Goal: Task Accomplishment & Management: Manage account settings

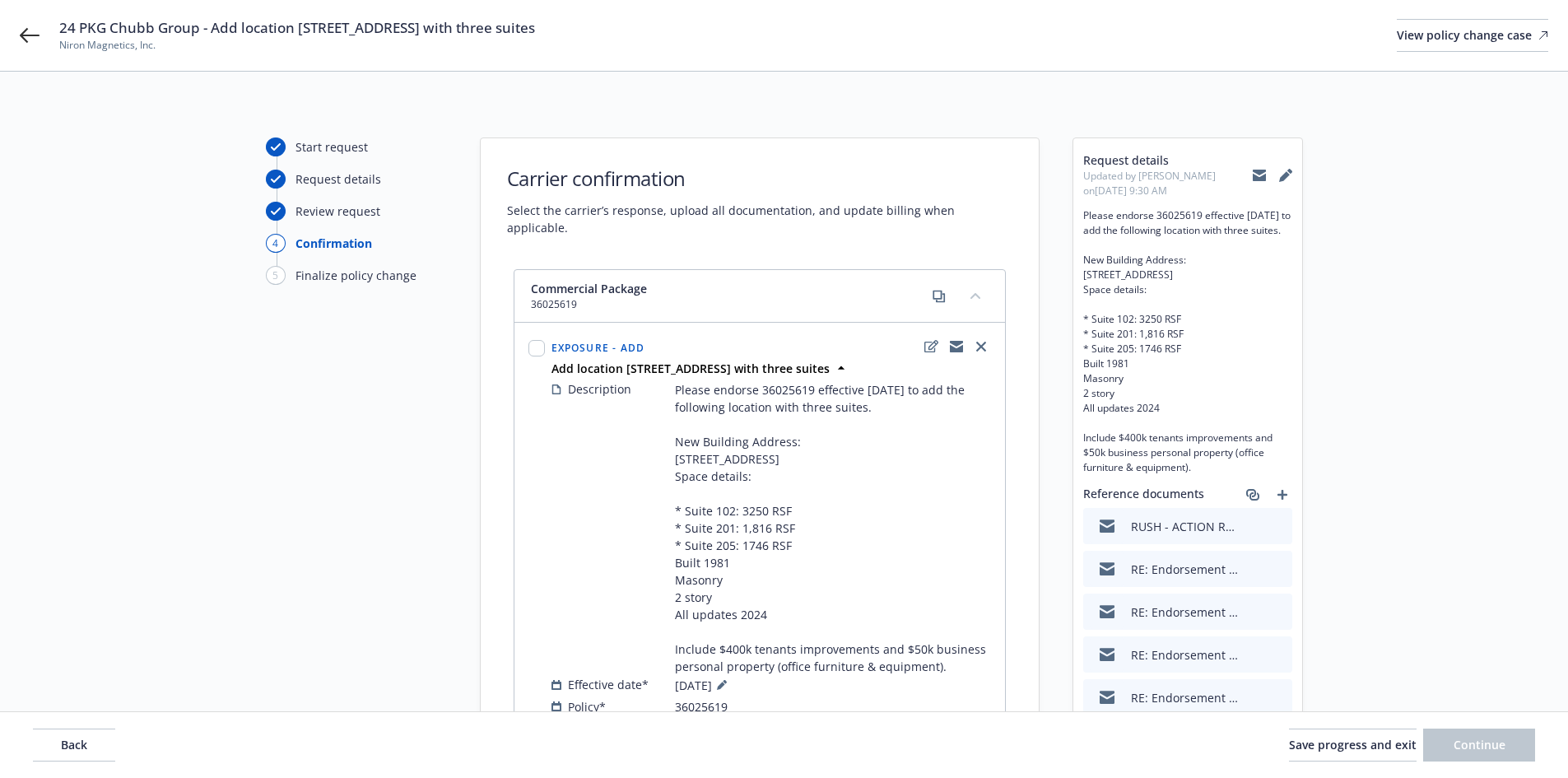
select select "ACCEPTED"
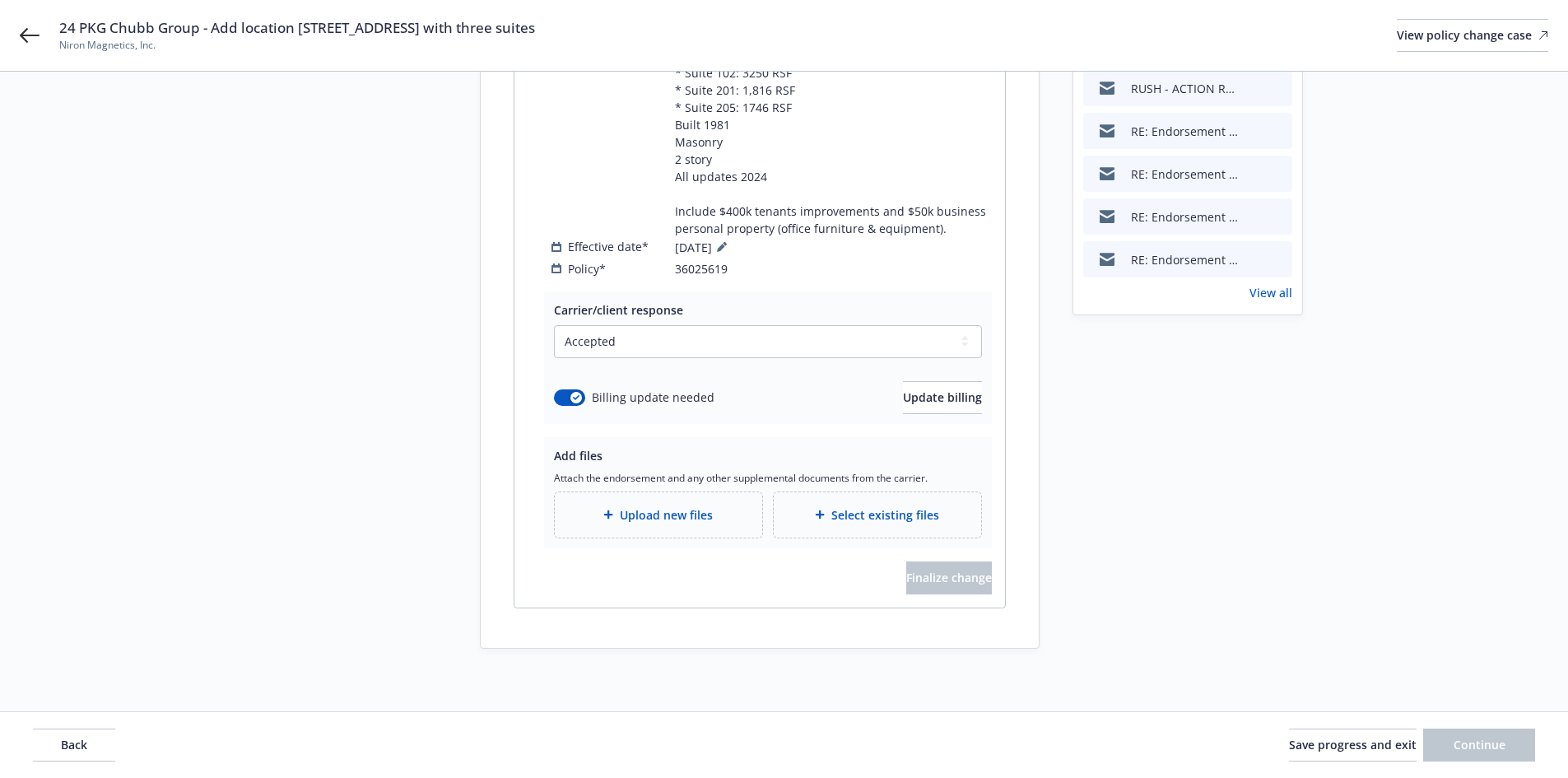
scroll to position [458, 0]
click at [595, 519] on div "Upload new files" at bounding box center [658, 511] width 181 height 19
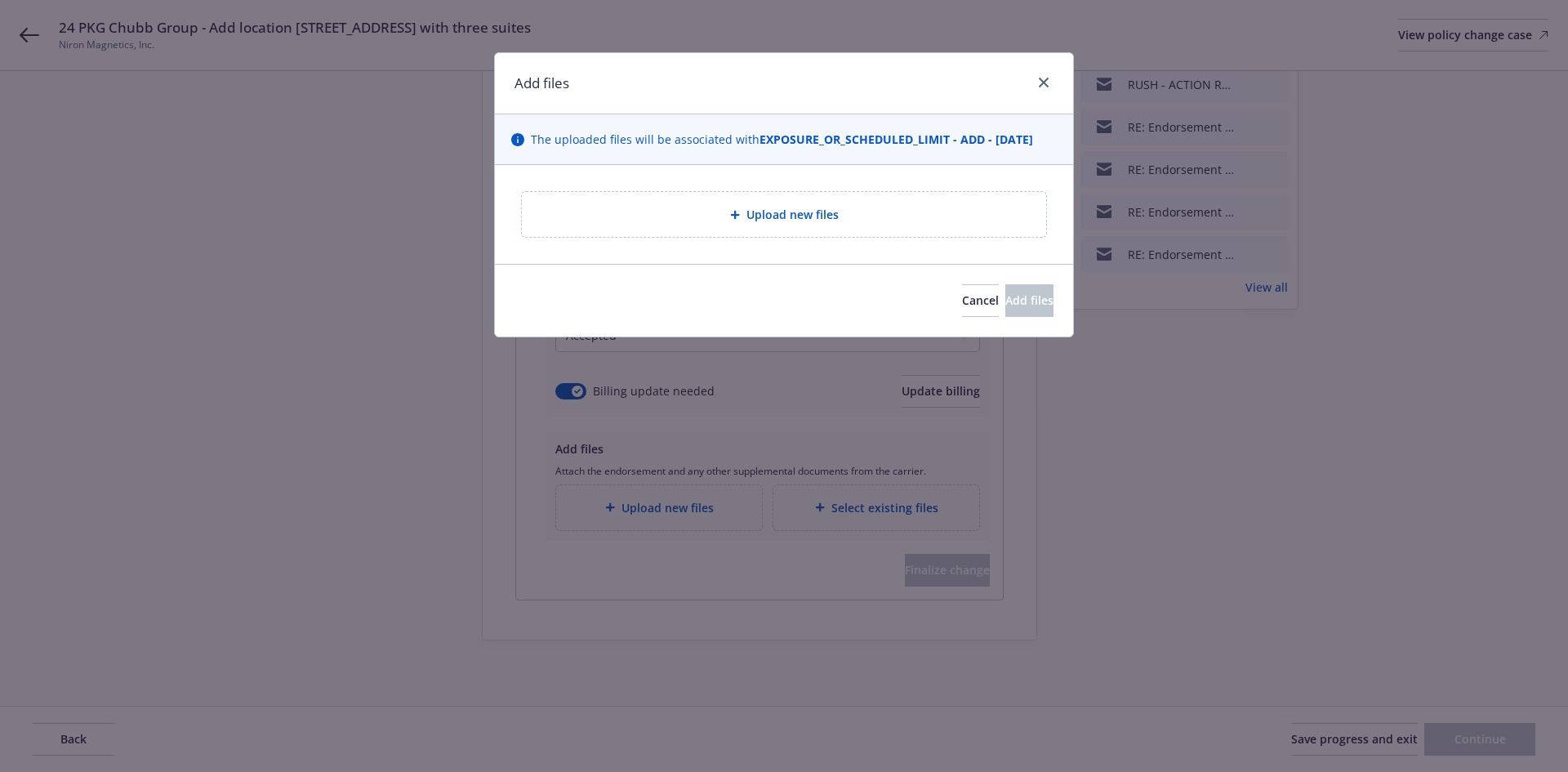
click at [928, 227] on div "Upload new files" at bounding box center [784, 215] width 524 height 45
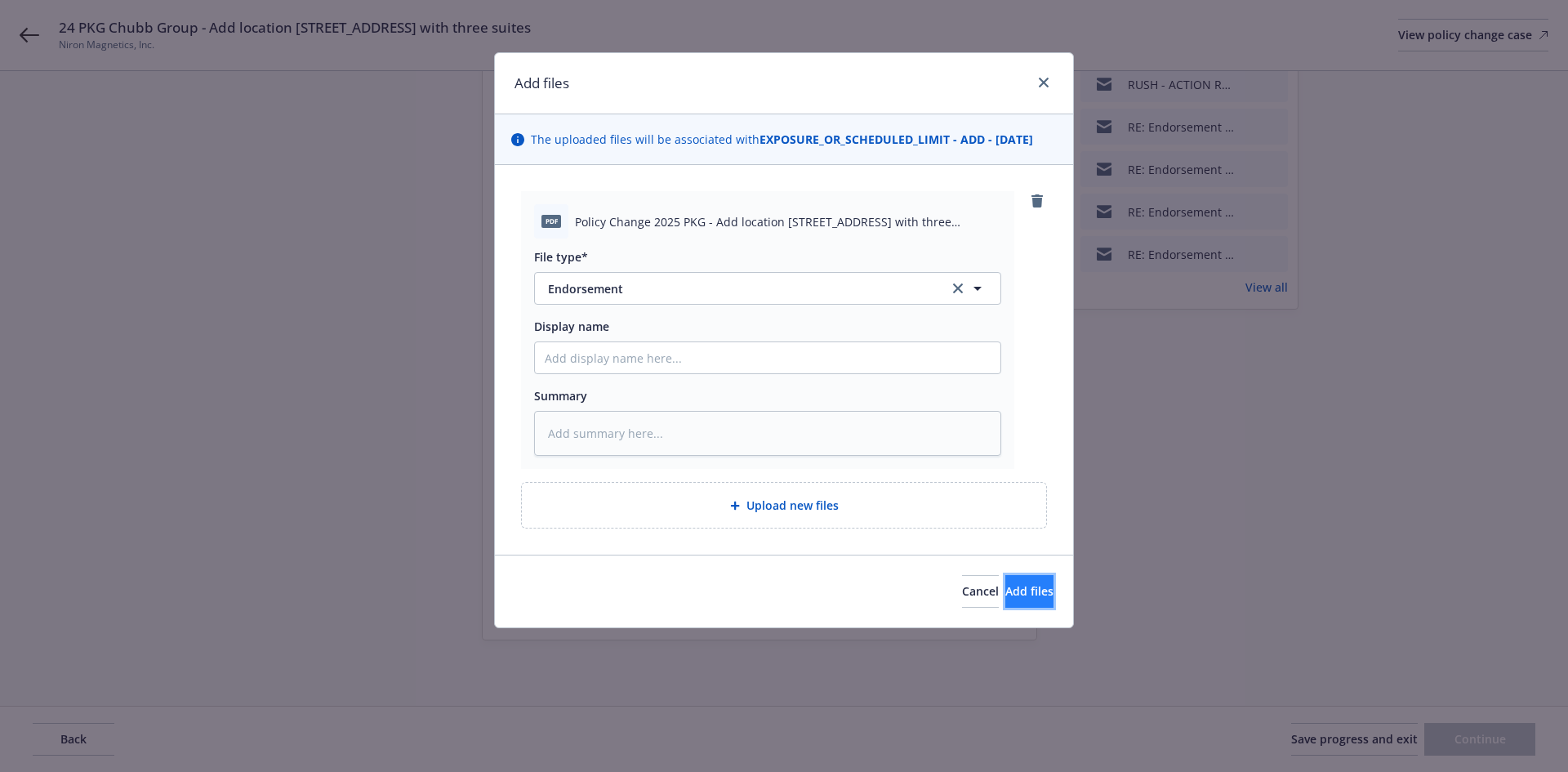
click at [1009, 594] on span "Add files" at bounding box center [1029, 591] width 48 height 16
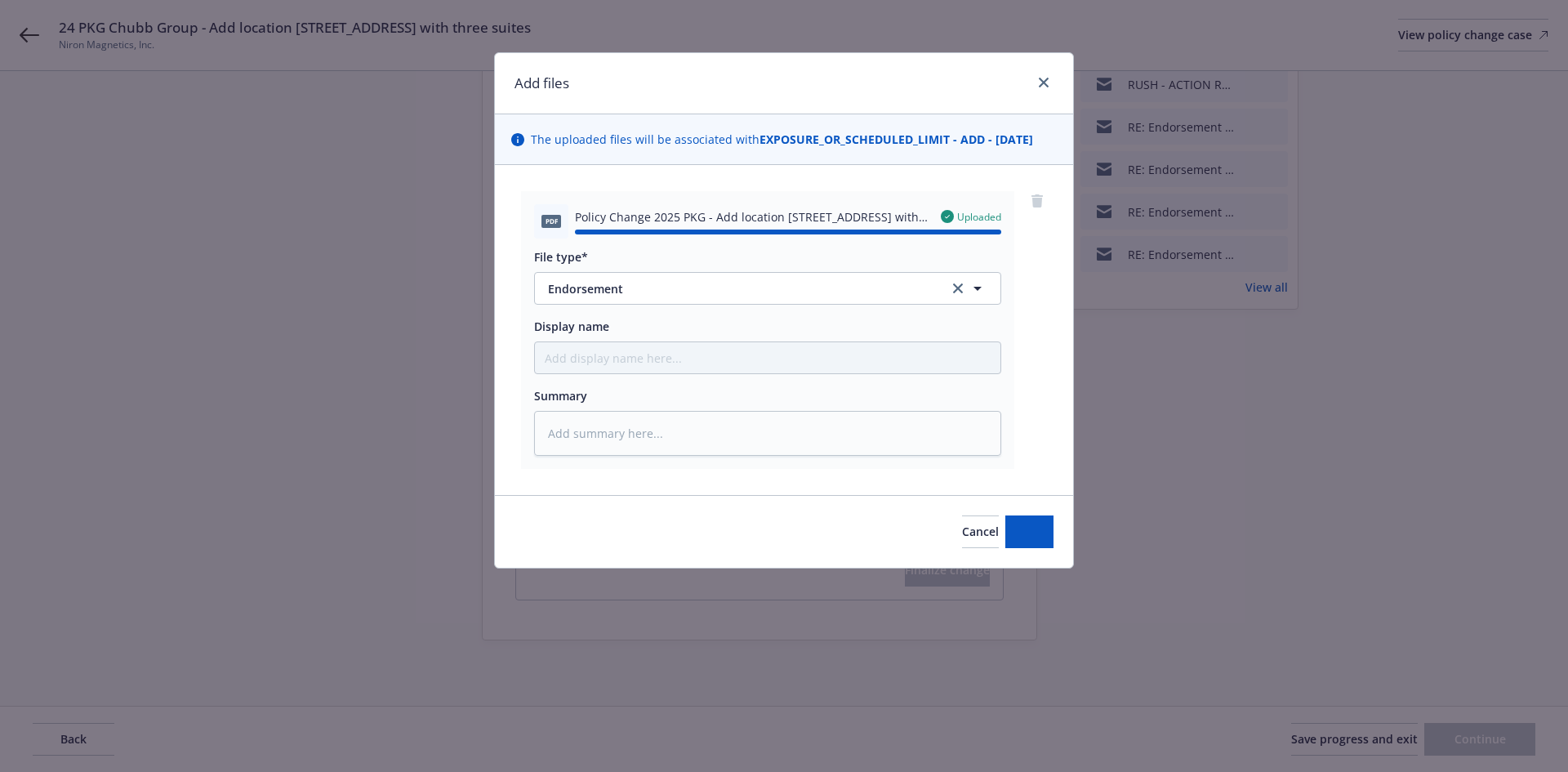
type textarea "x"
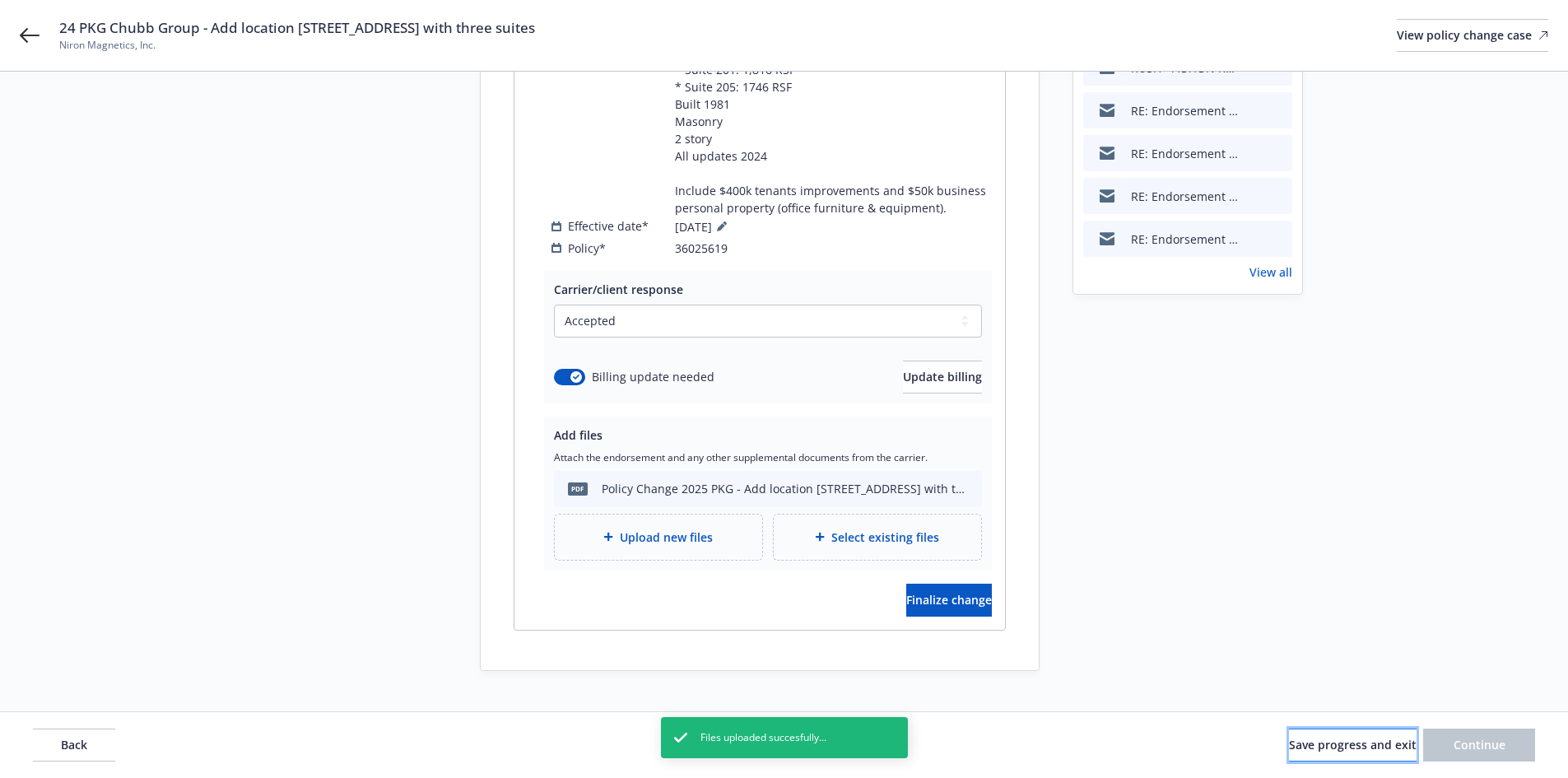
click at [1320, 742] on span "Save progress and exit" at bounding box center [1352, 744] width 127 height 16
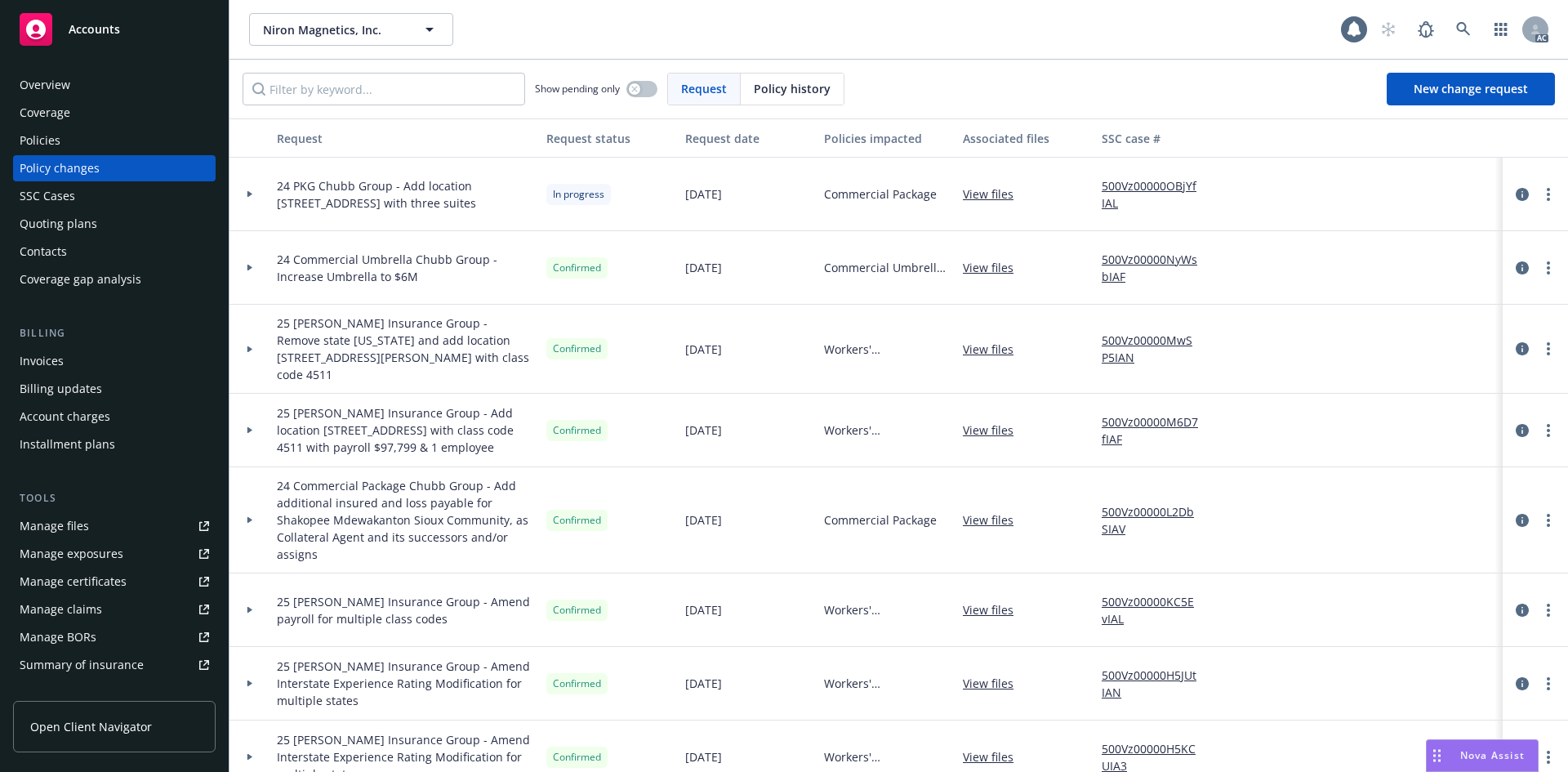
click at [112, 137] on div "Policies" at bounding box center [114, 140] width 190 height 26
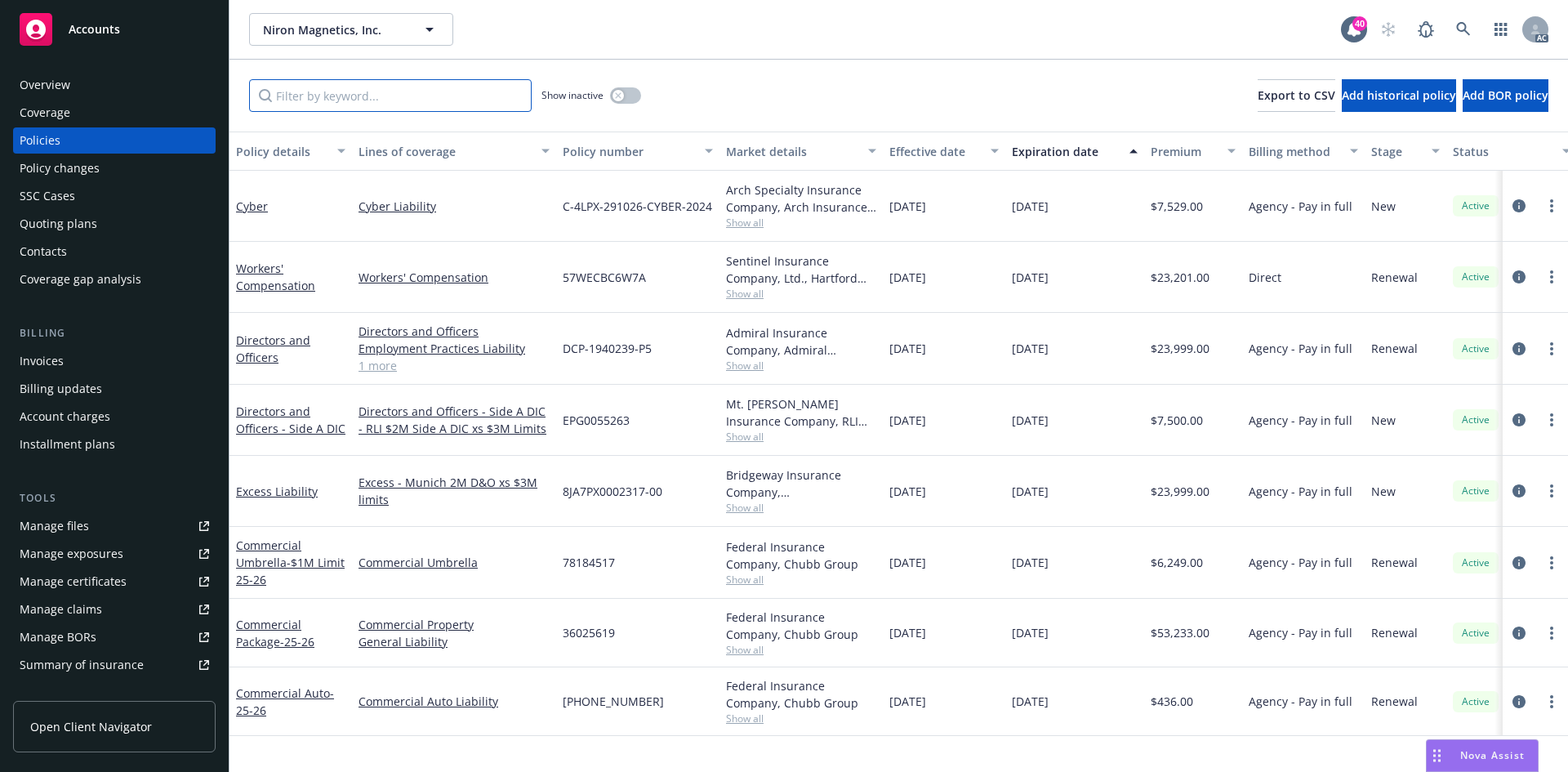
click at [383, 102] on input "Filter by keyword..." at bounding box center [390, 95] width 282 height 33
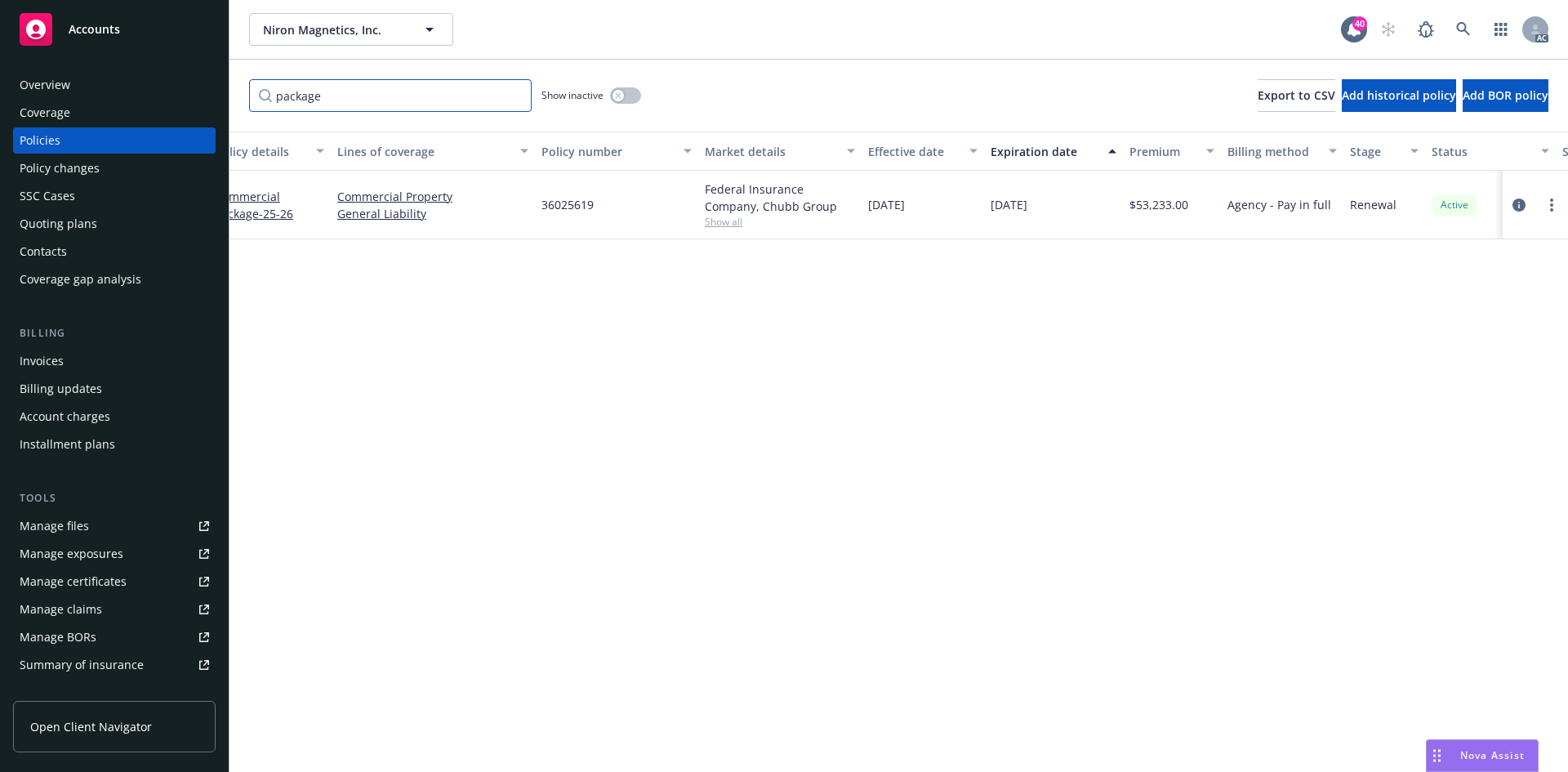
scroll to position [0, 235]
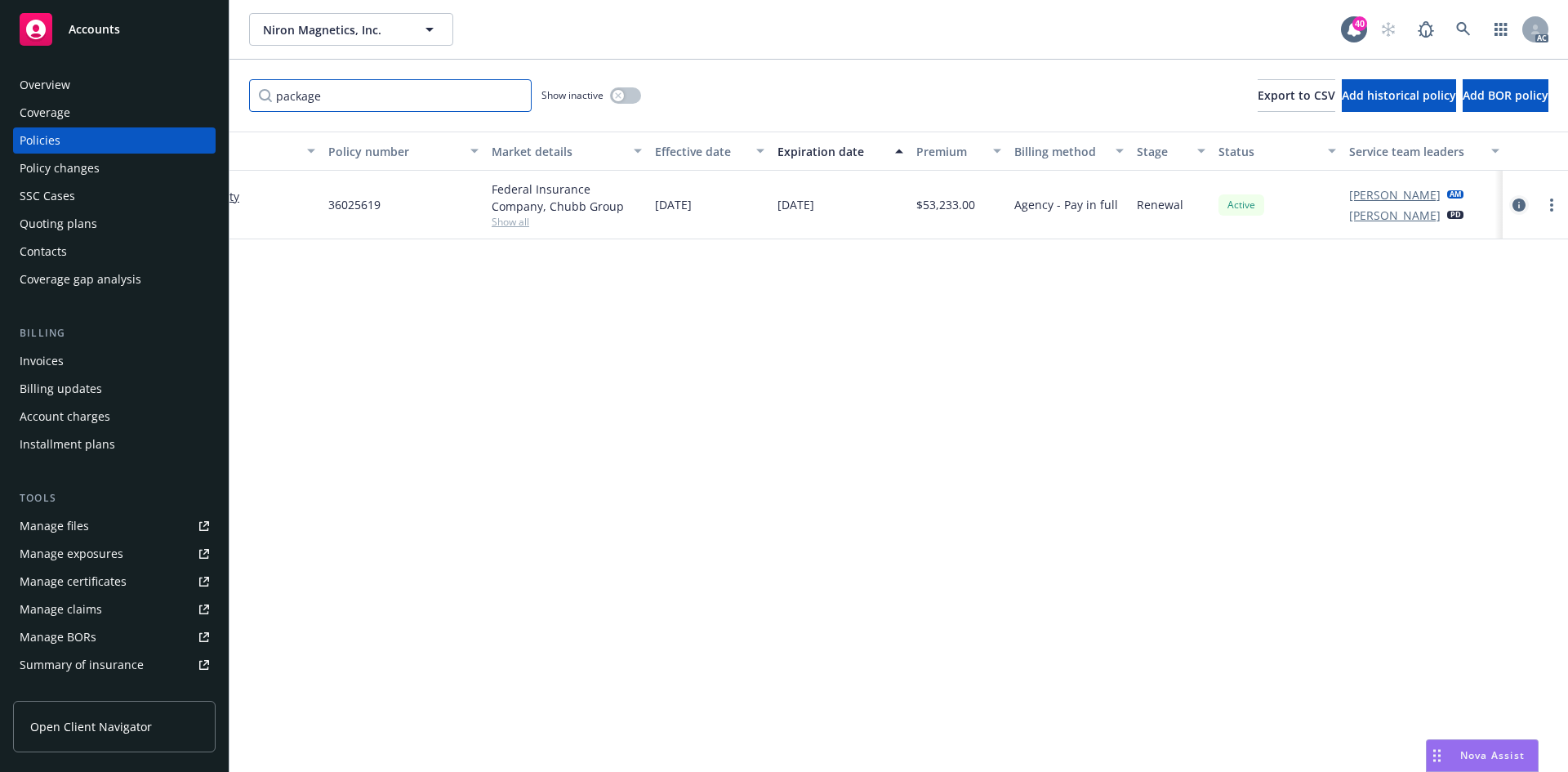
type input "package"
click at [1518, 204] on icon "circleInformation" at bounding box center [1519, 205] width 13 height 13
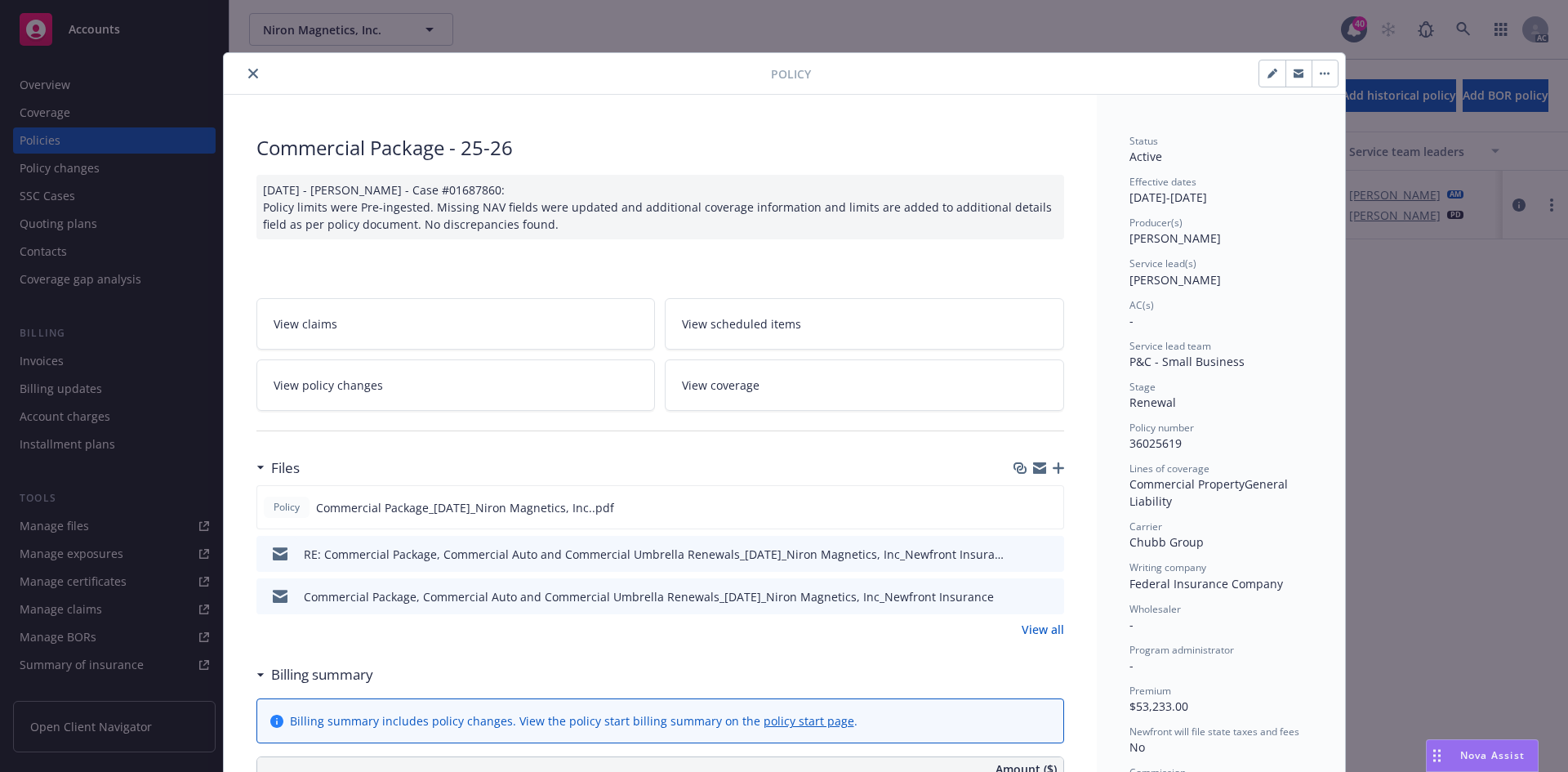
click at [249, 72] on icon "close" at bounding box center [253, 74] width 10 height 10
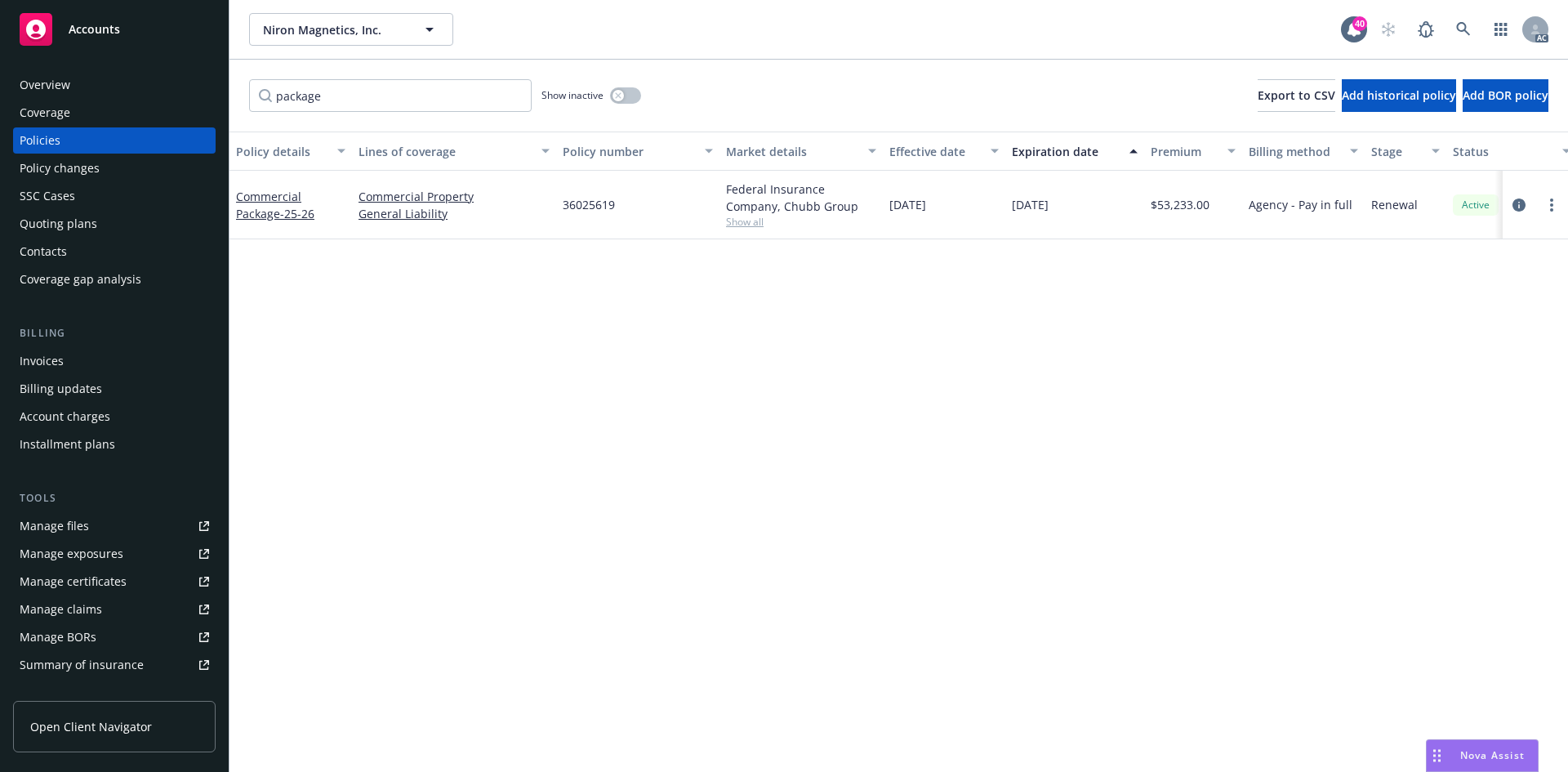
click at [462, 516] on div "Policy details Lines of coverage Policy number Market details Effective date Ex…" at bounding box center [899, 451] width 1338 height 640
click at [147, 558] on link "Manage exposures" at bounding box center [114, 553] width 202 height 26
click at [627, 94] on button "button" at bounding box center [625, 96] width 31 height 17
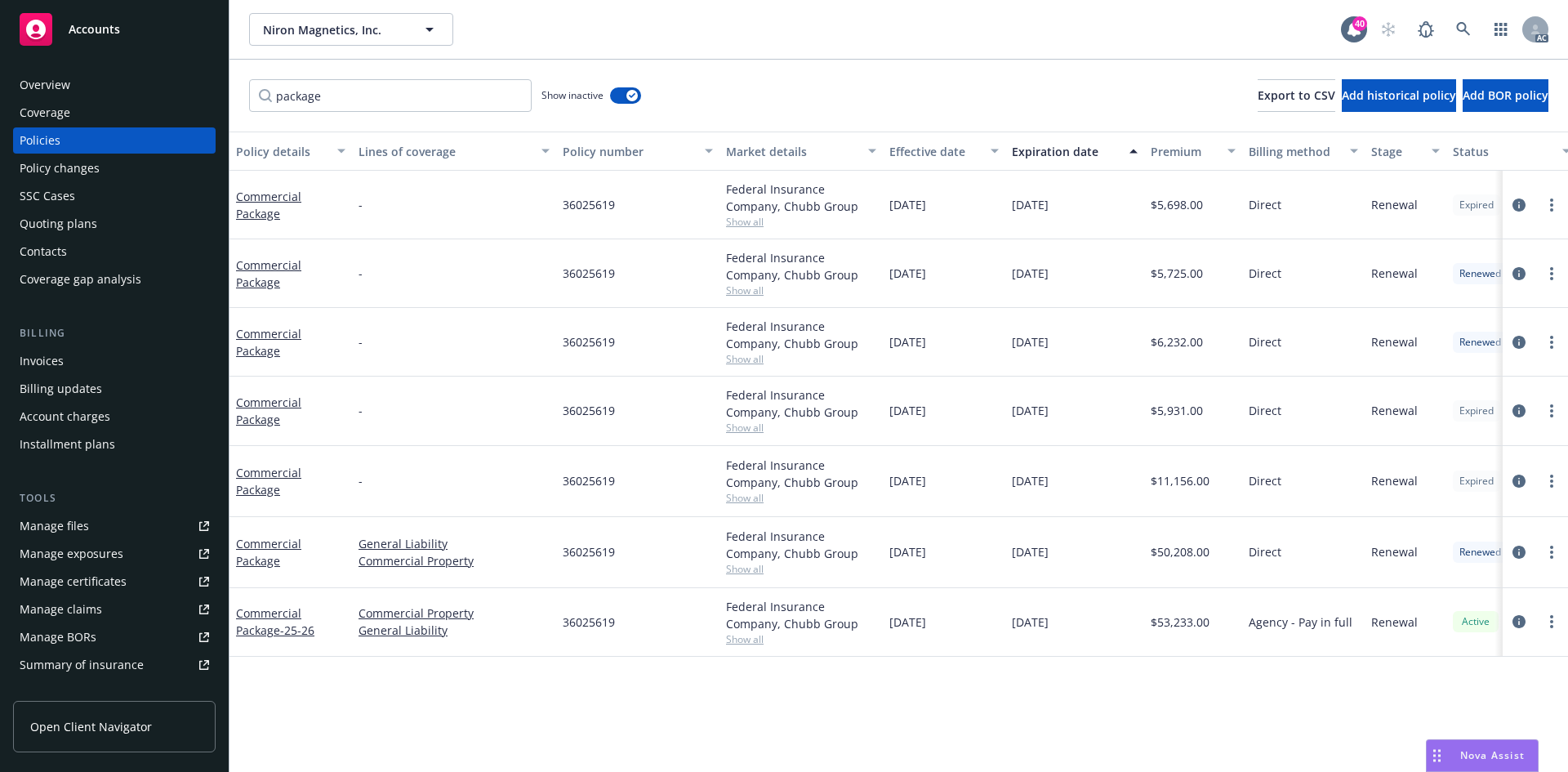
click at [266, 551] on div "Commercial Package" at bounding box center [290, 551] width 109 height 34
click at [257, 559] on link "Commercial Package" at bounding box center [268, 551] width 65 height 33
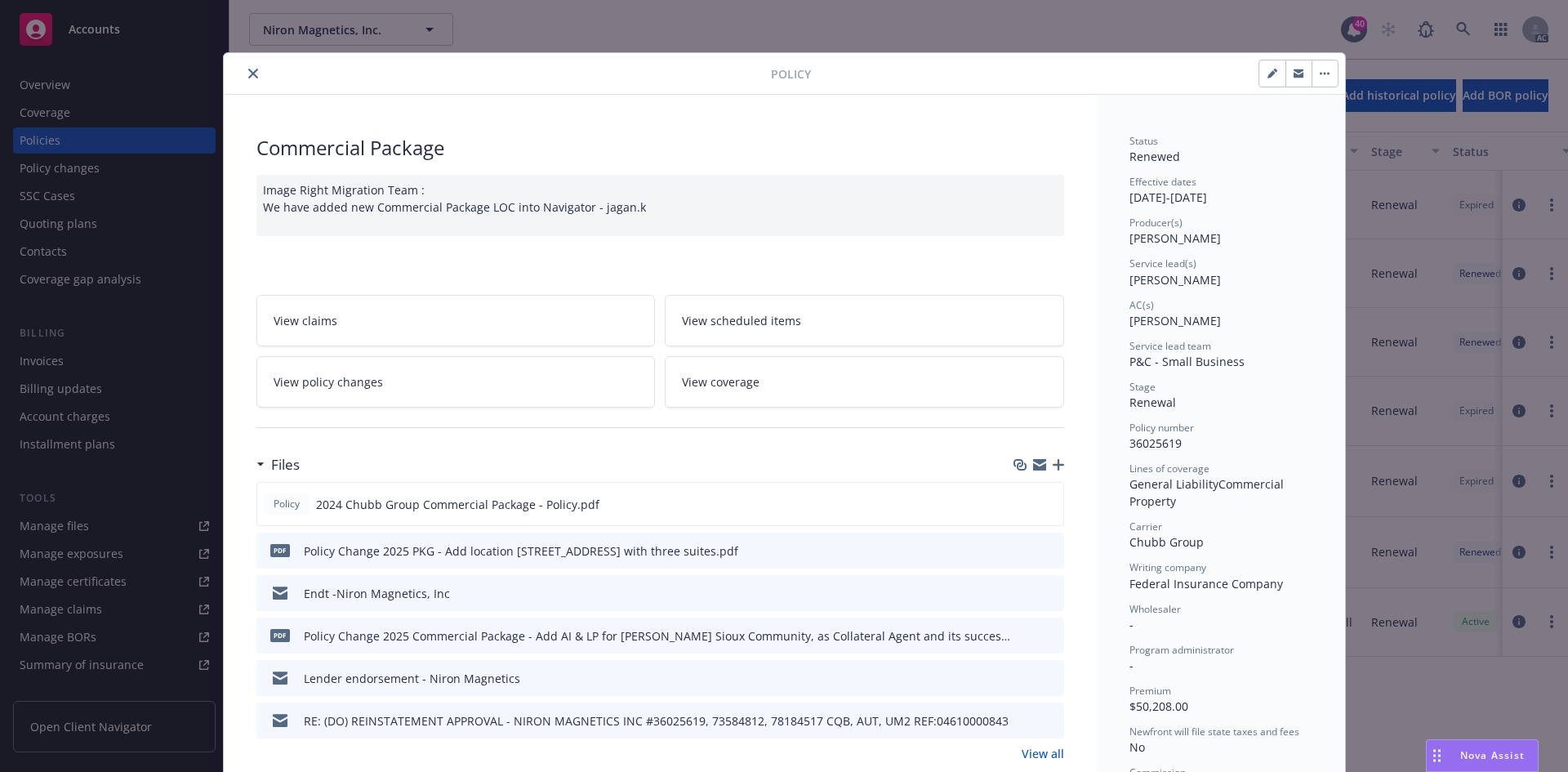
click at [248, 74] on icon "close" at bounding box center [253, 74] width 10 height 10
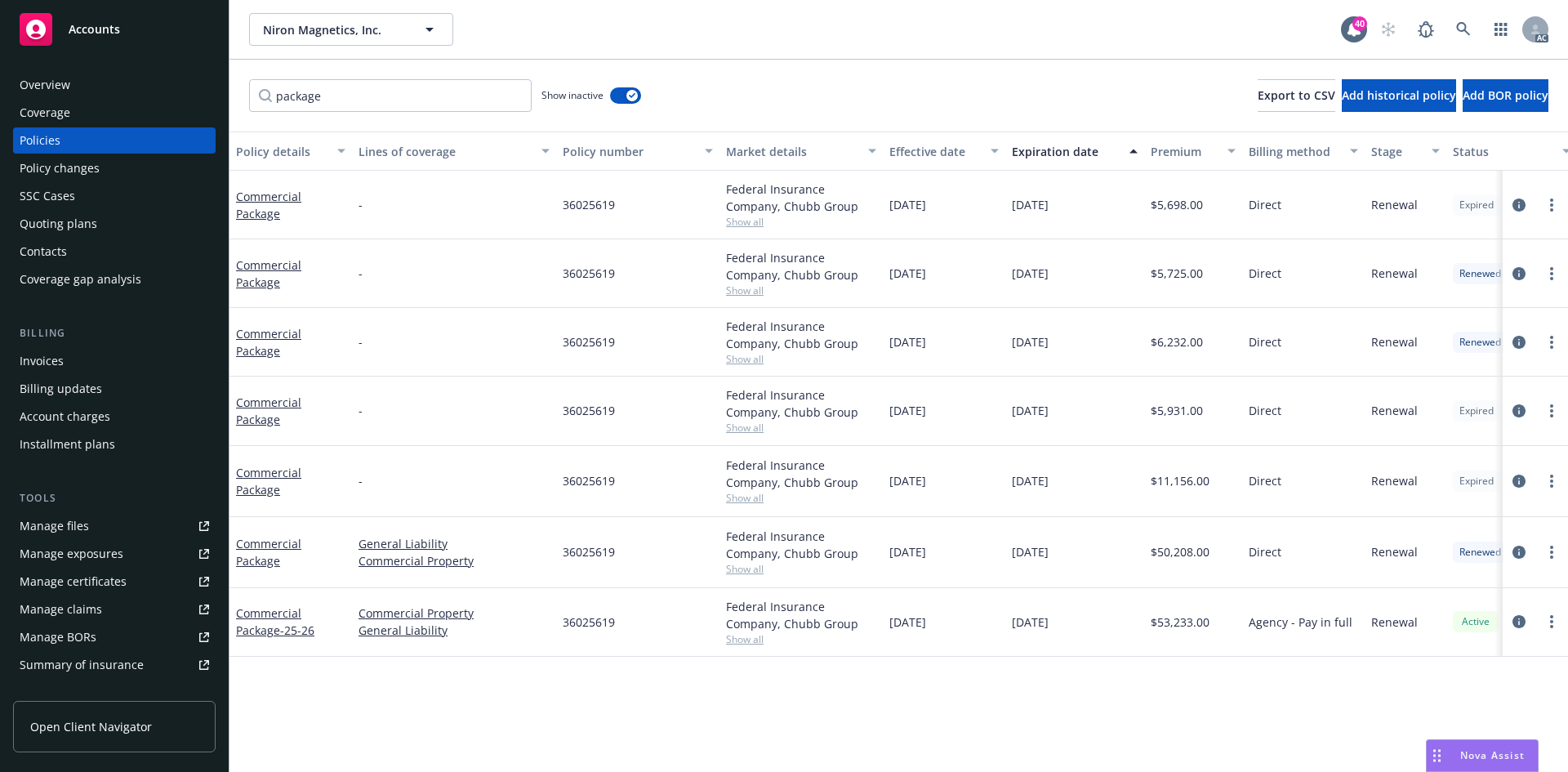
click at [130, 172] on div "Policy changes" at bounding box center [114, 168] width 190 height 26
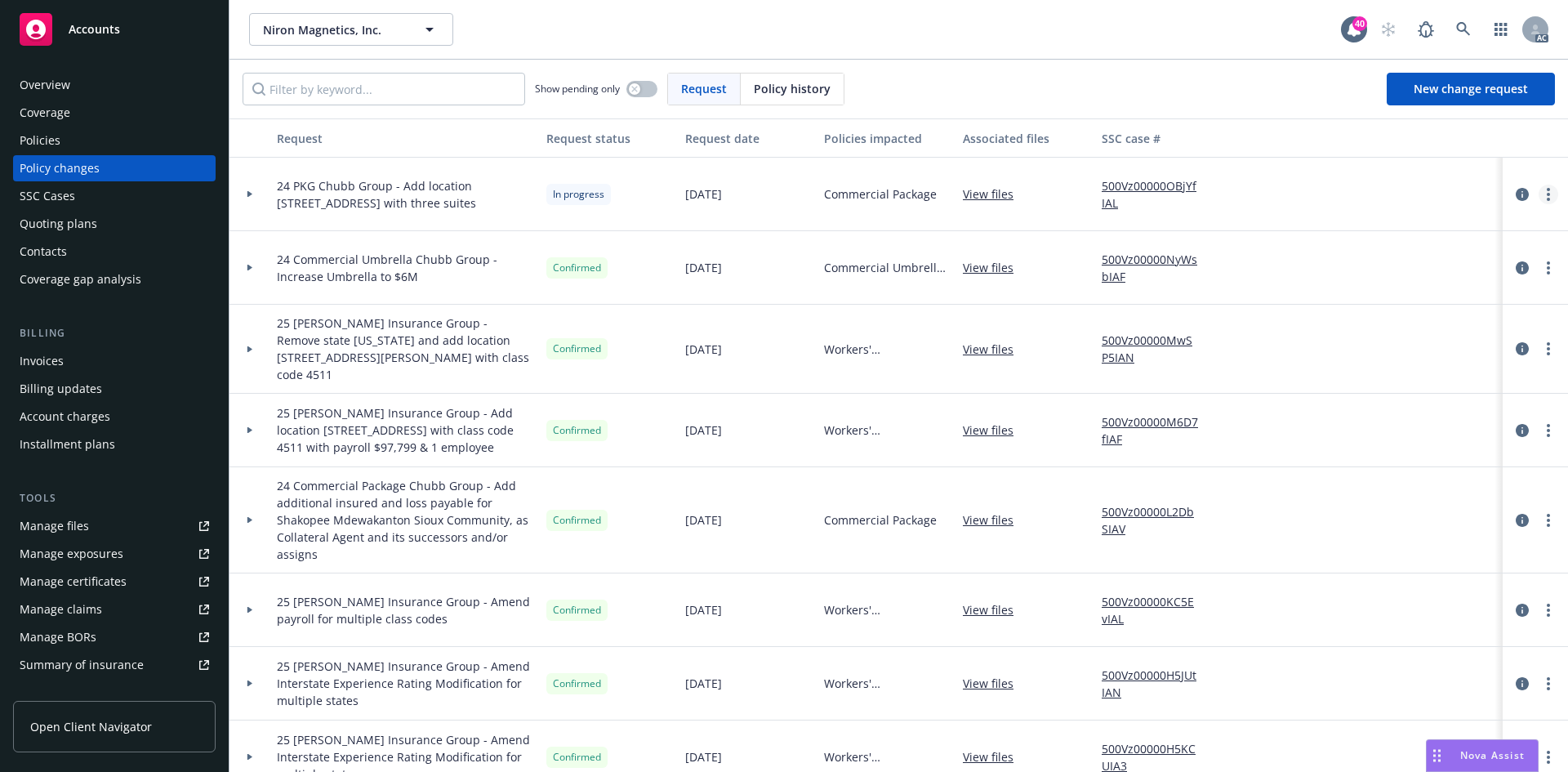
click at [1546, 196] on icon "more" at bounding box center [1548, 195] width 3 height 13
click at [1378, 333] on link "Resume workflow" at bounding box center [1404, 325] width 280 height 33
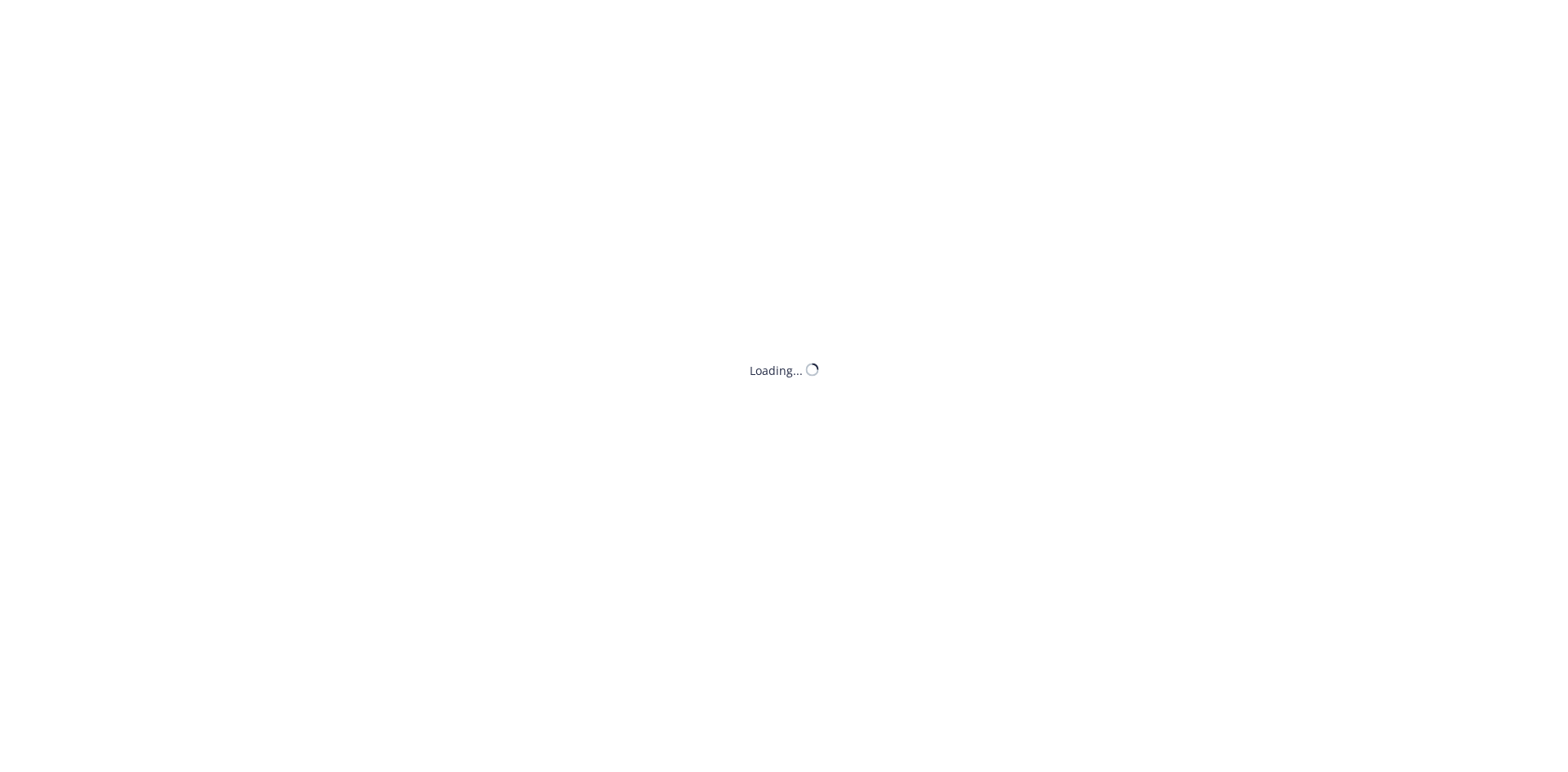
select select "ACCEPTED"
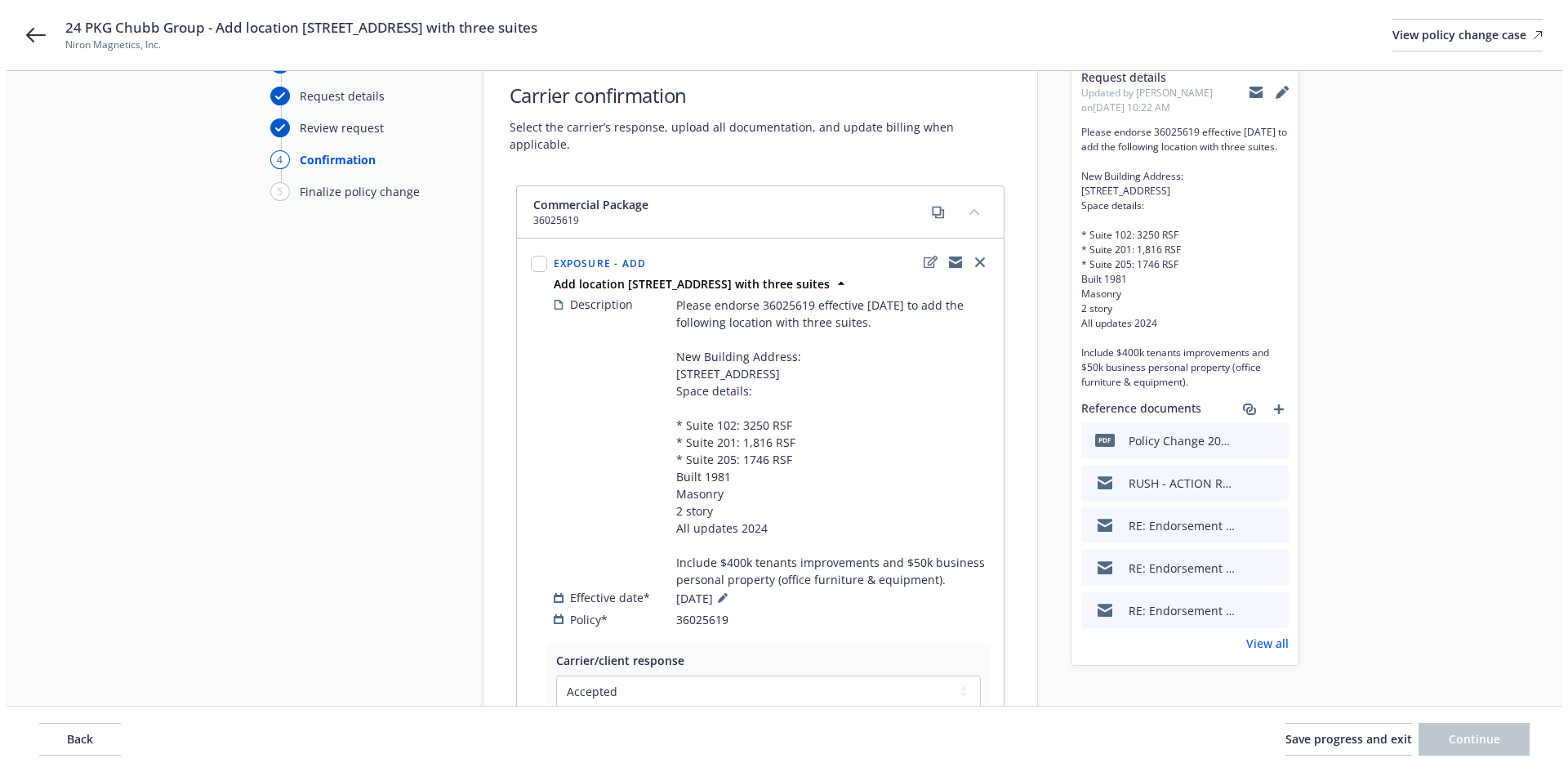
scroll to position [409, 0]
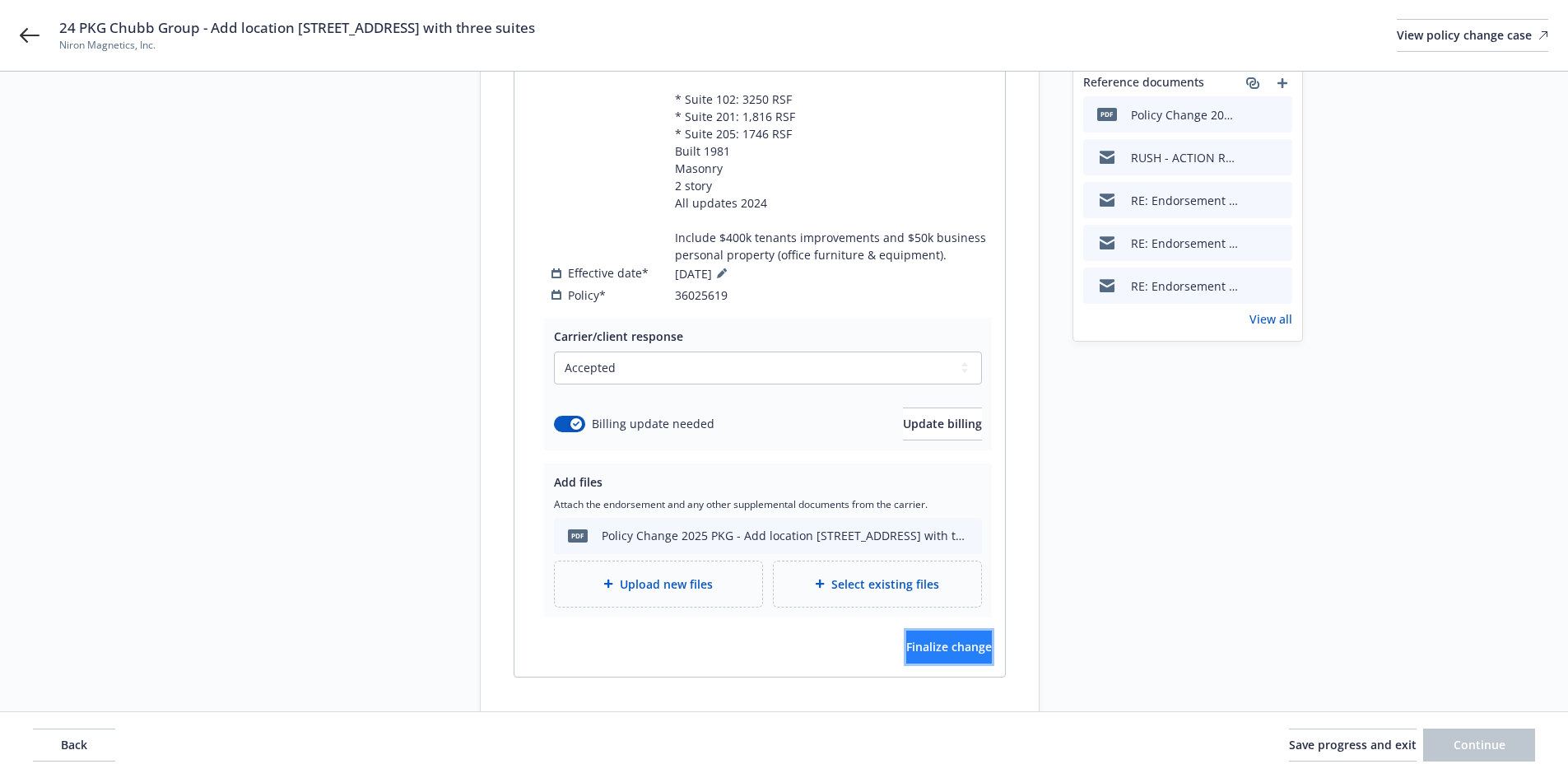
click at [931, 663] on button "Finalize change" at bounding box center [949, 647] width 86 height 33
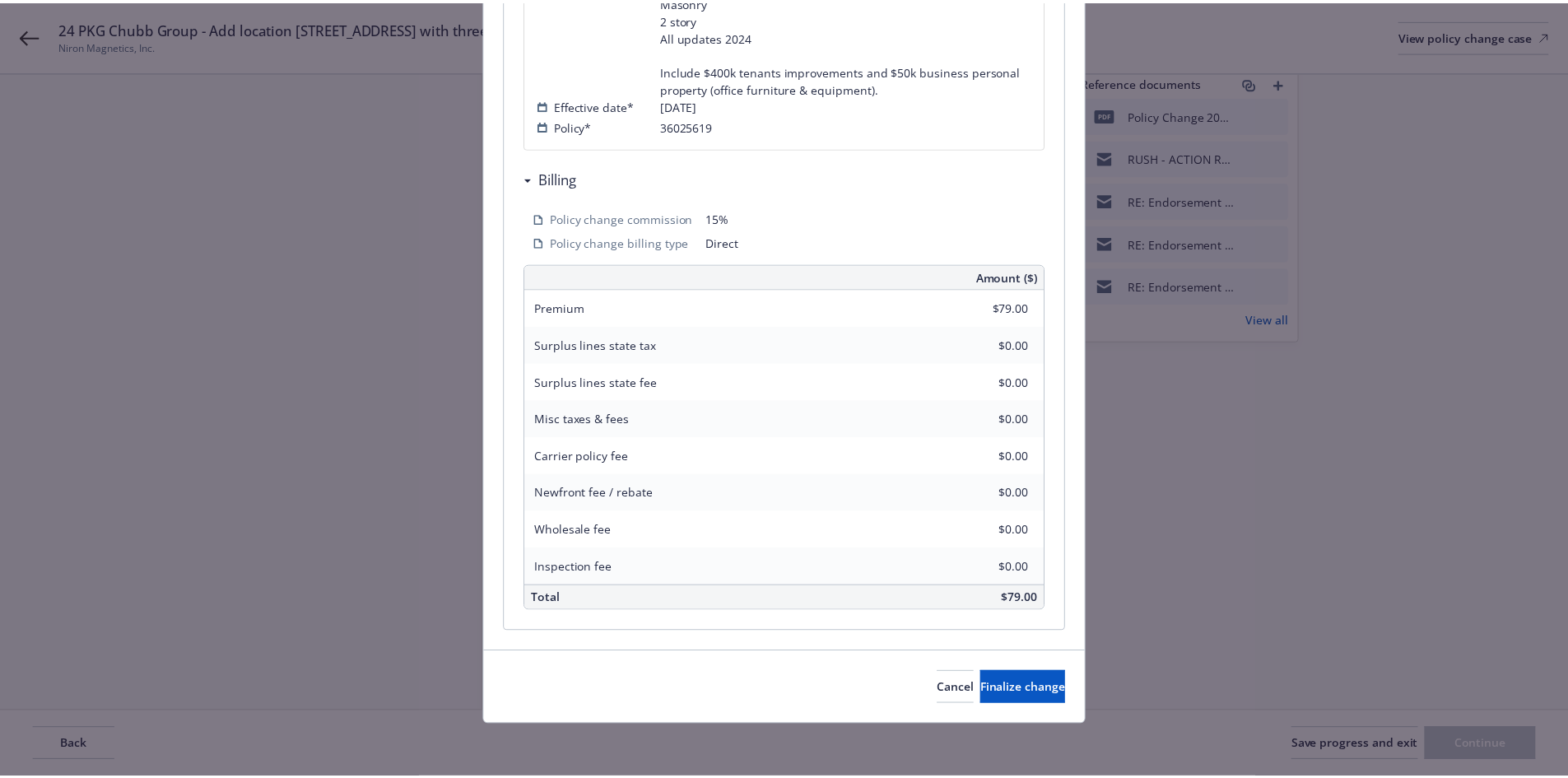
scroll to position [646, 0]
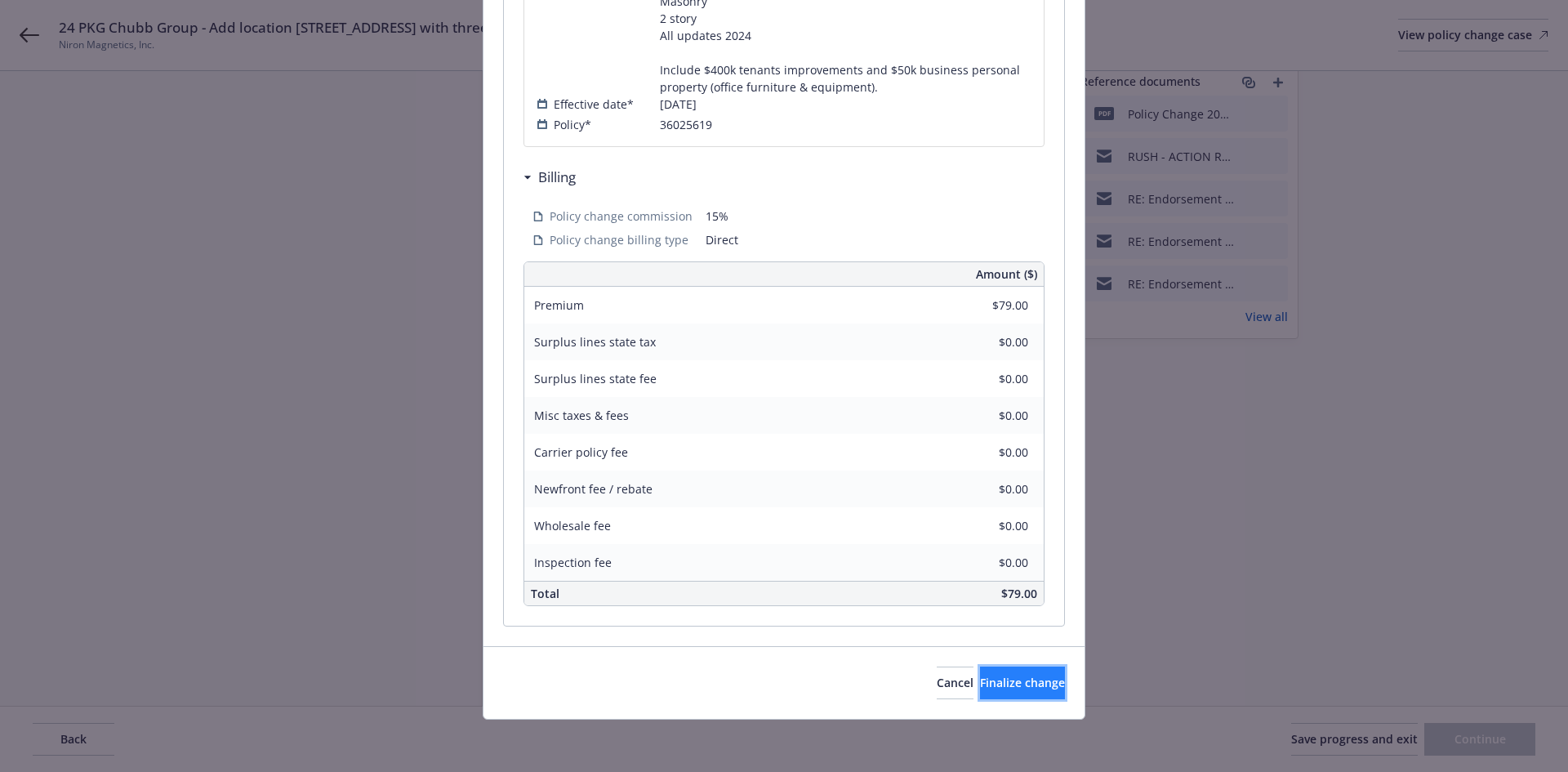
click at [990, 691] on button "Finalize change" at bounding box center [1022, 683] width 85 height 33
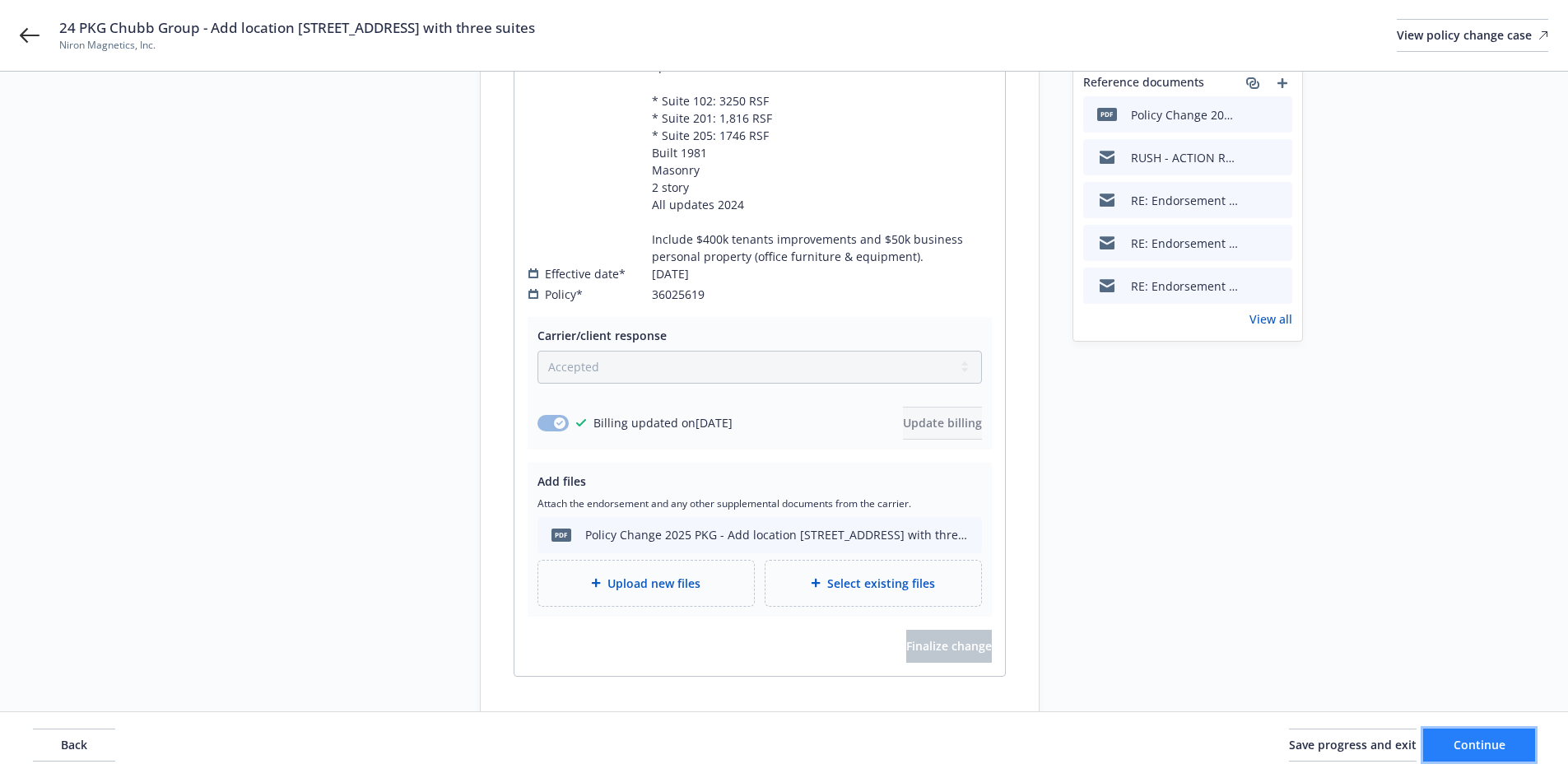
click at [1475, 749] on span "Continue" at bounding box center [1480, 744] width 52 height 16
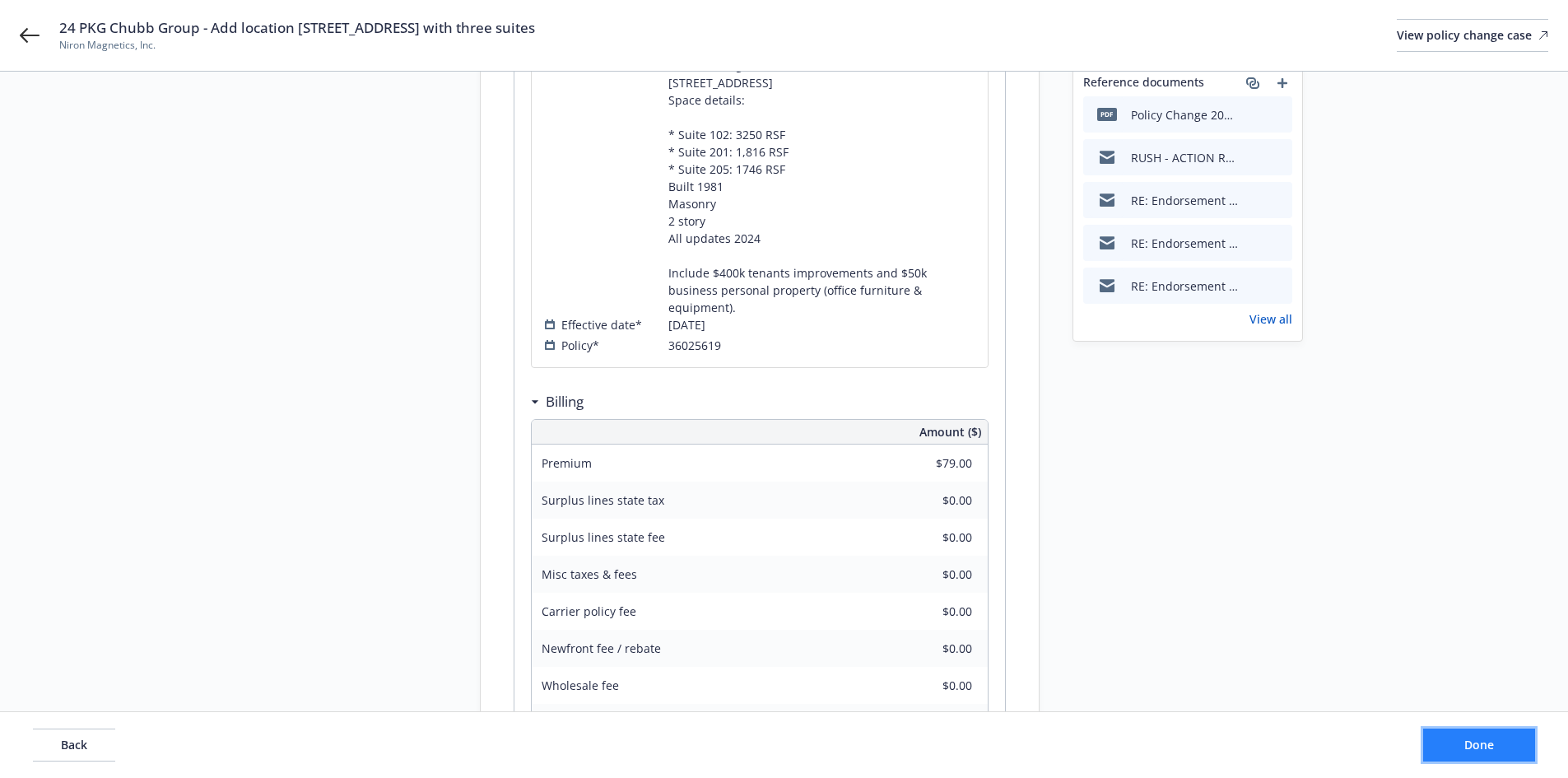
click at [1475, 749] on span "Done" at bounding box center [1479, 744] width 29 height 16
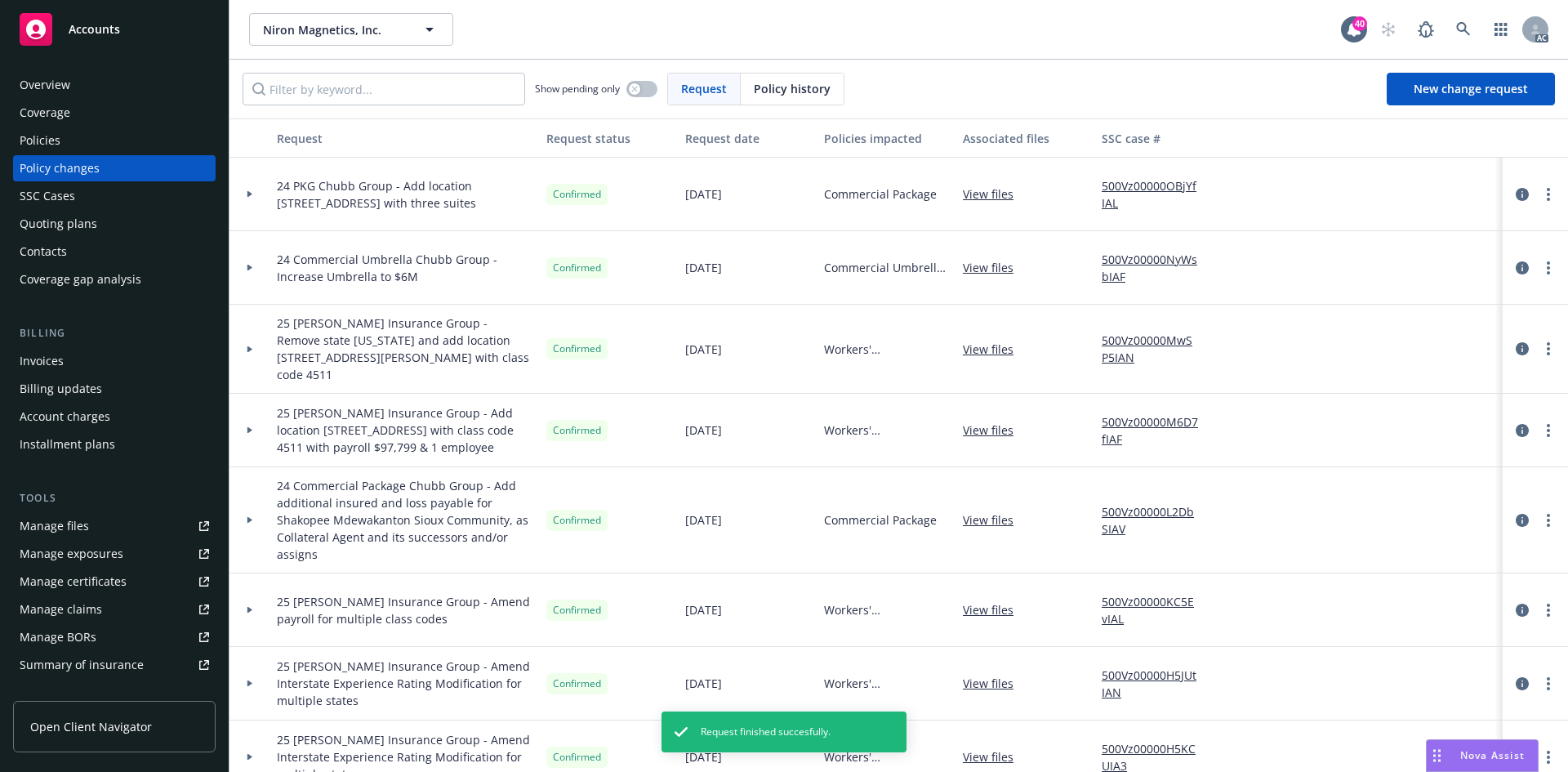
click at [252, 196] on icon at bounding box center [250, 194] width 7 height 6
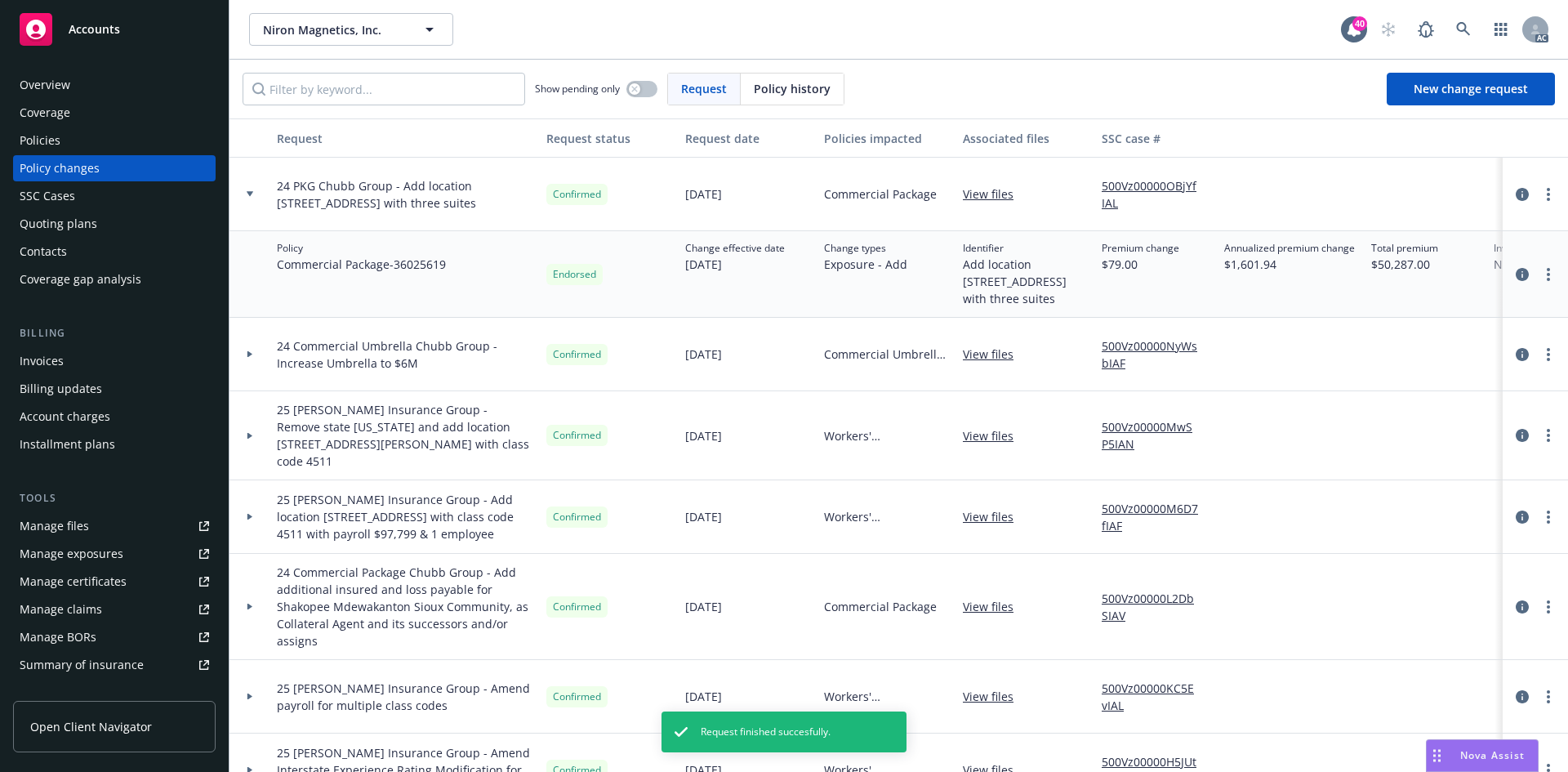
click at [252, 196] on icon at bounding box center [250, 194] width 7 height 6
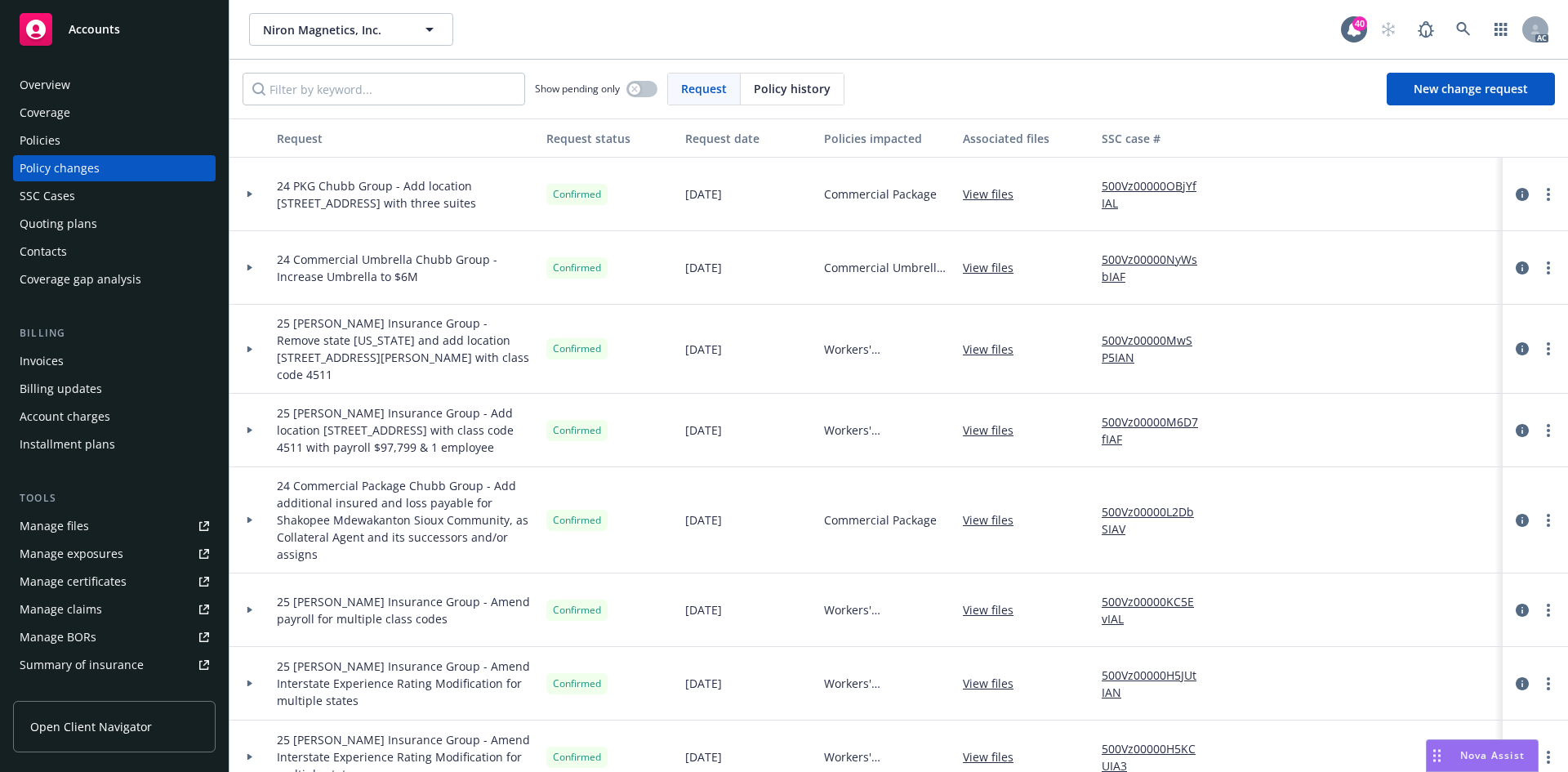
click at [74, 141] on div "Policies" at bounding box center [114, 140] width 190 height 26
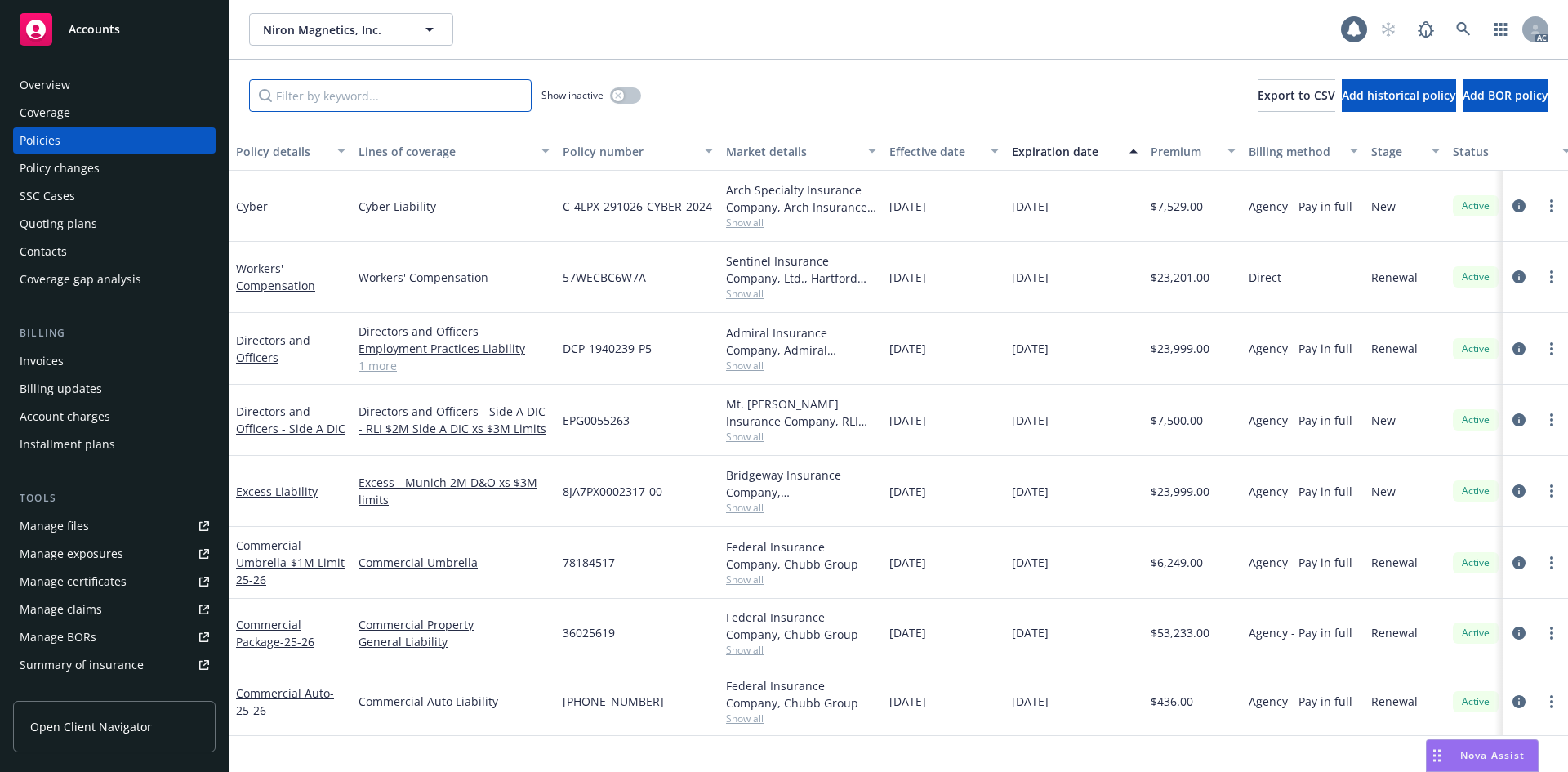
click at [422, 100] on input "Filter by keyword..." at bounding box center [390, 95] width 282 height 33
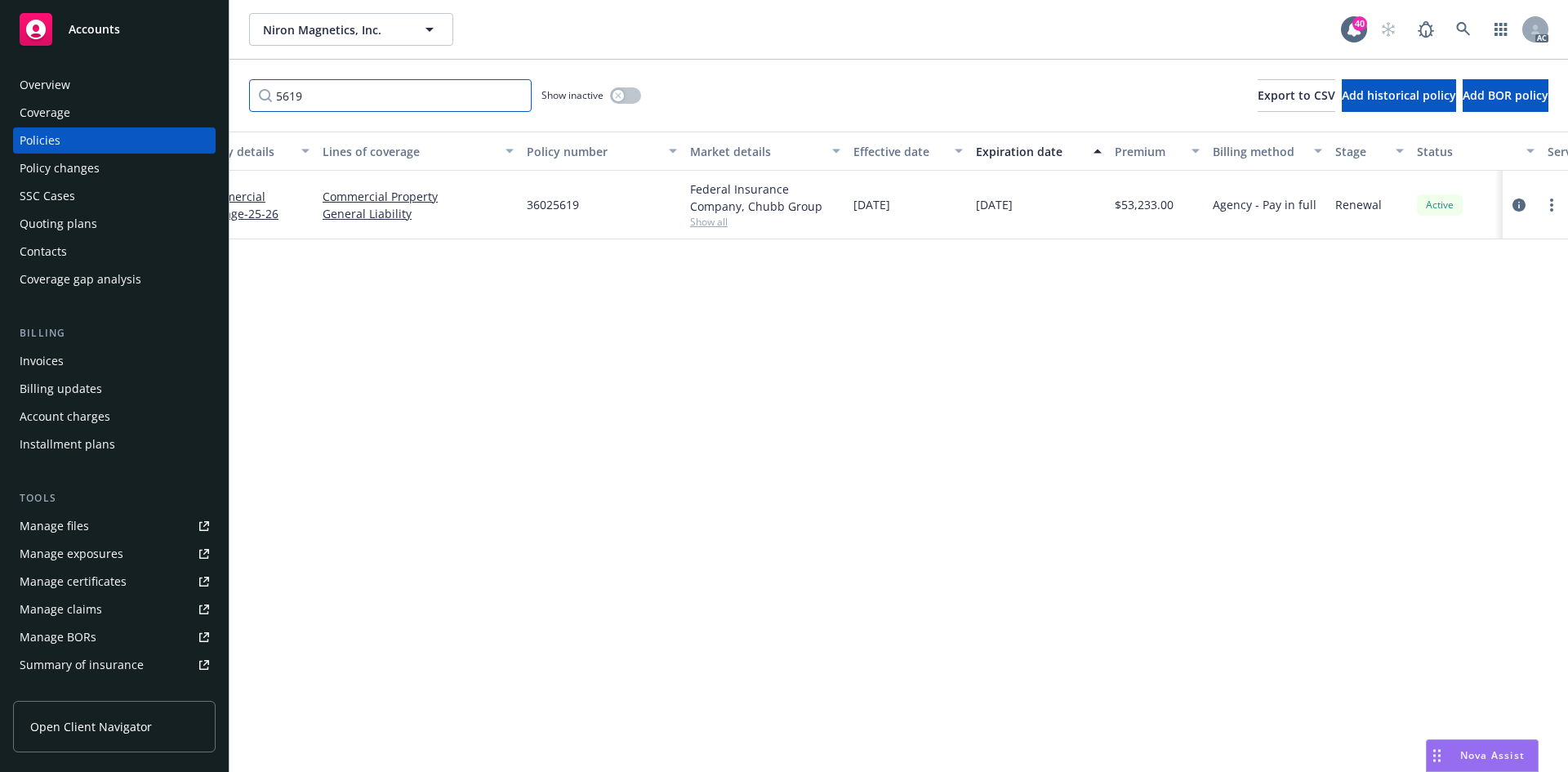
scroll to position [0, 237]
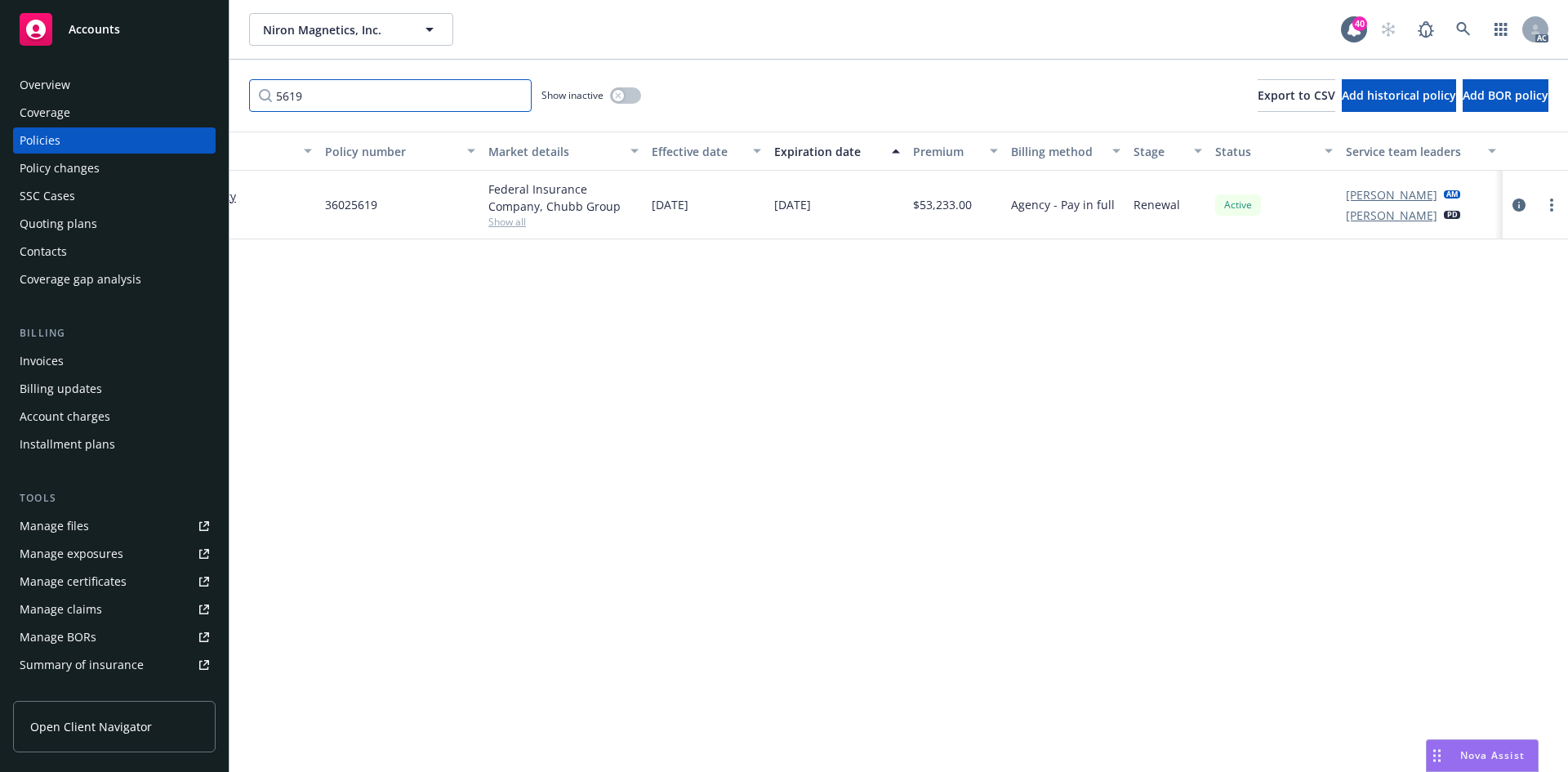
type input "5619"
click at [657, 475] on div "Policy details Lines of coverage Policy number Market details Effective date Ex…" at bounding box center [899, 451] width 1338 height 640
click at [1522, 202] on icon "circleInformation" at bounding box center [1519, 205] width 13 height 13
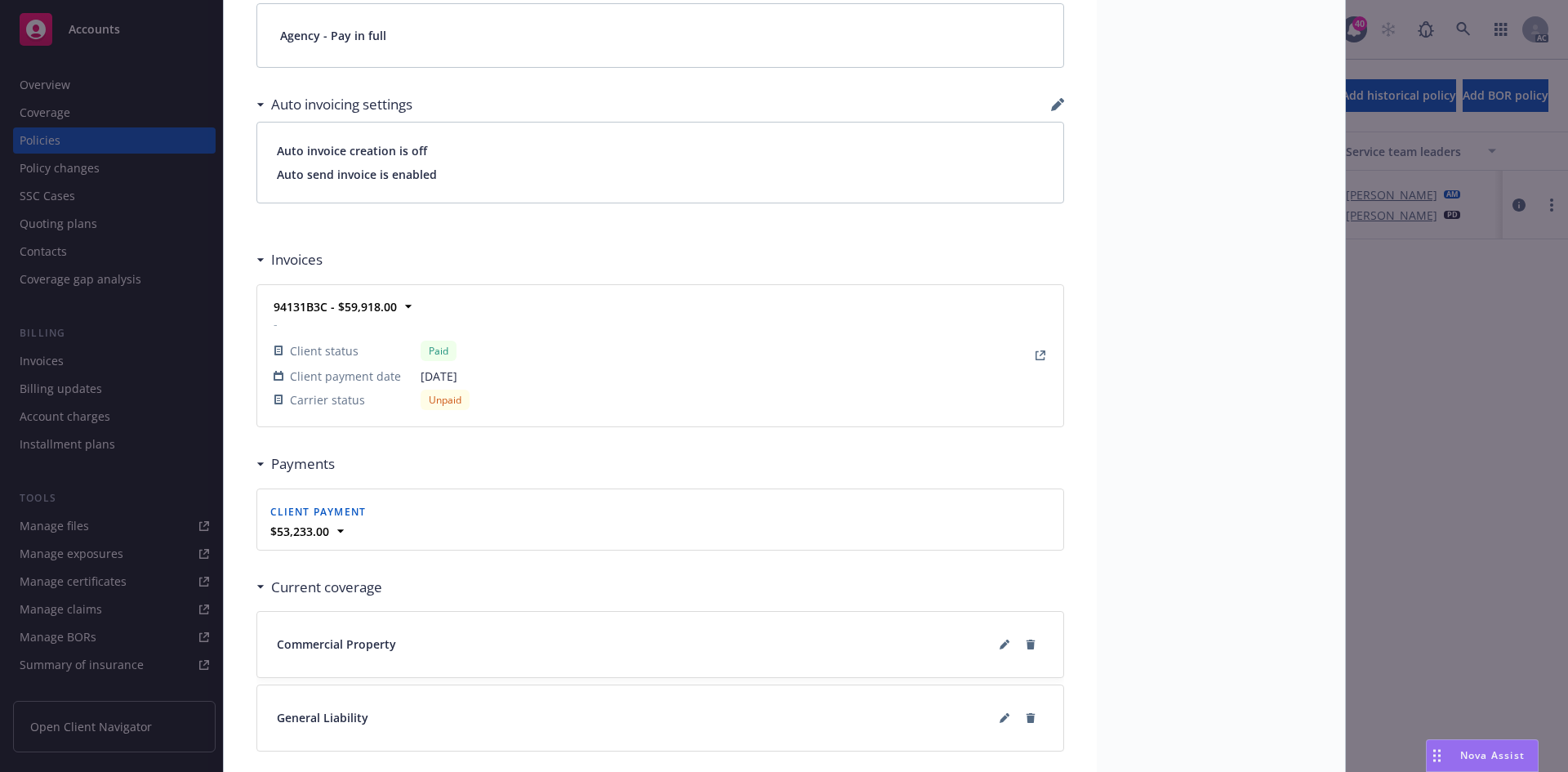
scroll to position [1307, 0]
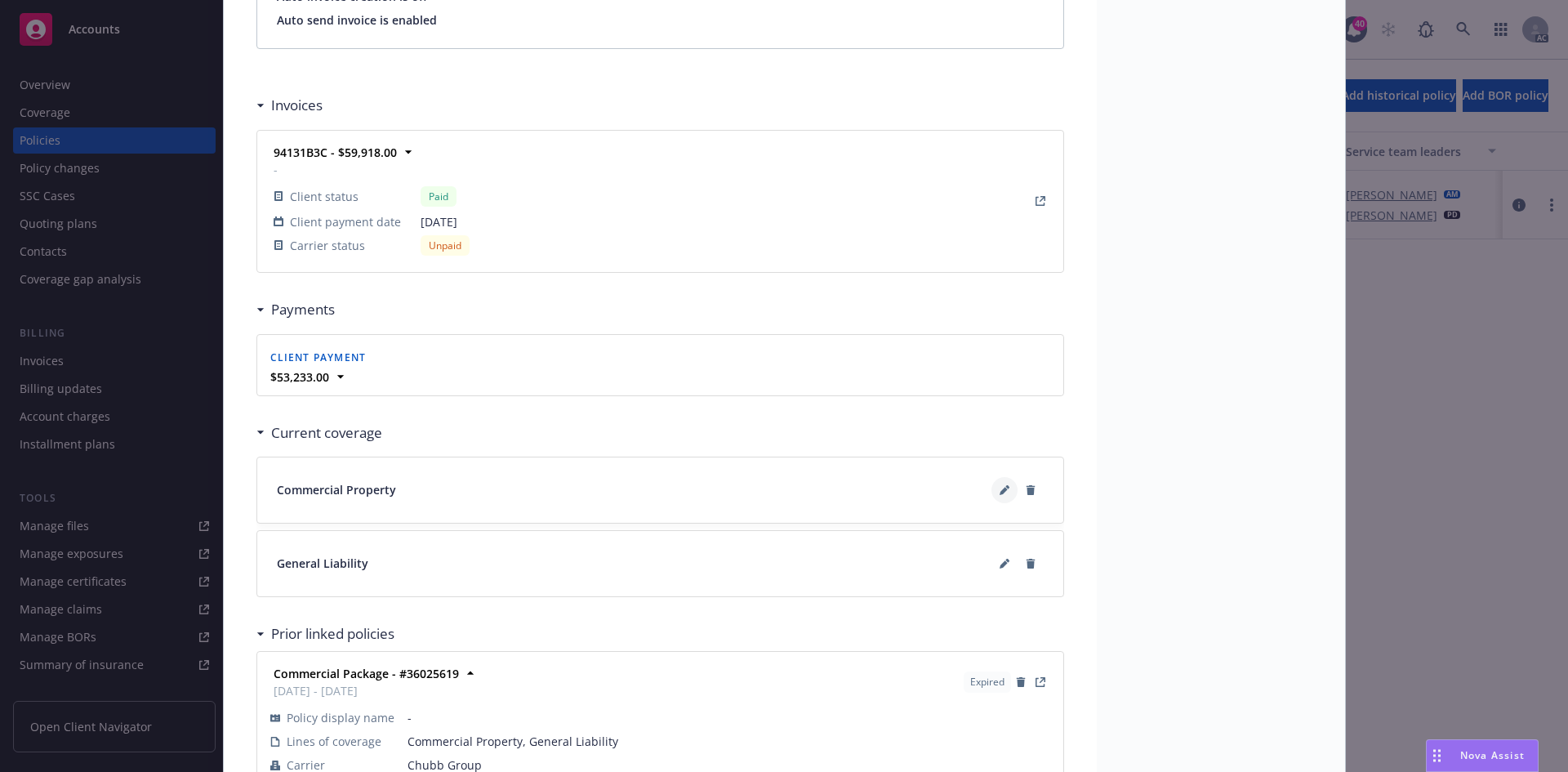
click at [999, 490] on icon at bounding box center [1003, 491] width 8 height 8
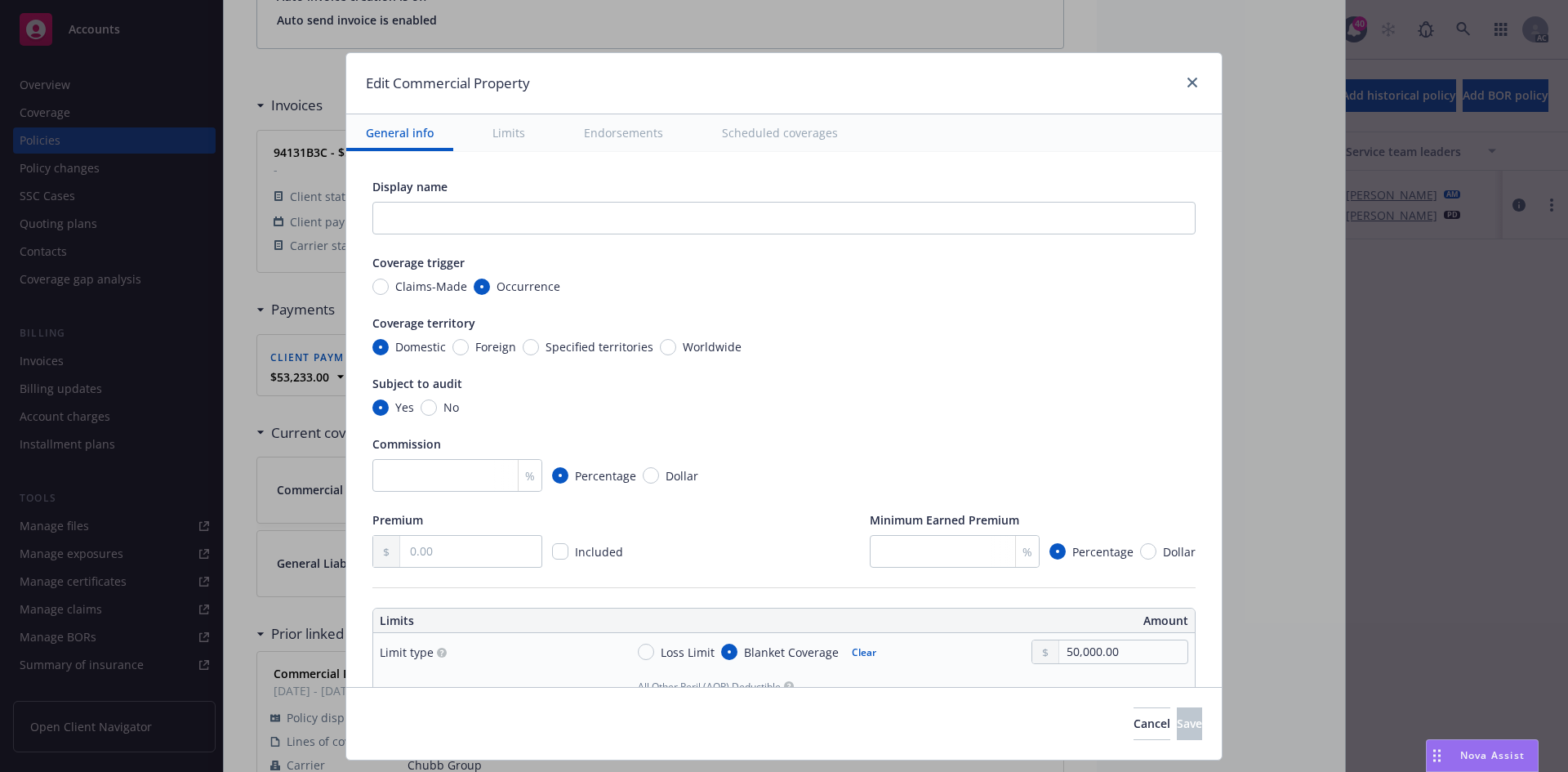
click at [761, 136] on button "Scheduled coverages" at bounding box center [780, 133] width 155 height 37
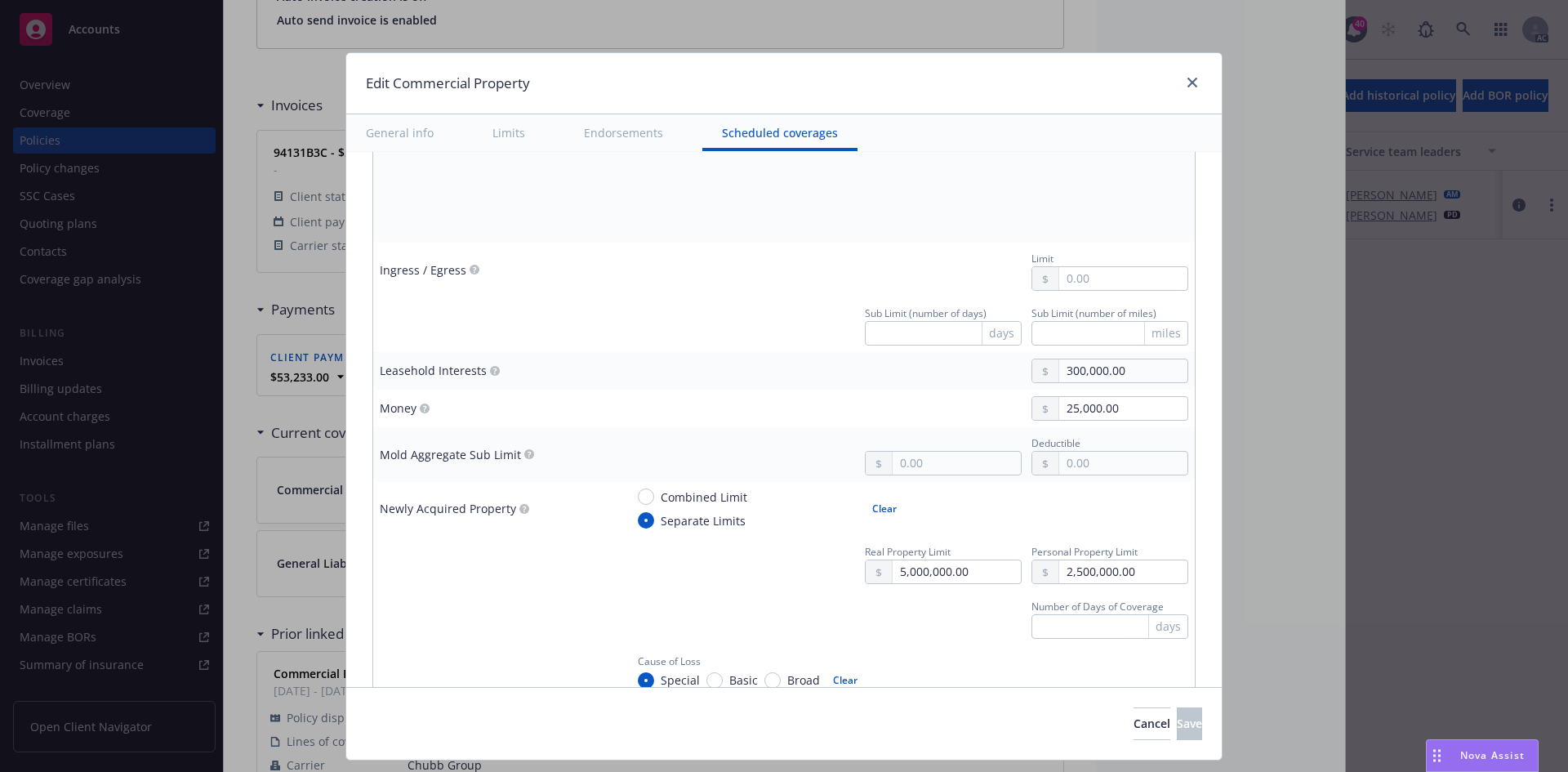
scroll to position [5212, 0]
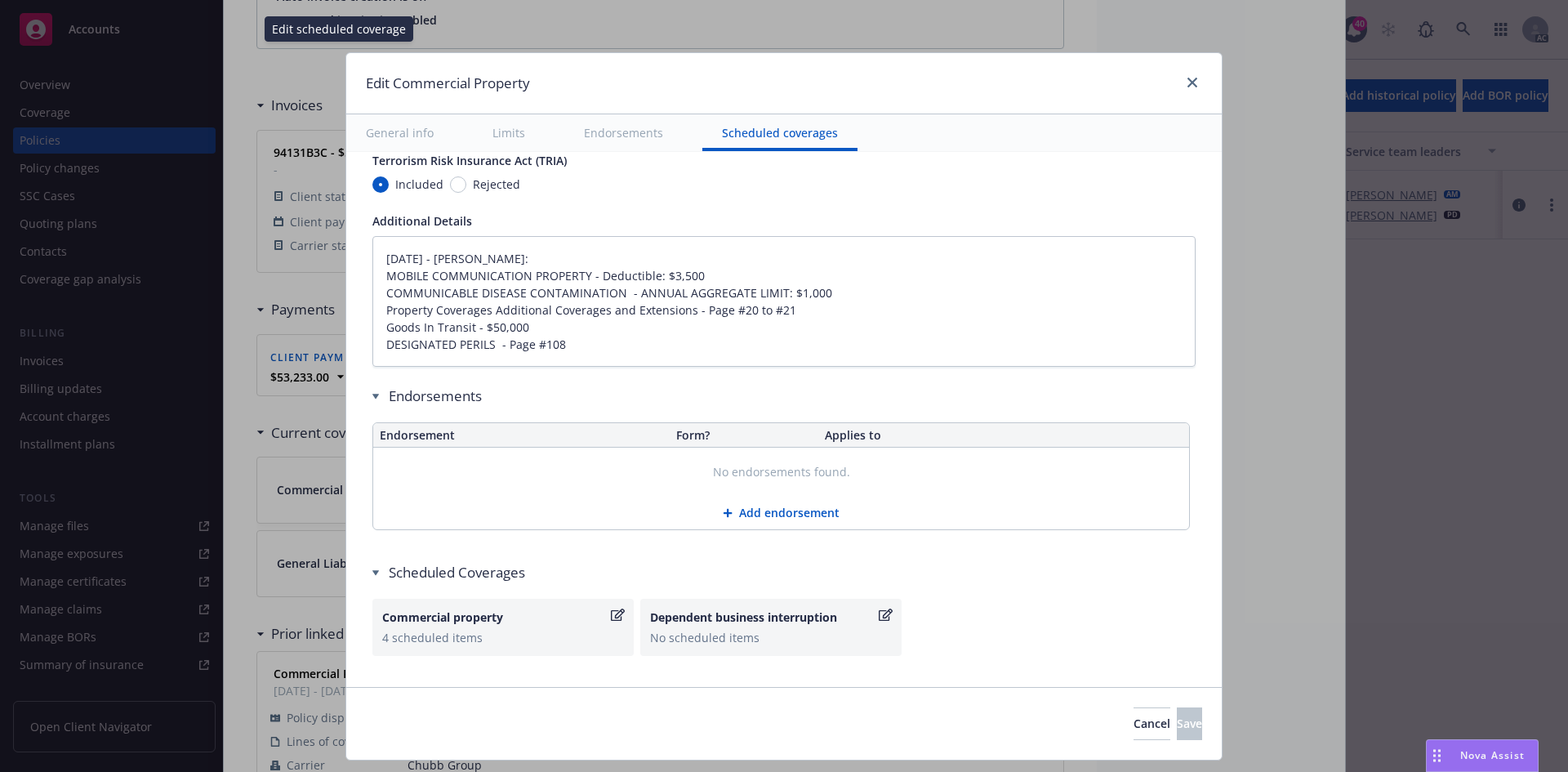
click at [611, 614] on icon "button" at bounding box center [617, 615] width 14 height 13
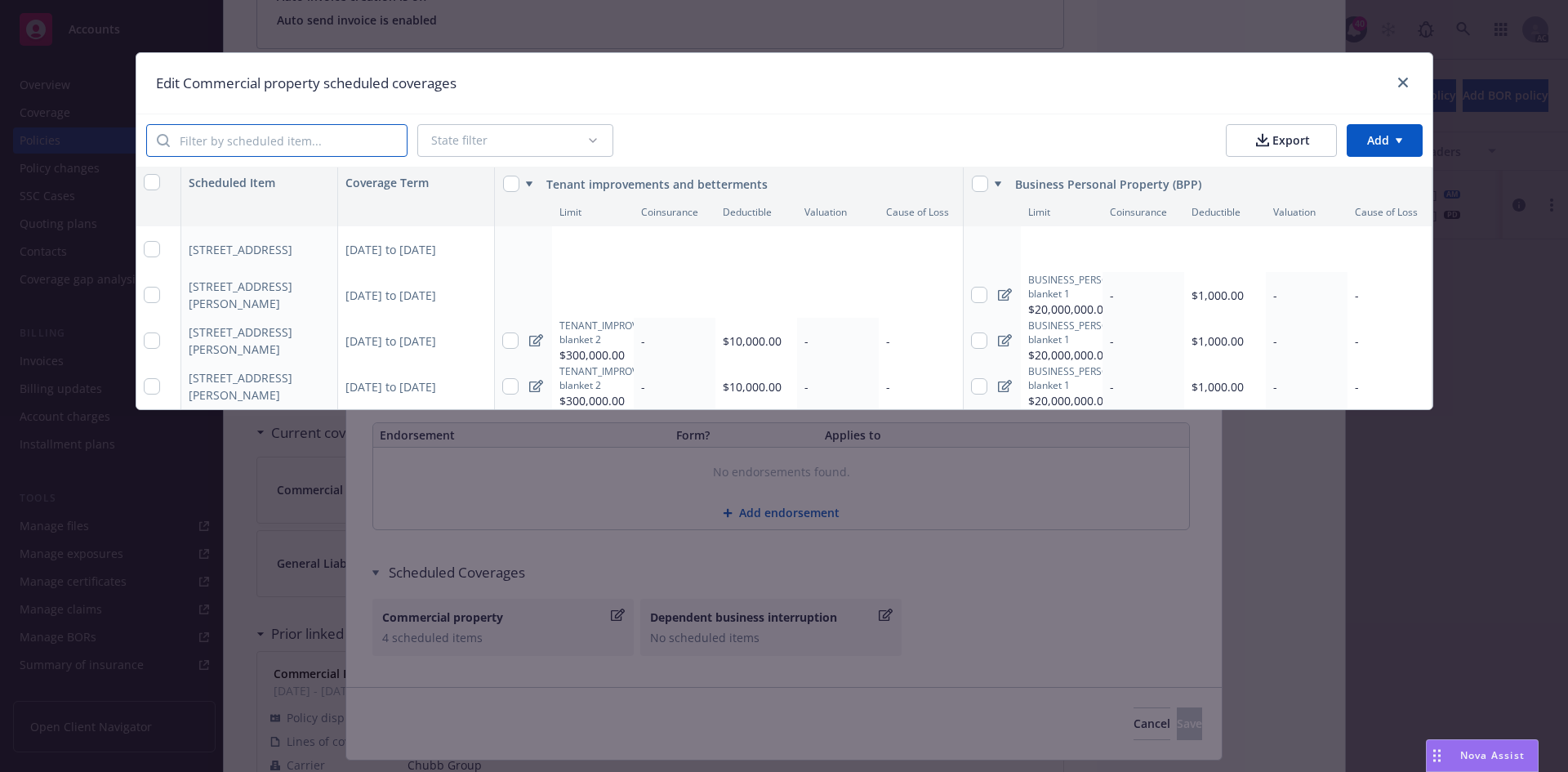
click at [271, 145] on input "search" at bounding box center [287, 140] width 236 height 31
click at [1400, 84] on icon "close" at bounding box center [1403, 83] width 10 height 10
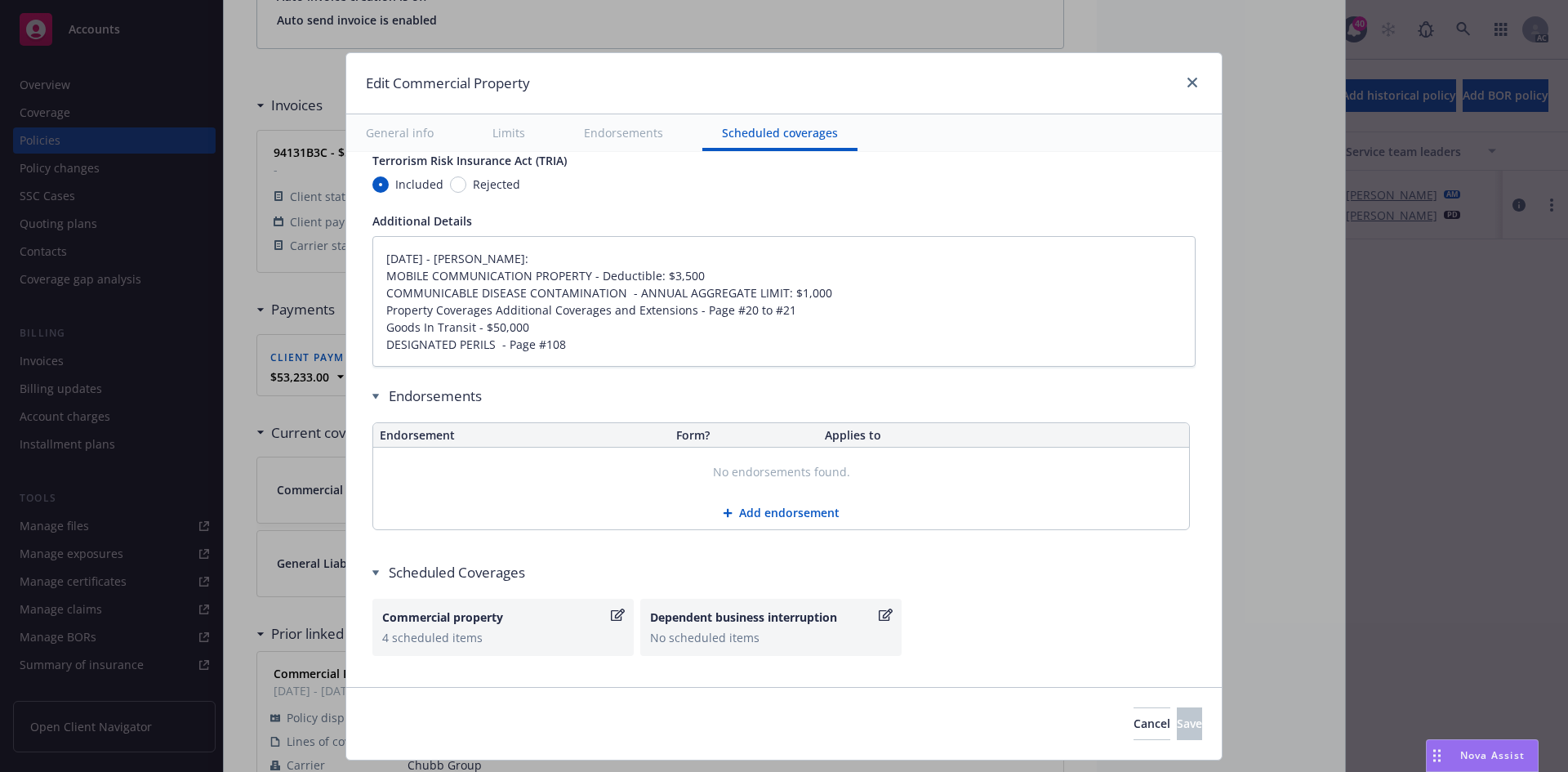
scroll to position [4804, 0]
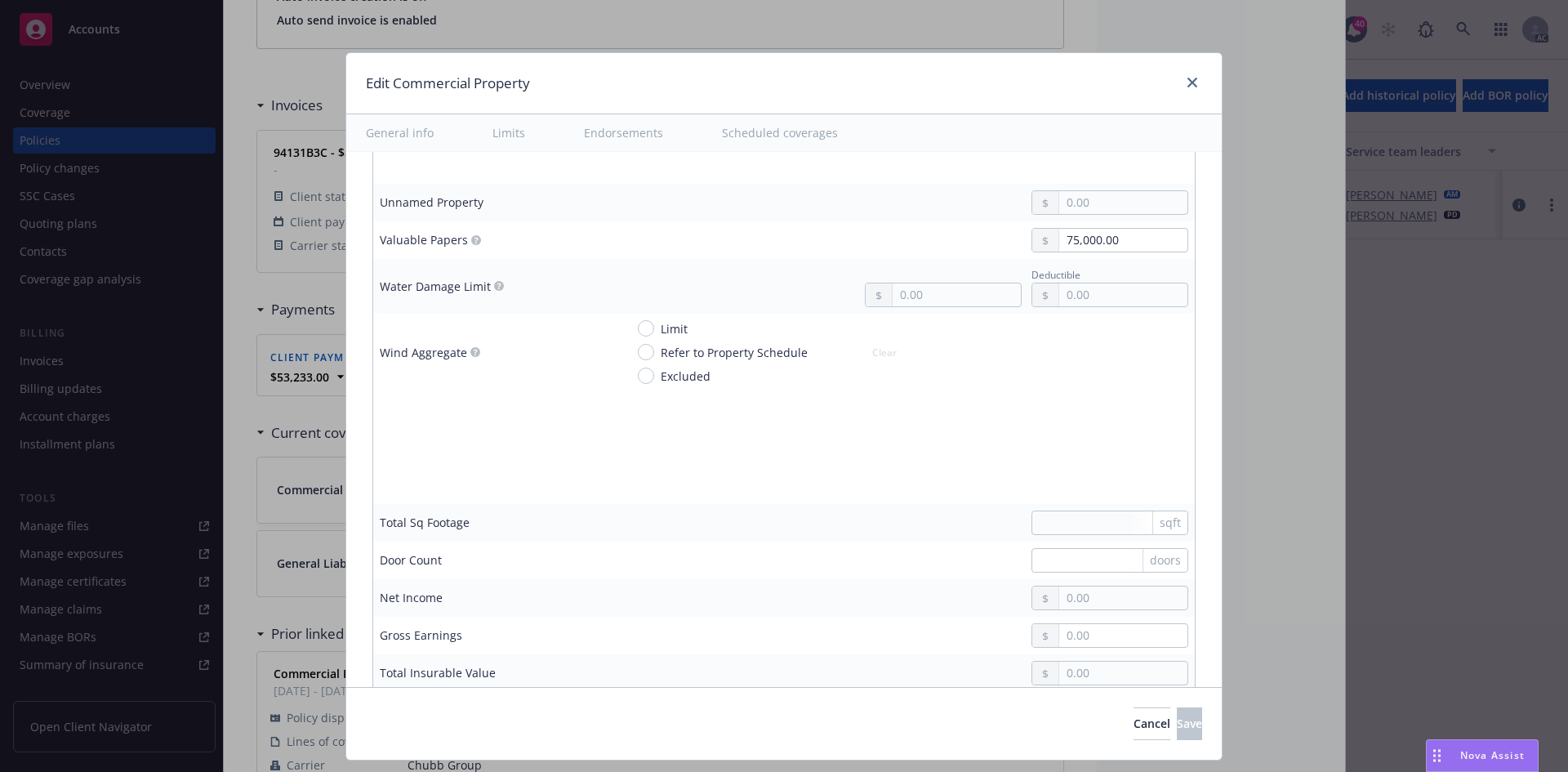
type textarea "x"
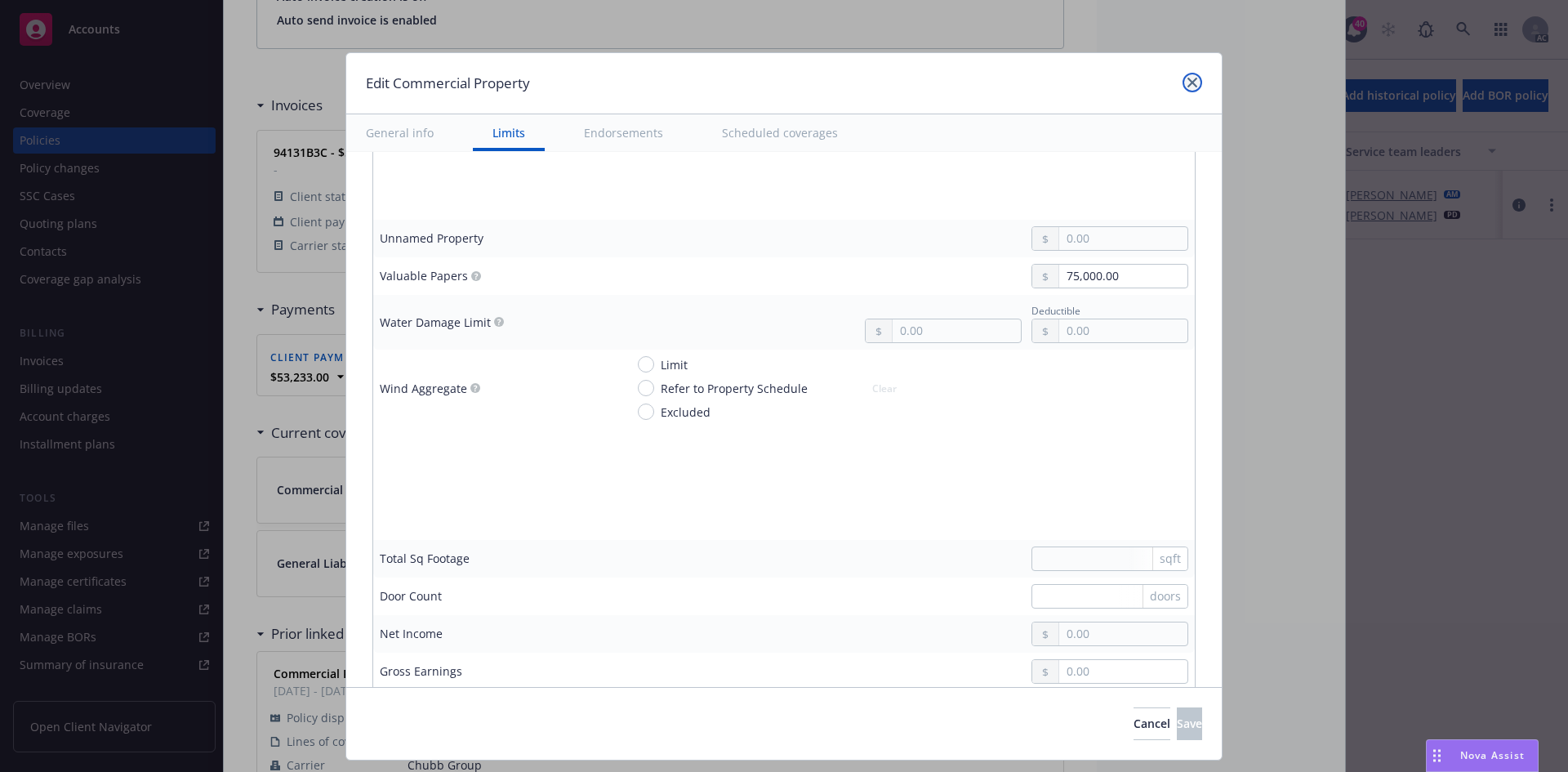
click at [1188, 89] on link "close" at bounding box center [1191, 82] width 19 height 19
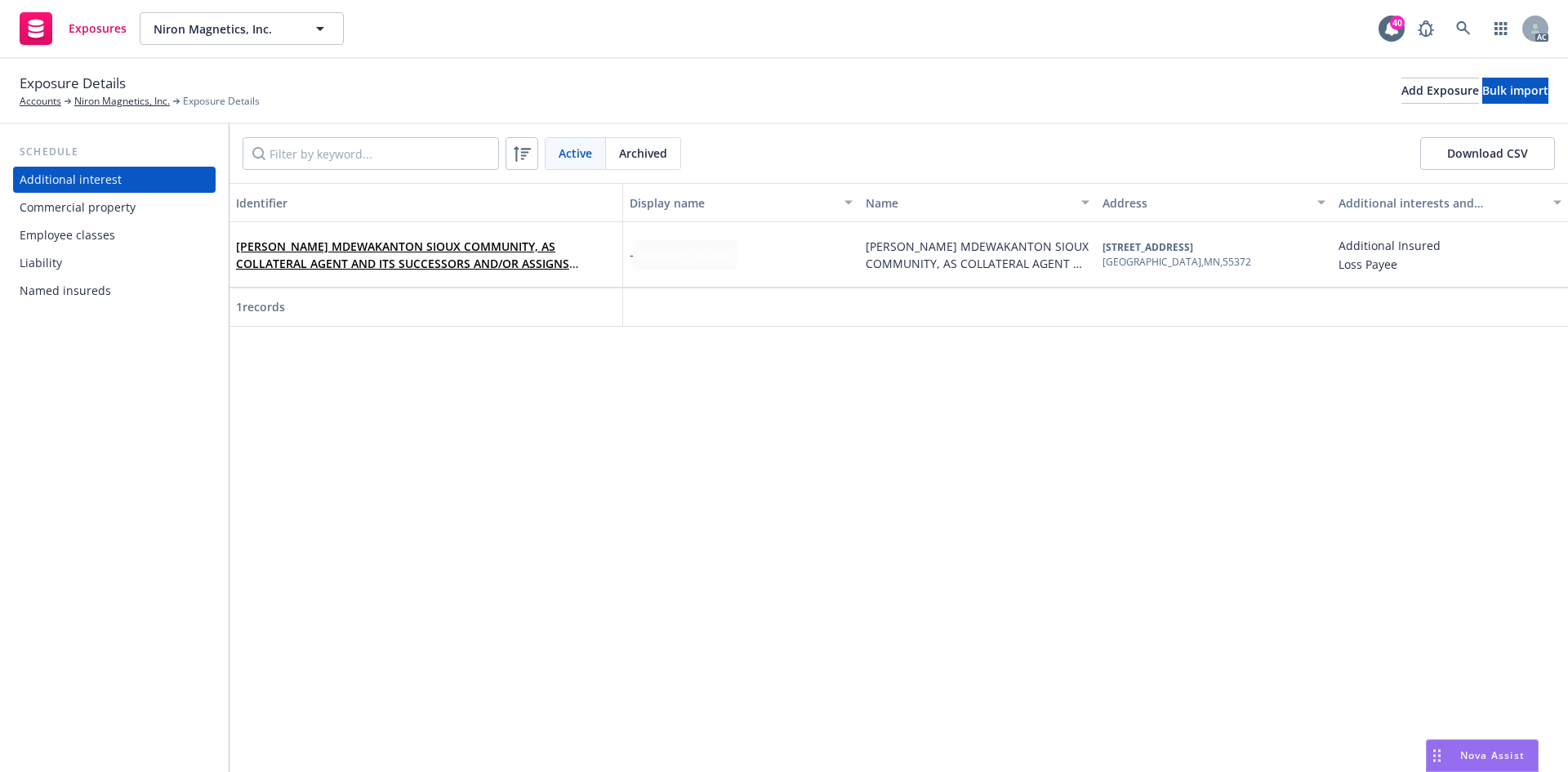
click at [140, 212] on div "Commercial property" at bounding box center [114, 207] width 190 height 26
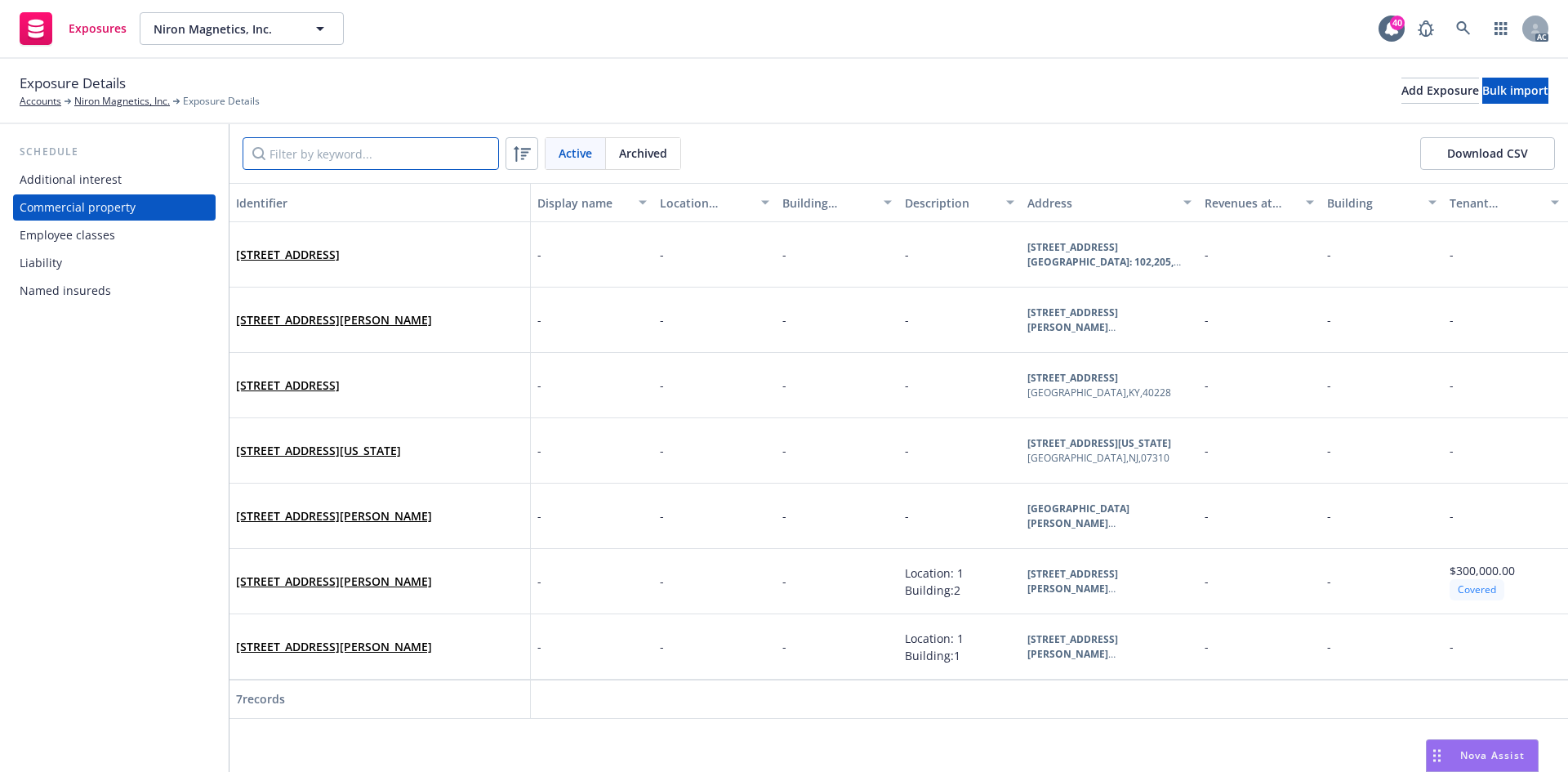
click at [423, 155] on input "Filter by keyword..." at bounding box center [370, 153] width 256 height 33
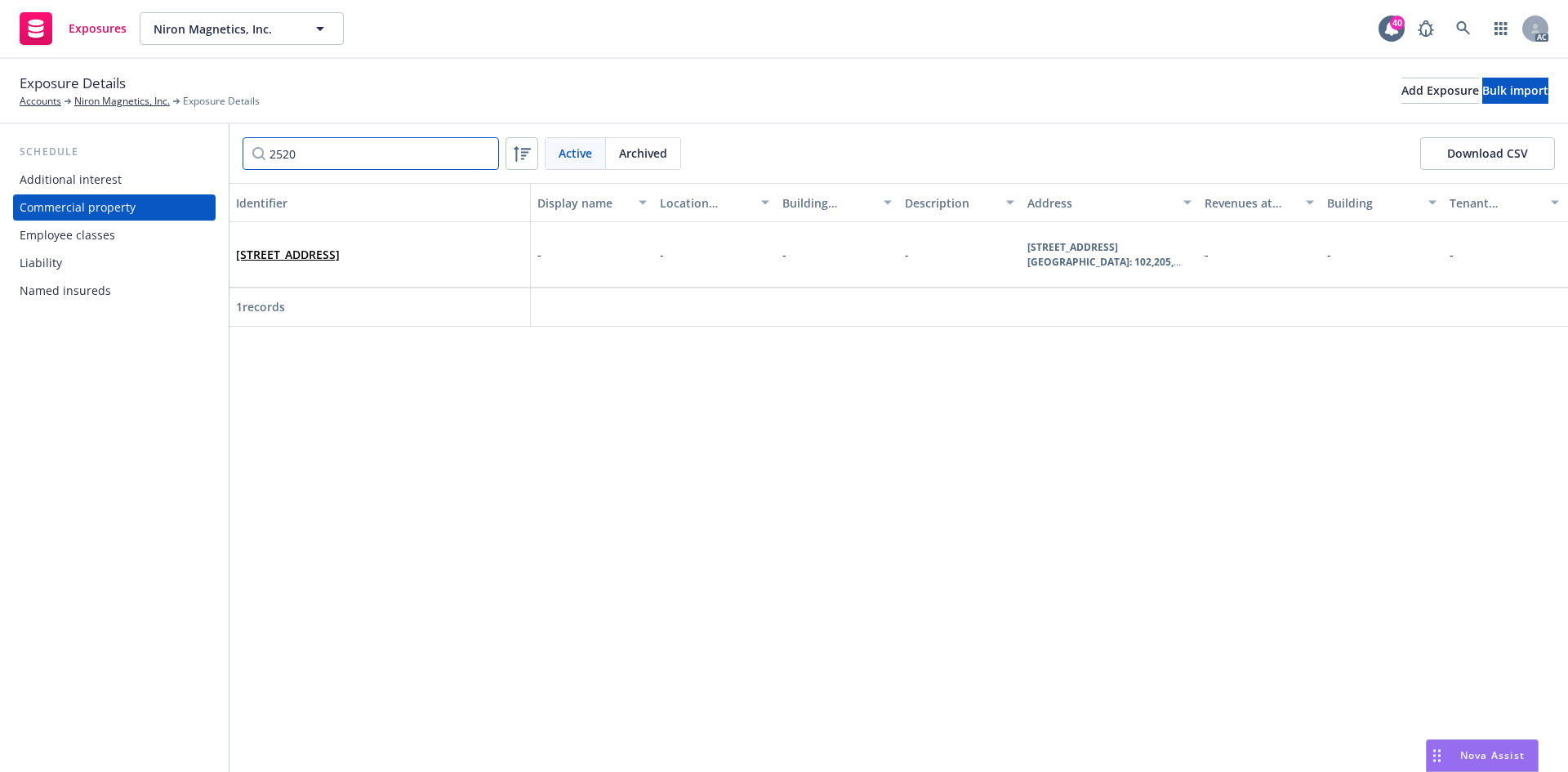
type input "2520"
click at [366, 449] on div "Identifier Display name Location number Building number Description Address Rev…" at bounding box center [899, 477] width 1338 height 589
click at [604, 438] on div "Identifier Display name Location number Building number Description Address Rev…" at bounding box center [899, 477] width 1338 height 589
click at [340, 246] on link "2520 Broadway Street NE Suites: 102,205, and 201, Minneapolis, MN, 55413, USA" at bounding box center [287, 254] width 104 height 16
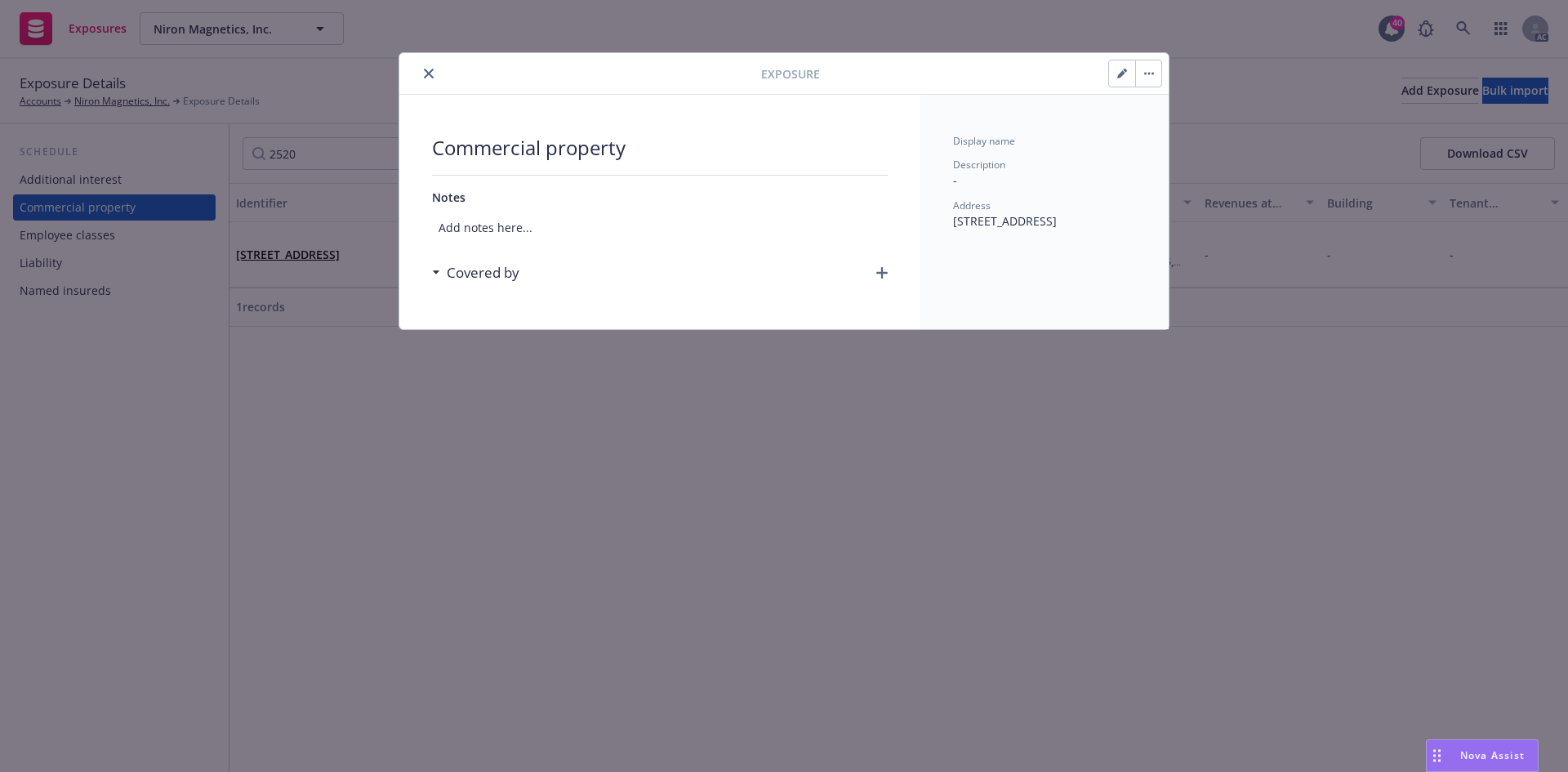
click at [1120, 72] on icon "button" at bounding box center [1122, 74] width 10 height 10
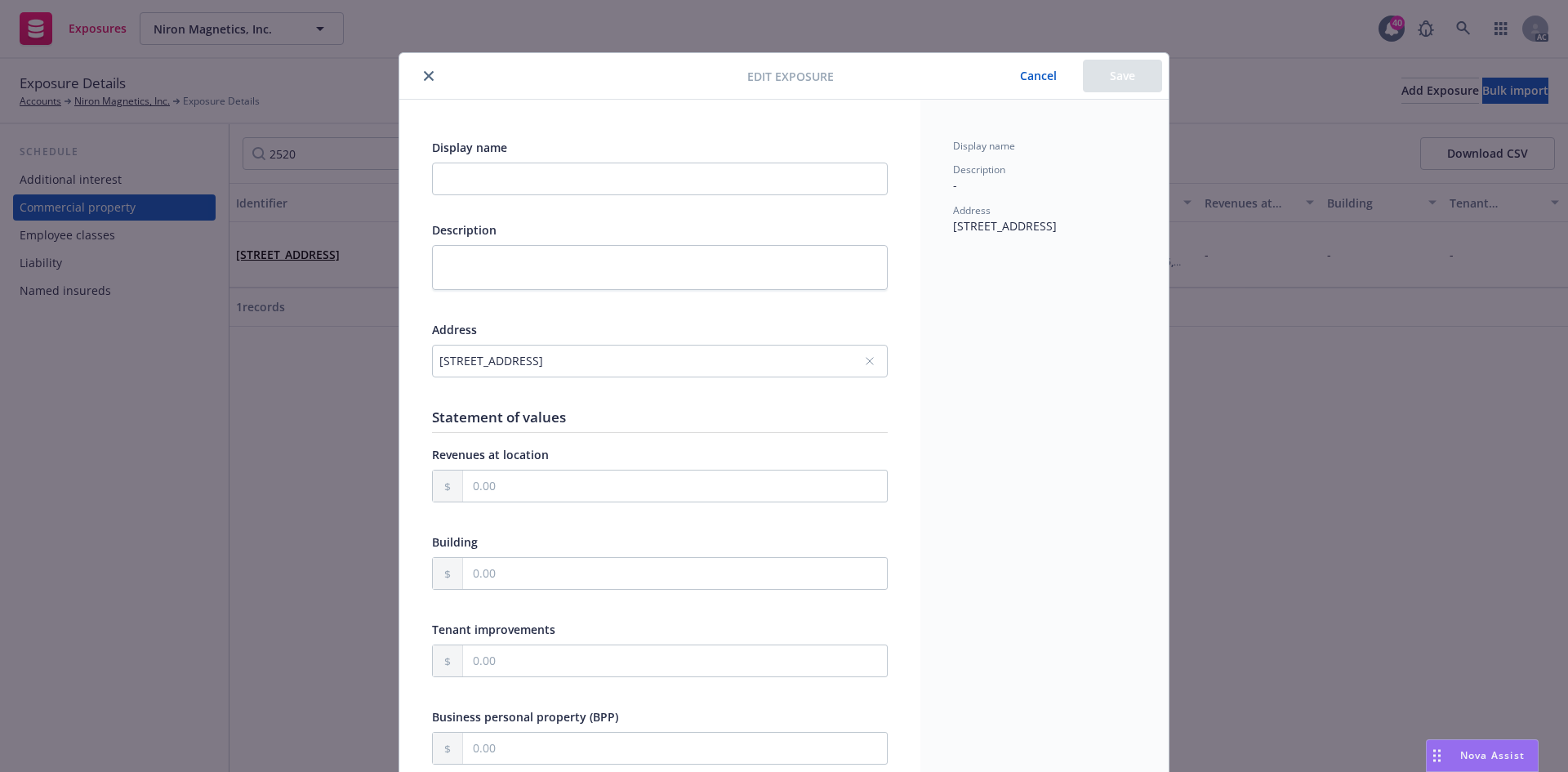
click at [426, 74] on icon "close" at bounding box center [429, 76] width 10 height 10
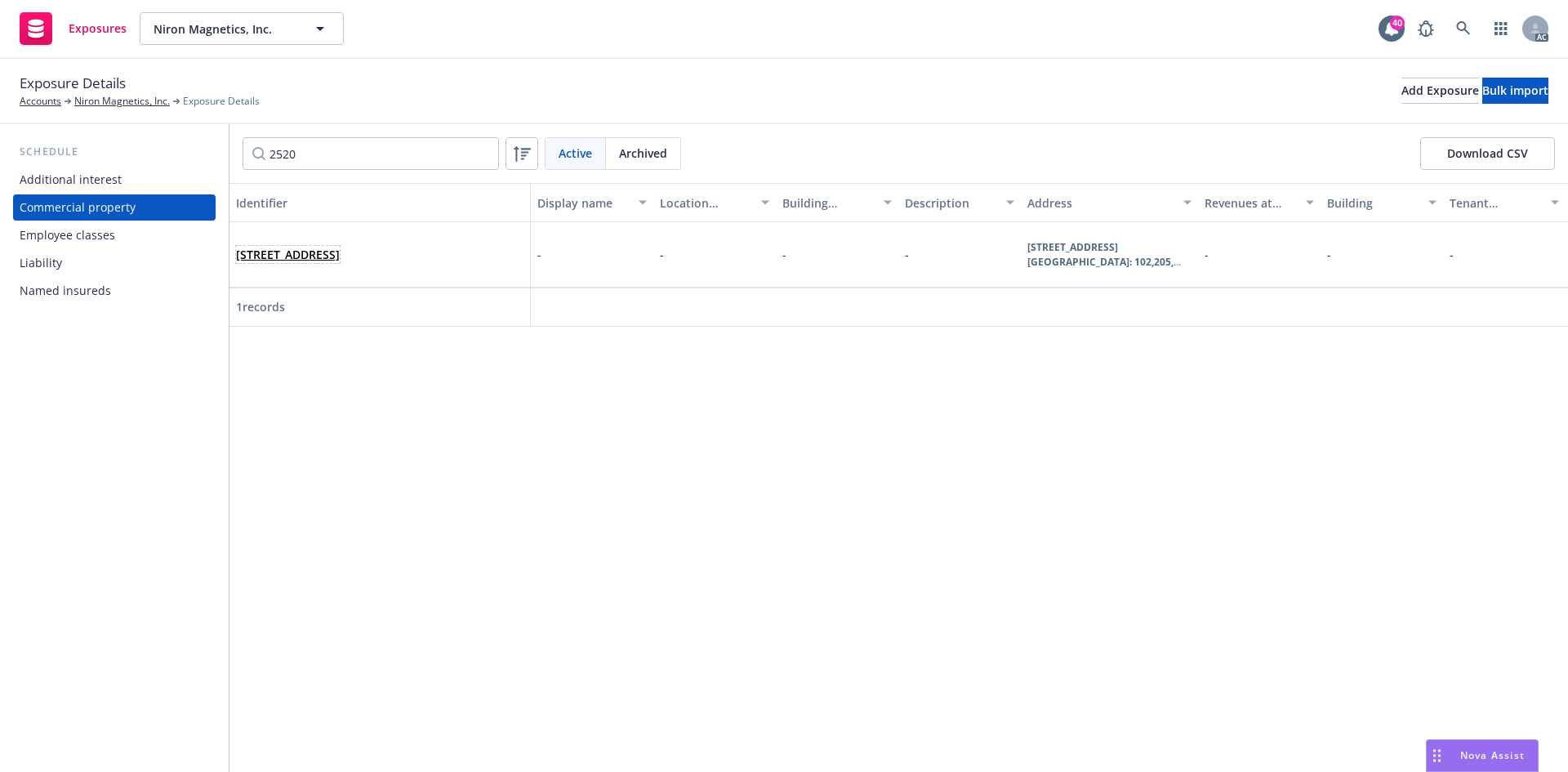
click at [328, 261] on link "2520 Broadway Street NE Suites: 102,205, and 201, Minneapolis, MN, 55413, USA" at bounding box center [287, 254] width 104 height 16
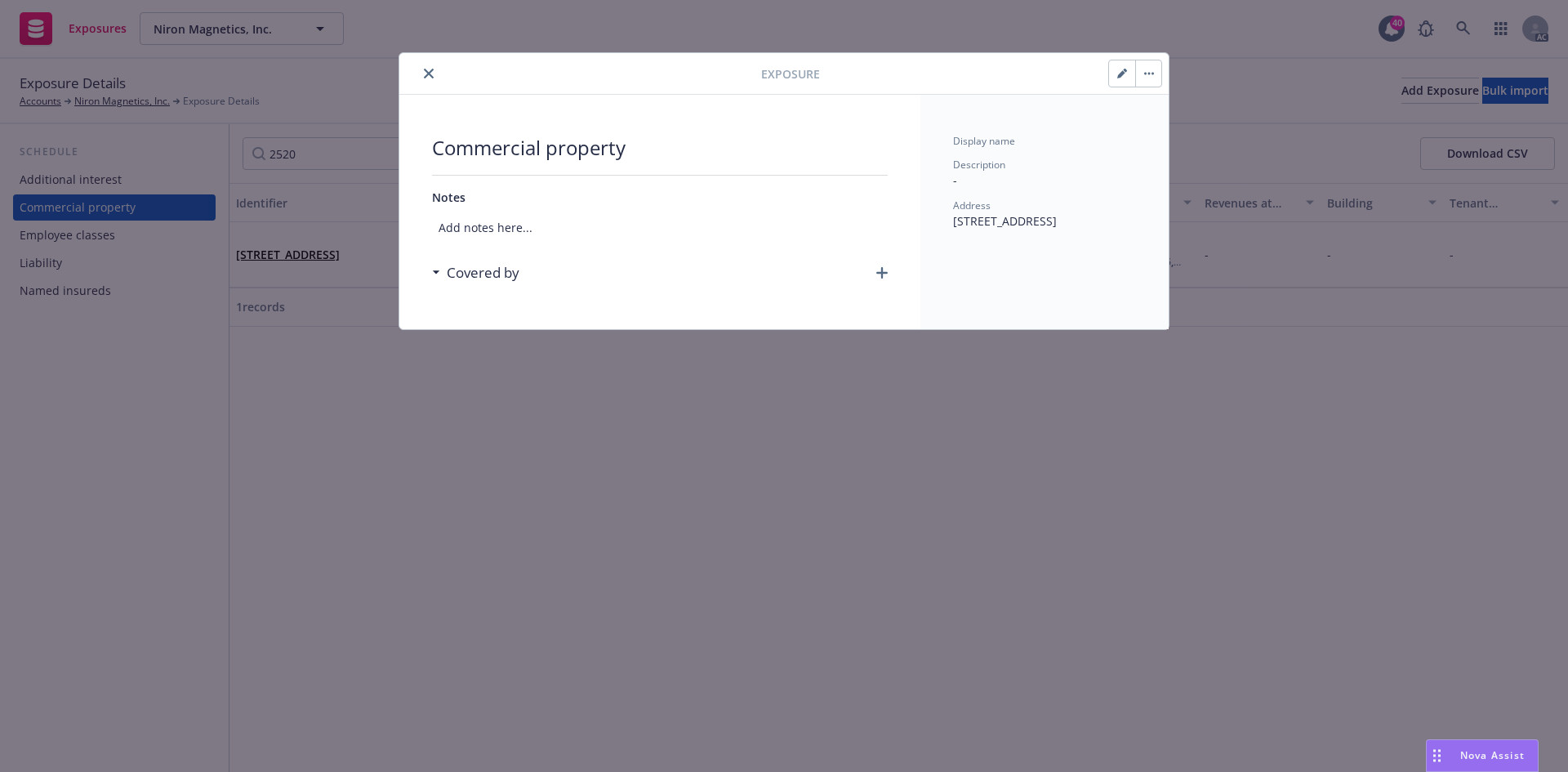
click at [1130, 73] on button "button" at bounding box center [1121, 73] width 26 height 26
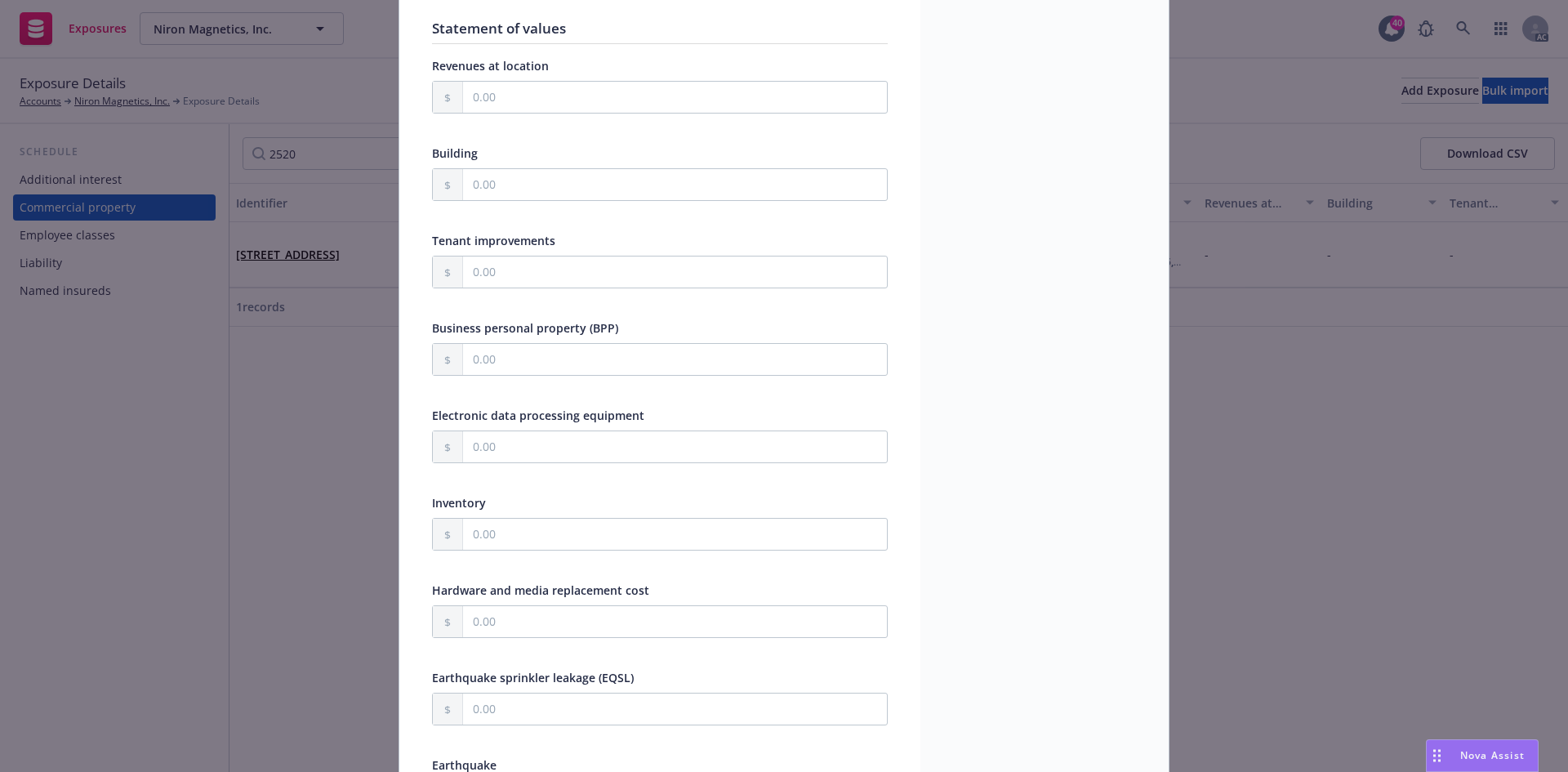
scroll to position [490, 0]
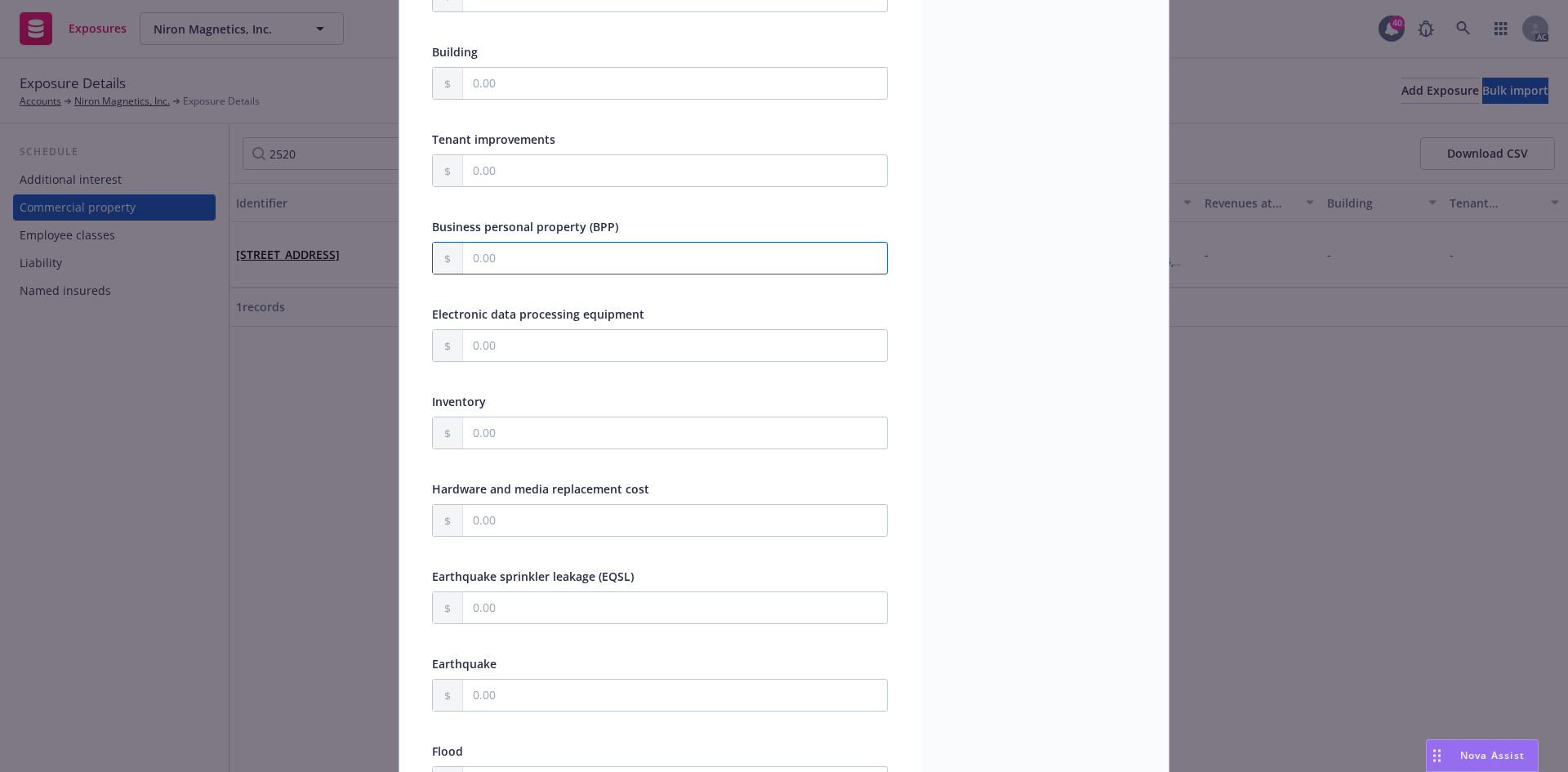
click at [556, 261] on input "text" at bounding box center [674, 257] width 424 height 31
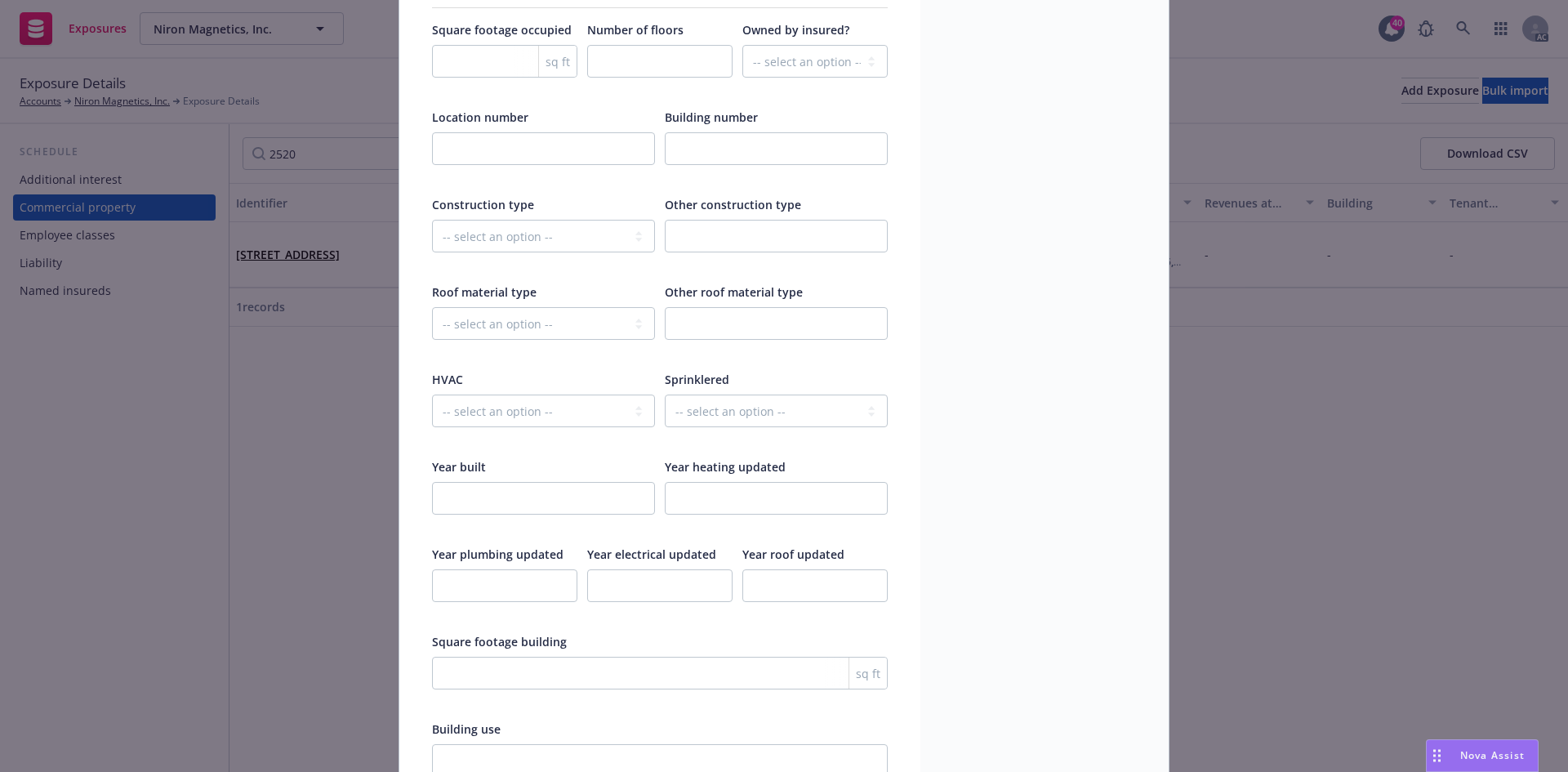
scroll to position [2041, 0]
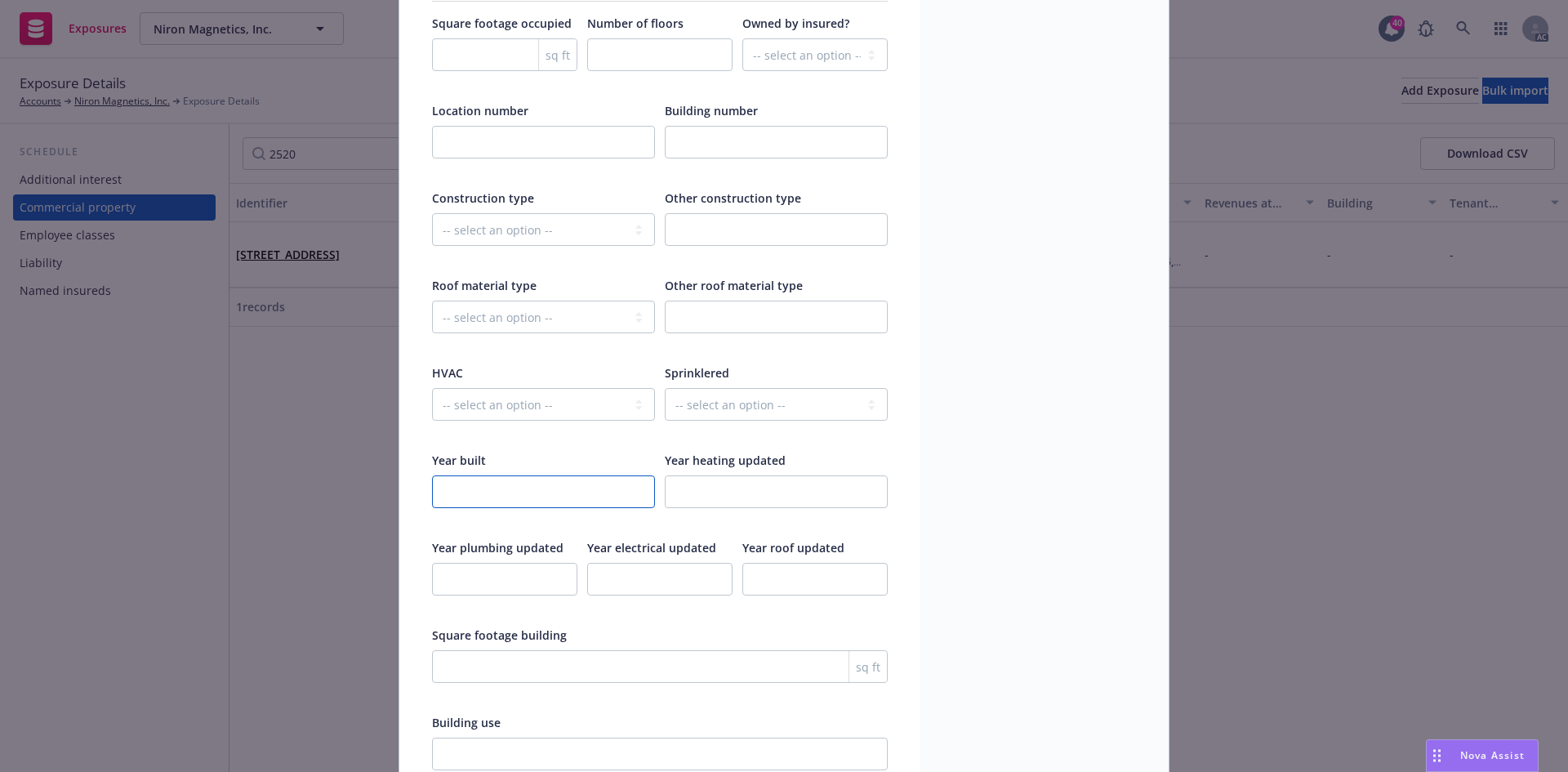
click at [487, 483] on input "number" at bounding box center [543, 491] width 223 height 33
type input "1981"
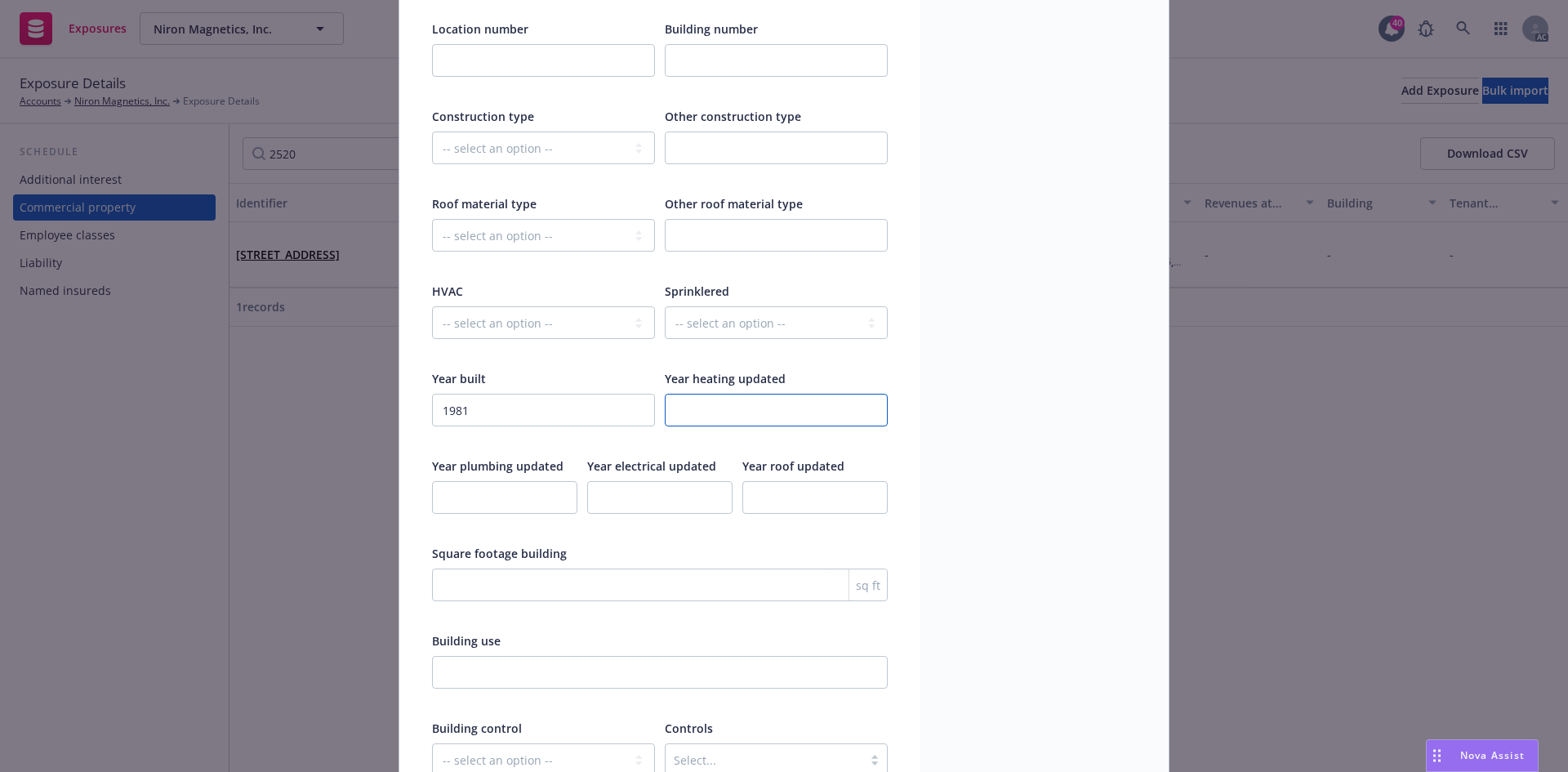
click at [759, 411] on input "number" at bounding box center [776, 409] width 223 height 33
type input "2024"
click at [459, 498] on input "number" at bounding box center [505, 497] width 145 height 33
click at [495, 506] on input "number" at bounding box center [505, 497] width 145 height 33
type input "2024"
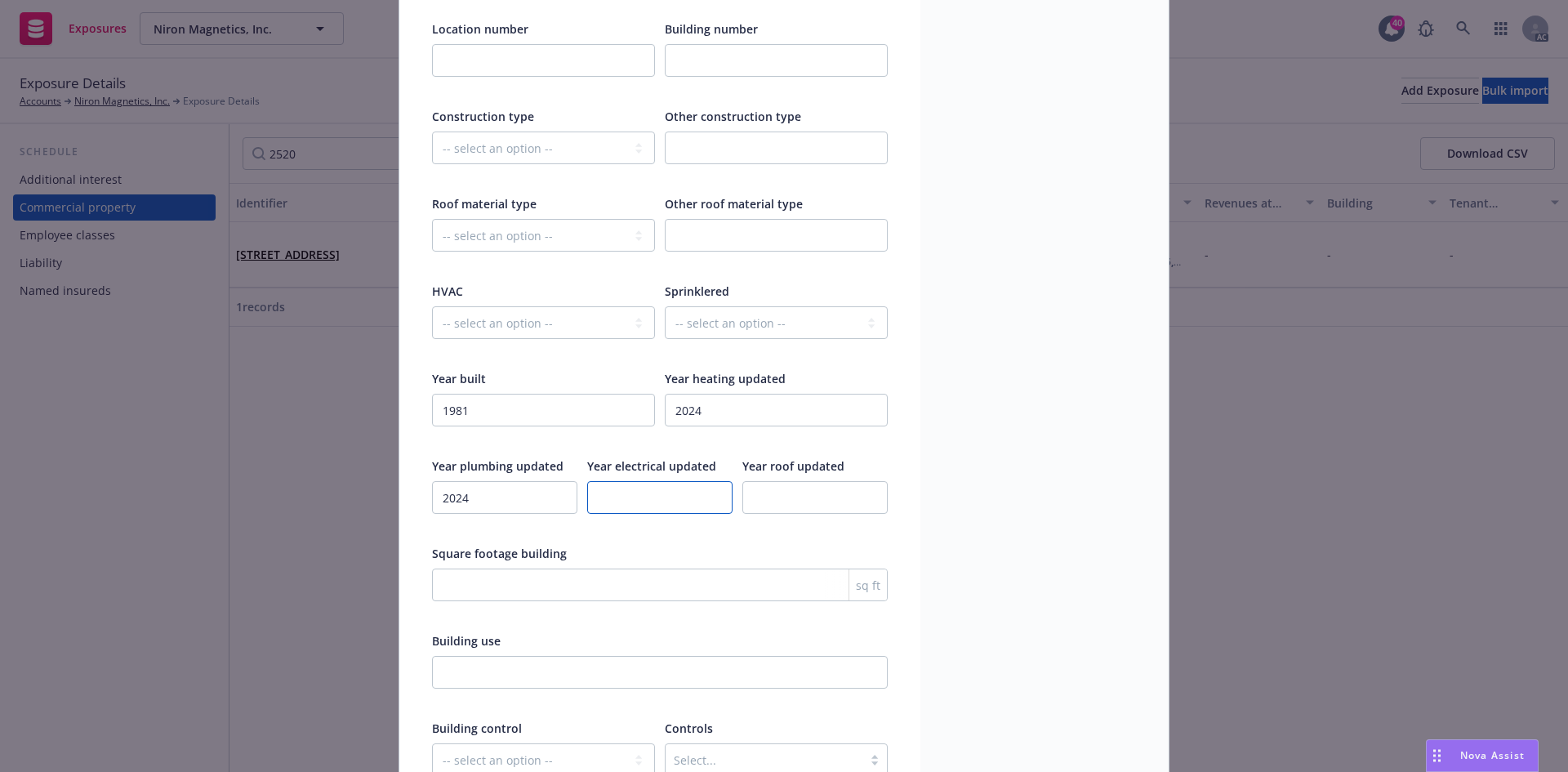
click at [594, 494] on input "number" at bounding box center [660, 497] width 145 height 33
type input "2024"
click at [764, 490] on input "number" at bounding box center [814, 497] width 145 height 33
type input "2024"
click at [696, 546] on div "Square footage building" at bounding box center [659, 553] width 455 height 18
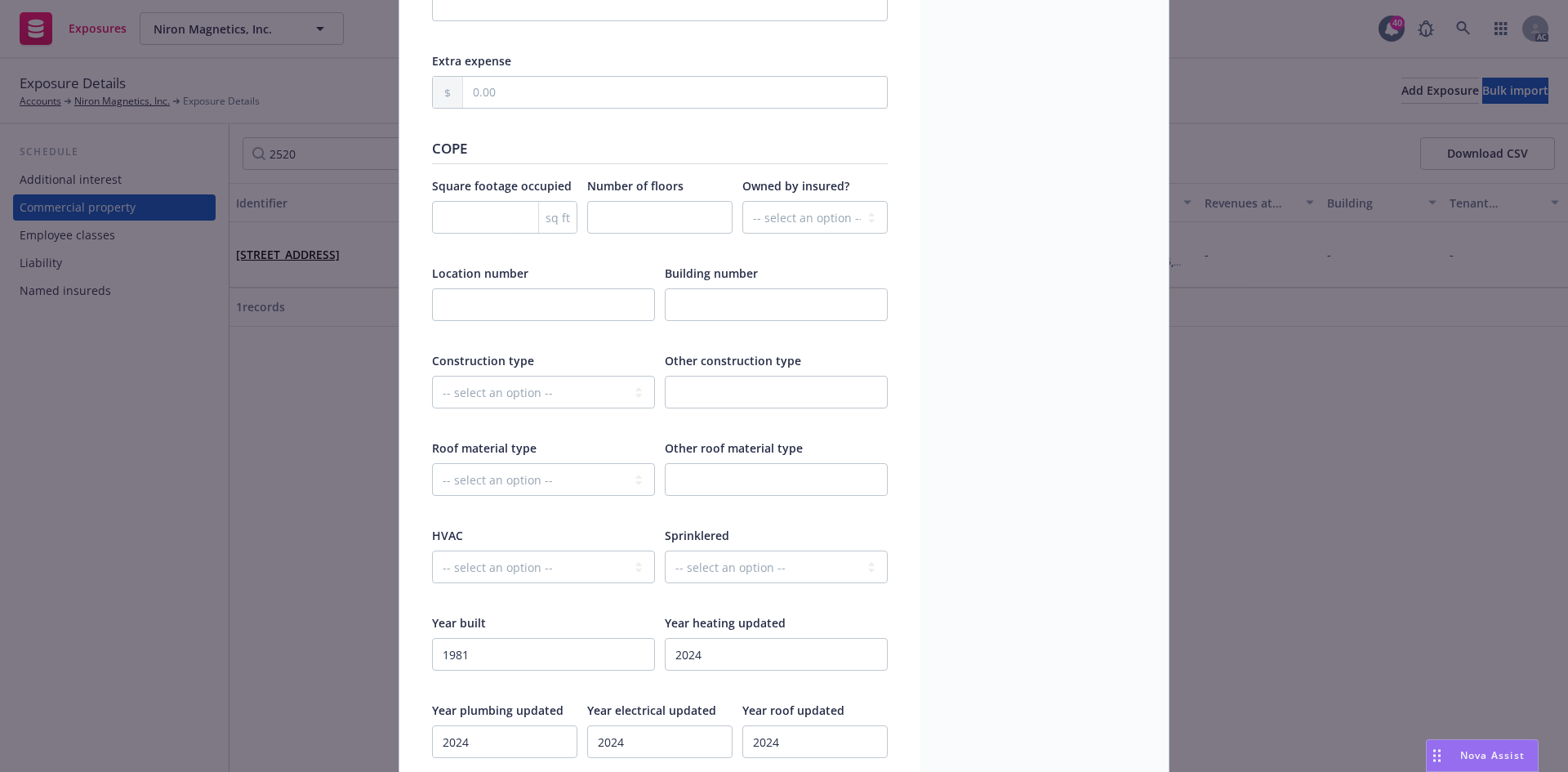
scroll to position [1878, 0]
click at [556, 402] on select "-- select an option -- Fire Resistive (Masonry reinforced by structural Steel l…" at bounding box center [543, 393] width 223 height 33
select select "MASONRY_NON_COMBUSTIBLE"
click at [432, 377] on select "-- select an option -- Fire Resistive (Masonry reinforced by structural Steel l…" at bounding box center [543, 393] width 223 height 33
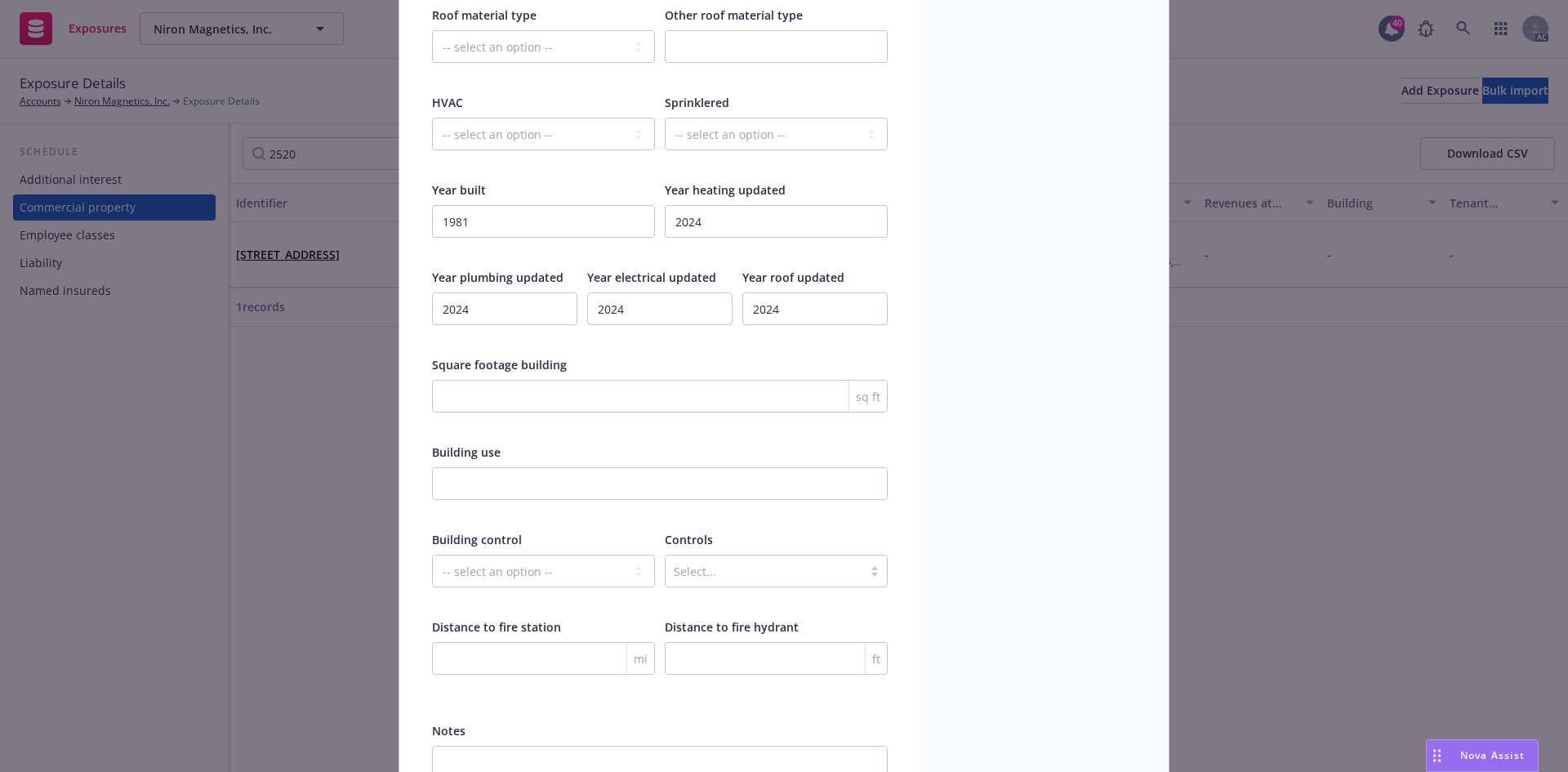
scroll to position [2423, 0]
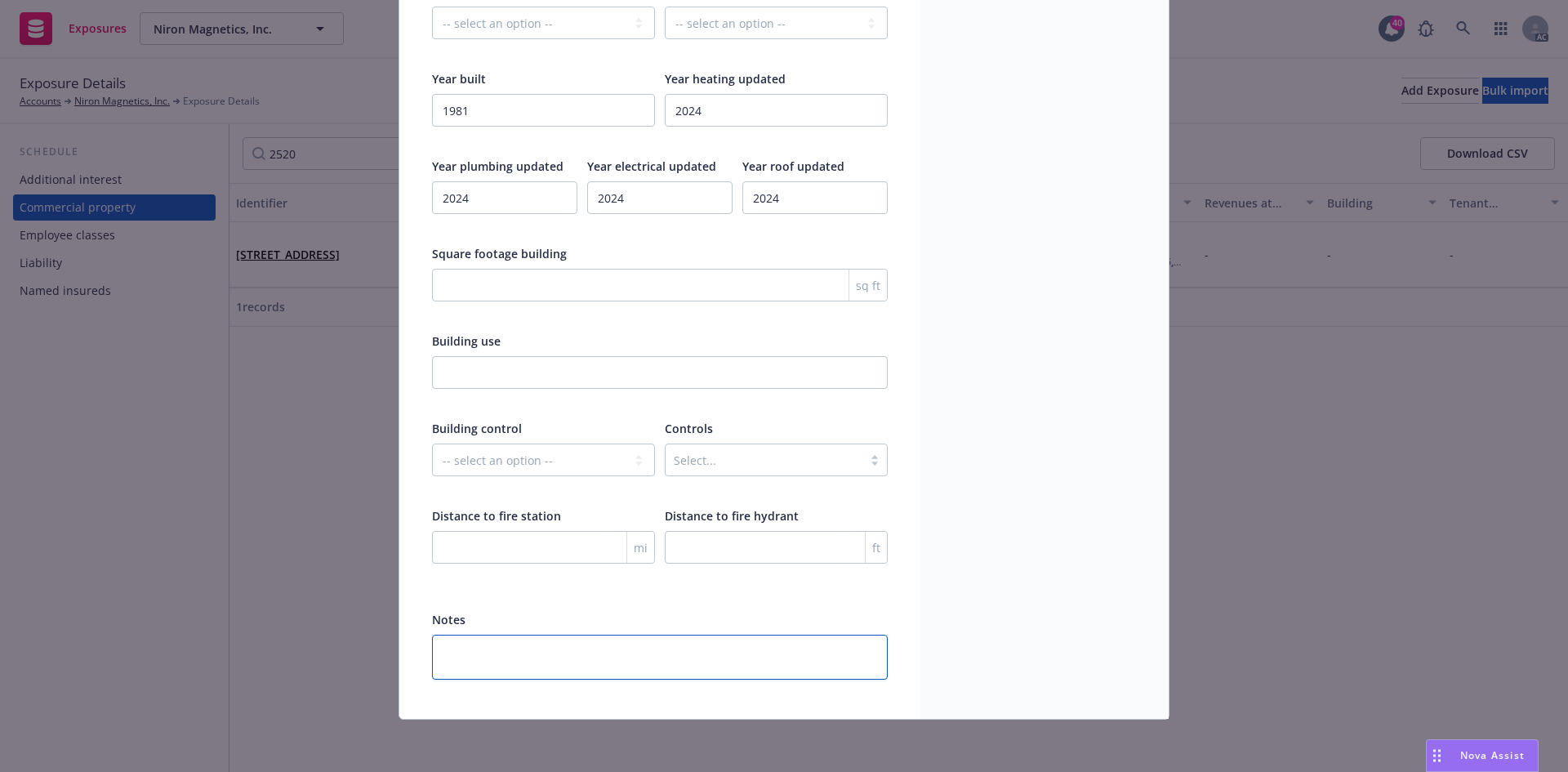
click at [490, 647] on textarea at bounding box center [659, 657] width 455 height 45
paste textarea "* Suite 102: 3250 RSF * Suite 201: 1,816 RSF * Suite 205: 1746 RSF"
type textarea "x"
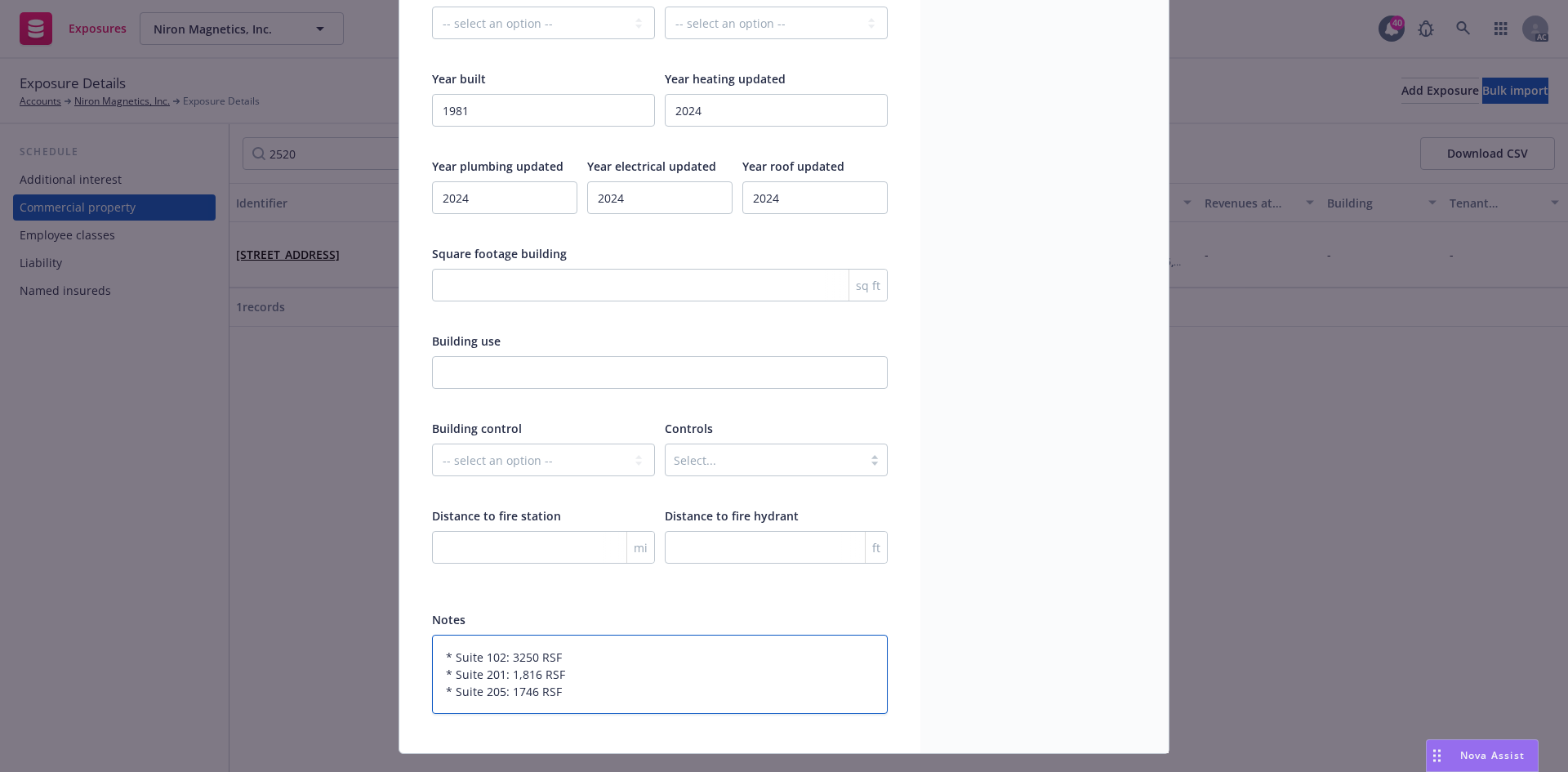
type textarea "* Suite 102: 3250 RSF * Suite 201: 1,816 RSF * Suite 205: 1746 RSF"
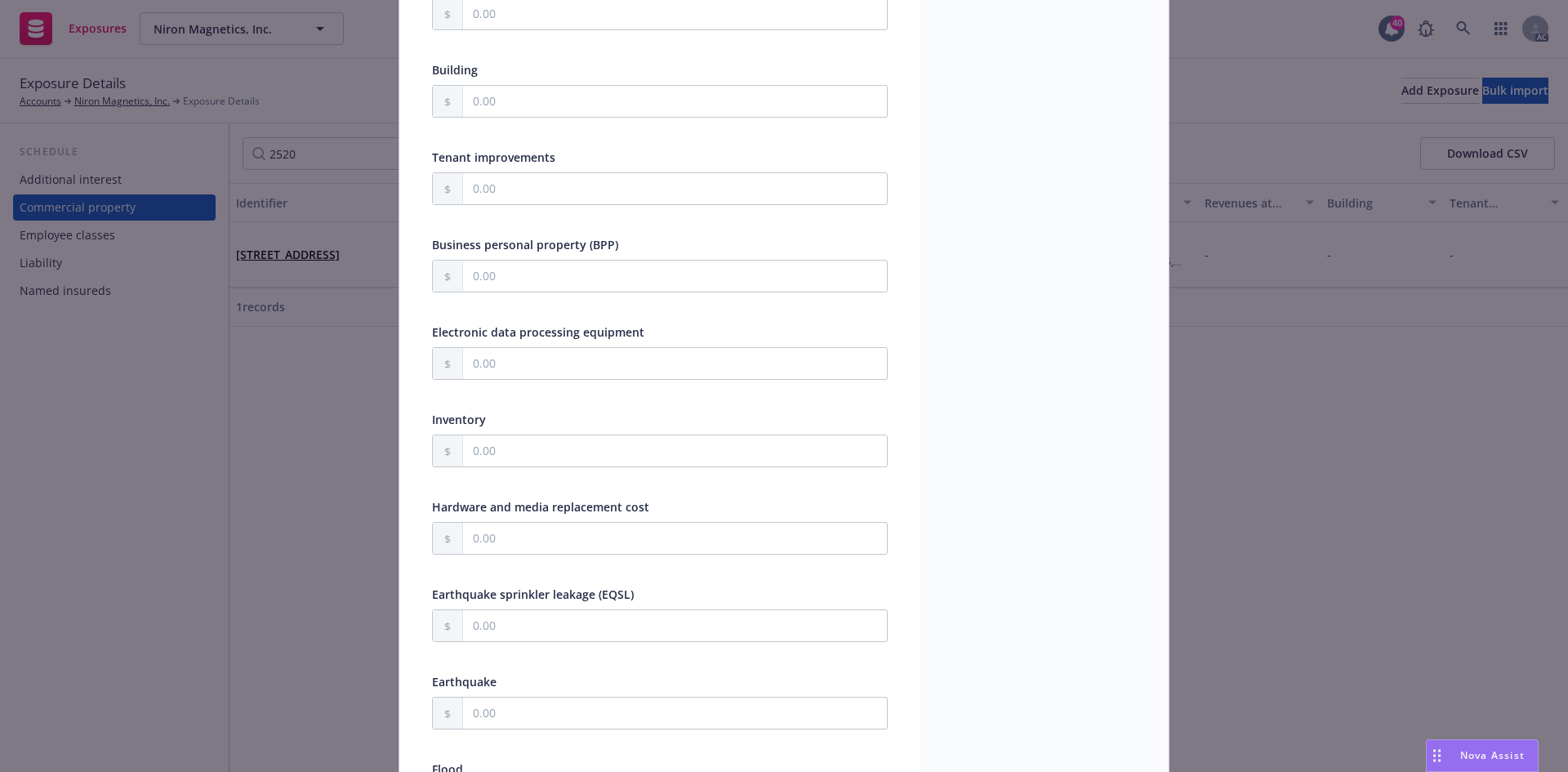
scroll to position [463, 0]
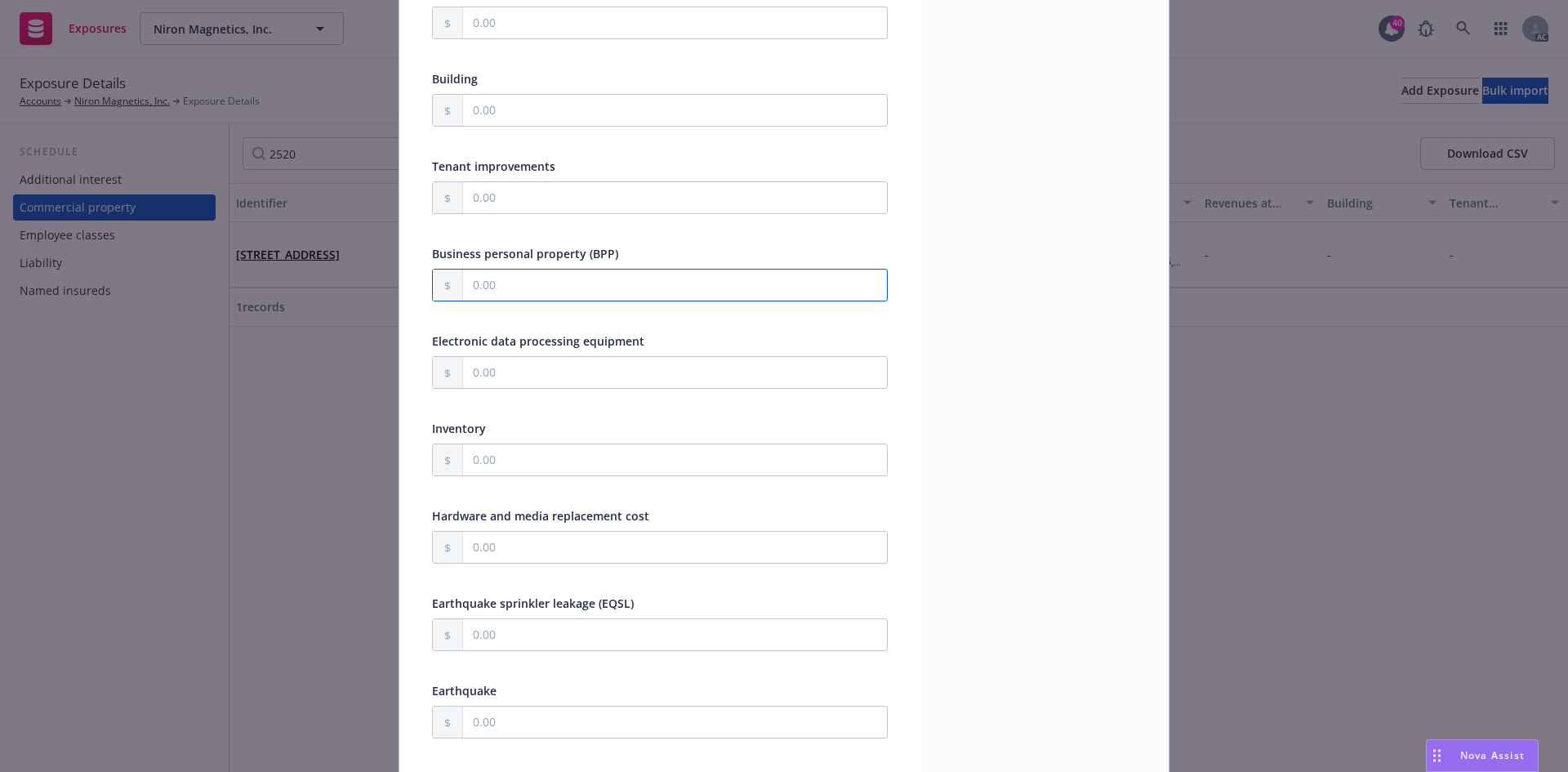
click at [517, 290] on input "text" at bounding box center [674, 285] width 424 height 31
type textarea "x"
type input "5.00"
type textarea "x"
type input "50.00"
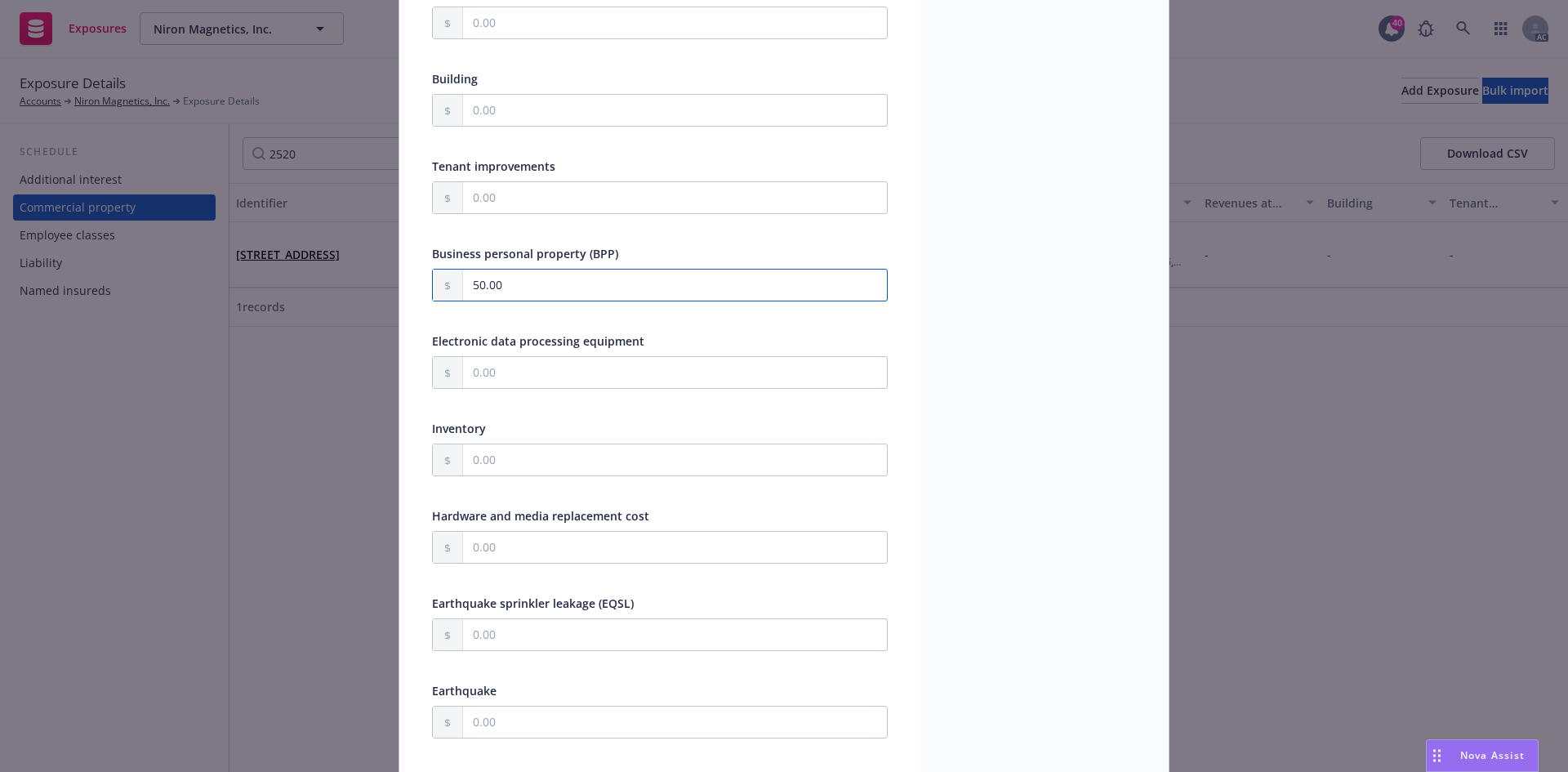
type textarea "x"
type input "500.00"
type textarea "x"
type input "5,000.00"
type textarea "x"
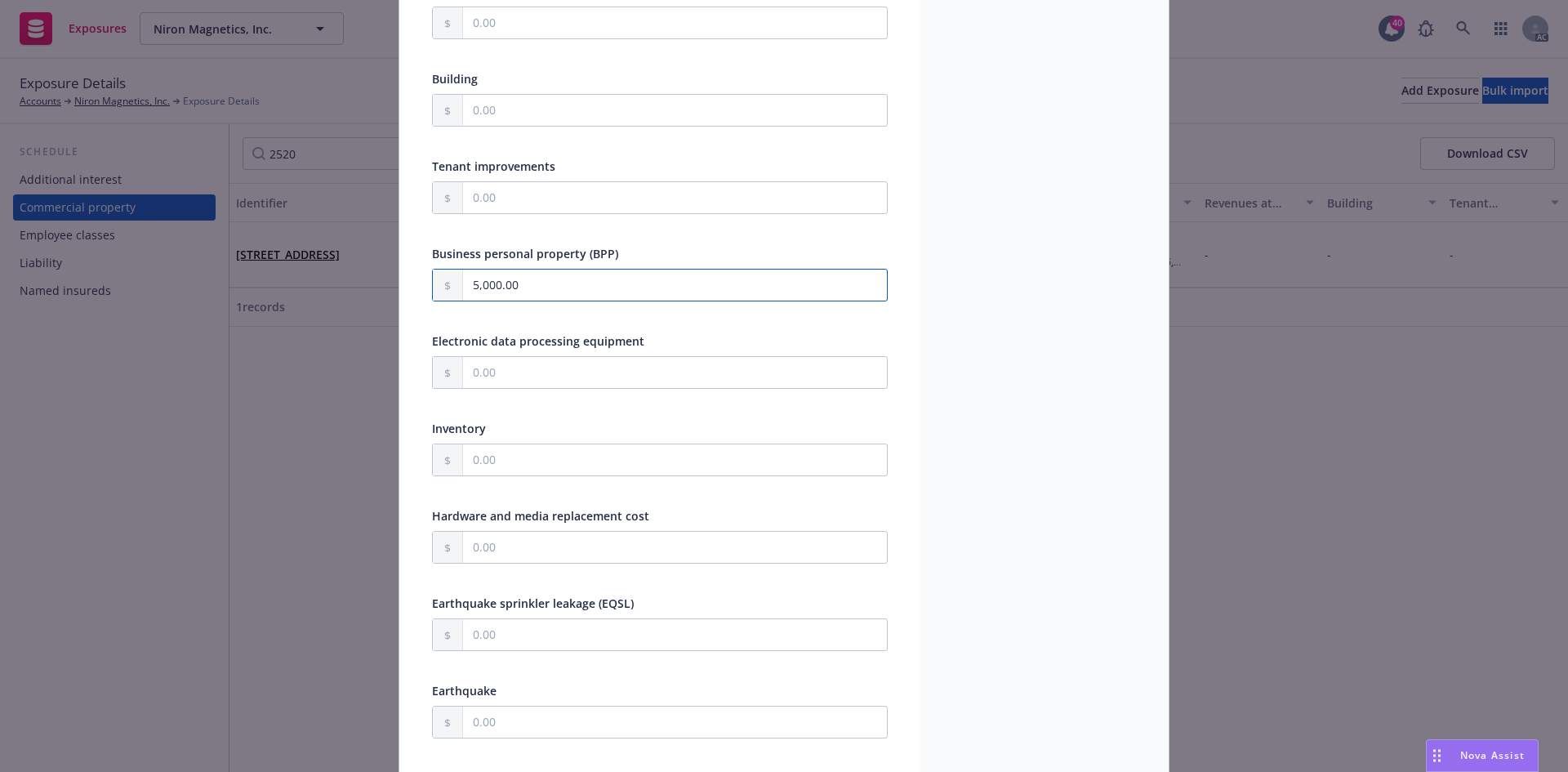
type input "50,000.00"
type textarea "x"
type input "50,000.00"
click at [511, 317] on div at bounding box center [659, 315] width 455 height 15
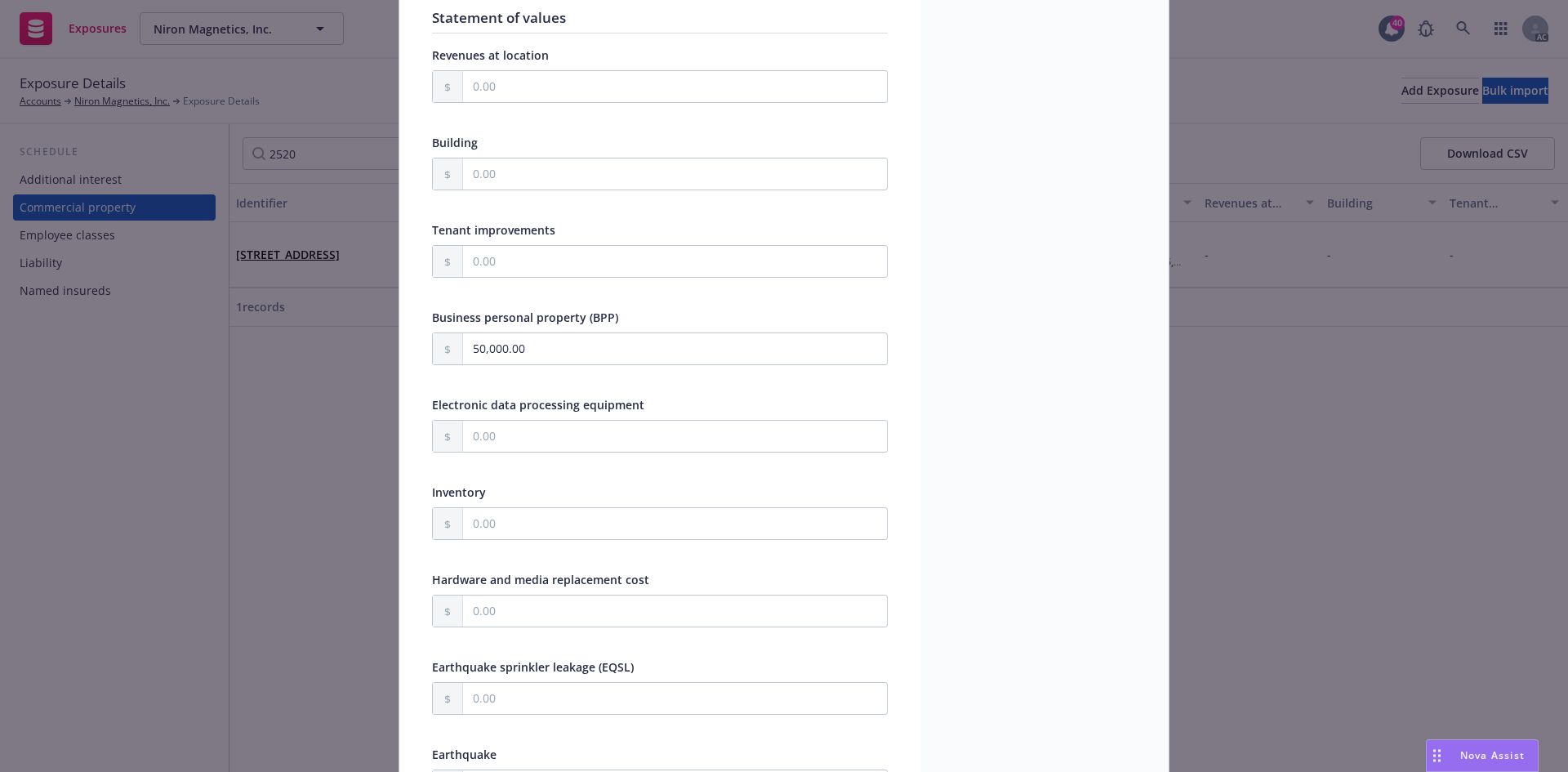
scroll to position [381, 0]
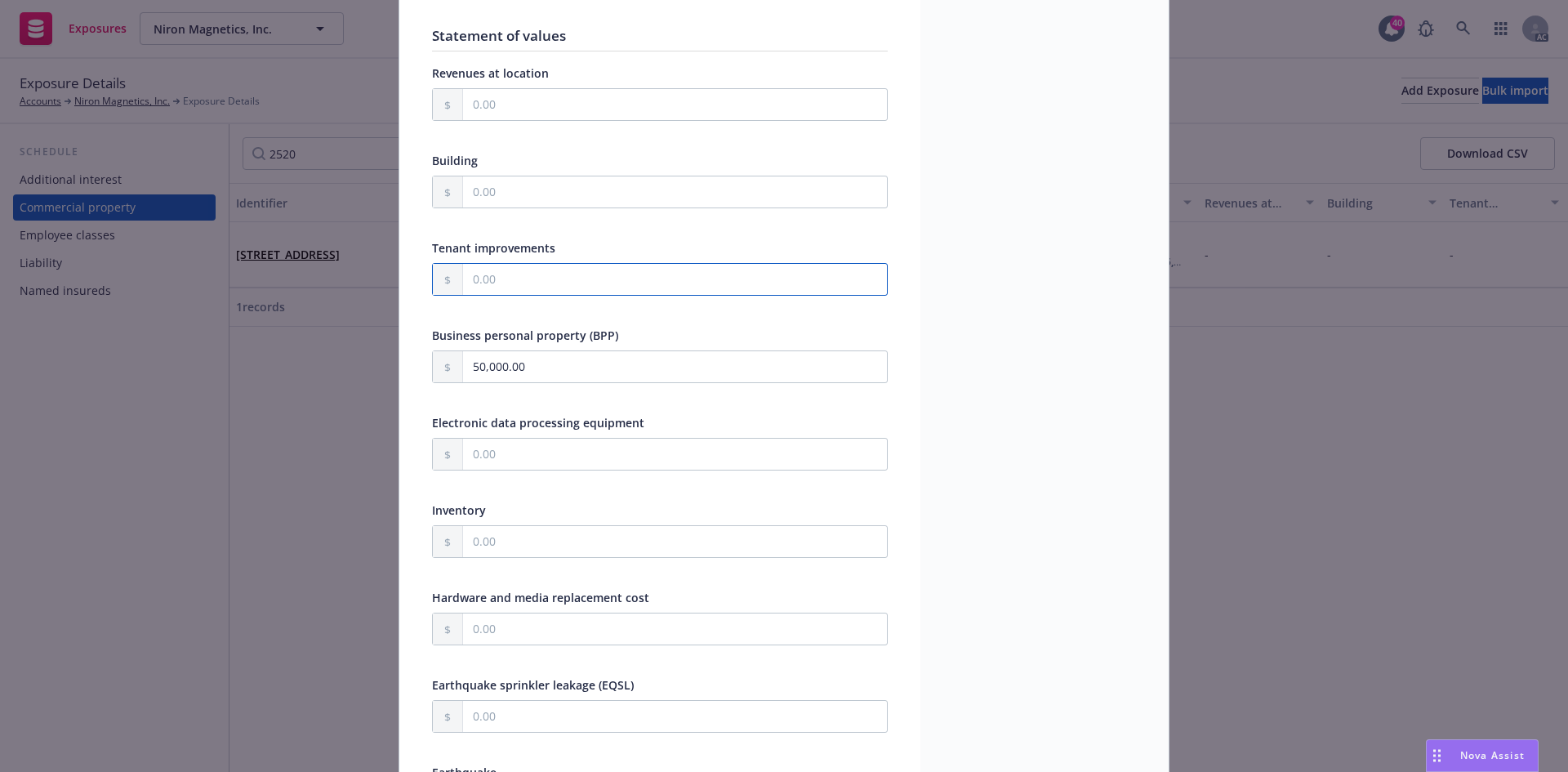
click at [500, 283] on input "text" at bounding box center [674, 279] width 424 height 31
type textarea "x"
type input "4.00"
type textarea "x"
type input "40.00"
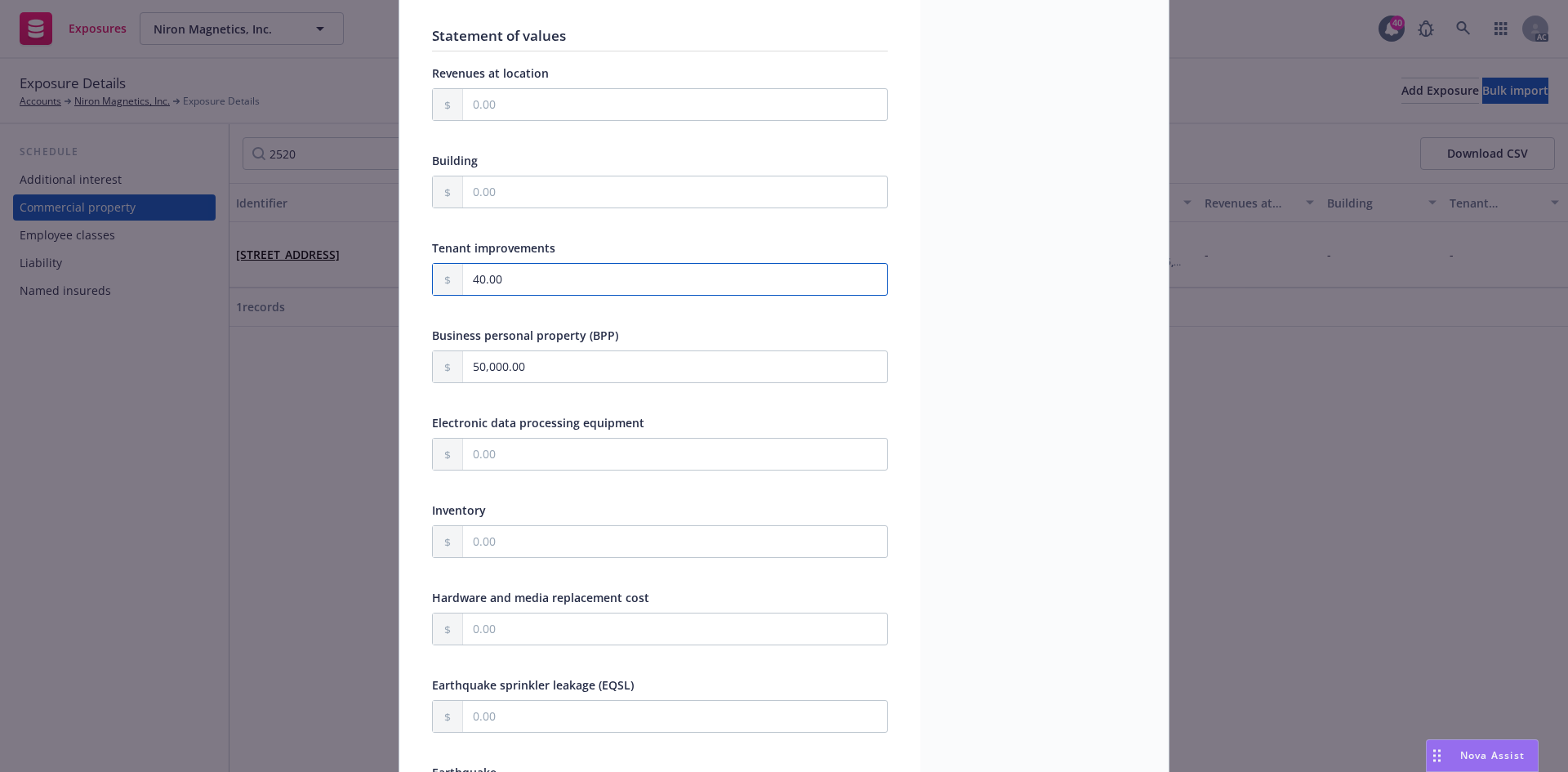
type textarea "x"
type input "400.00"
type textarea "x"
type input "4,000.00"
type textarea "x"
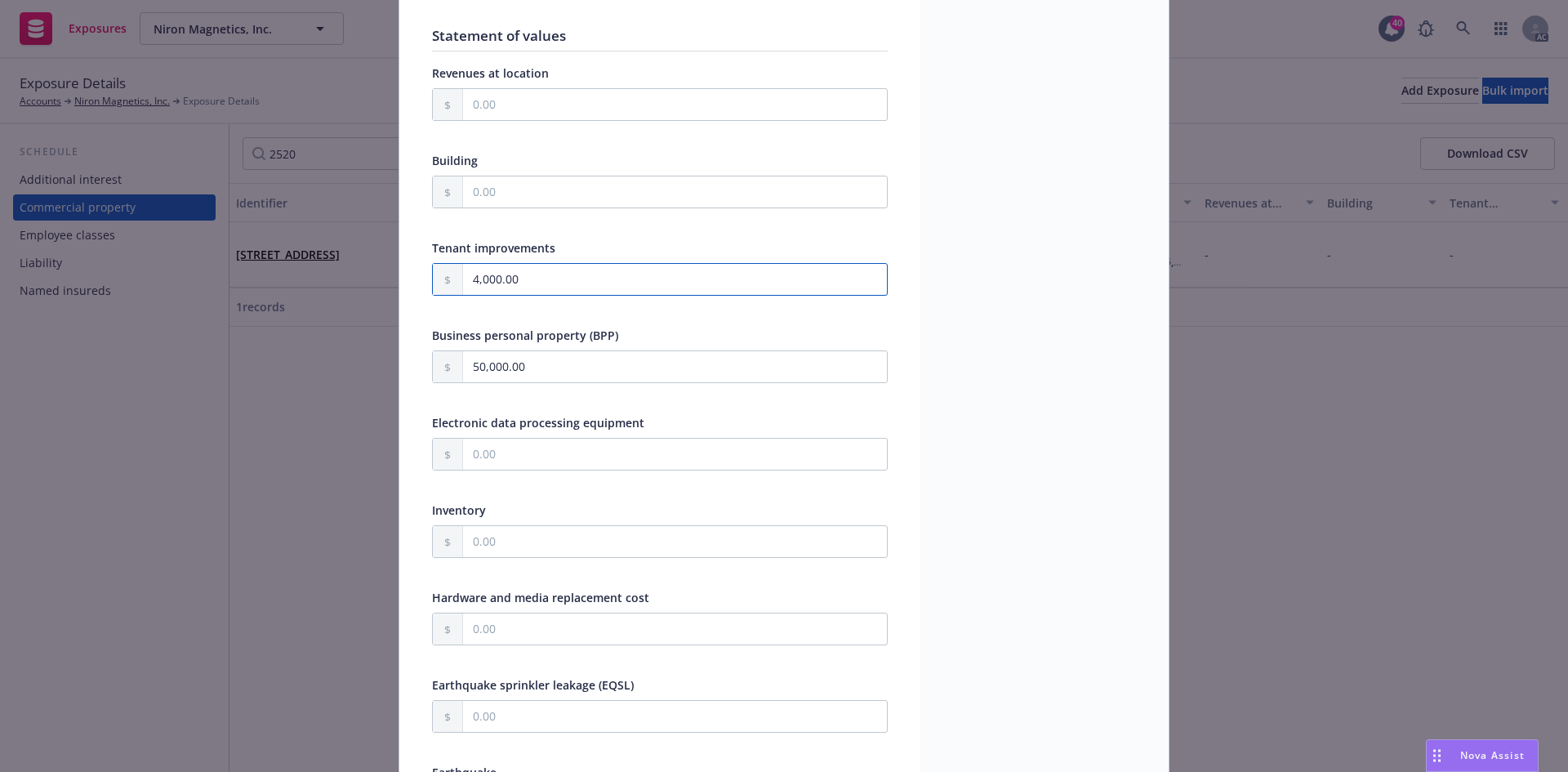
type input "40,000.00"
type textarea "x"
type input "400,000.00"
type textarea "x"
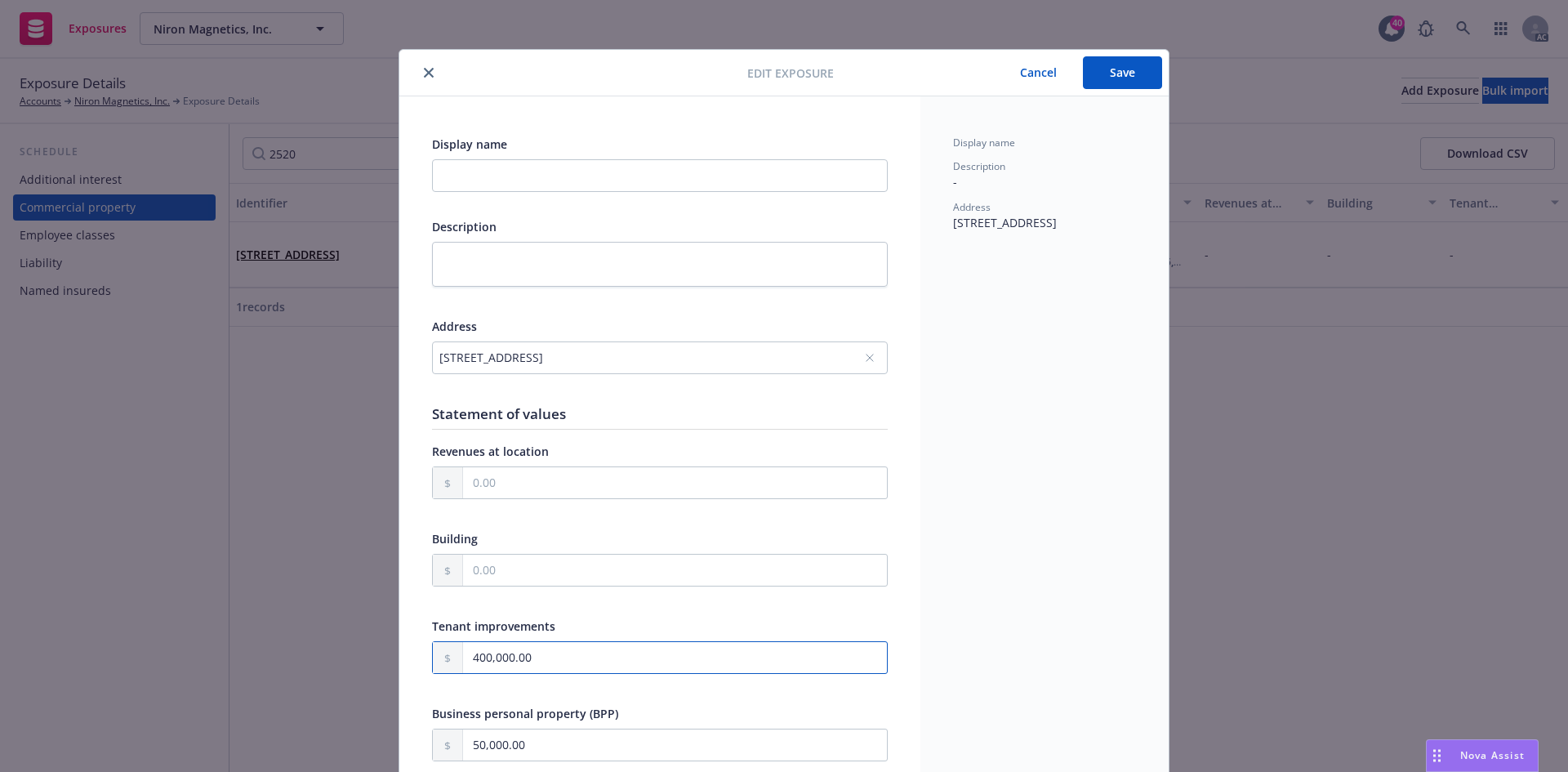
scroll to position [0, 0]
type input "400,000.00"
click at [1090, 79] on button "Save" at bounding box center [1122, 75] width 79 height 33
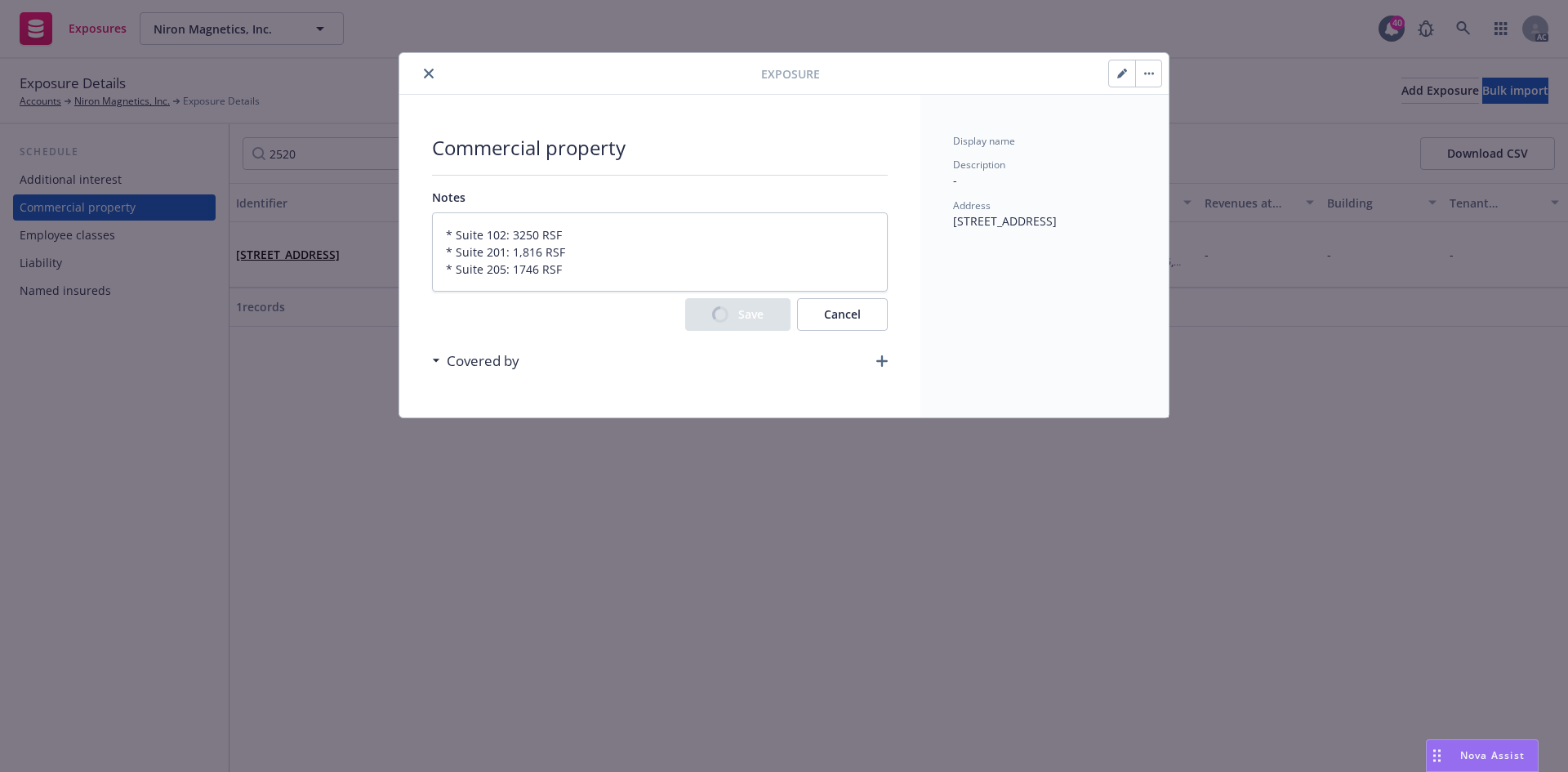
type textarea "x"
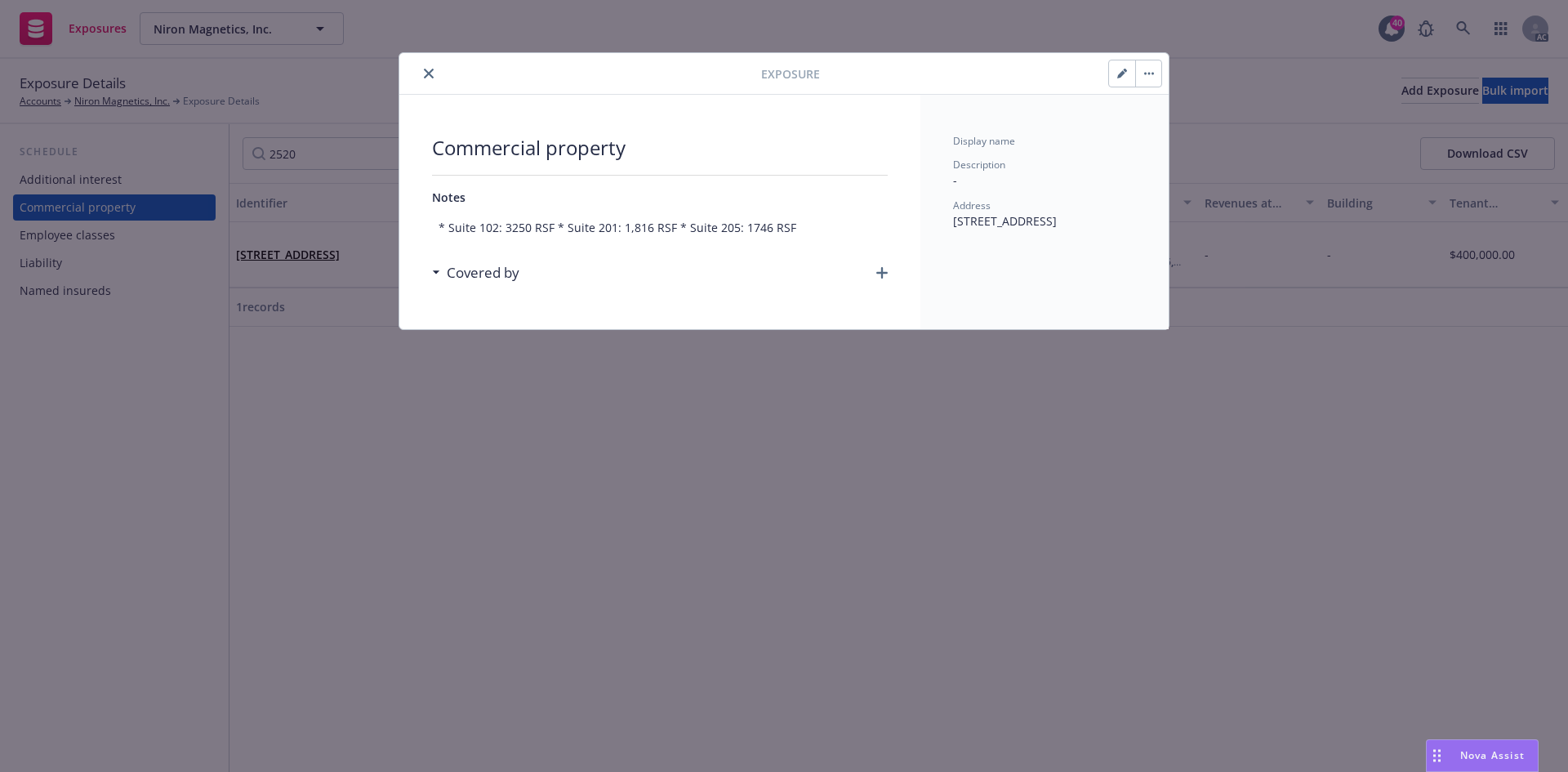
click at [883, 271] on icon "button" at bounding box center [882, 273] width 12 height 12
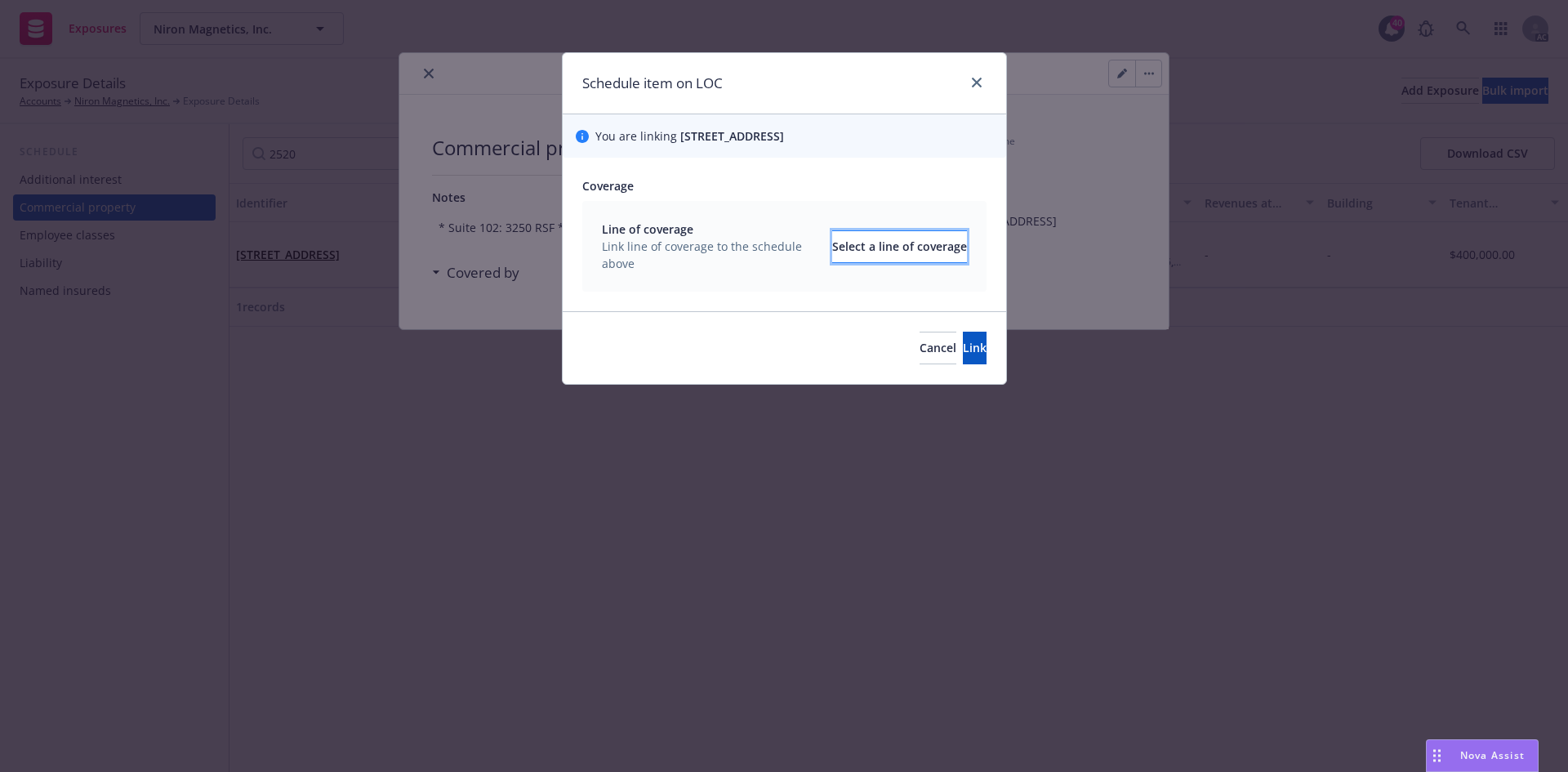
click at [873, 262] on div "Select a line of coverage" at bounding box center [899, 246] width 134 height 31
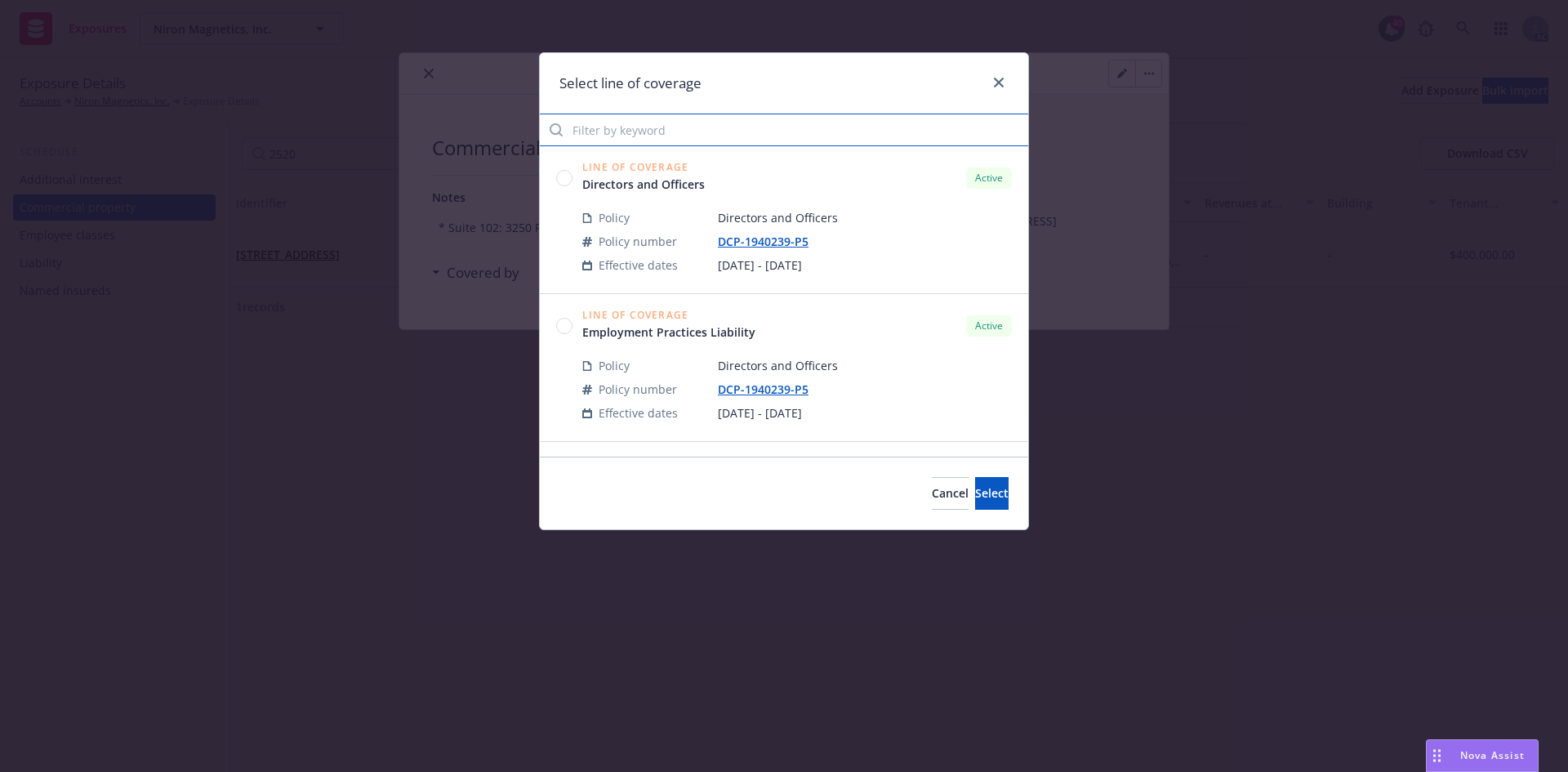
click at [751, 131] on input "Filter by keyword" at bounding box center [784, 130] width 488 height 33
type input "5619"
click at [563, 175] on circle at bounding box center [565, 177] width 16 height 16
click at [975, 487] on span "Select" at bounding box center [992, 493] width 33 height 16
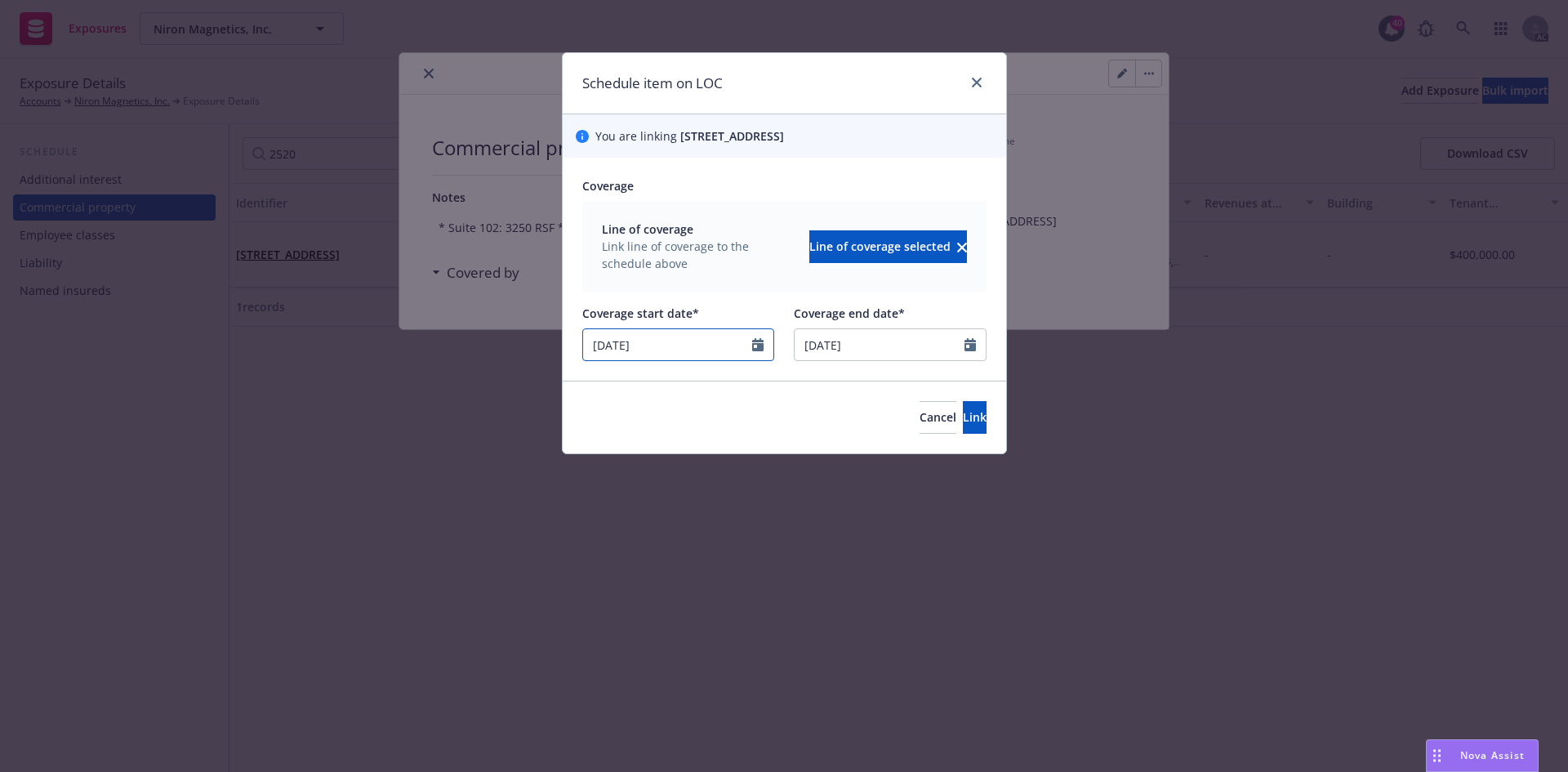
select select "7"
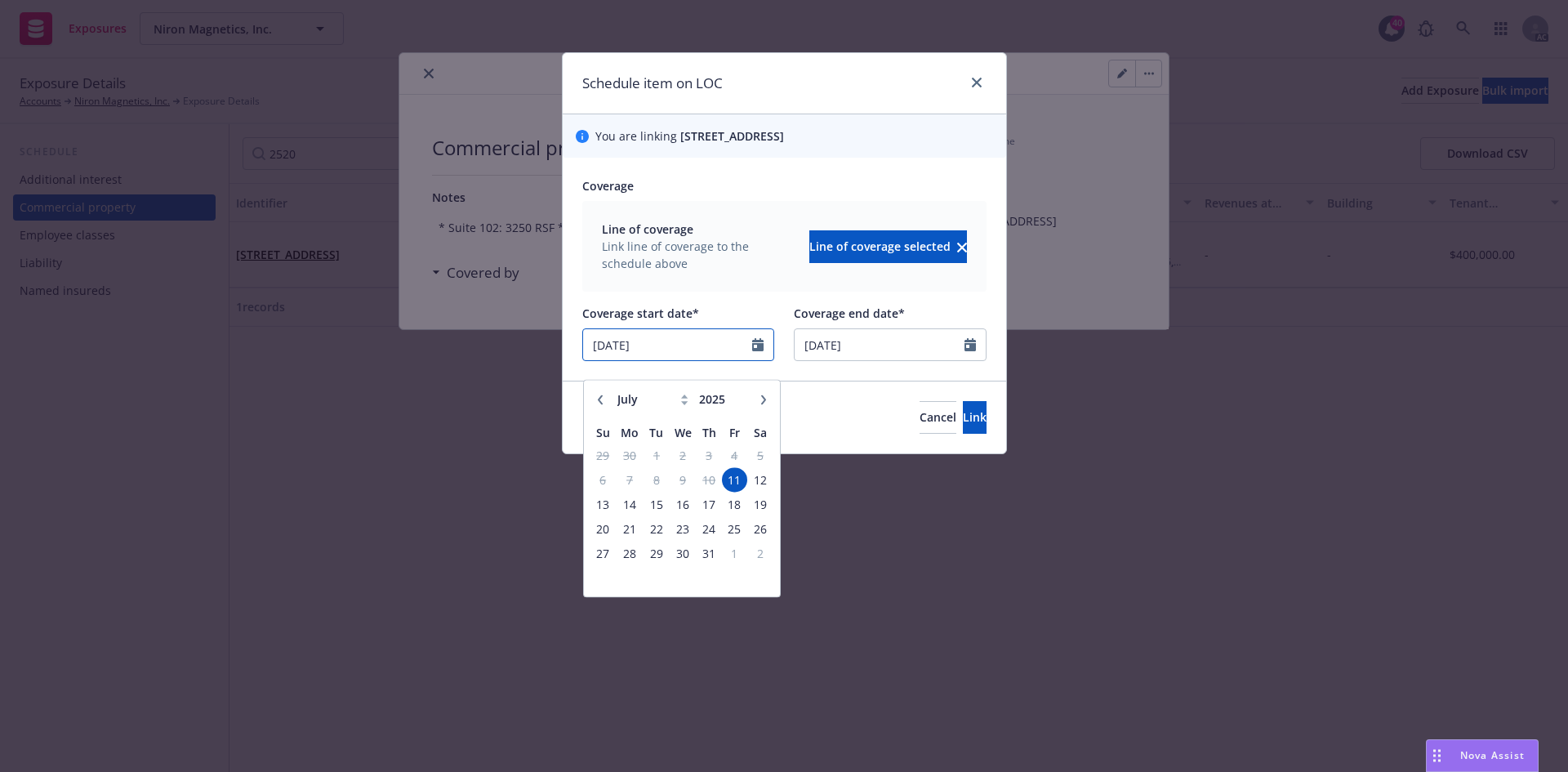
drag, startPoint x: 668, startPoint y: 363, endPoint x: 519, endPoint y: 365, distance: 149.0
click at [519, 365] on div "Schedule item on LOC You are linking 2520 Broadway Street NE Suites: 102,205, a…" at bounding box center [784, 386] width 1568 height 772
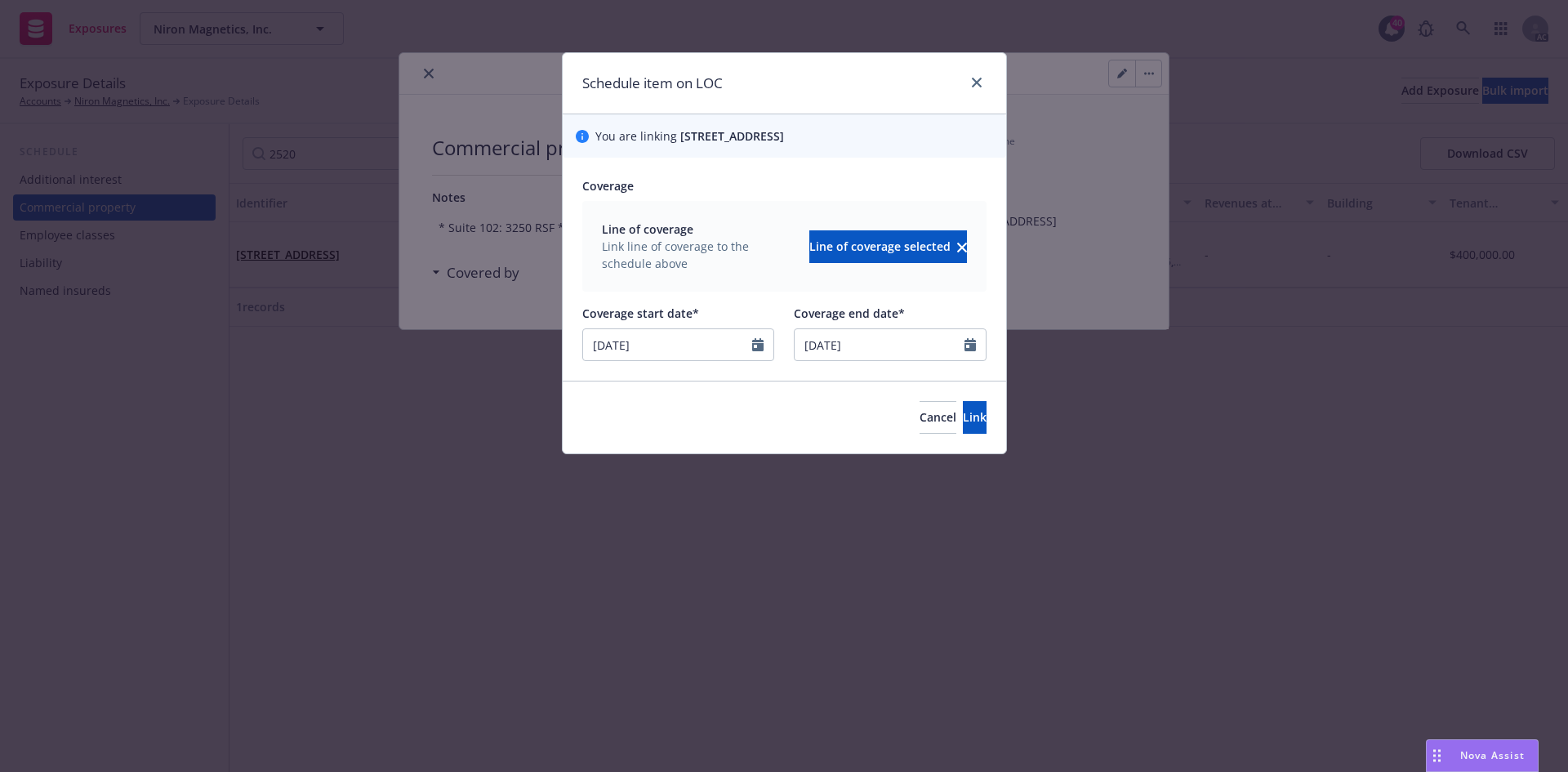
type input "07/11/2025"
click at [687, 305] on div at bounding box center [784, 298] width 404 height 13
select select "7"
click at [672, 360] on input "07/11/2025" at bounding box center [667, 344] width 170 height 31
click at [980, 85] on icon "close" at bounding box center [977, 83] width 10 height 10
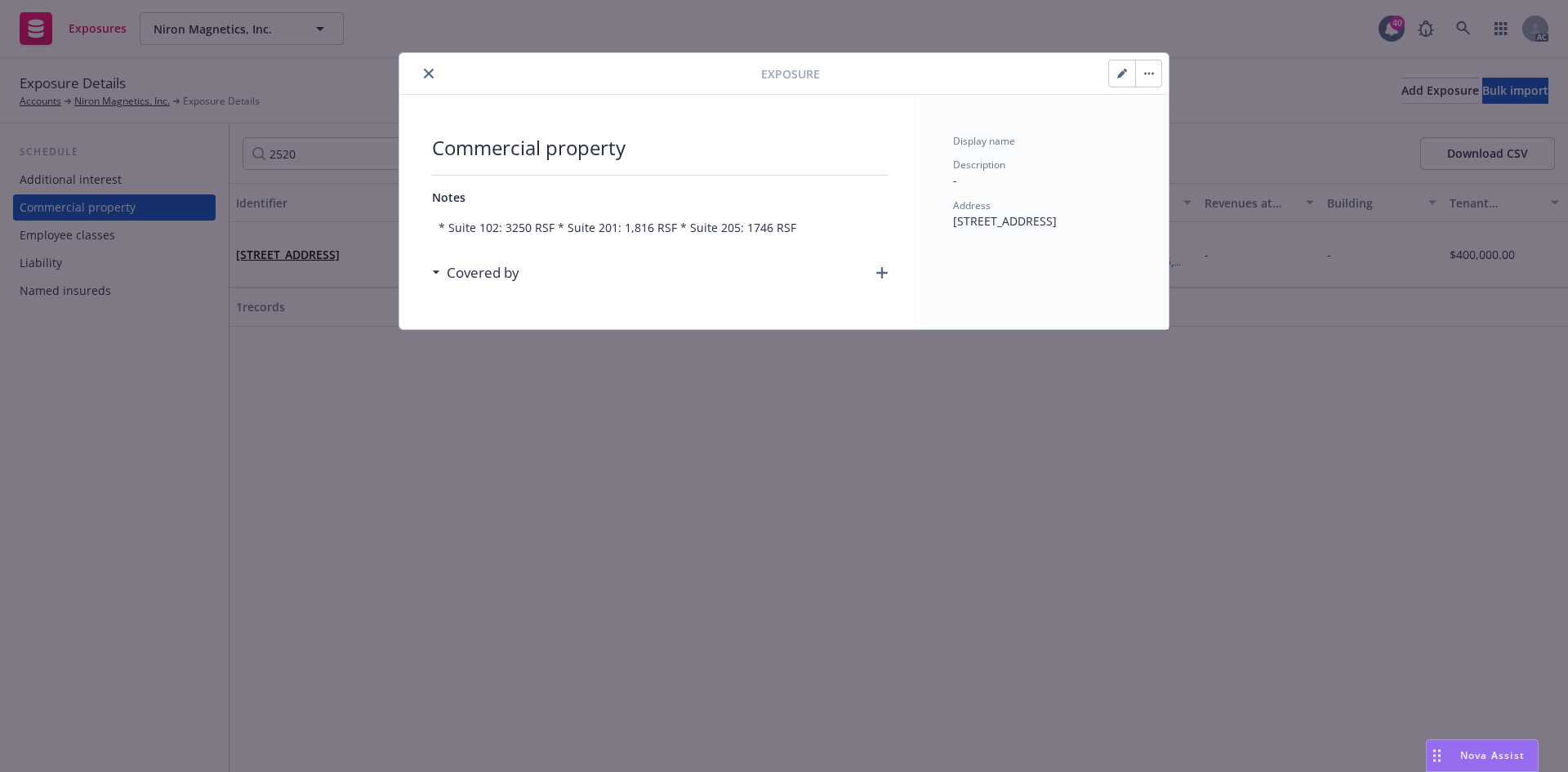
click at [433, 72] on icon "close" at bounding box center [429, 74] width 10 height 10
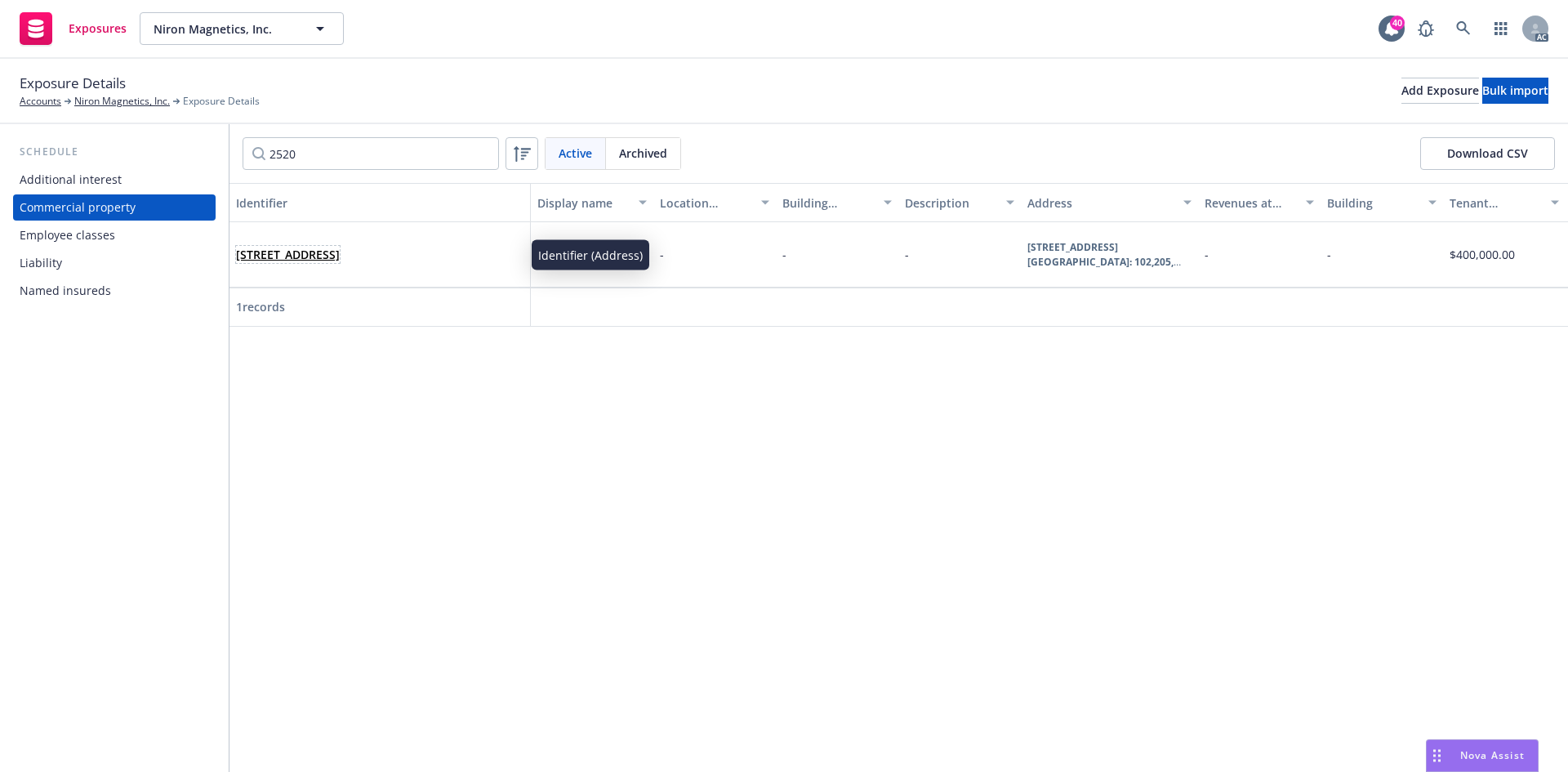
click at [323, 257] on link "2520 Broadway Street NE Suites: 102,205, and 201, Minneapolis, MN, 55413, USA" at bounding box center [287, 254] width 104 height 16
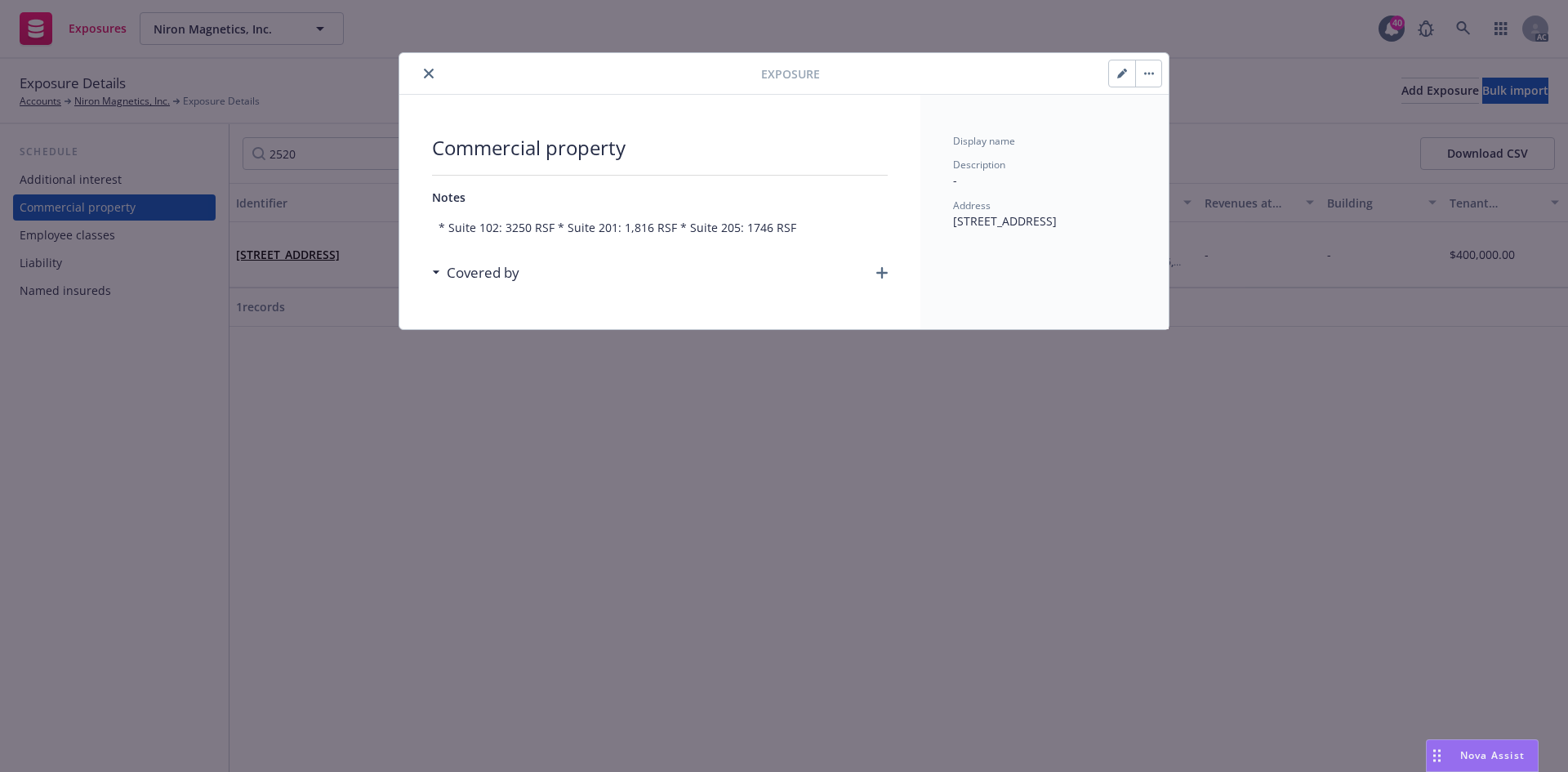
click at [885, 274] on icon "button" at bounding box center [882, 273] width 12 height 12
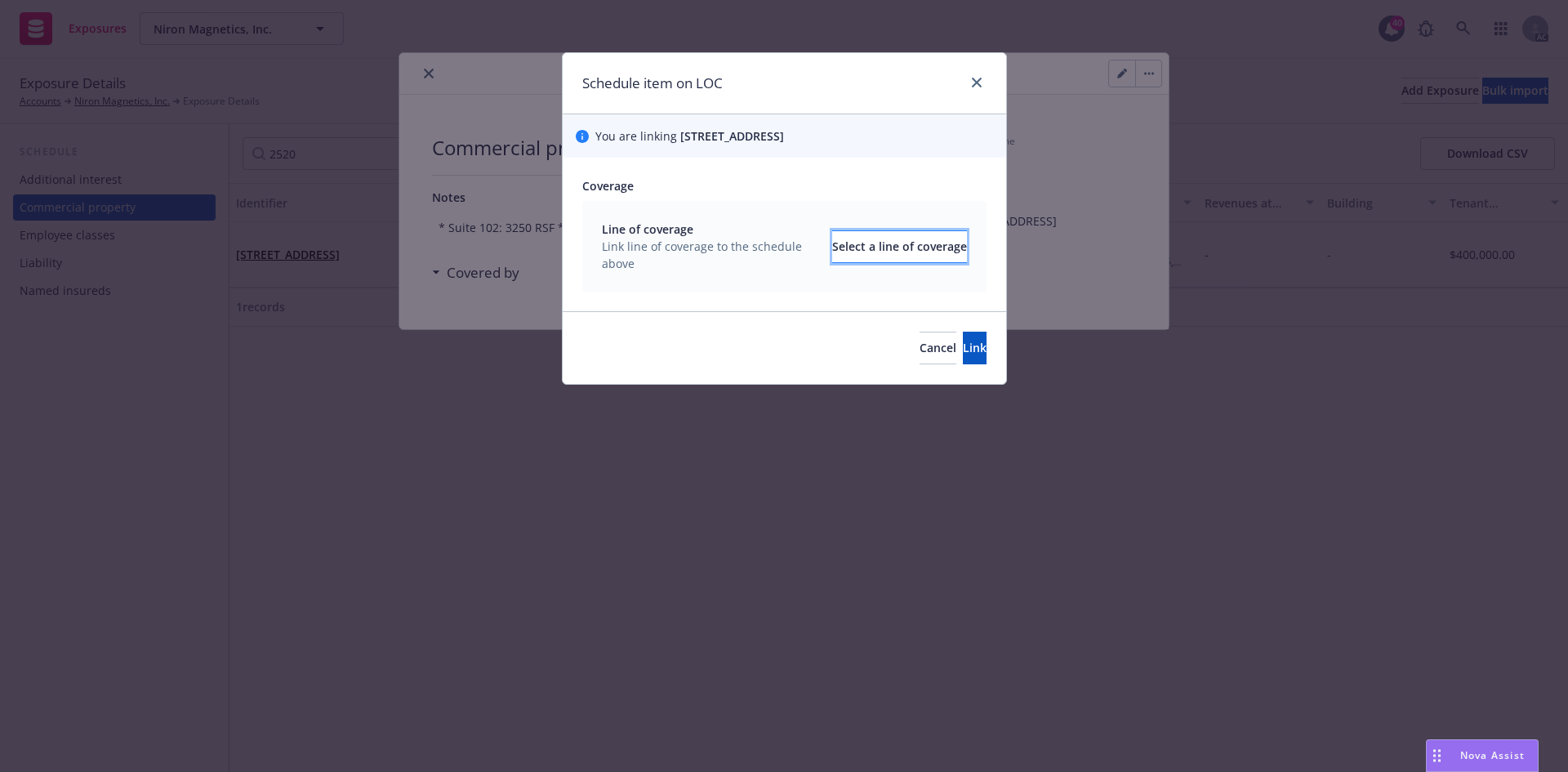
click at [875, 255] on div "Select a line of coverage" at bounding box center [899, 246] width 134 height 31
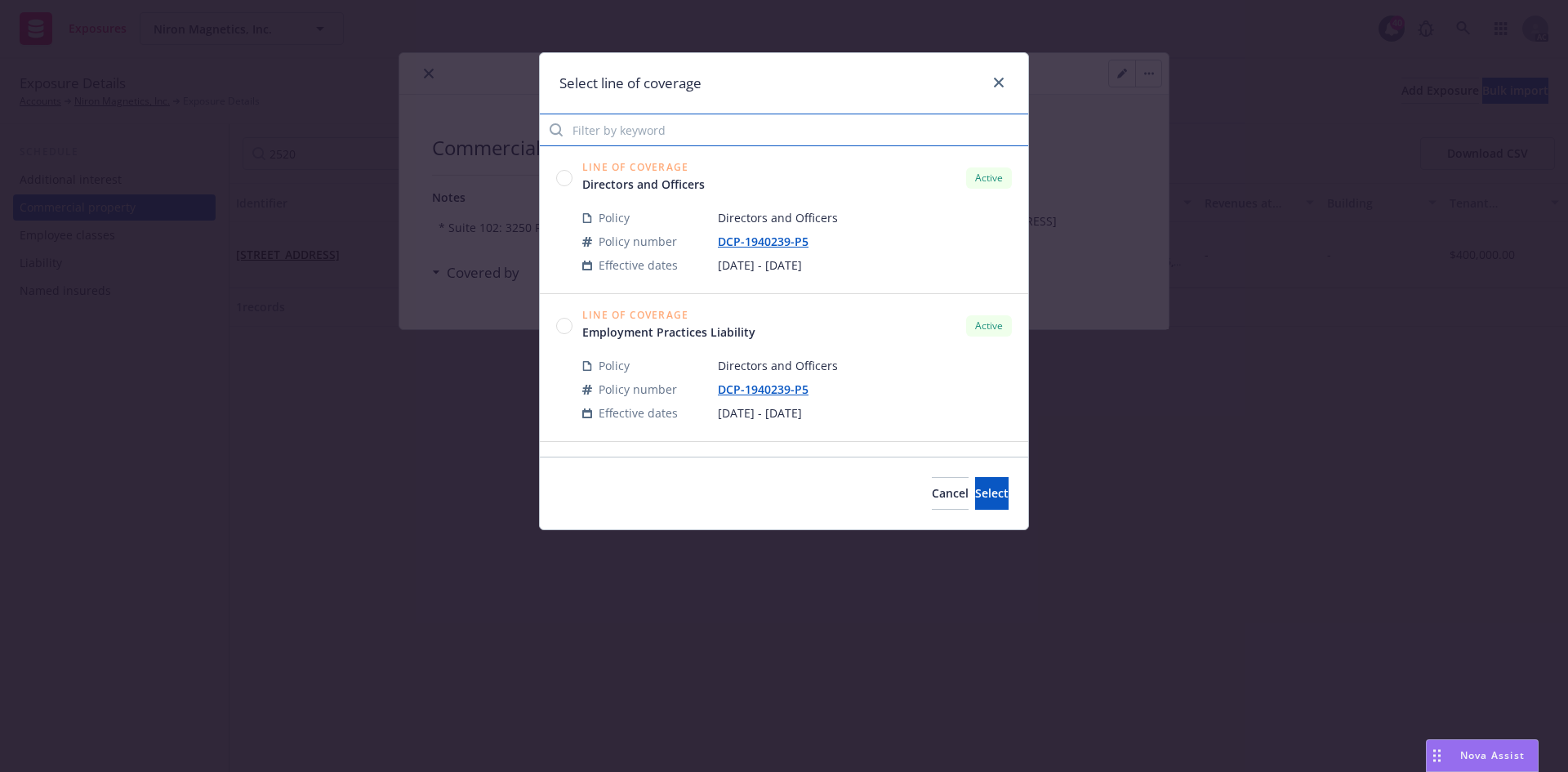
click at [693, 139] on input "Filter by keyword" at bounding box center [784, 130] width 488 height 33
type input "5619"
click at [559, 173] on circle at bounding box center [565, 177] width 16 height 16
click at [975, 495] on span "Select" at bounding box center [992, 493] width 33 height 16
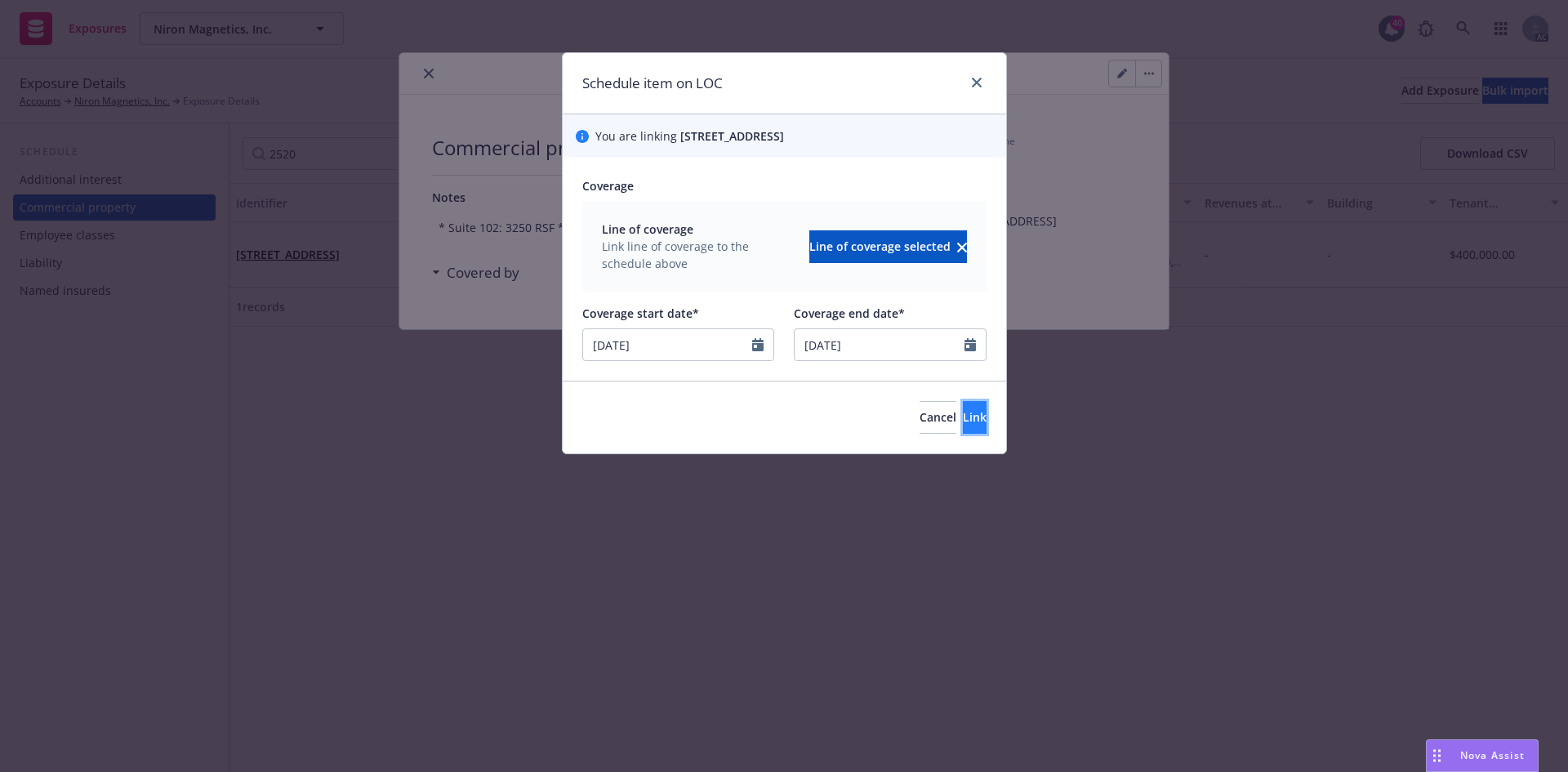
click at [962, 434] on button "Link" at bounding box center [974, 417] width 23 height 33
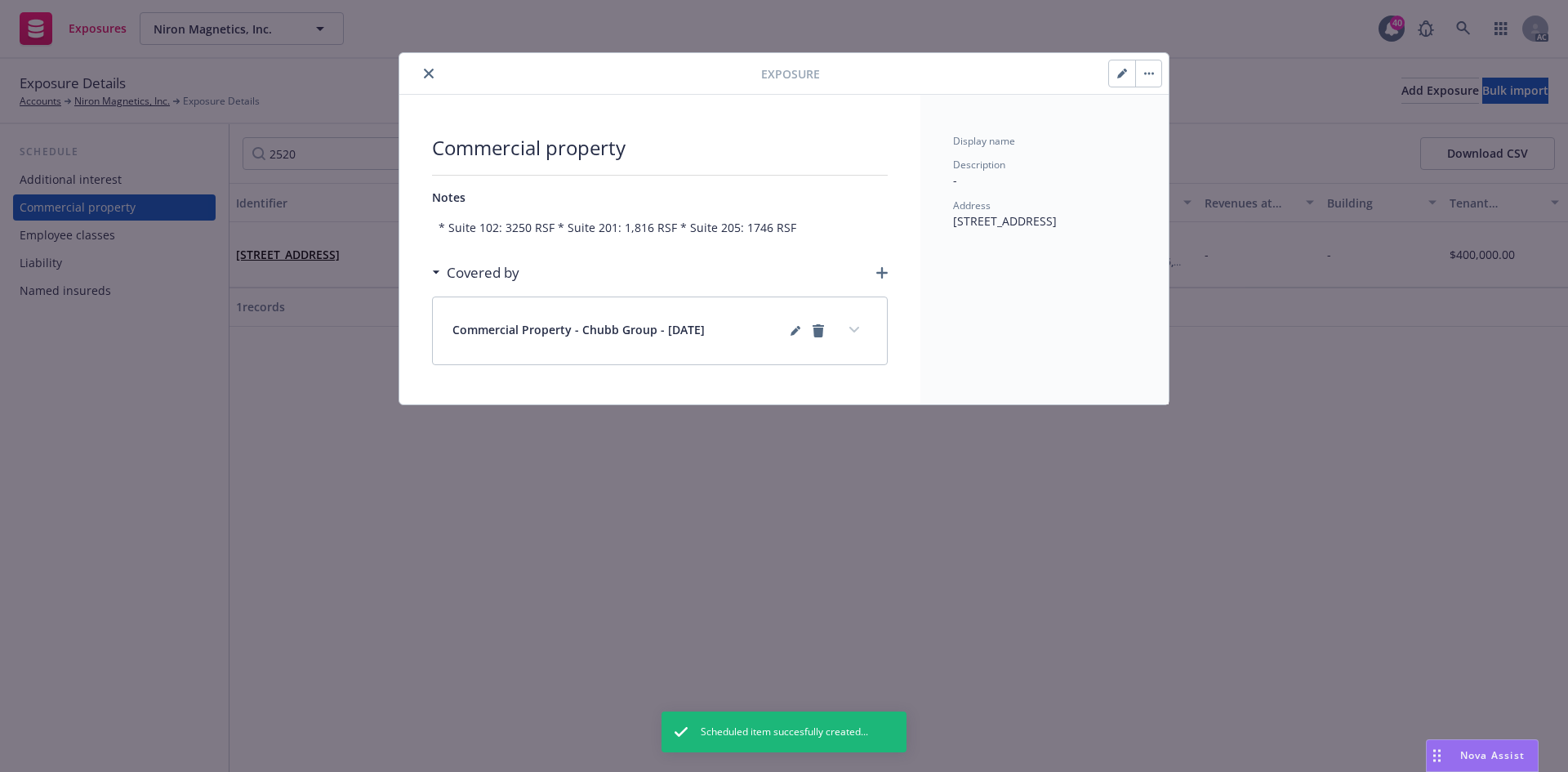
click at [884, 275] on icon "button" at bounding box center [882, 273] width 12 height 12
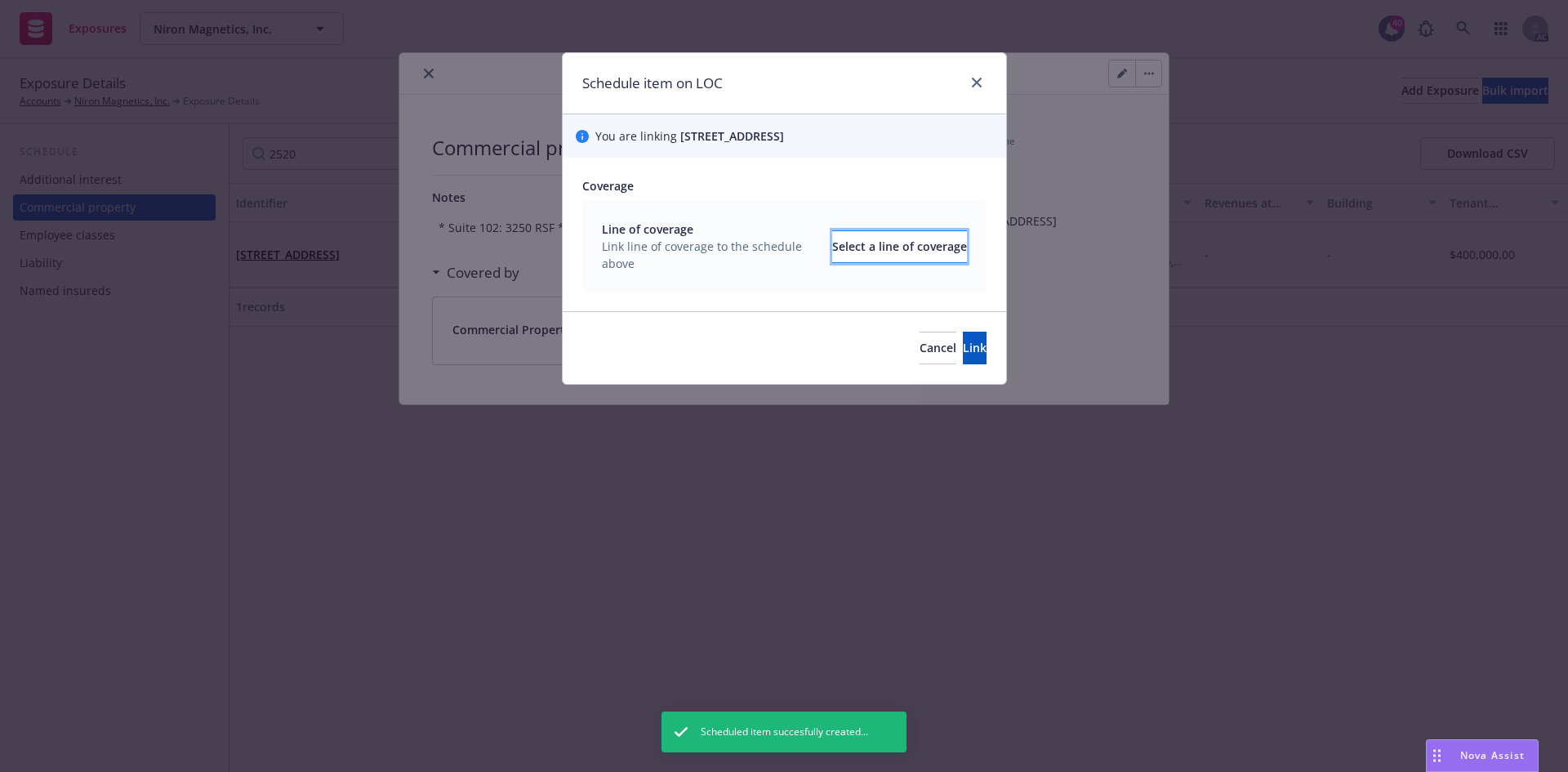
click at [864, 257] on div "Select a line of coverage" at bounding box center [899, 246] width 134 height 31
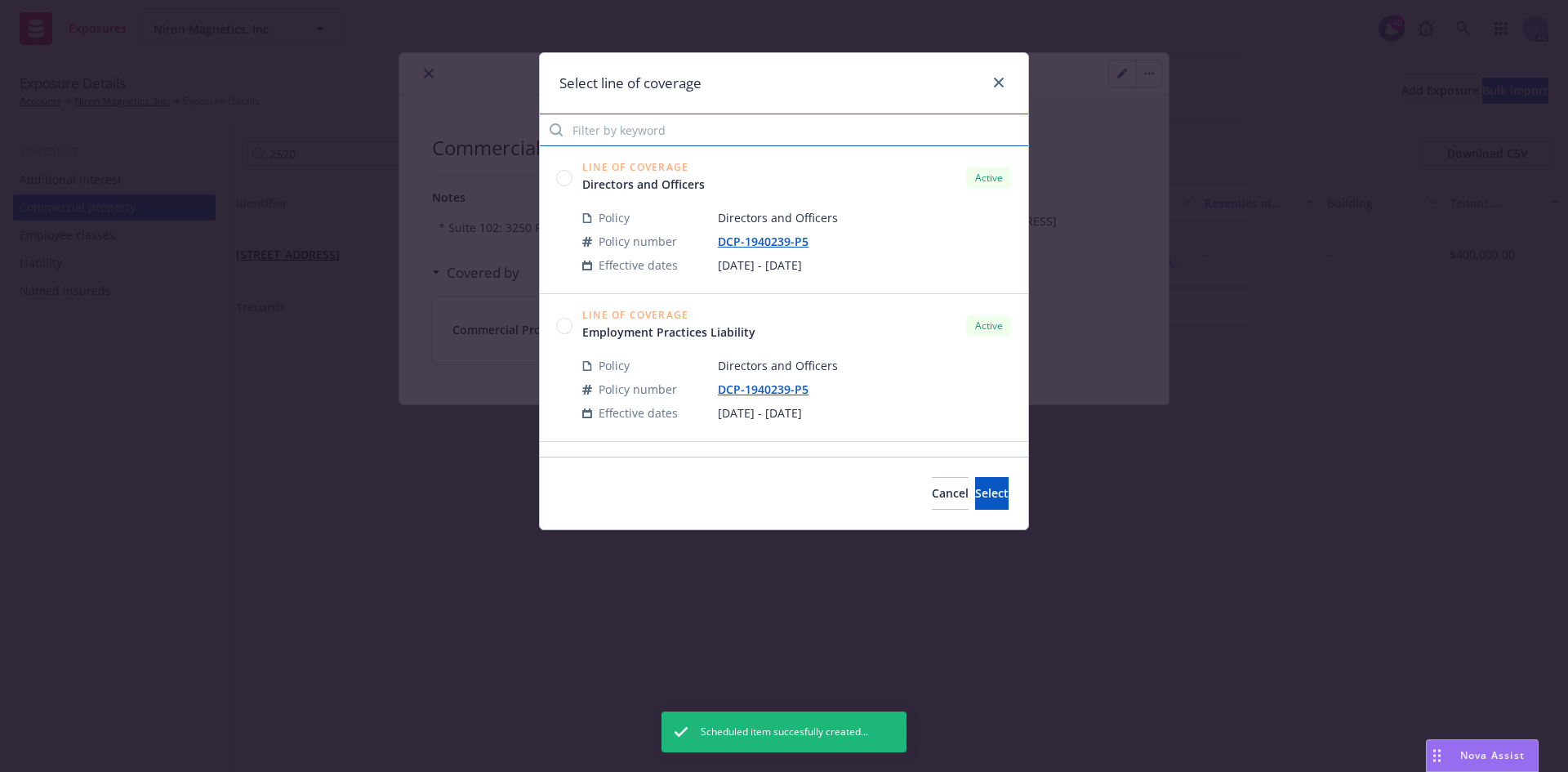
click at [768, 134] on input "Filter by keyword" at bounding box center [784, 130] width 488 height 33
type input "5619"
click at [566, 331] on circle at bounding box center [565, 325] width 16 height 16
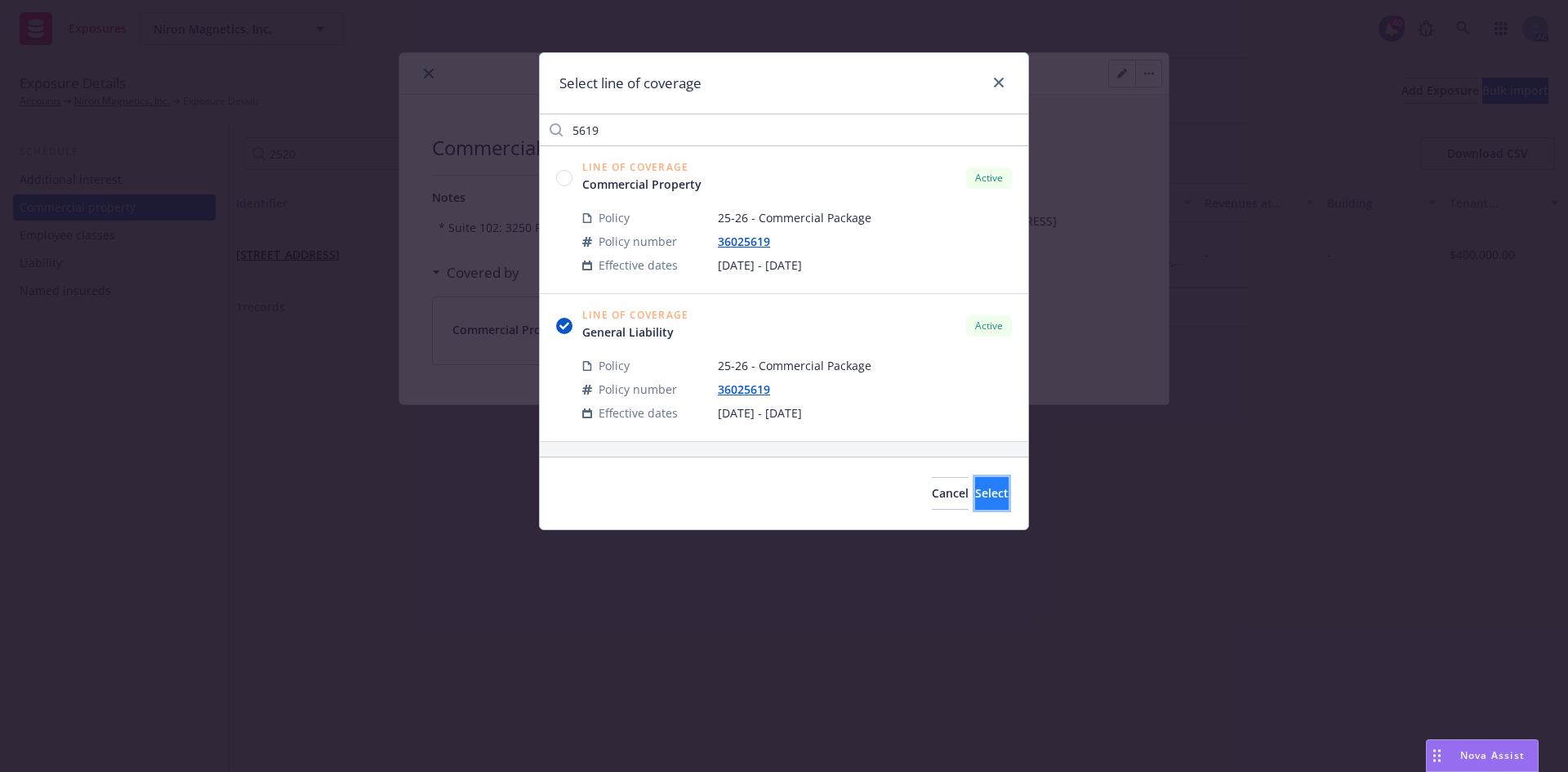
click at [979, 495] on span "Select" at bounding box center [992, 493] width 33 height 16
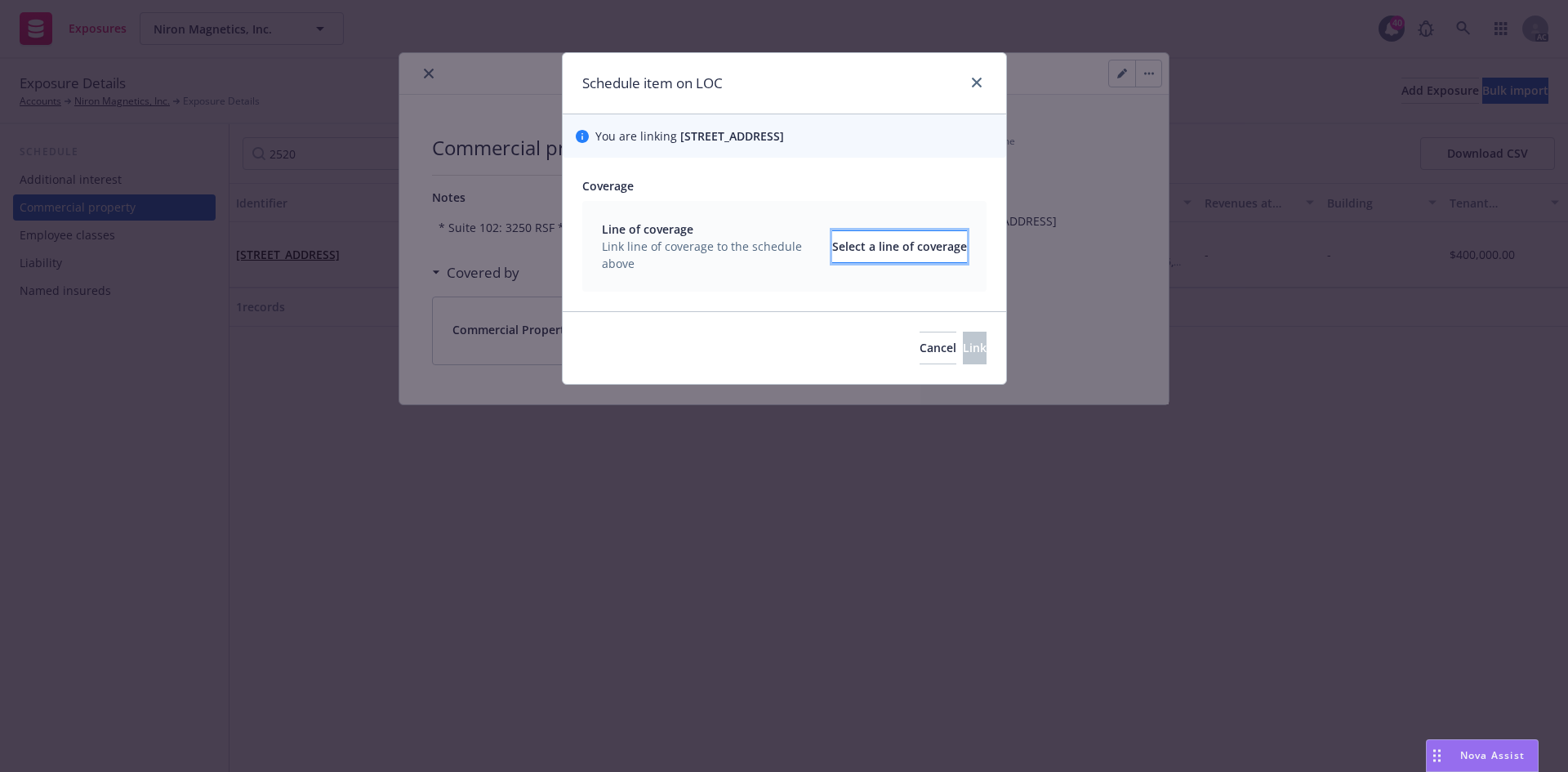
click at [870, 262] on div "Select a line of coverage" at bounding box center [899, 246] width 134 height 31
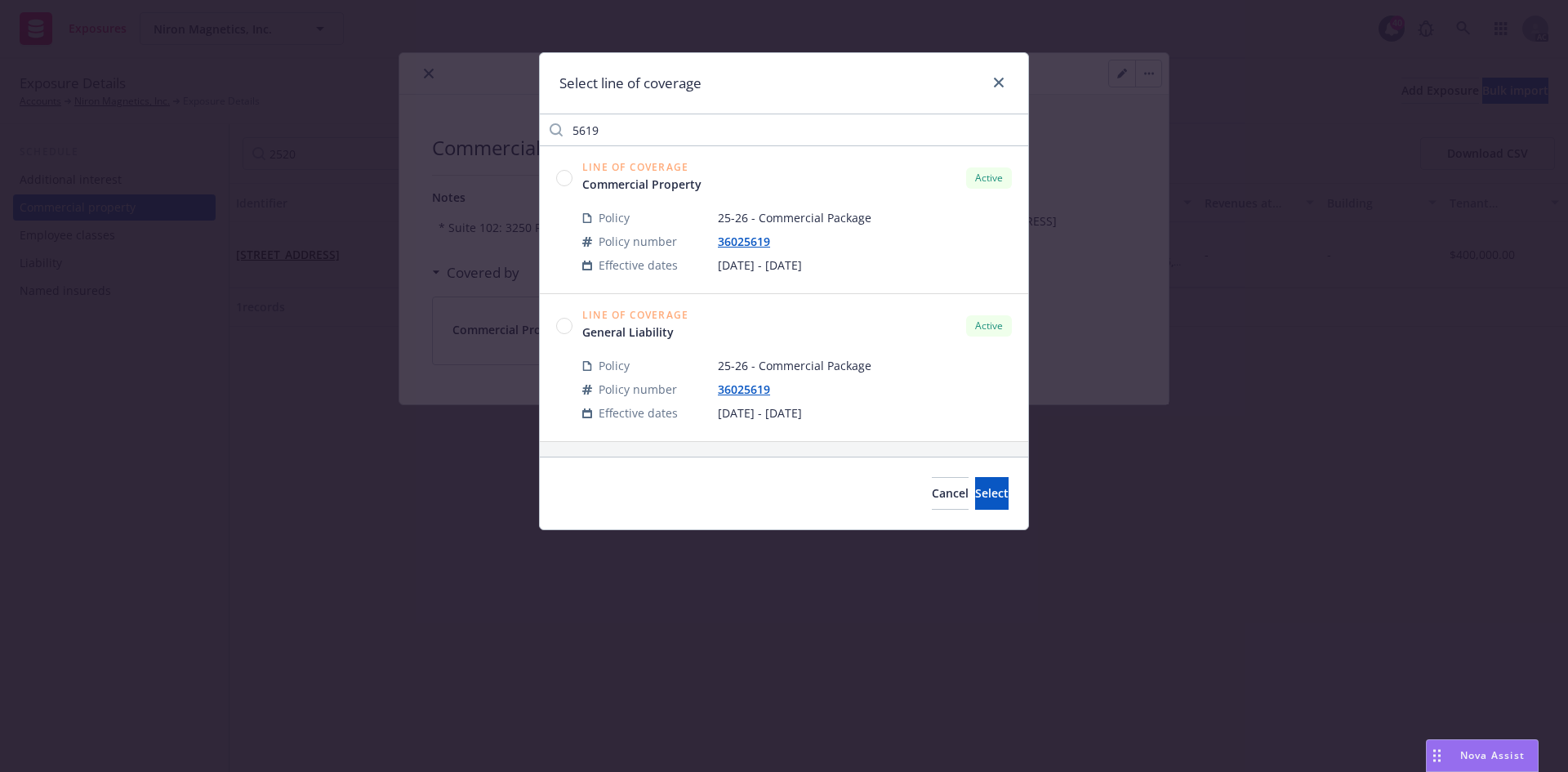
click at [559, 325] on circle at bounding box center [565, 325] width 16 height 16
click at [981, 493] on span "Select" at bounding box center [992, 493] width 33 height 16
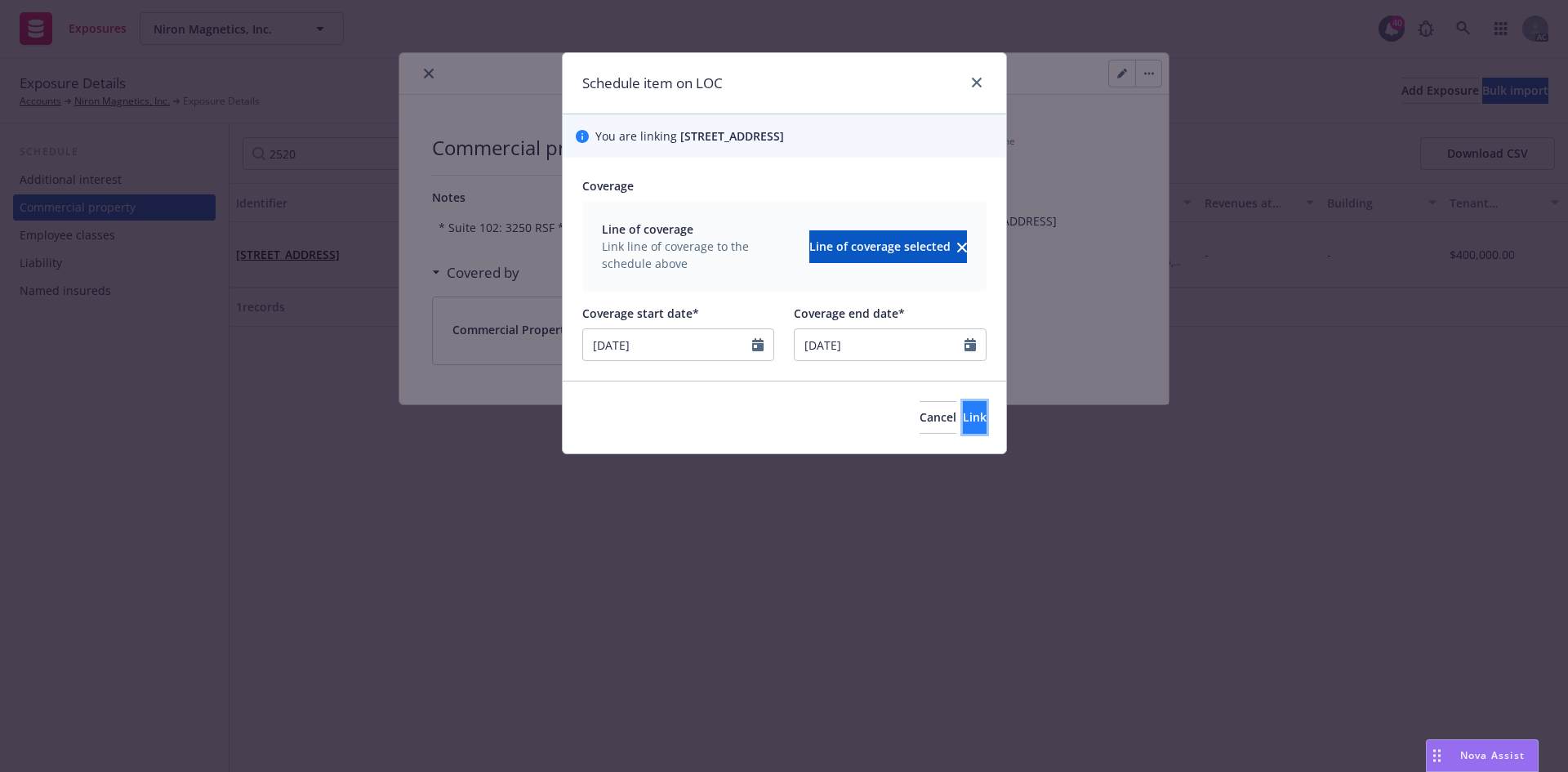
click at [962, 432] on button "Link" at bounding box center [974, 417] width 23 height 33
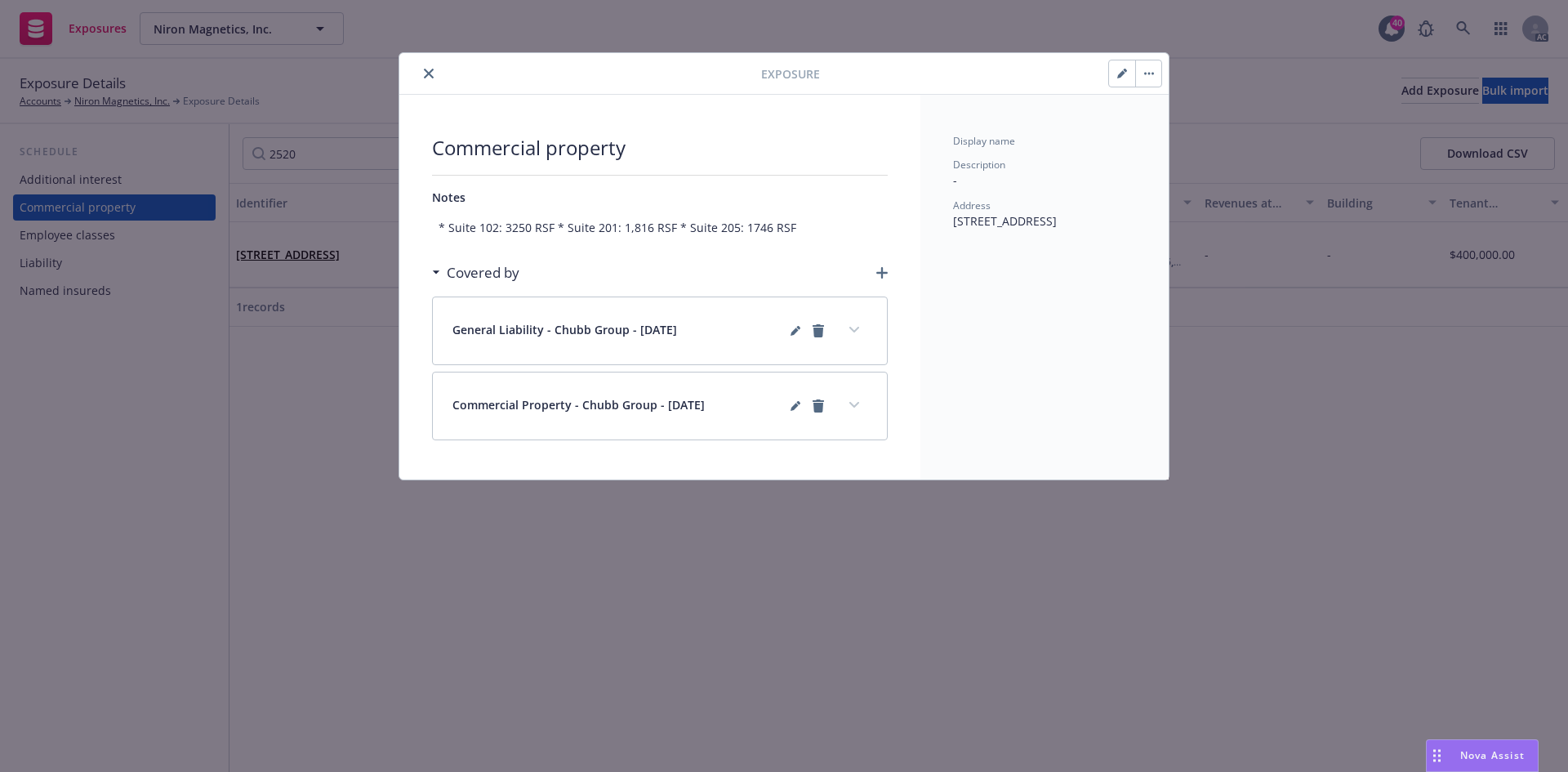
click at [430, 72] on icon "close" at bounding box center [429, 74] width 10 height 10
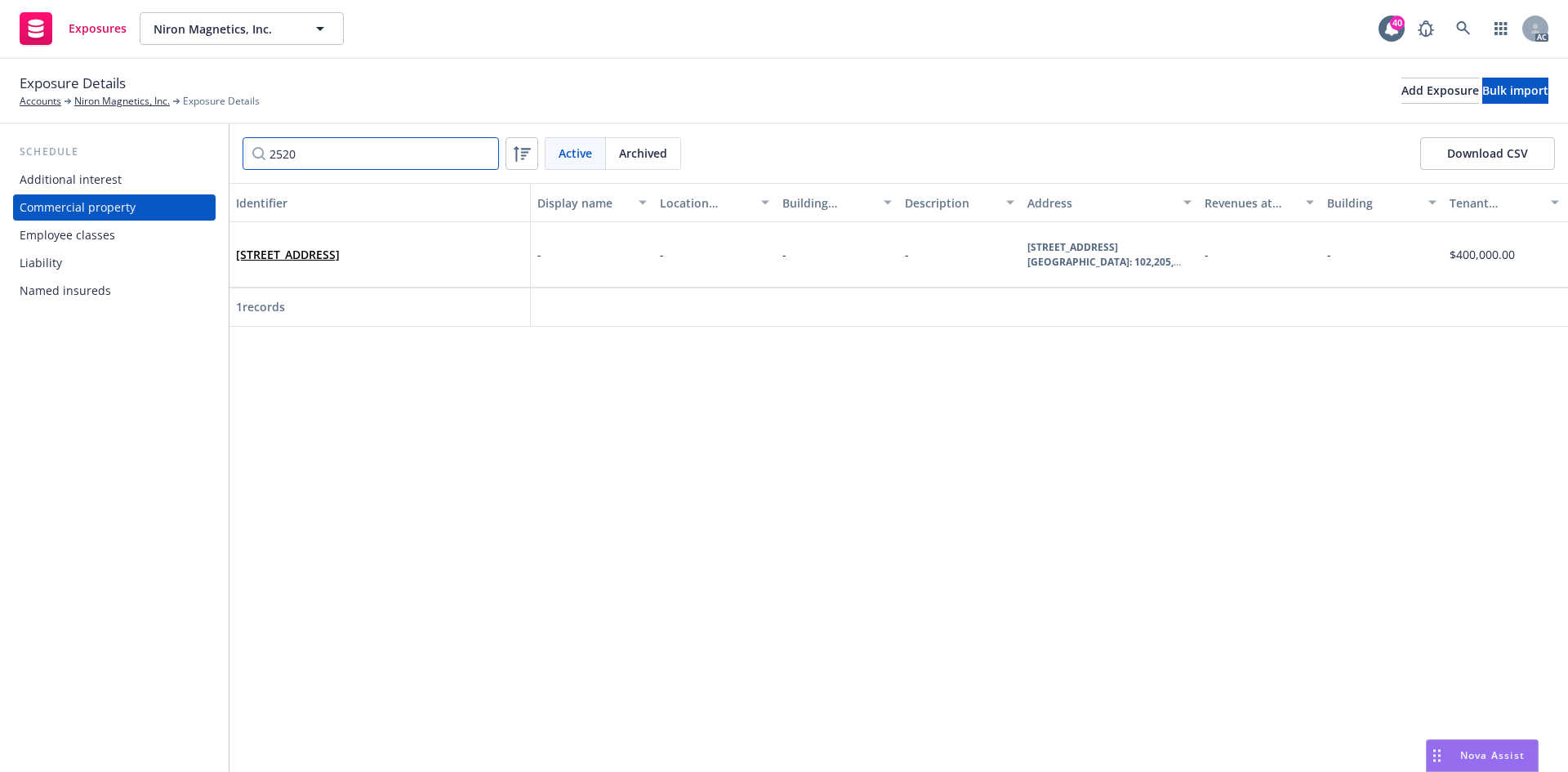
drag, startPoint x: 315, startPoint y: 153, endPoint x: 176, endPoint y: 153, distance: 139.0
click at [176, 153] on div "Schedule Additional interest Commercial property Employee classes Liability Nam…" at bounding box center [784, 448] width 1568 height 648
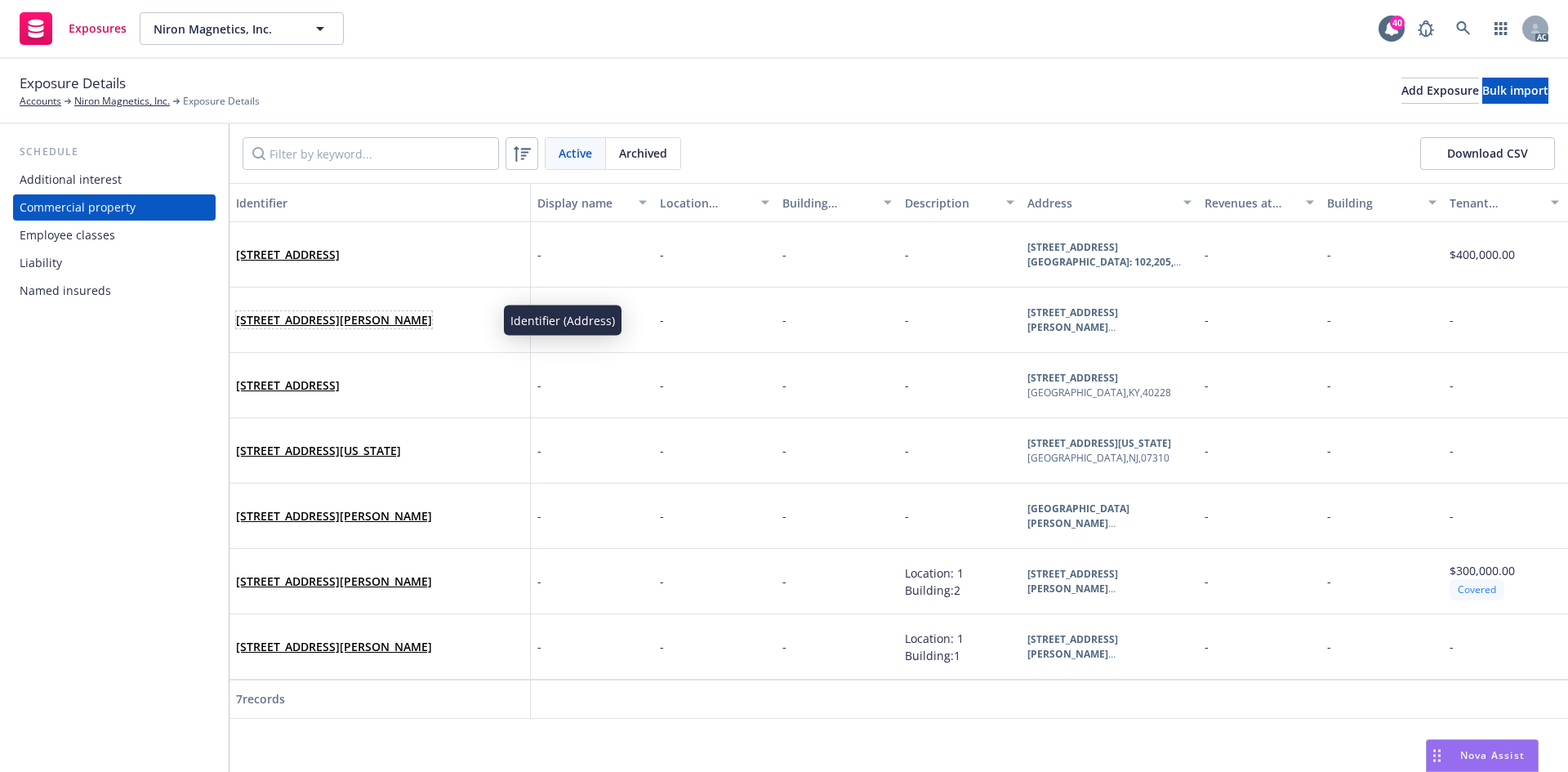
click at [350, 320] on link "650 TAFT ST NE, MINNEAPOLIS, MN, 55413, USA" at bounding box center [333, 319] width 196 height 16
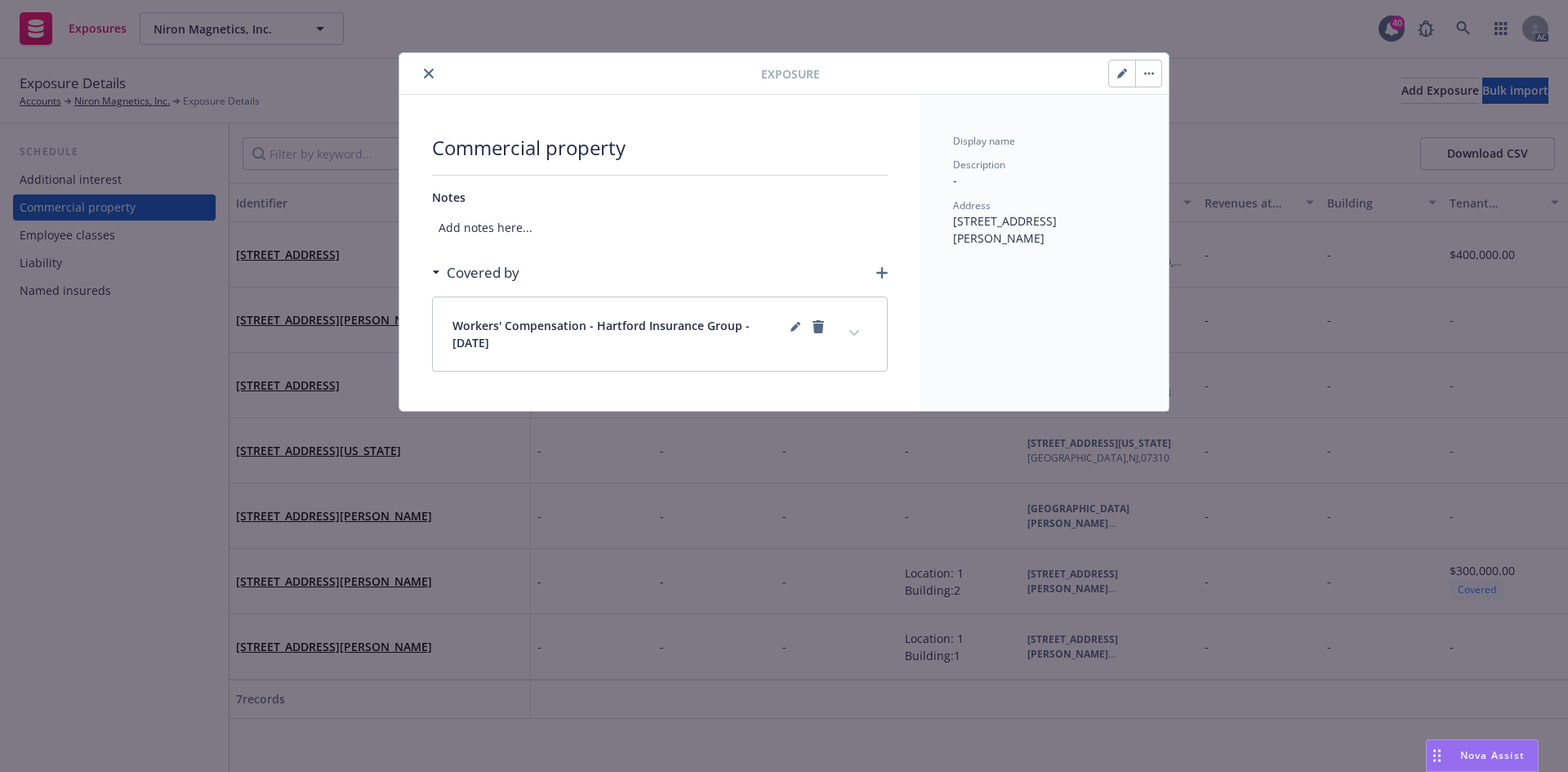
click at [429, 69] on icon "close" at bounding box center [429, 74] width 10 height 10
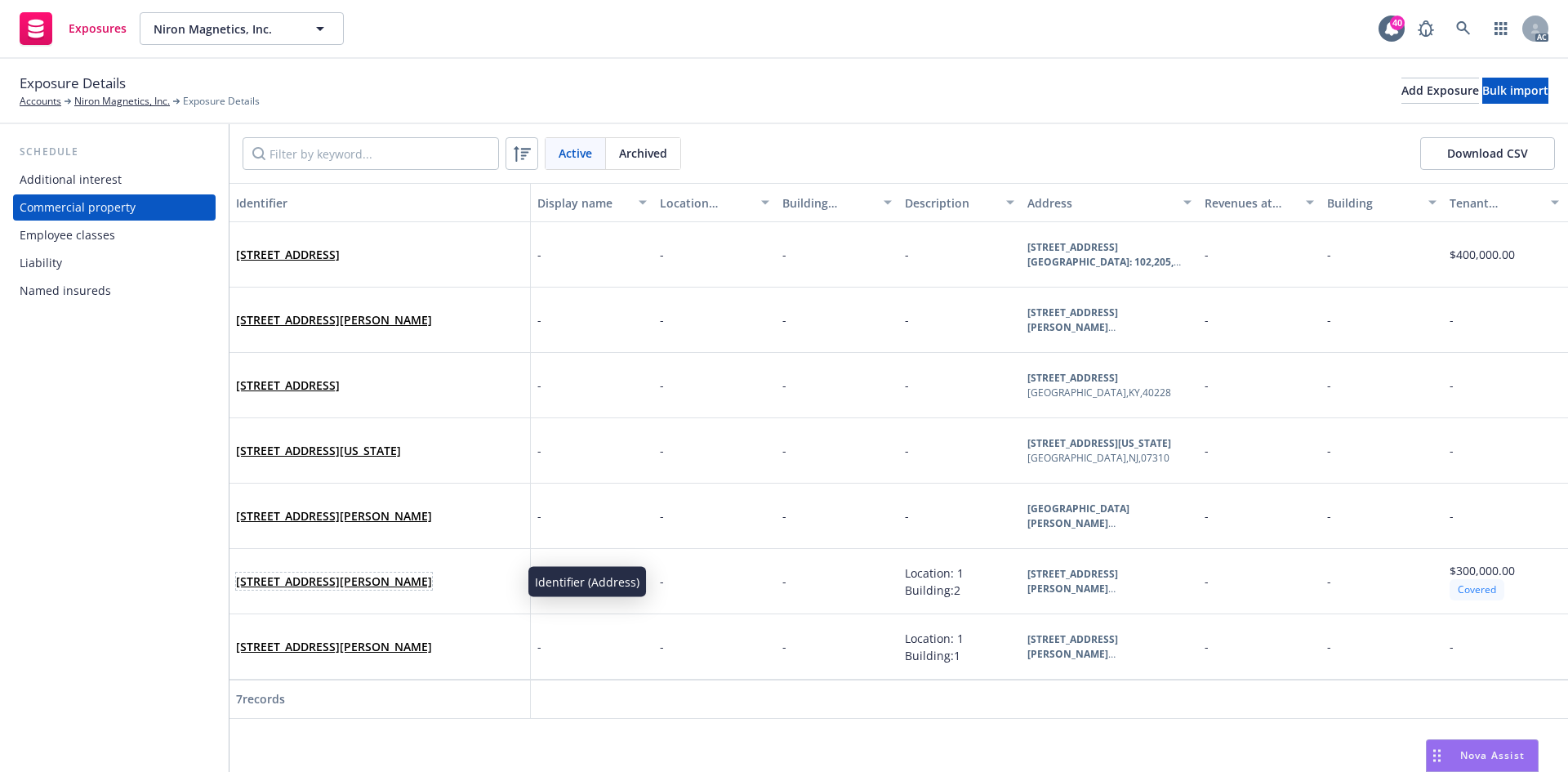
click at [311, 579] on link "650 Taft Street NE, Ste. 400 Minneapolis, MN 55413" at bounding box center [333, 581] width 196 height 16
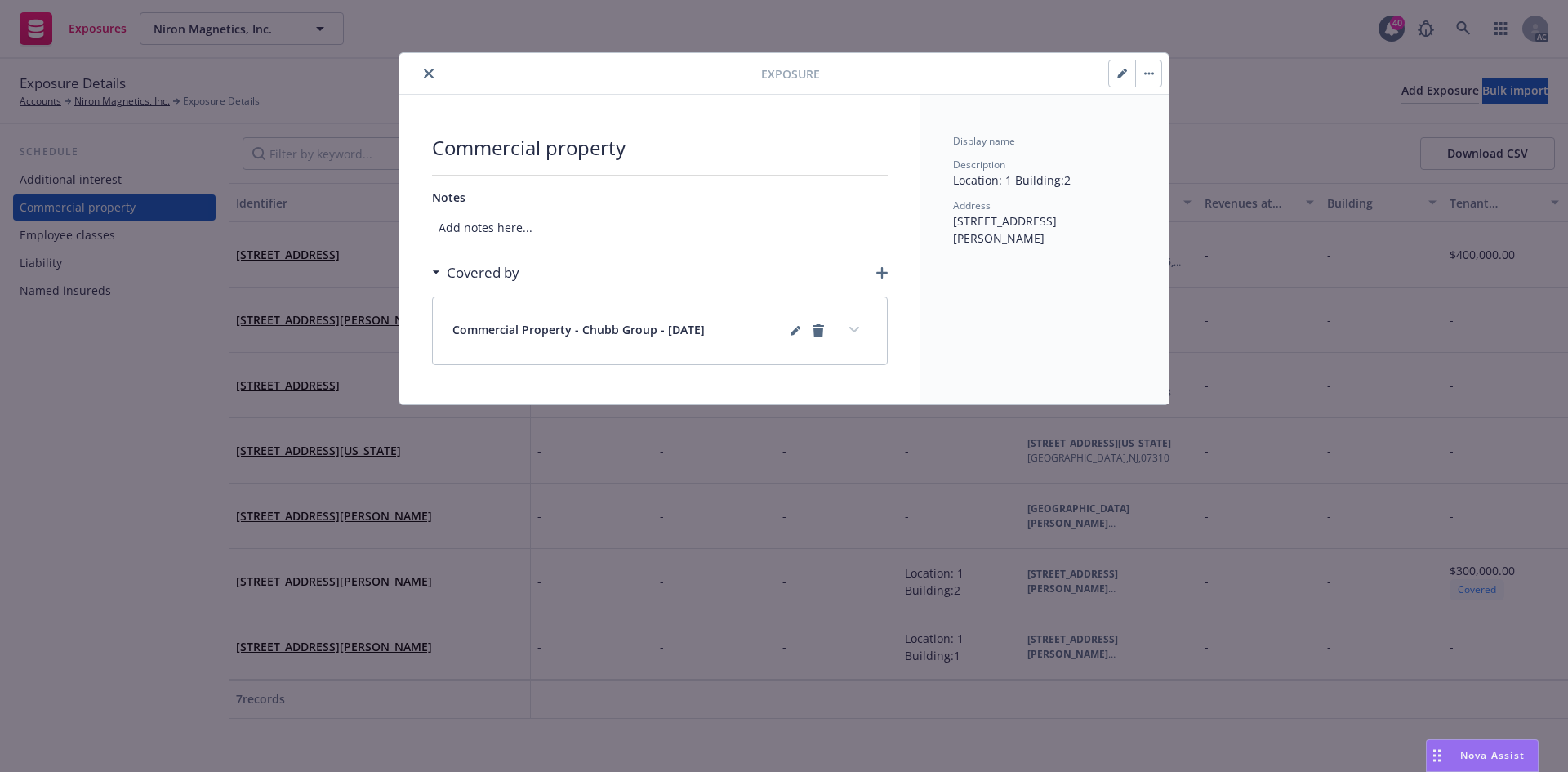
click at [1119, 72] on icon "button" at bounding box center [1122, 74] width 10 height 10
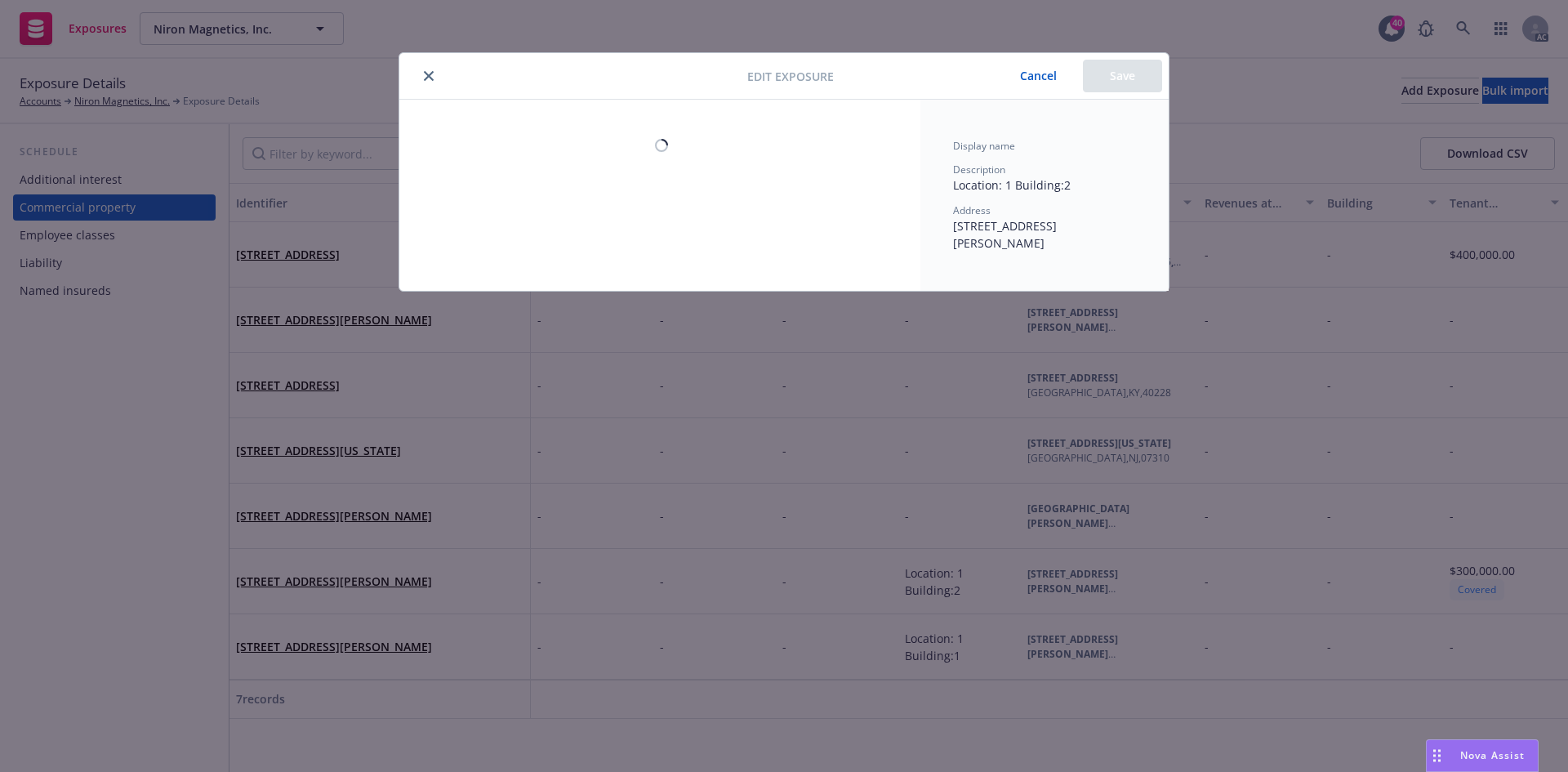
type textarea "x"
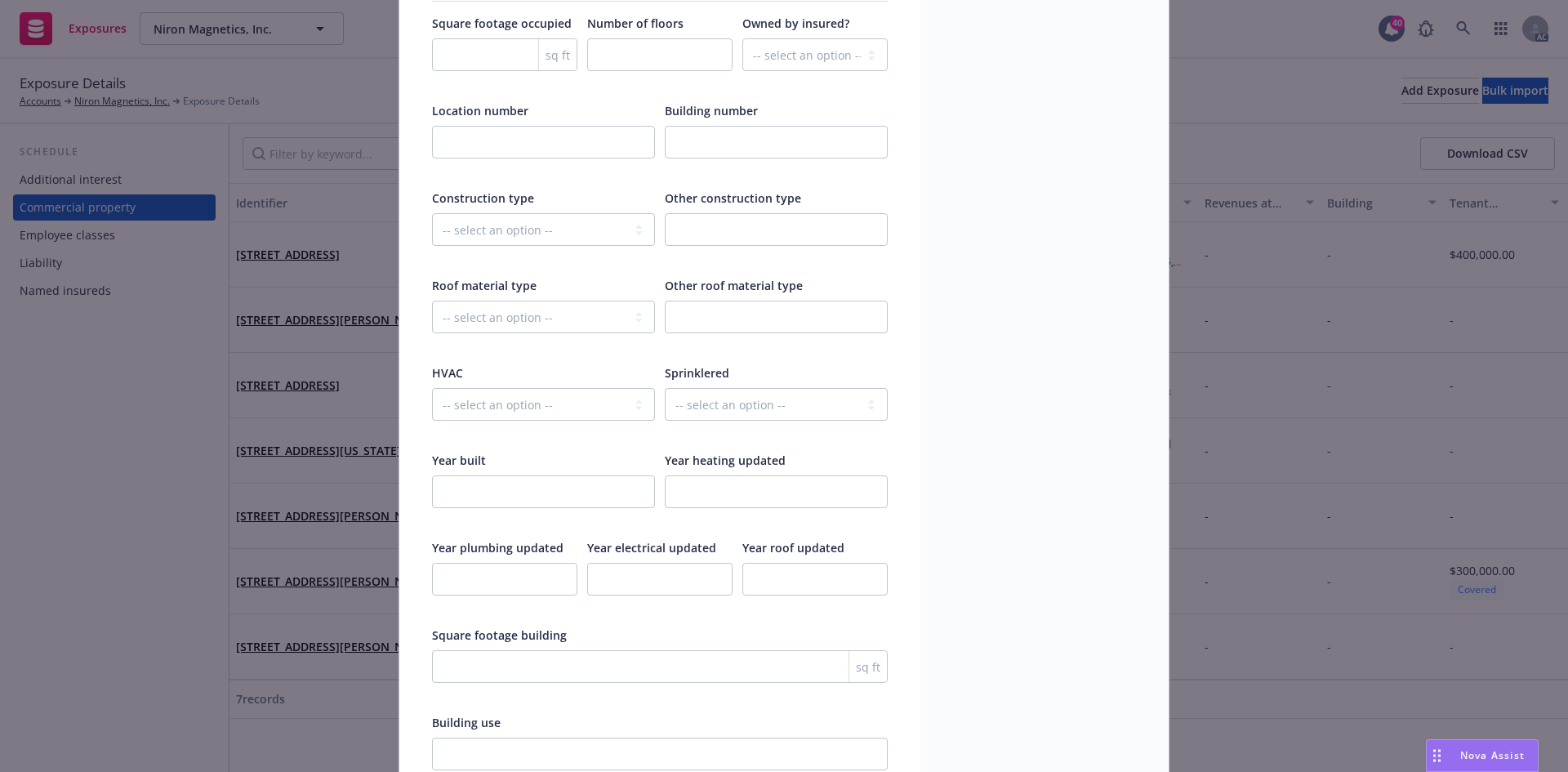
scroll to position [2423, 0]
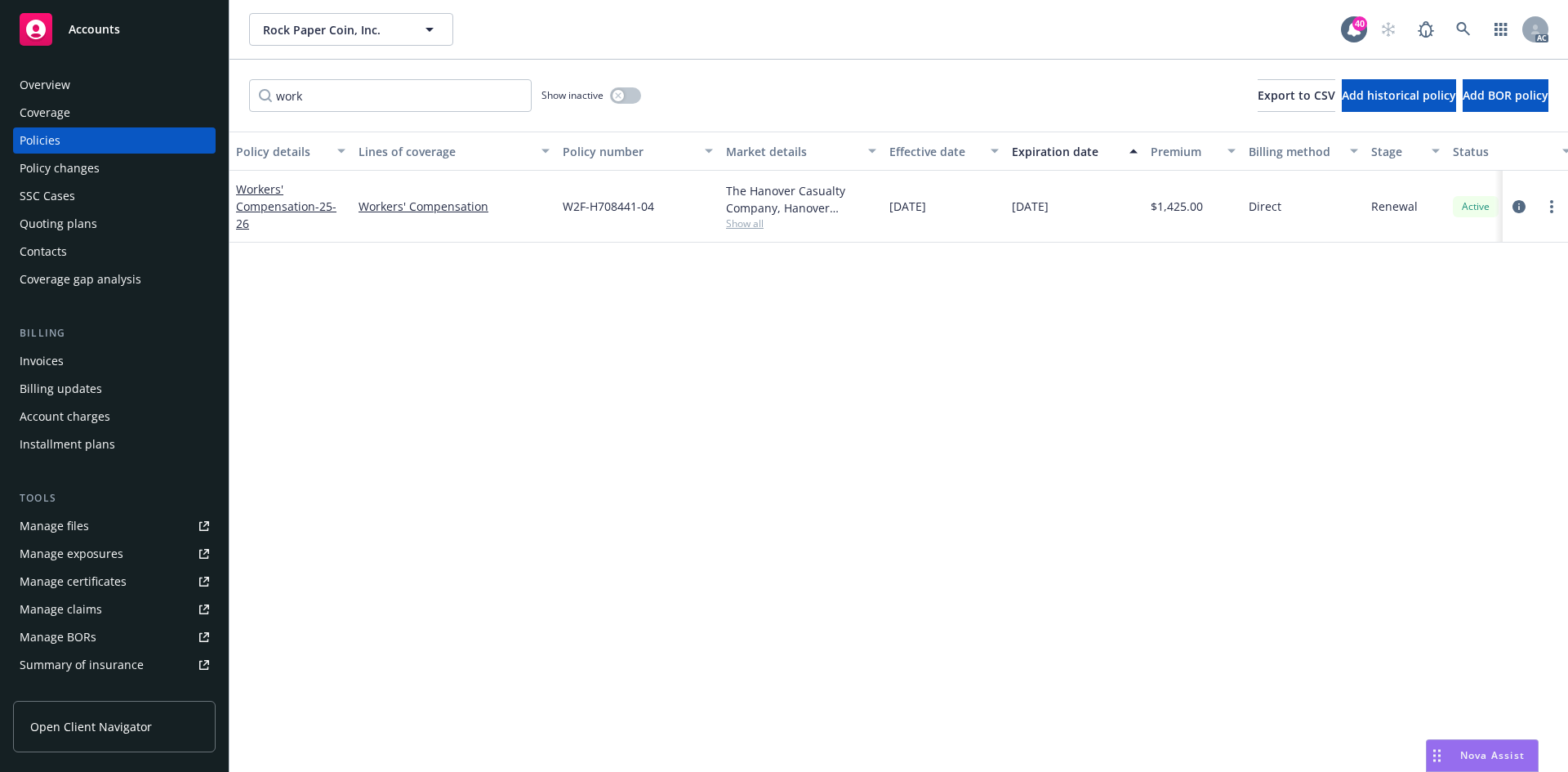
type input "work"
click at [616, 98] on icon "button" at bounding box center [617, 94] width 6 height 6
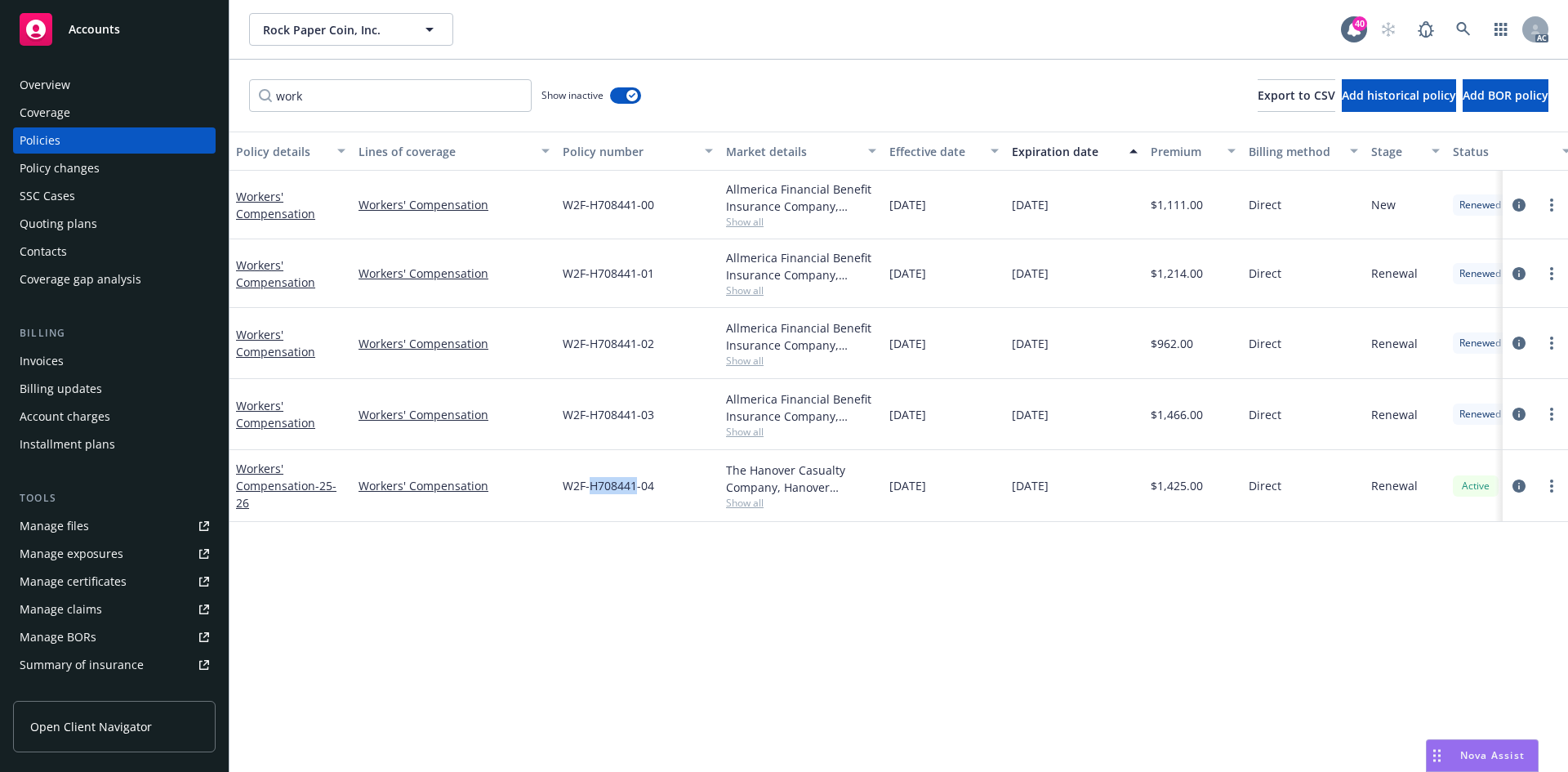
drag, startPoint x: 591, startPoint y: 487, endPoint x: 634, endPoint y: 487, distance: 43.0
click at [634, 487] on span "W2F-H708441-04" at bounding box center [607, 485] width 91 height 18
copy span "H708441"
click at [152, 166] on div "Policy changes" at bounding box center [114, 168] width 190 height 26
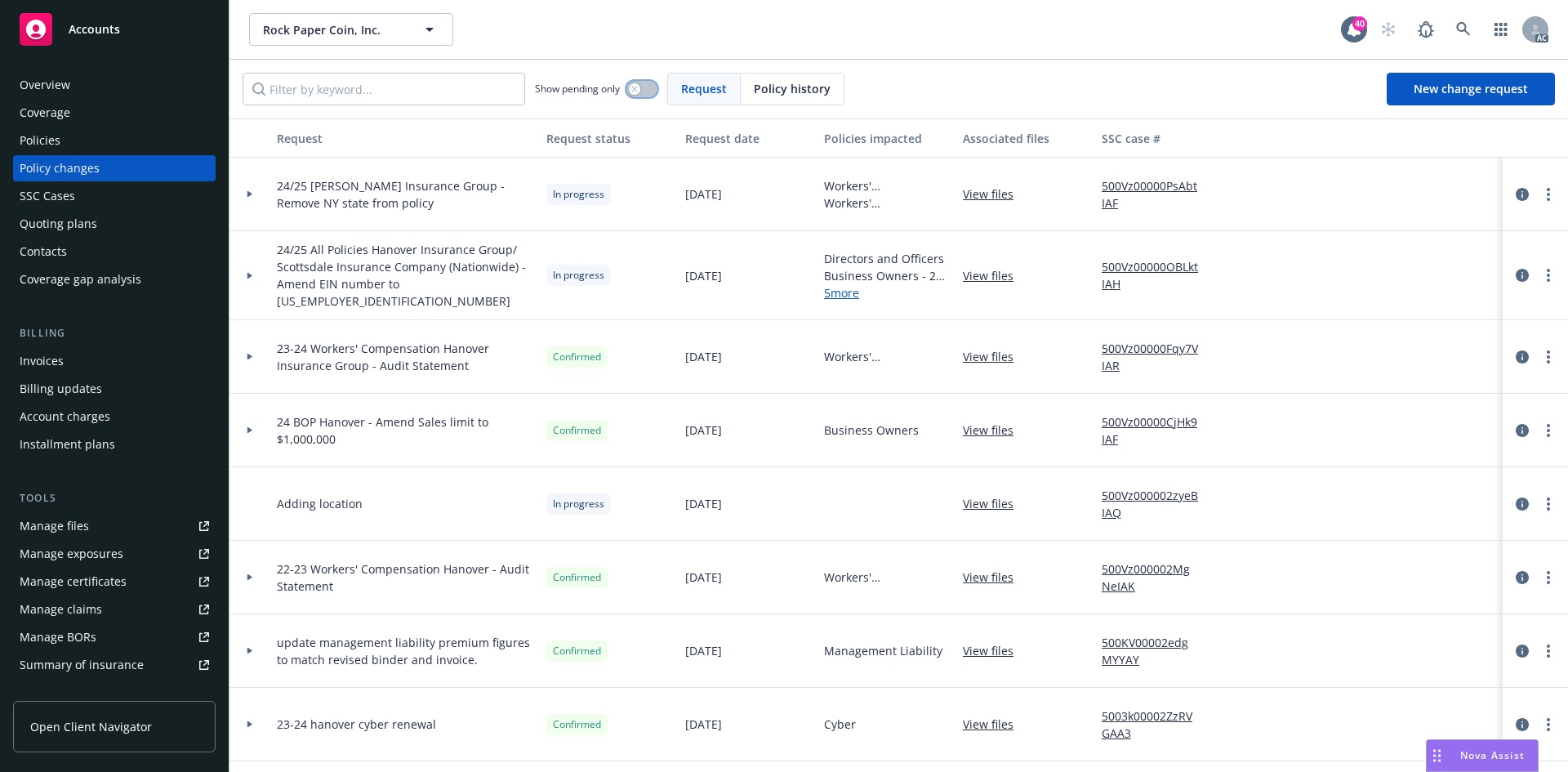
click at [646, 90] on button "button" at bounding box center [642, 89] width 31 height 17
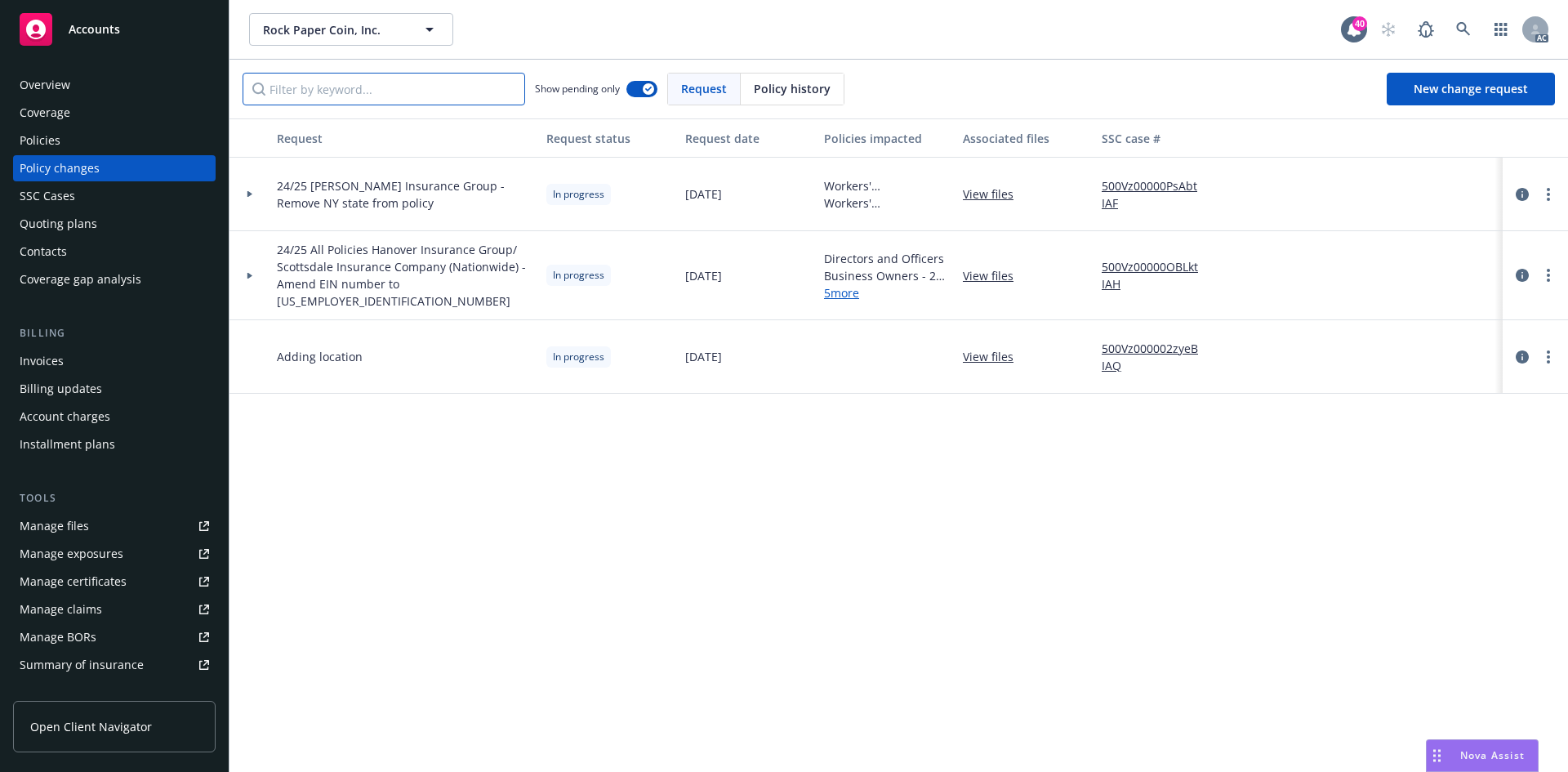
click at [483, 93] on input "Filter by keyword..." at bounding box center [383, 89] width 282 height 33
type input "NY"
click at [1546, 195] on icon "more" at bounding box center [1548, 195] width 3 height 13
click at [1396, 318] on link "Resume workflow" at bounding box center [1417, 325] width 280 height 33
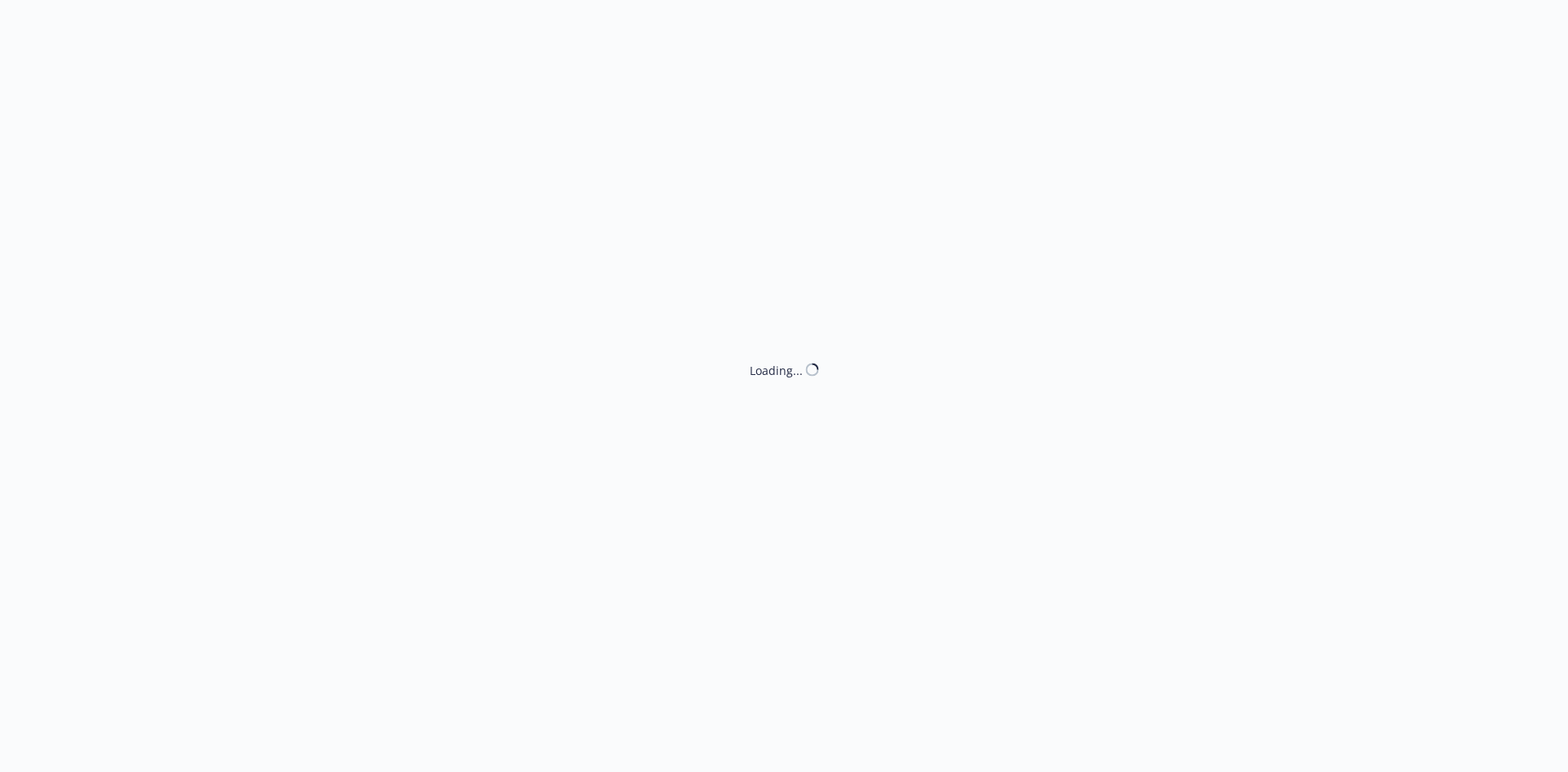
select select "ACCEPTED"
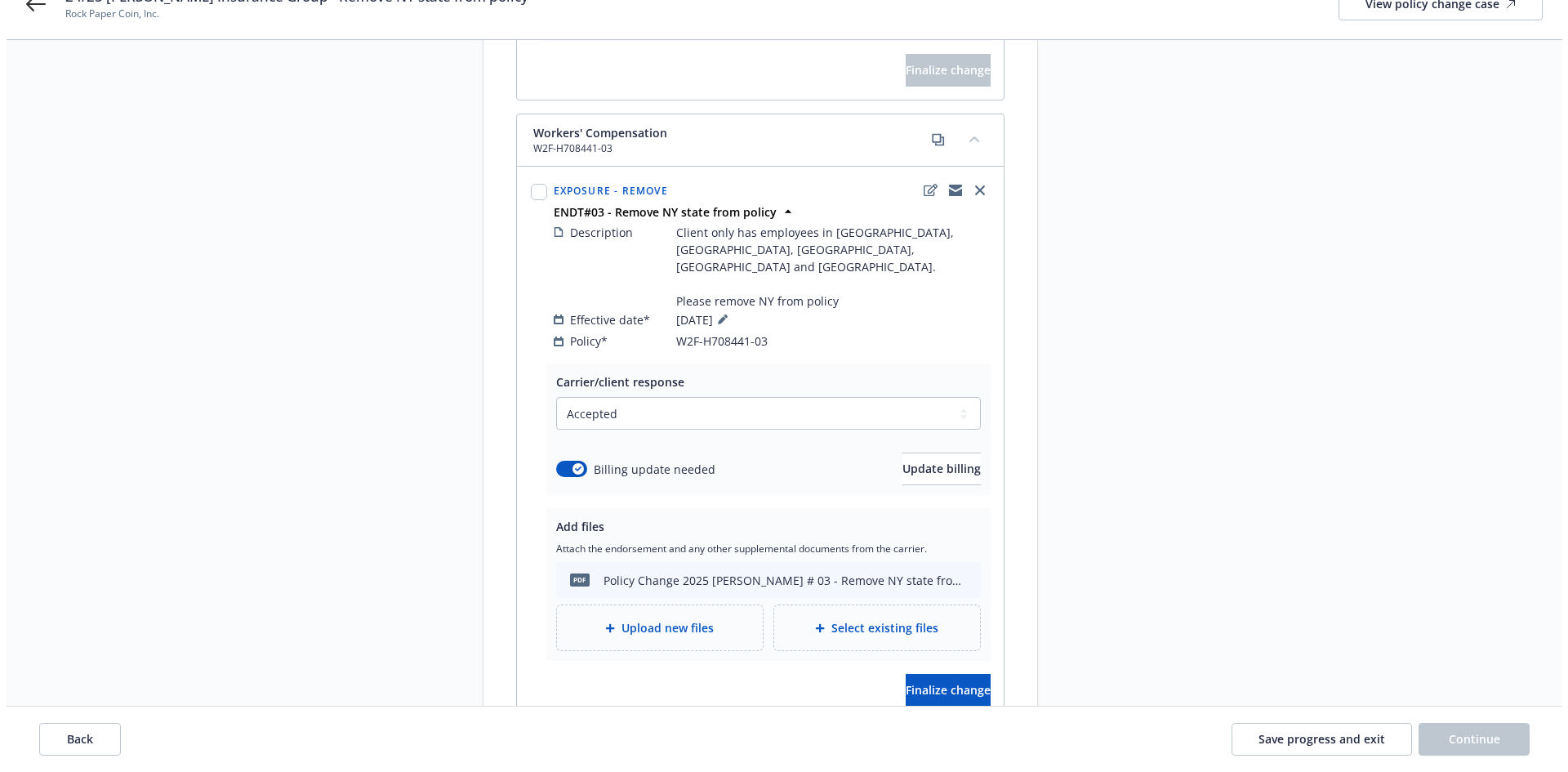
scroll to position [735, 0]
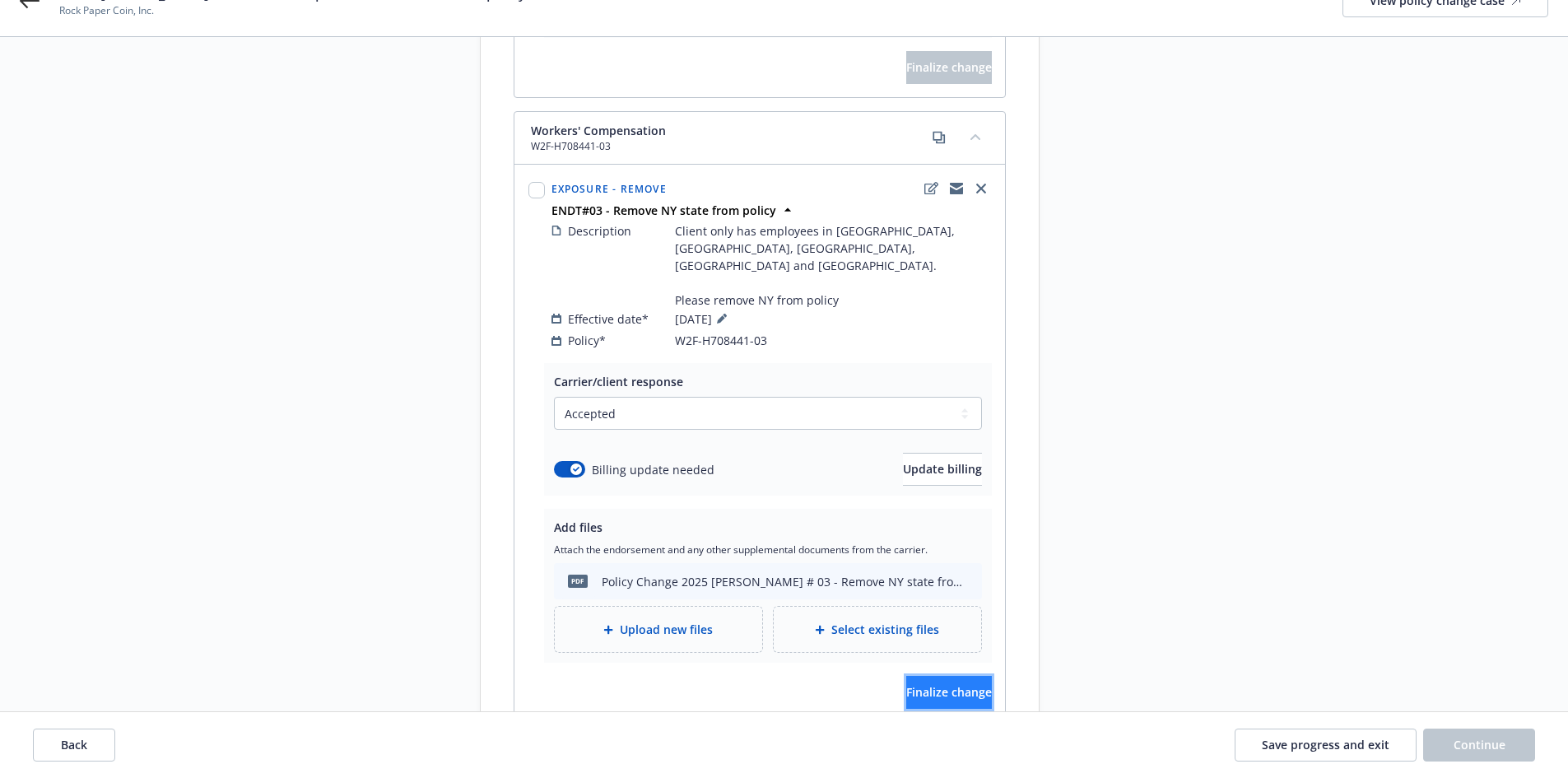
click at [952, 684] on span "Finalize change" at bounding box center [949, 691] width 86 height 16
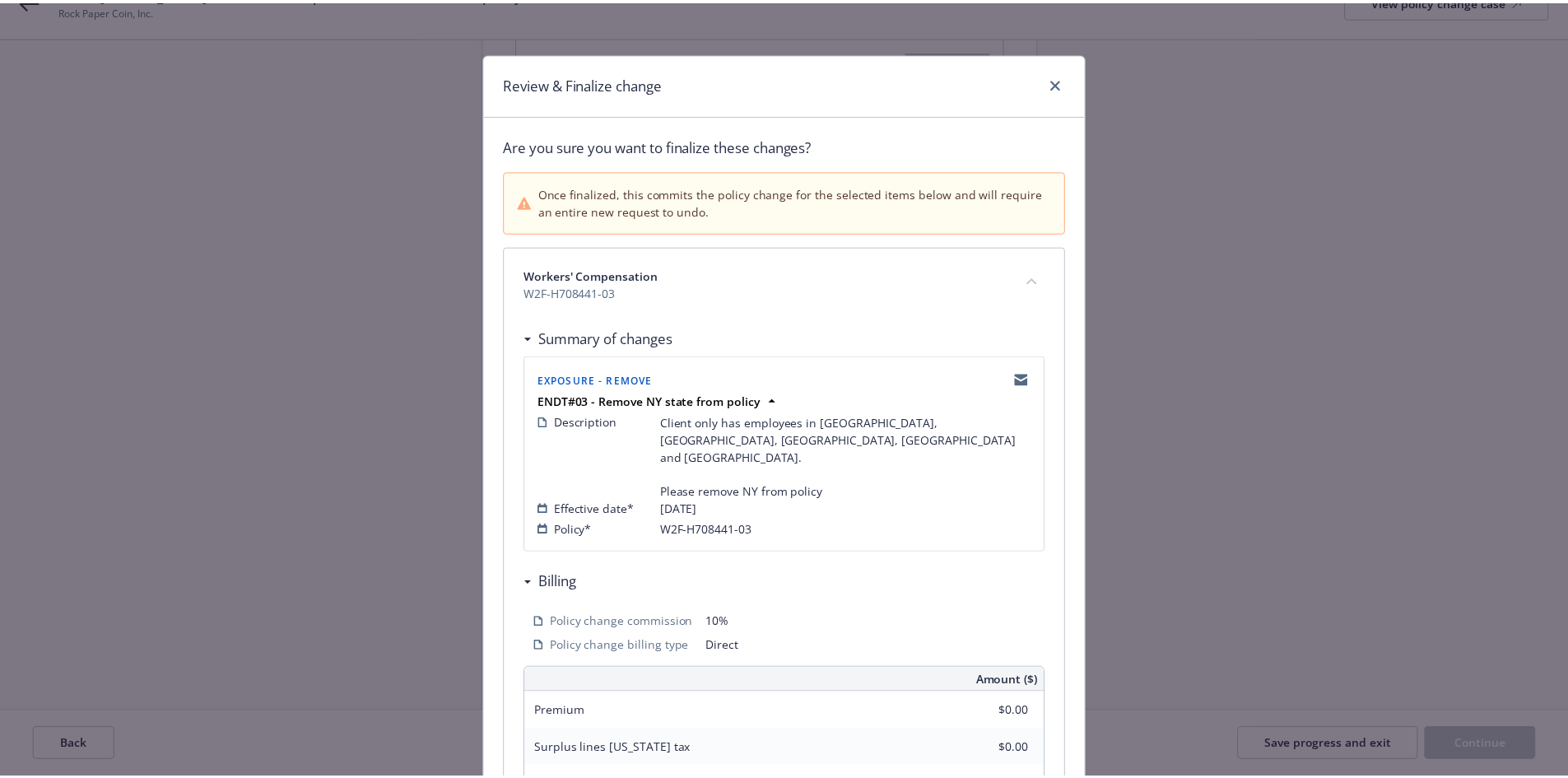
scroll to position [370, 0]
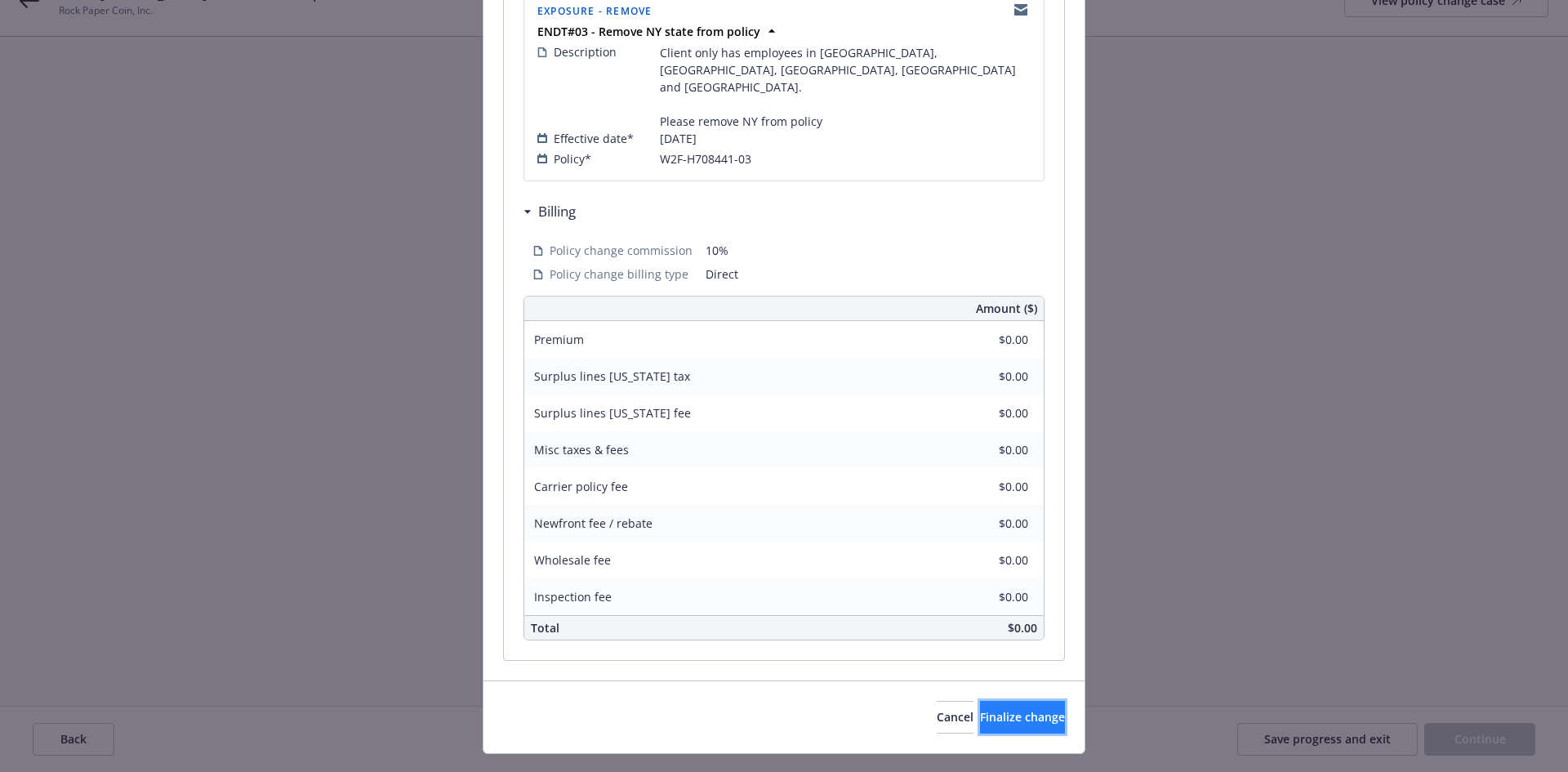
click at [980, 709] on span "Finalize change" at bounding box center [1022, 716] width 85 height 16
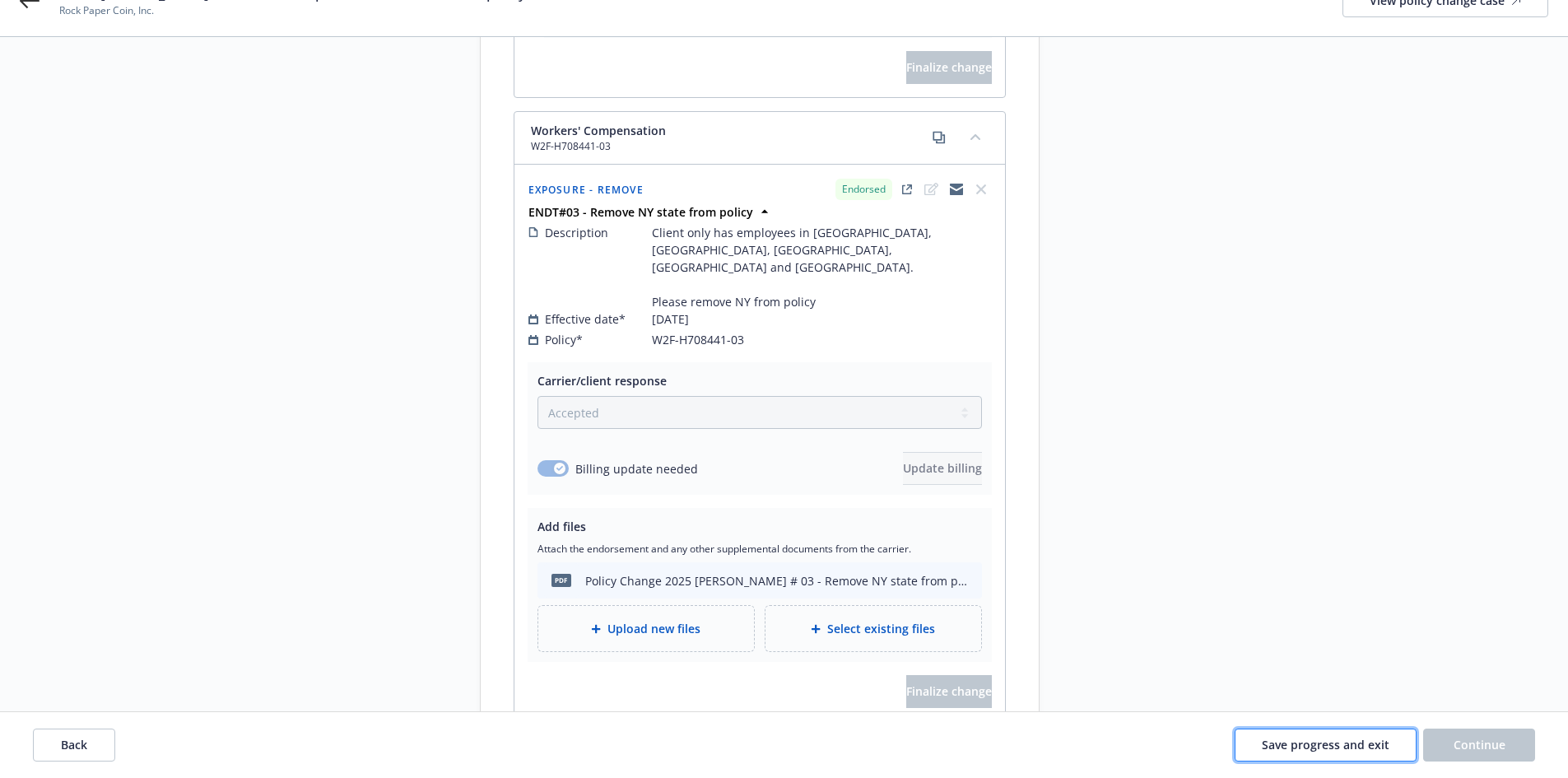
click at [1283, 739] on span "Save progress and exit" at bounding box center [1325, 744] width 127 height 16
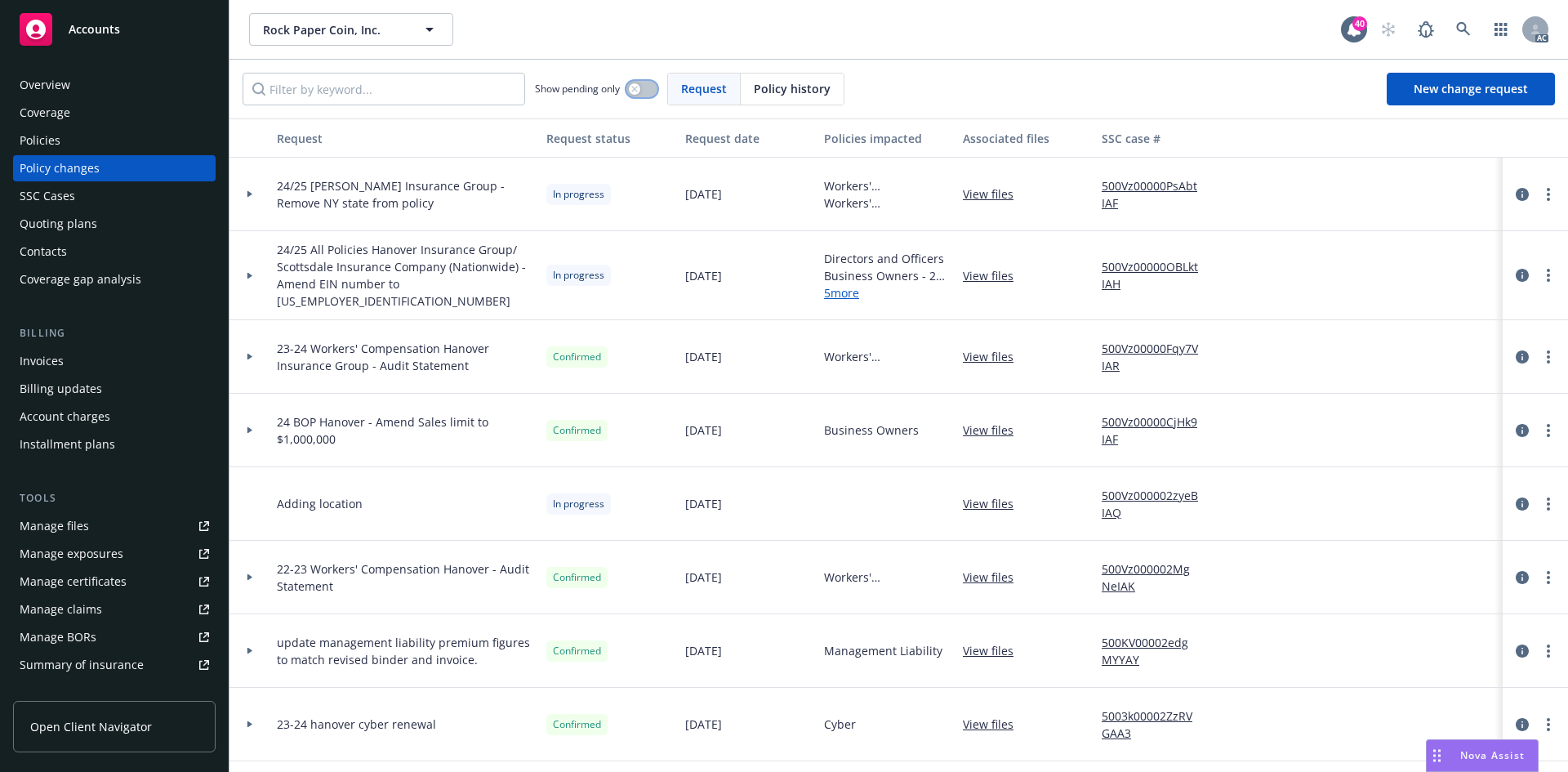
click at [644, 92] on button "button" at bounding box center [642, 89] width 31 height 17
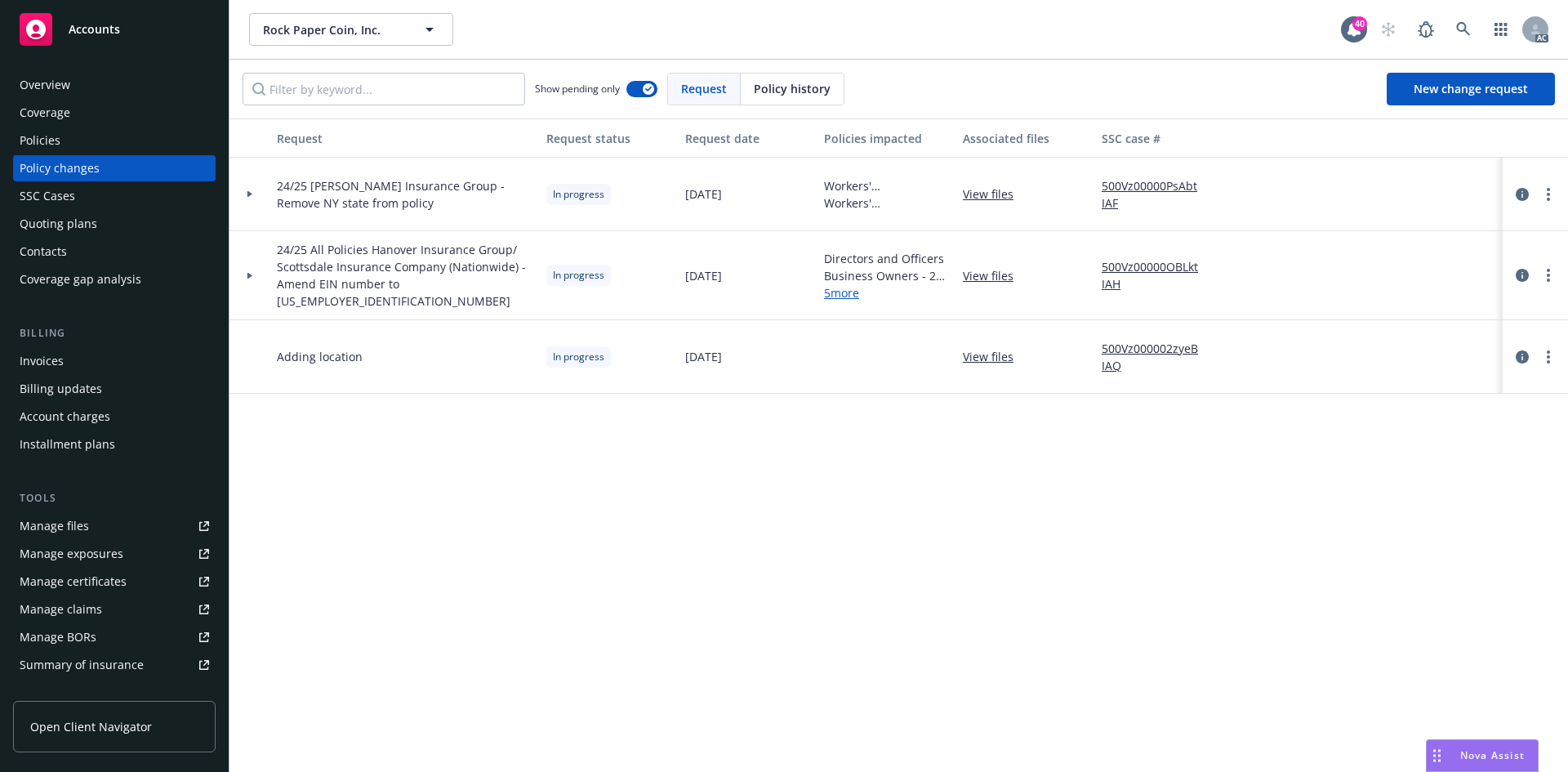
click at [252, 196] on icon at bounding box center [250, 194] width 7 height 6
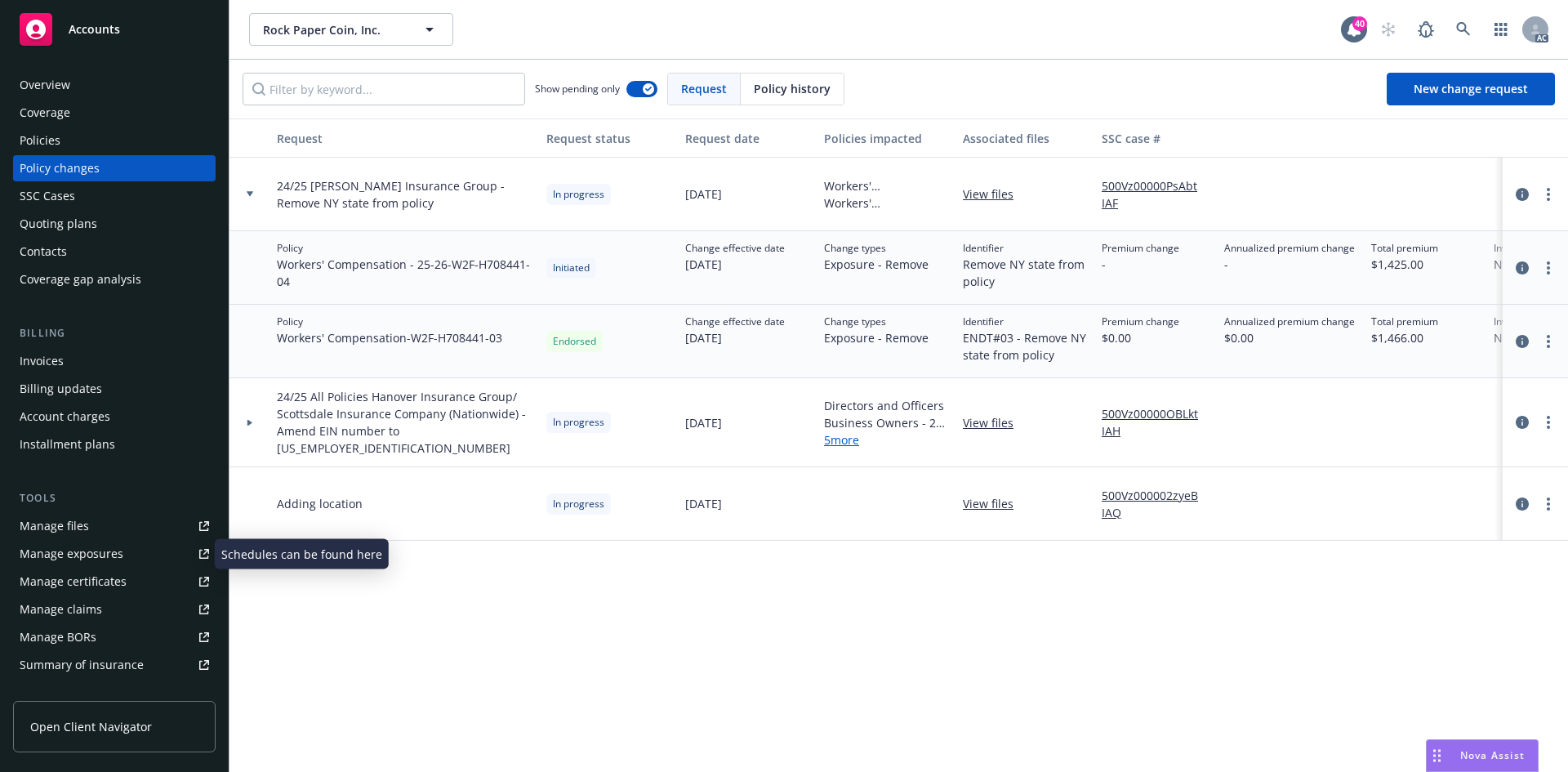
click at [104, 551] on div "Manage exposures" at bounding box center [71, 553] width 104 height 26
click at [110, 153] on div "Policies" at bounding box center [114, 140] width 190 height 26
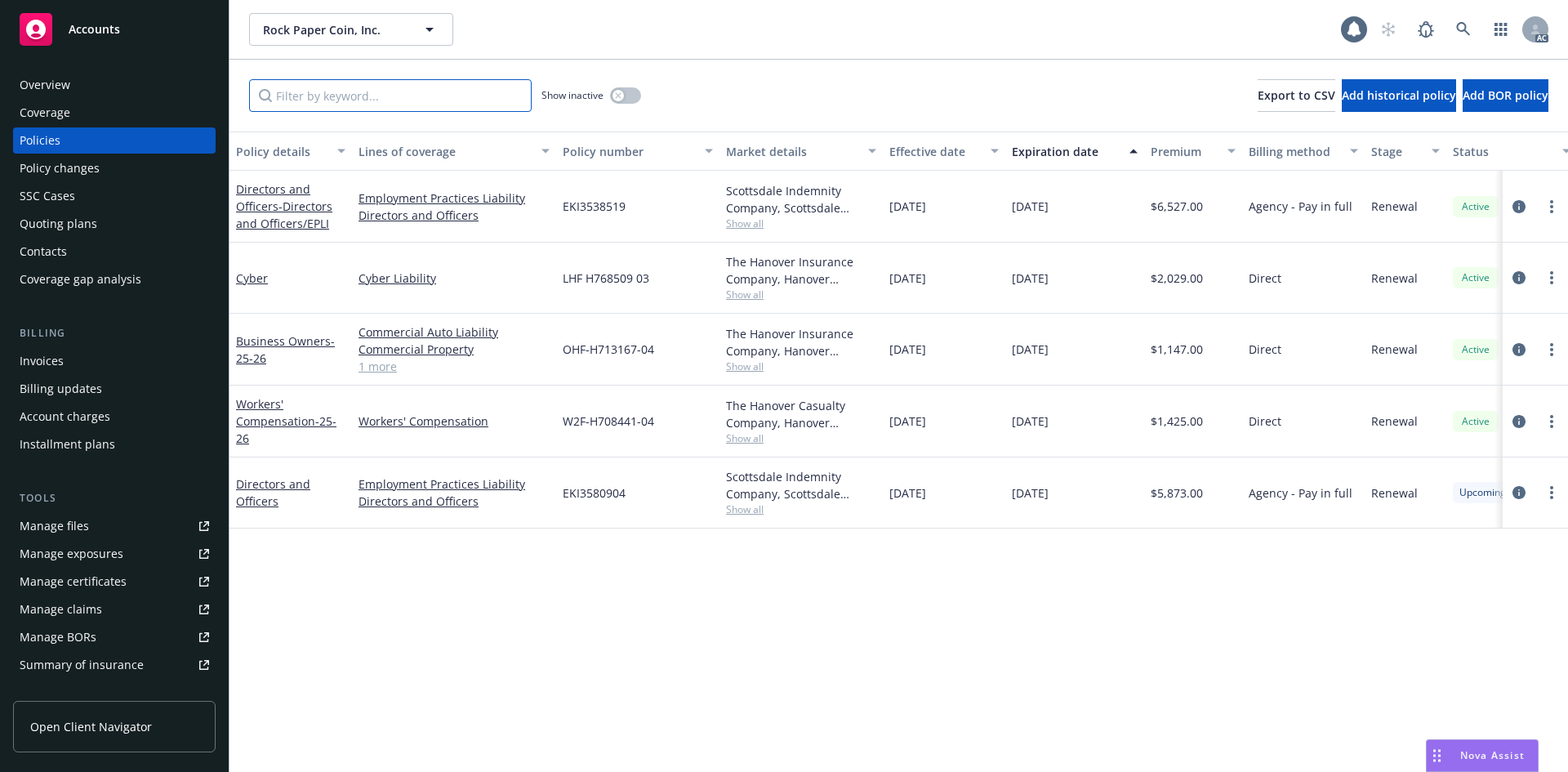
click at [439, 106] on input "Filter by keyword..." at bounding box center [390, 95] width 282 height 33
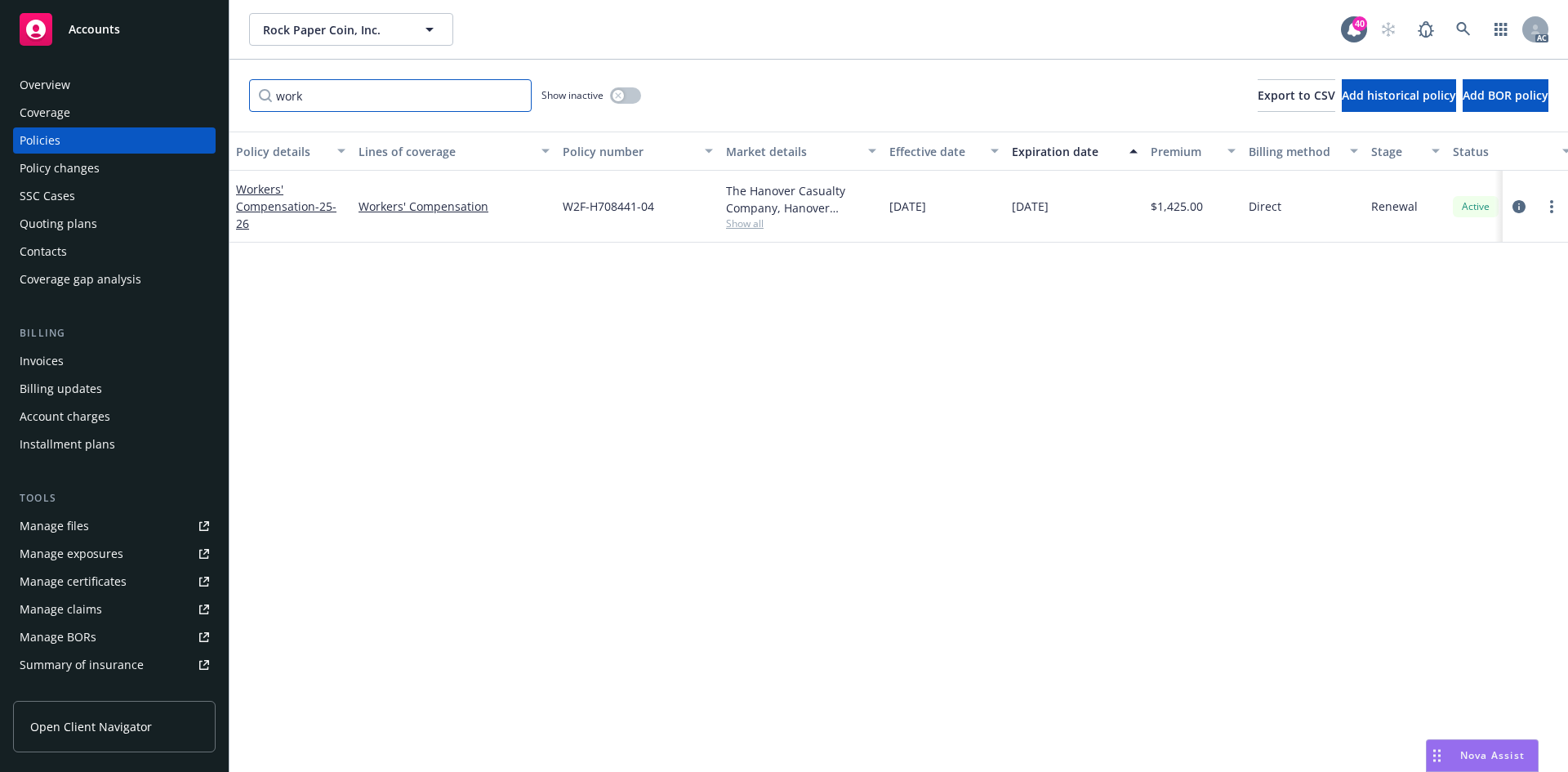
type input "work"
click at [627, 96] on button "button" at bounding box center [625, 96] width 31 height 17
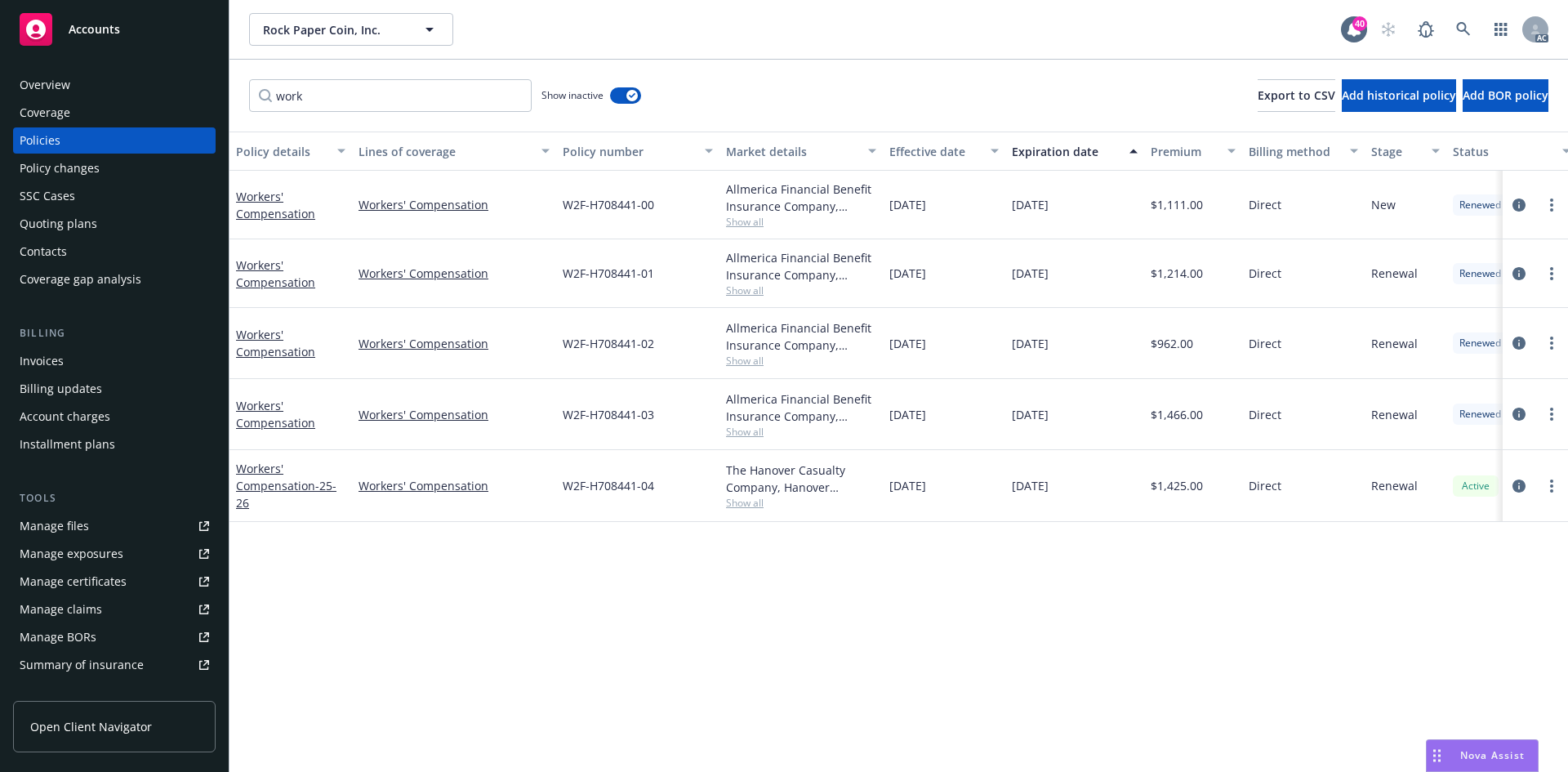
click at [445, 642] on div "Policy details Lines of coverage Policy number Market details Effective date Ex…" at bounding box center [899, 451] width 1338 height 640
click at [122, 165] on div "Policy changes" at bounding box center [114, 168] width 190 height 26
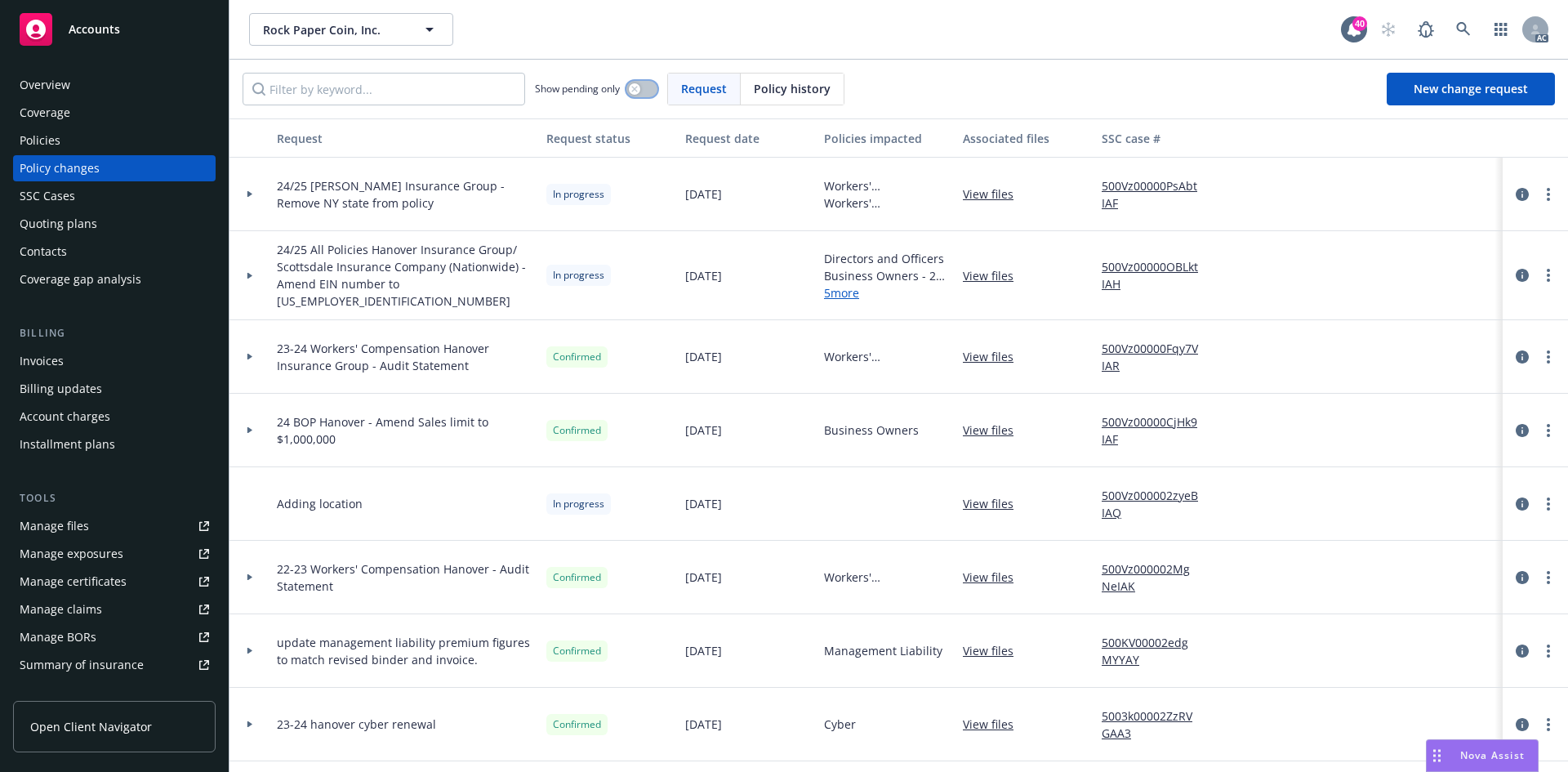
click at [648, 92] on button "button" at bounding box center [642, 89] width 31 height 17
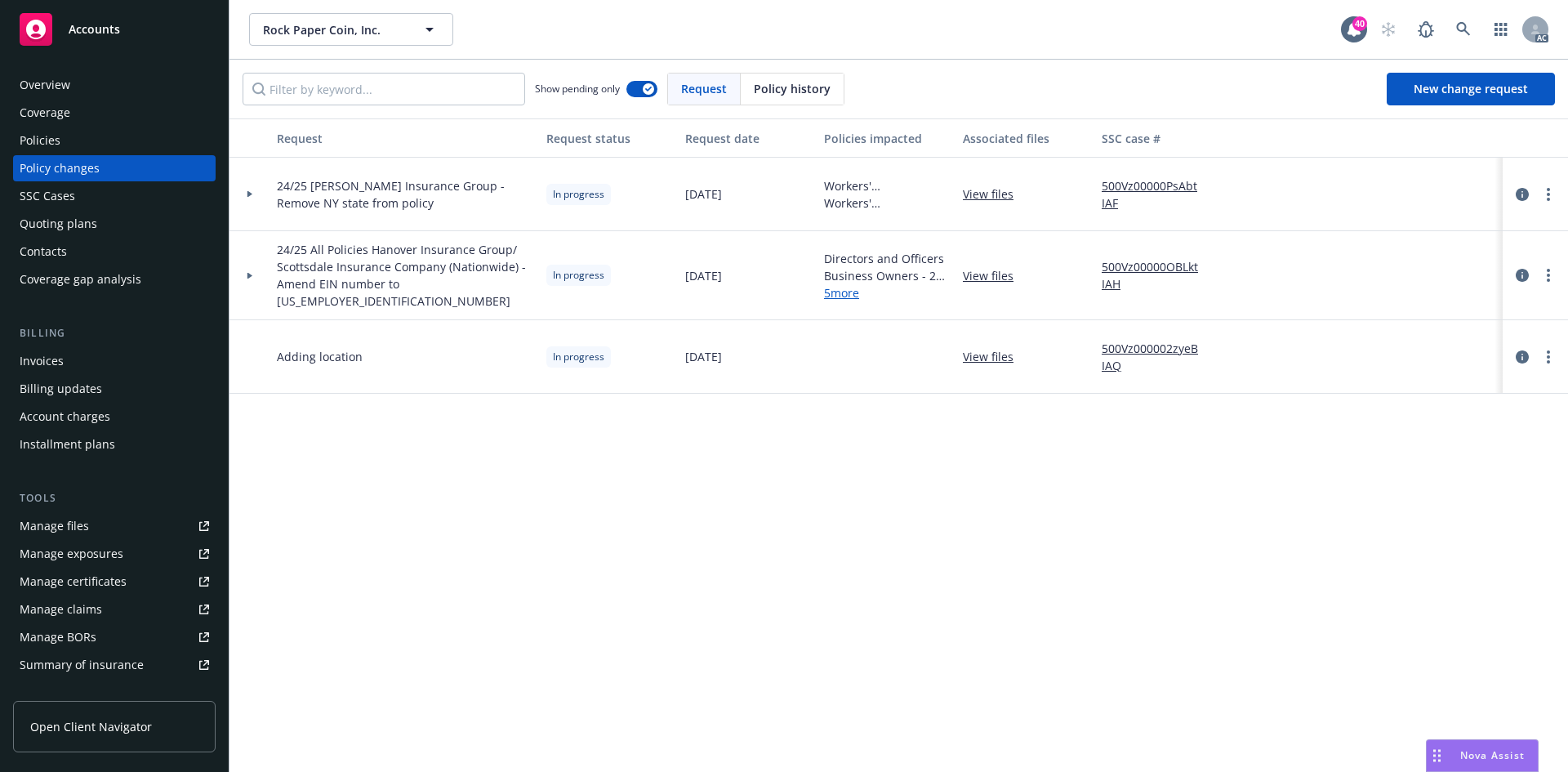
click at [246, 272] on div at bounding box center [249, 275] width 28 height 6
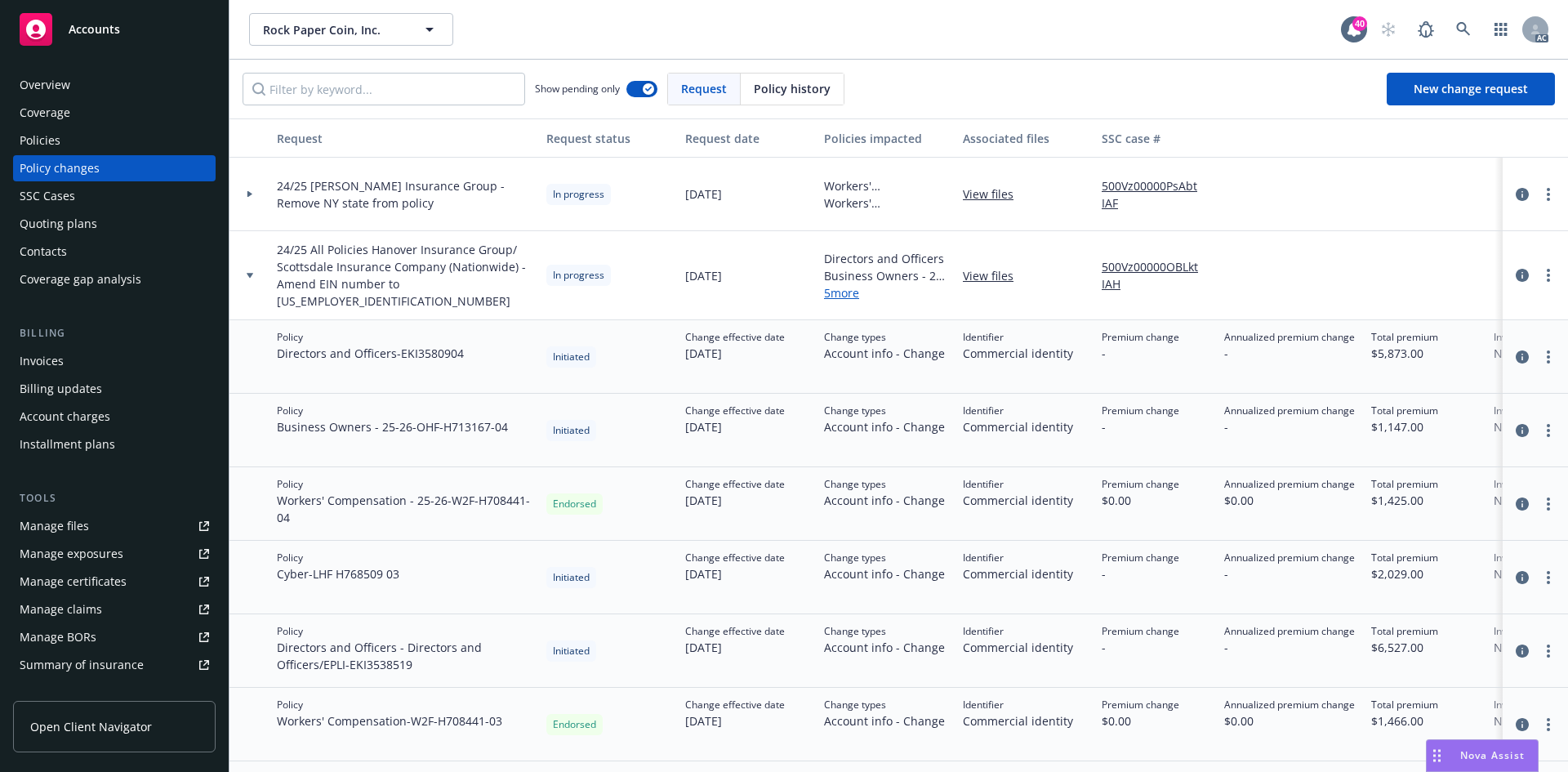
click at [251, 261] on div at bounding box center [250, 276] width 41 height 89
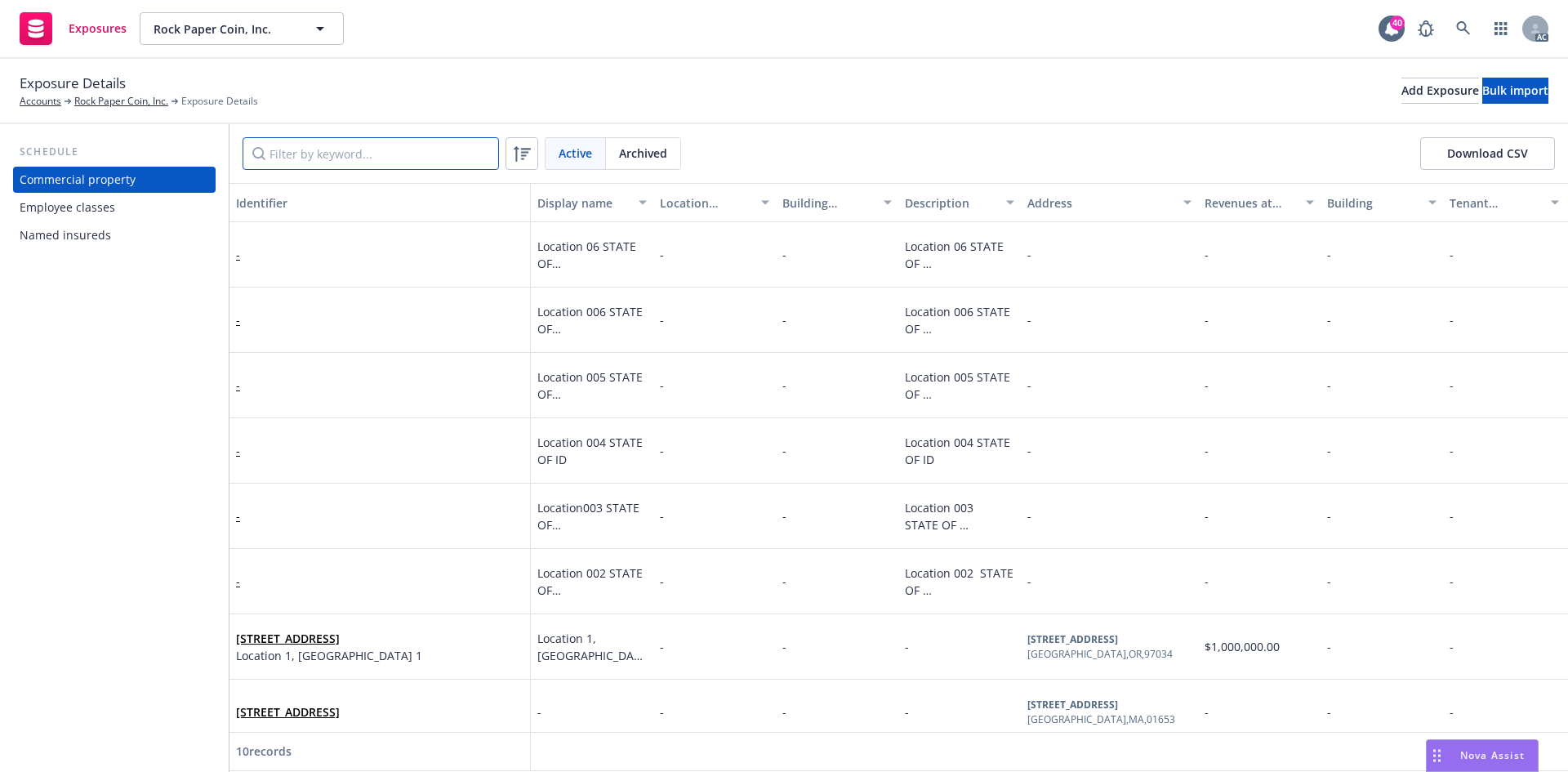
click at [317, 165] on input "Filter by keyword..." at bounding box center [370, 153] width 256 height 33
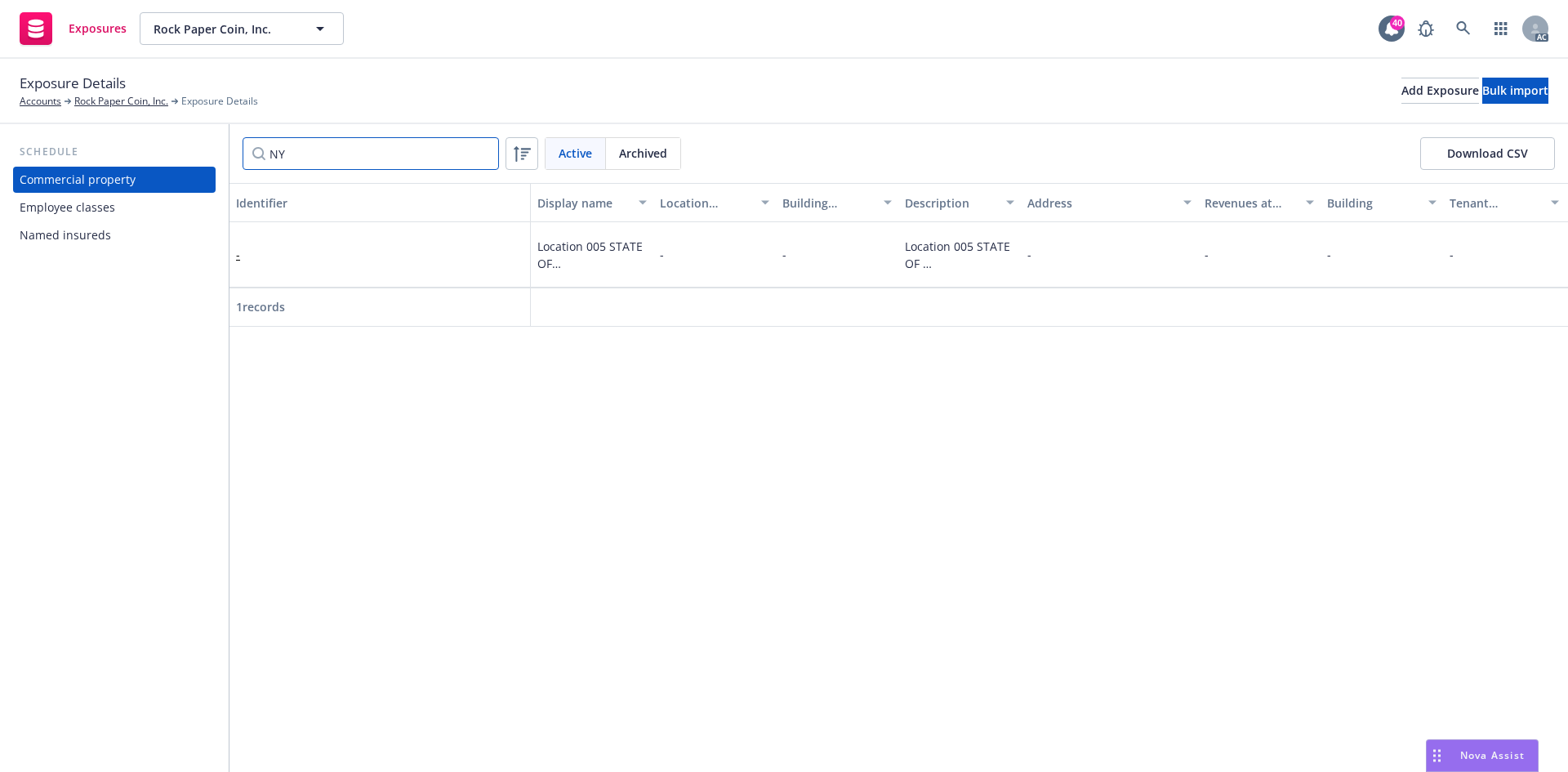
type input "NY"
click at [327, 266] on div "-" at bounding box center [379, 255] width 287 height 45
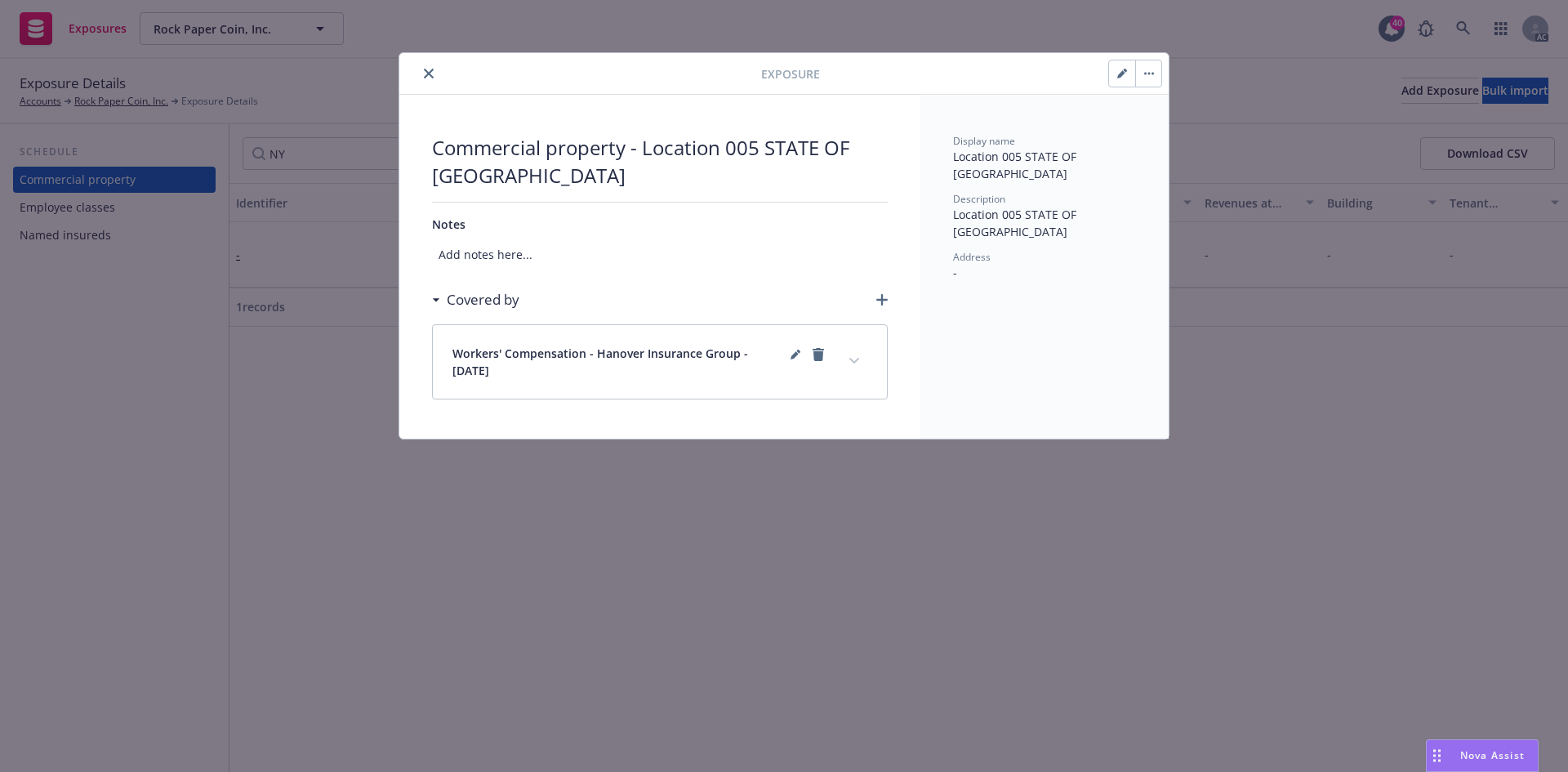
click at [858, 348] on button "expand content" at bounding box center [854, 360] width 26 height 26
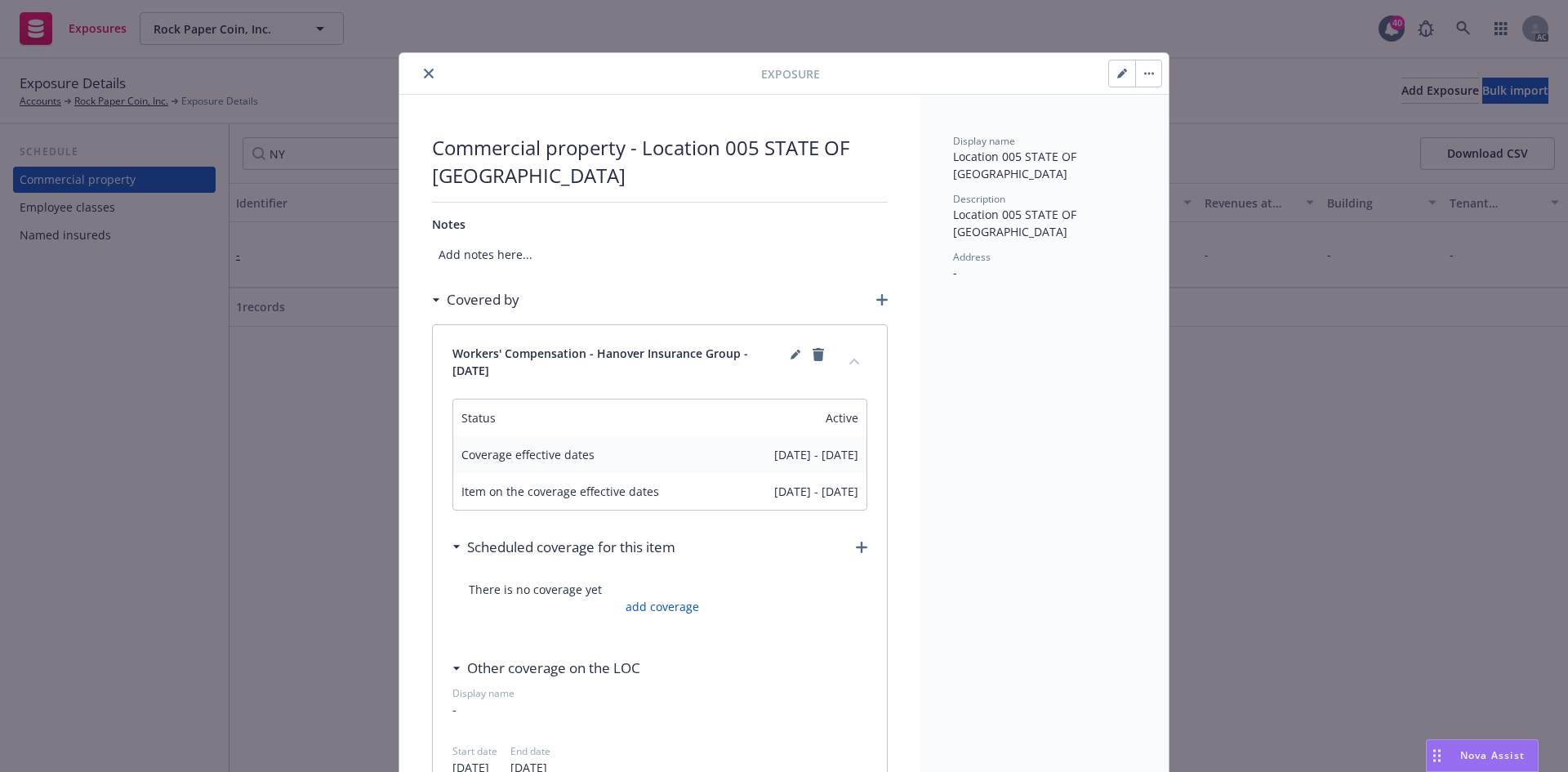
click at [419, 77] on button "close" at bounding box center [428, 73] width 19 height 19
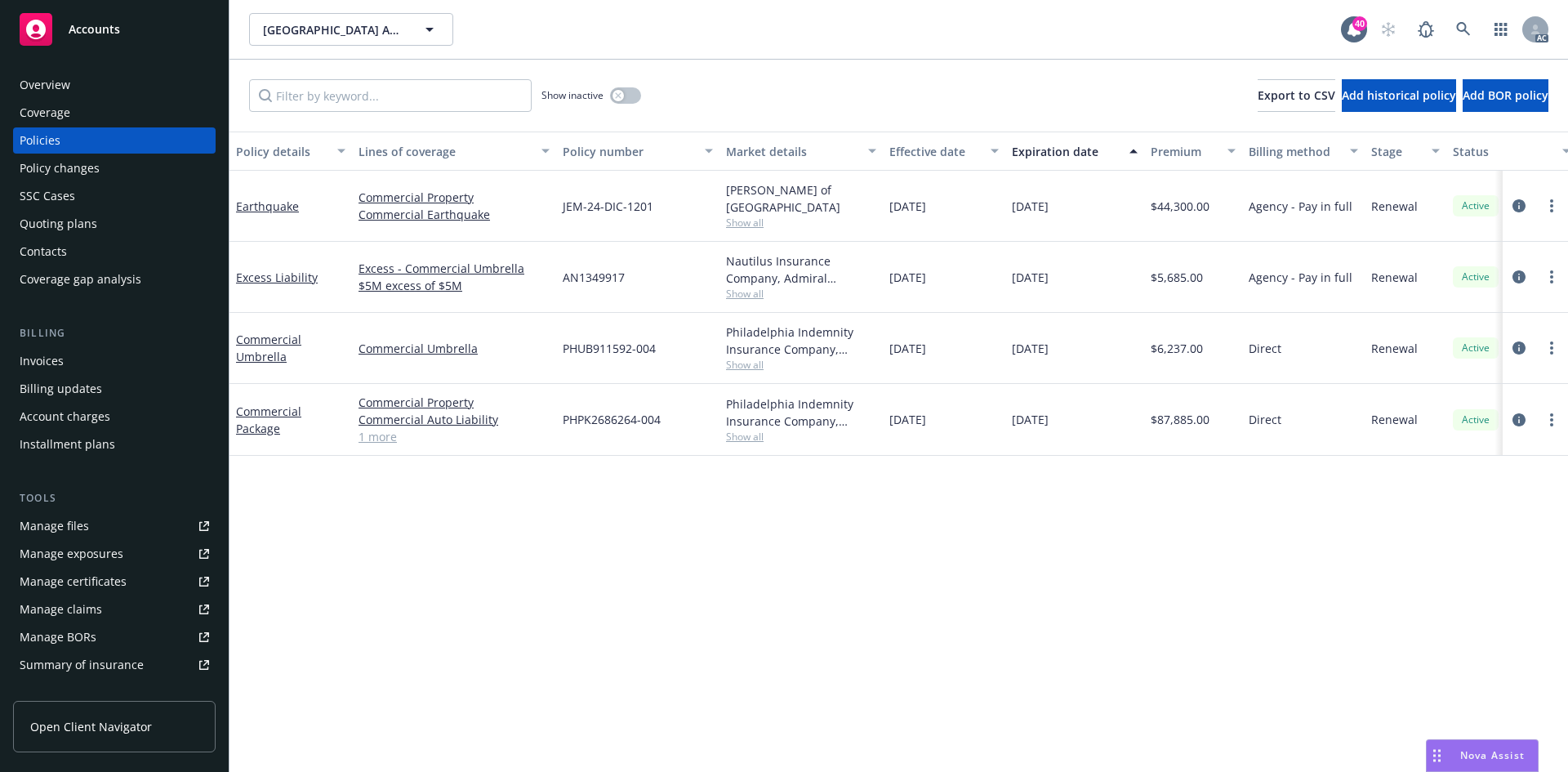
click at [749, 360] on span "Show all" at bounding box center [801, 364] width 150 height 14
click at [1104, 585] on div "Policy details Lines of coverage Policy number Market details Effective date Ex…" at bounding box center [899, 451] width 1338 height 640
drag, startPoint x: 556, startPoint y: 353, endPoint x: 665, endPoint y: 355, distance: 109.0
click at [665, 355] on div "PHUB911592-004" at bounding box center [637, 348] width 163 height 71
copy span "PHUB911592-004"
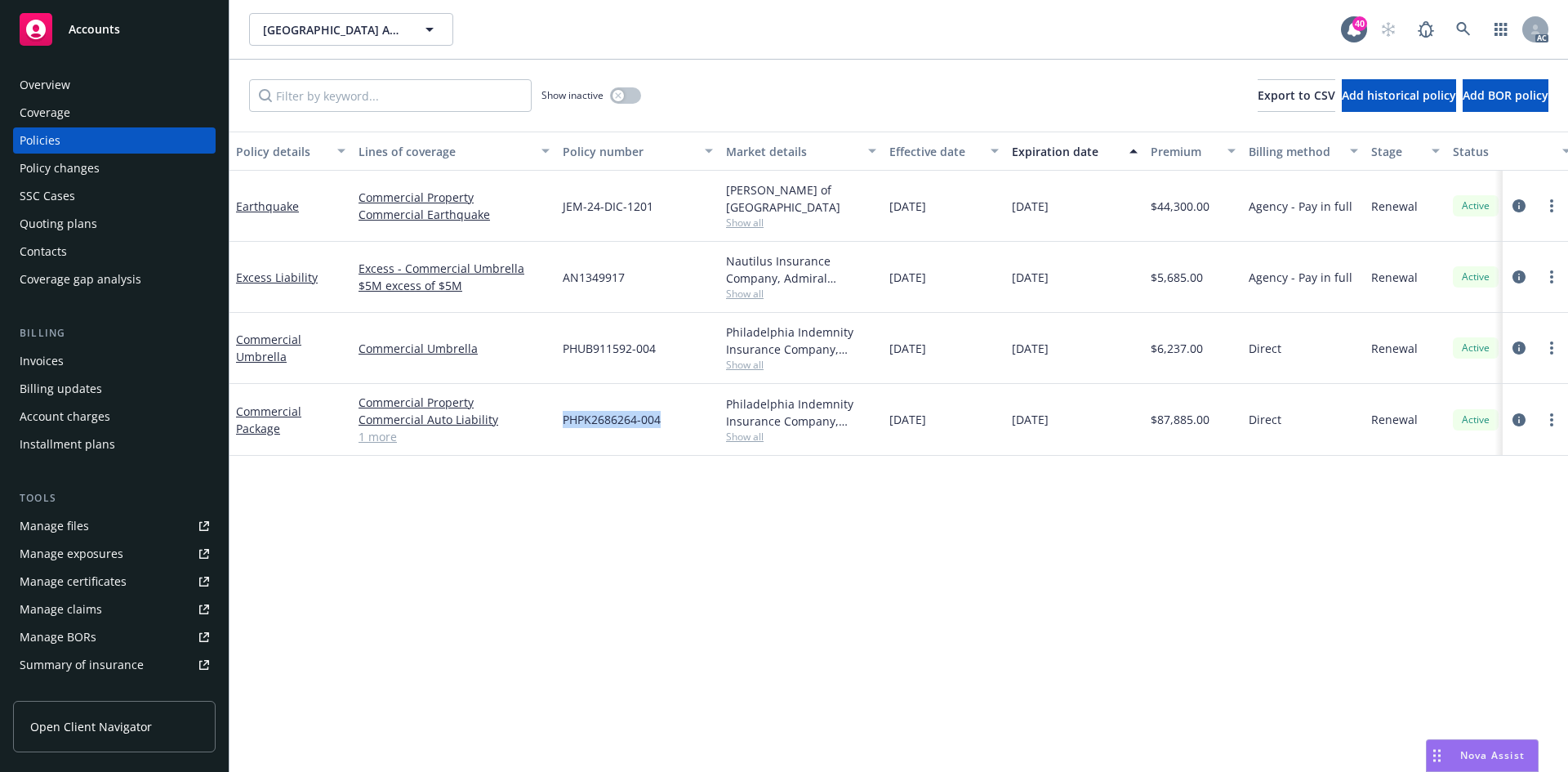
drag, startPoint x: 561, startPoint y: 419, endPoint x: 671, endPoint y: 422, distance: 110.0
click at [671, 422] on div "PHPK2686264-004" at bounding box center [637, 419] width 163 height 72
copy span "PHPK2686264-004"
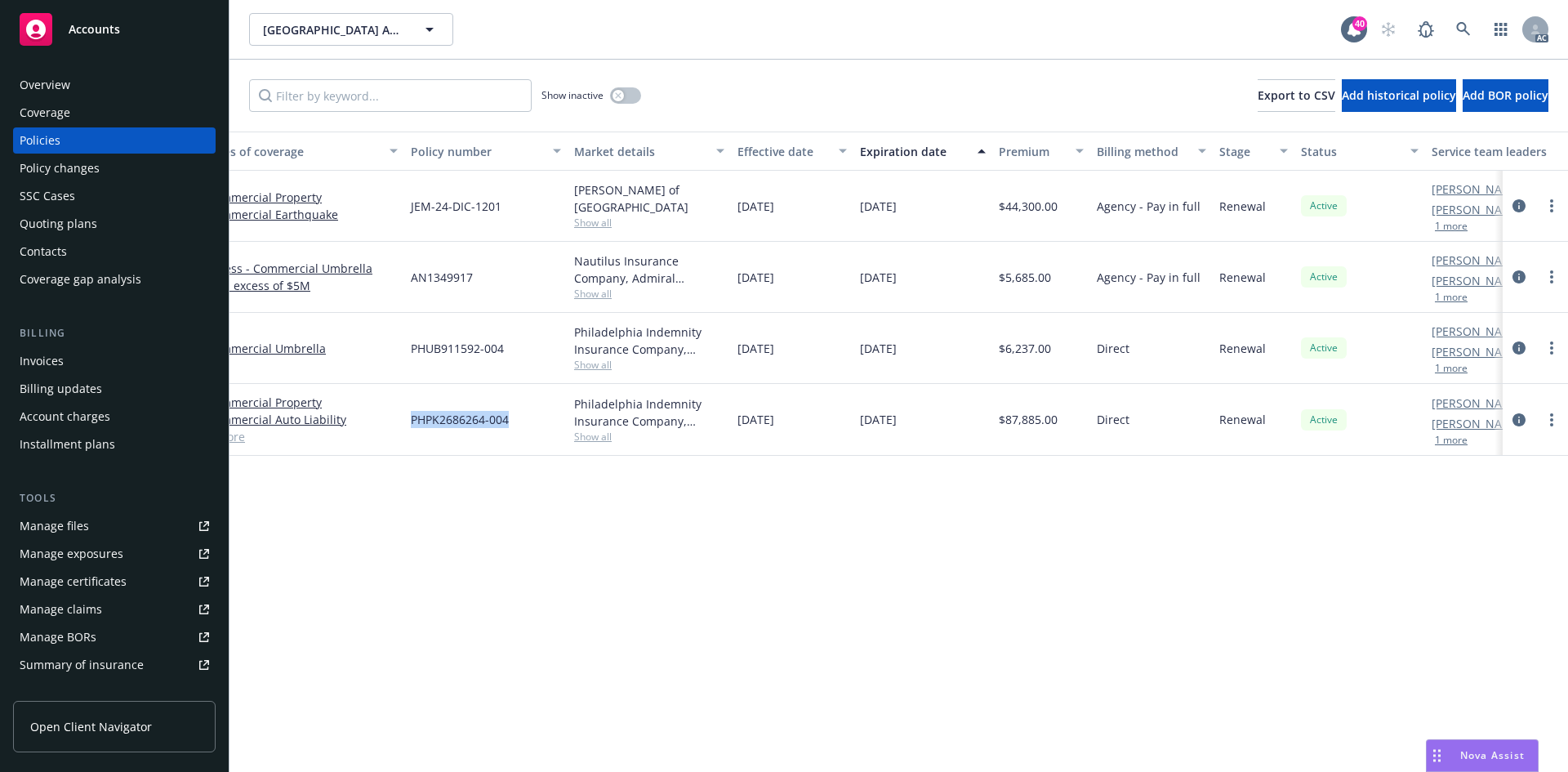
scroll to position [0, 237]
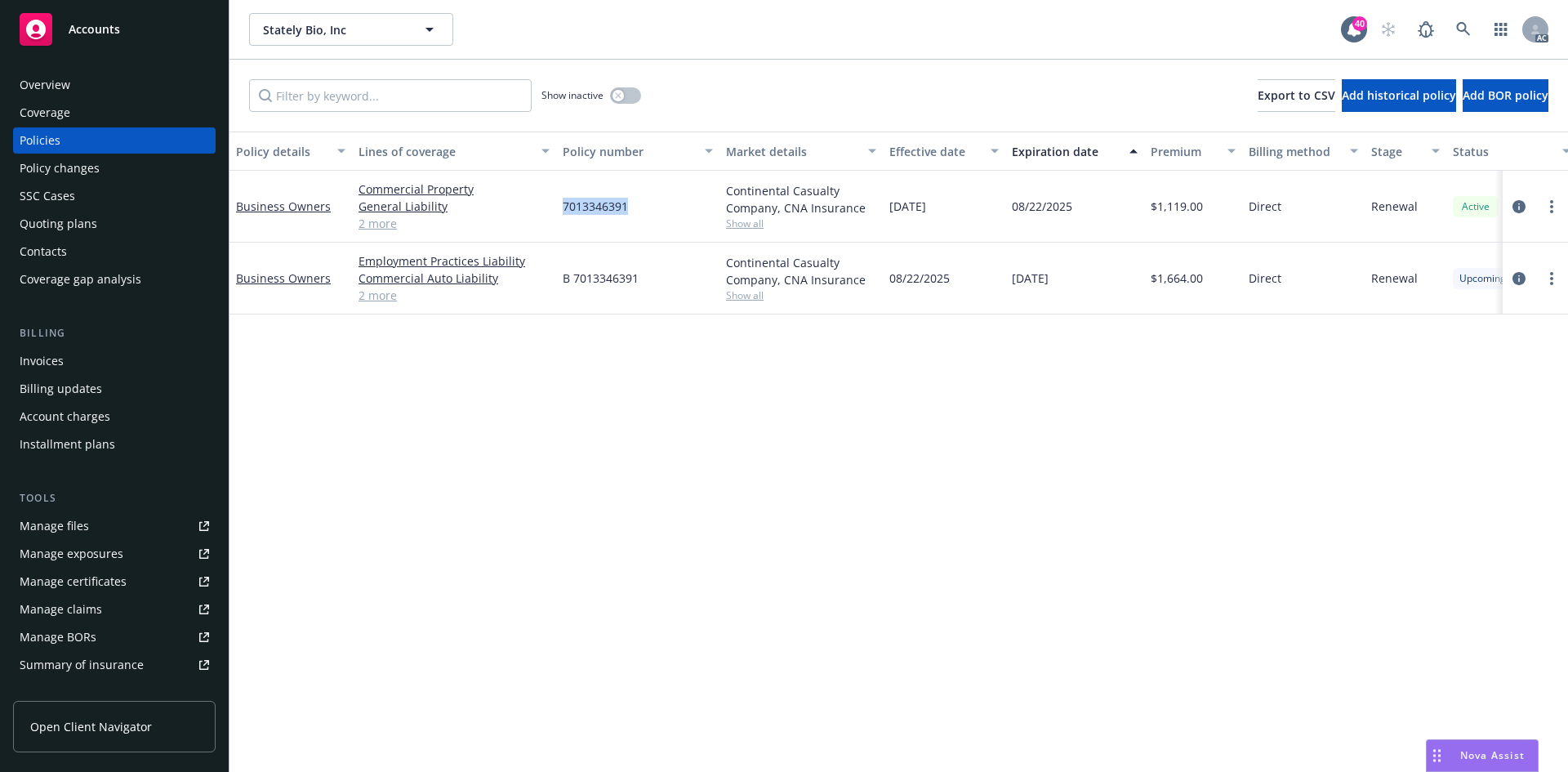
drag, startPoint x: 561, startPoint y: 207, endPoint x: 637, endPoint y: 210, distance: 76.1
click at [637, 210] on div "7013346391" at bounding box center [637, 206] width 163 height 72
copy span "7013346391"
click at [504, 490] on div "Policy details Lines of coverage Policy number Market details Effective date Ex…" at bounding box center [899, 451] width 1338 height 640
drag, startPoint x: 570, startPoint y: 281, endPoint x: 662, endPoint y: 285, distance: 92.1
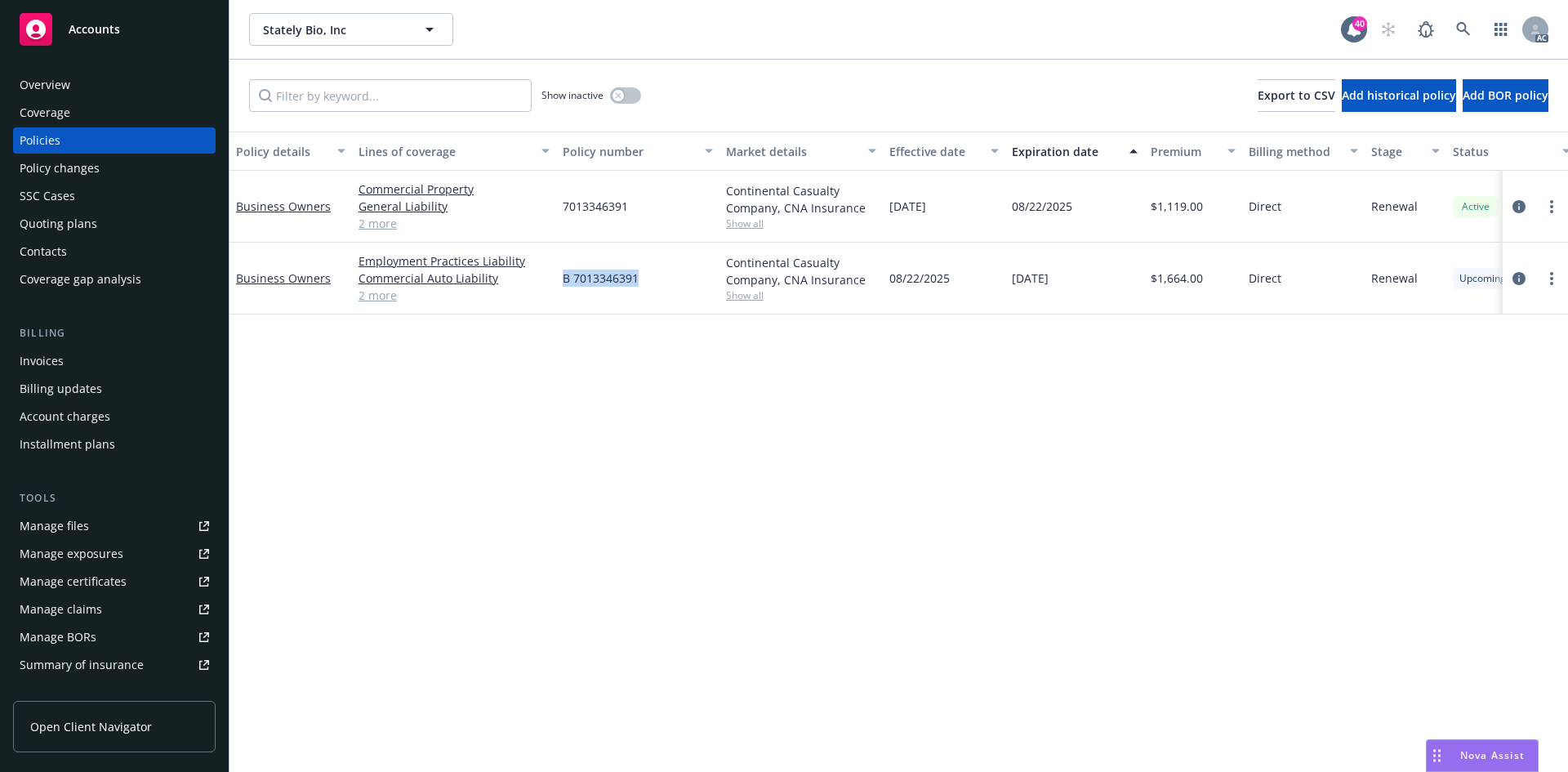
click at [662, 285] on div "B 7013346391" at bounding box center [637, 278] width 163 height 72
copy span "B 7013346391"
drag, startPoint x: 628, startPoint y: 207, endPoint x: 557, endPoint y: 212, distance: 71.2
click at [557, 212] on div "7013346391" at bounding box center [637, 206] width 163 height 72
copy span "7013346391"
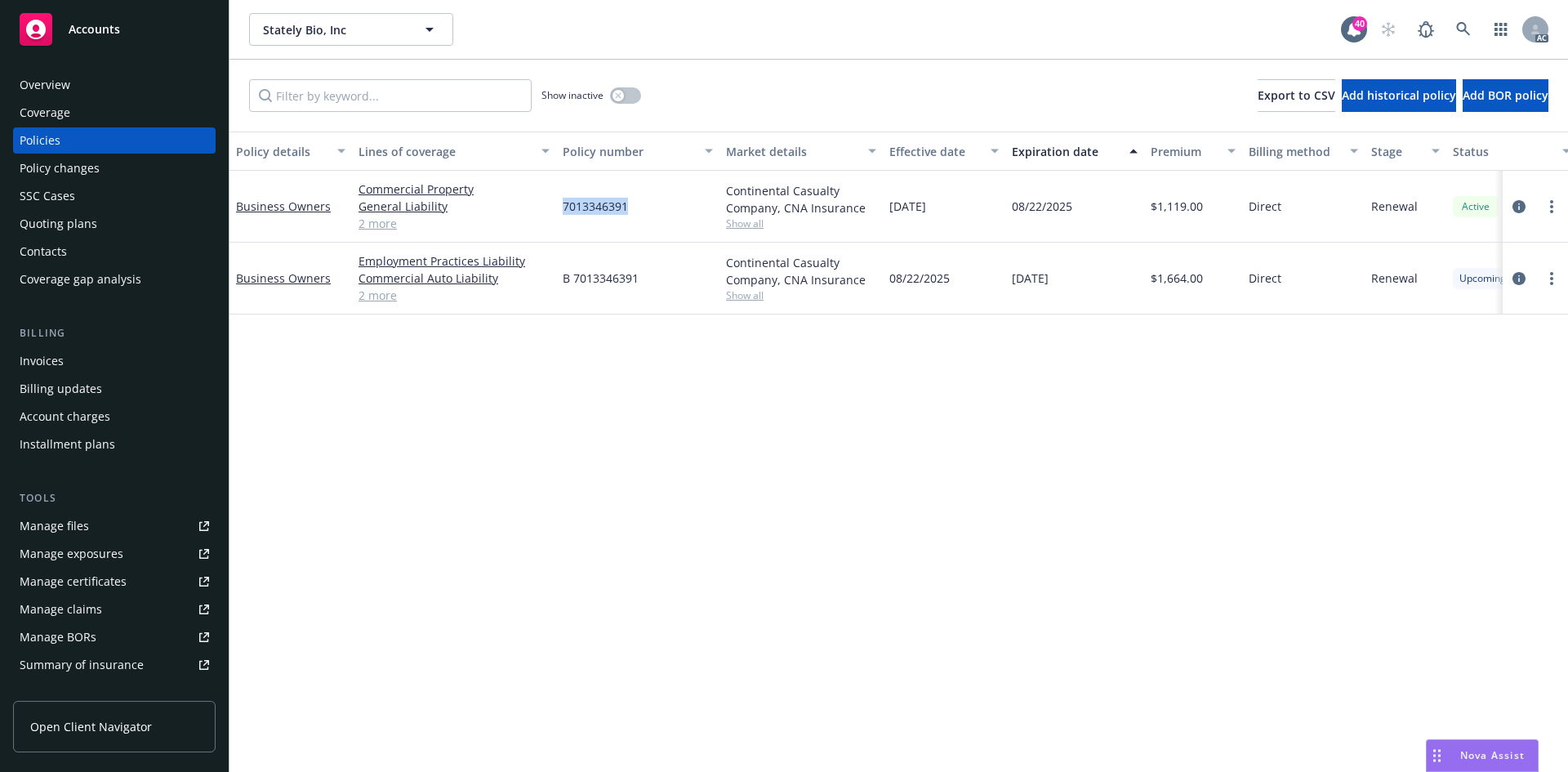
click at [565, 229] on div "7013346391" at bounding box center [637, 206] width 163 height 72
drag, startPoint x: 565, startPoint y: 205, endPoint x: 668, endPoint y: 208, distance: 103.0
click at [668, 208] on div "7013346391" at bounding box center [637, 206] width 163 height 72
copy span "7013346391"
click at [751, 224] on span "Show all" at bounding box center [801, 223] width 150 height 14
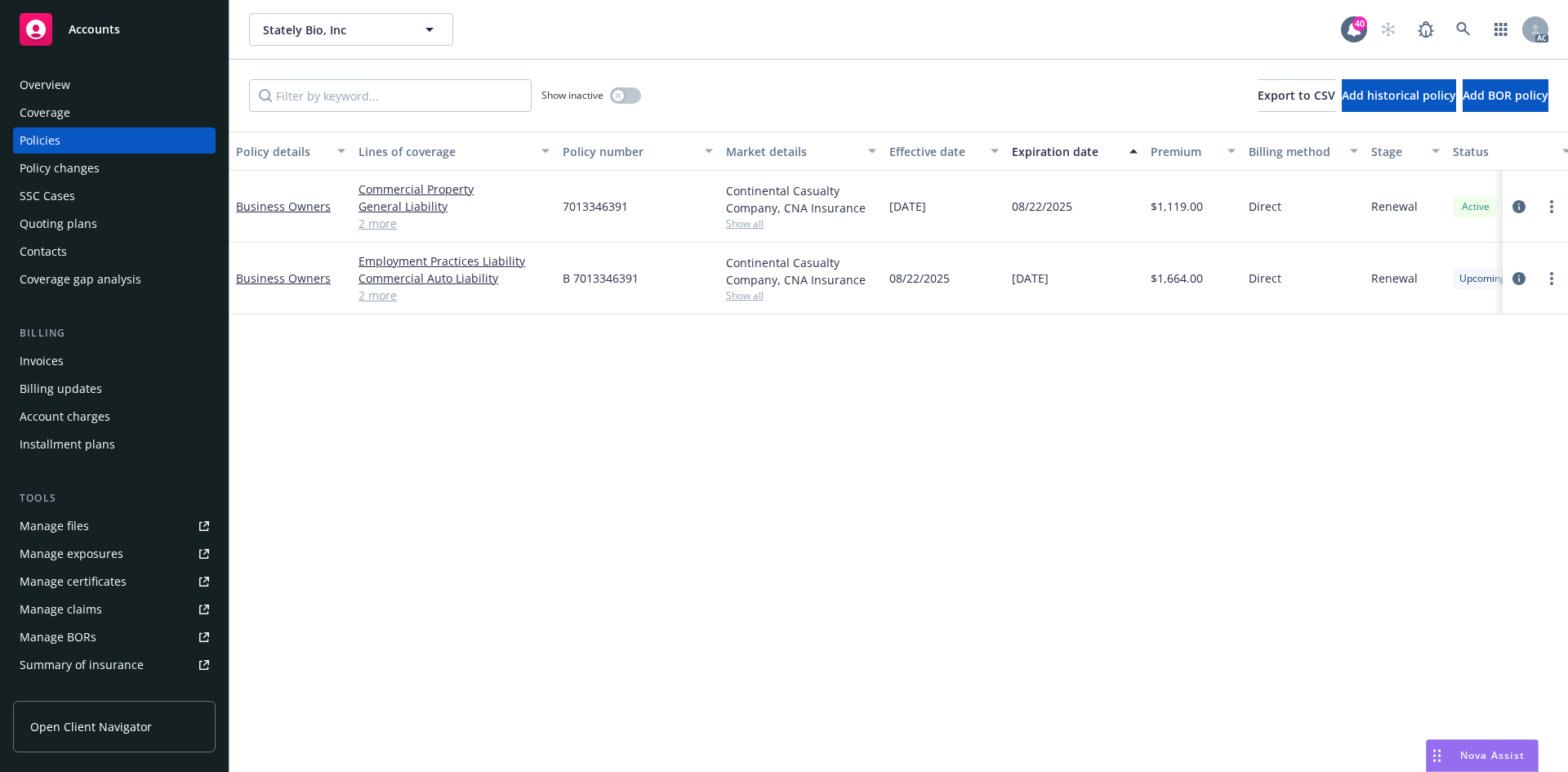
click at [1104, 370] on div "Policy details Lines of coverage Policy number Market details Effective date Ex…" at bounding box center [899, 451] width 1338 height 640
click at [741, 297] on span "Show all" at bounding box center [801, 295] width 150 height 14
drag, startPoint x: 1061, startPoint y: 400, endPoint x: 906, endPoint y: 208, distance: 246.8
click at [1060, 400] on div "Policy details Lines of coverage Policy number Market details Effective date Ex…" at bounding box center [899, 451] width 1338 height 640
